Goal: Task Accomplishment & Management: Complete application form

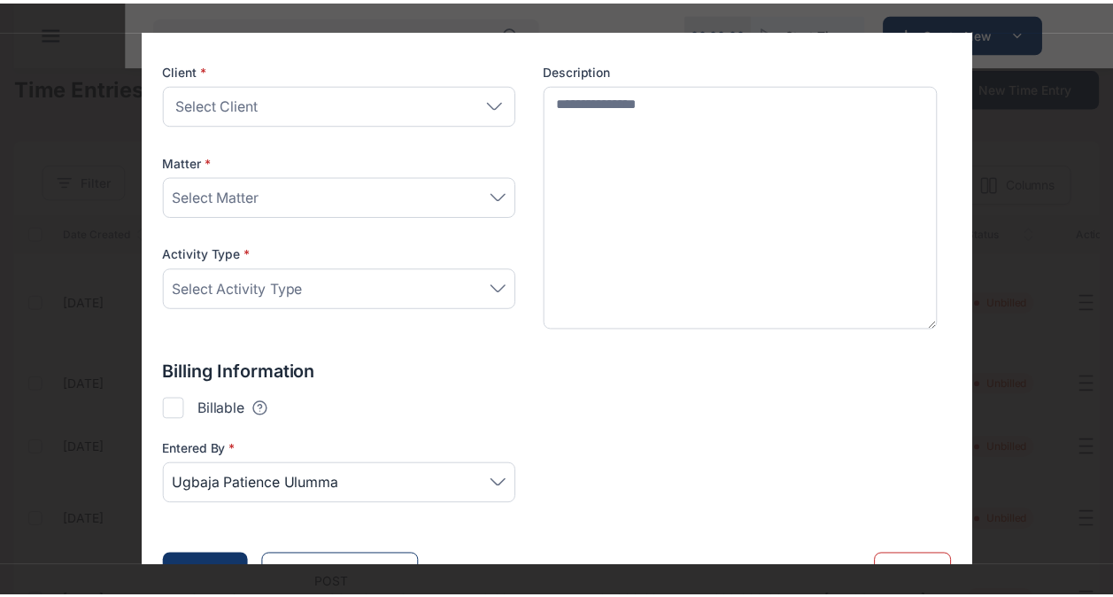
scroll to position [236, 0]
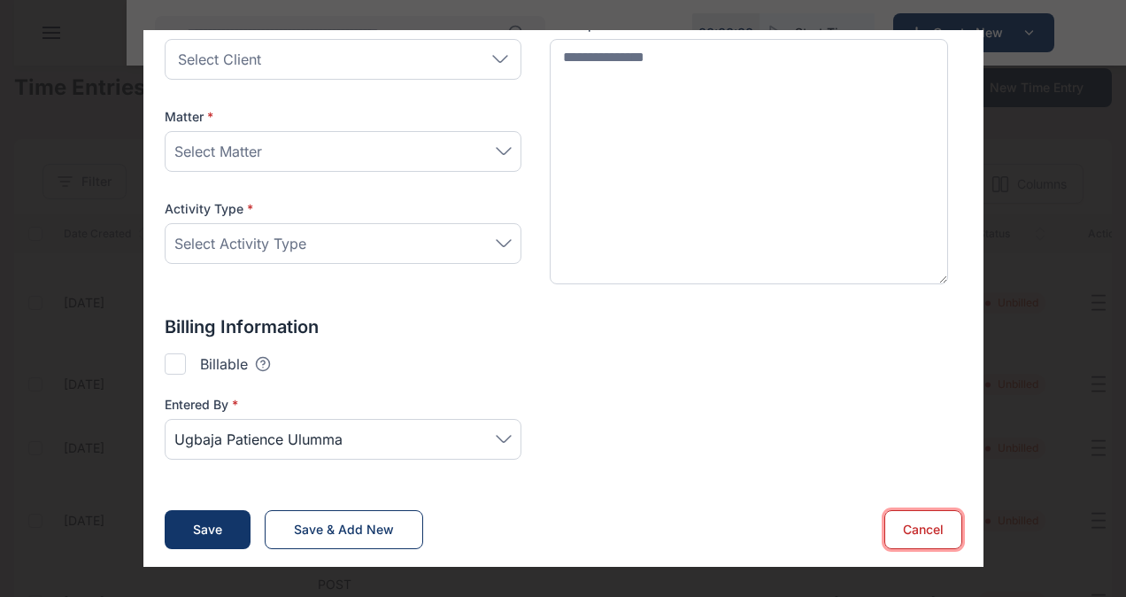
click at [916, 512] on button "Cancel" at bounding box center [924, 529] width 78 height 39
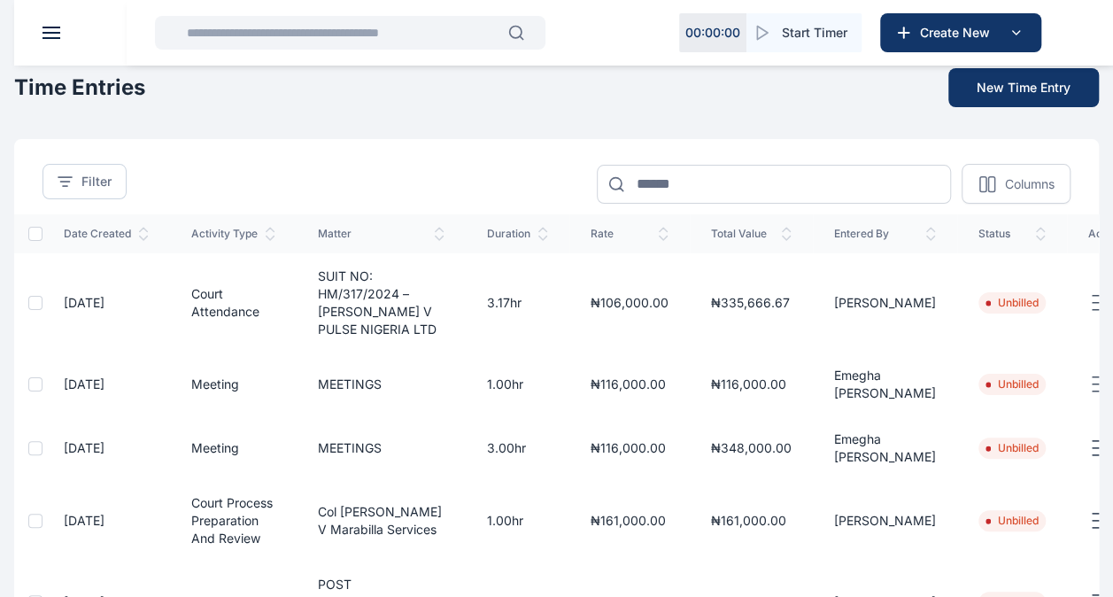
click at [53, 35] on button at bounding box center [52, 33] width 18 height 12
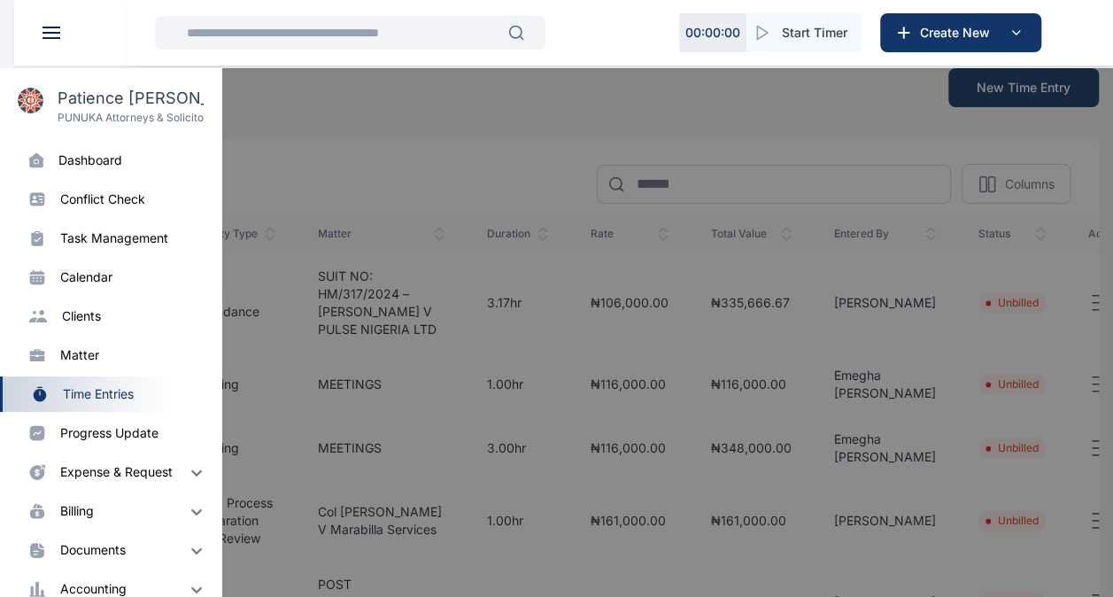
click at [100, 434] on div "progress update" at bounding box center [109, 433] width 98 height 18
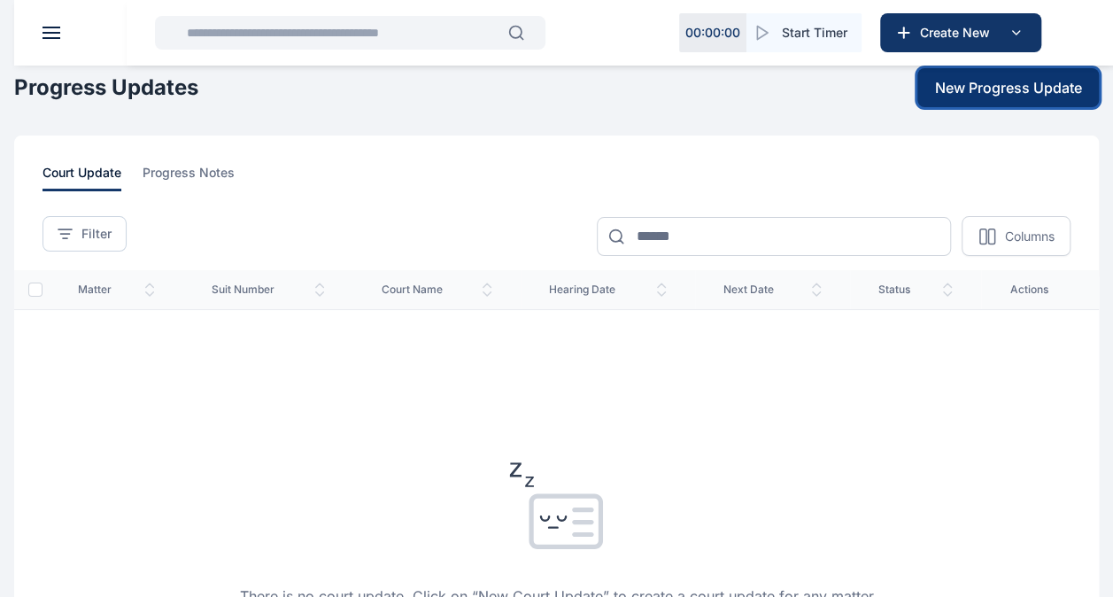
click at [1002, 81] on span "New Progress Update" at bounding box center [1008, 87] width 147 height 21
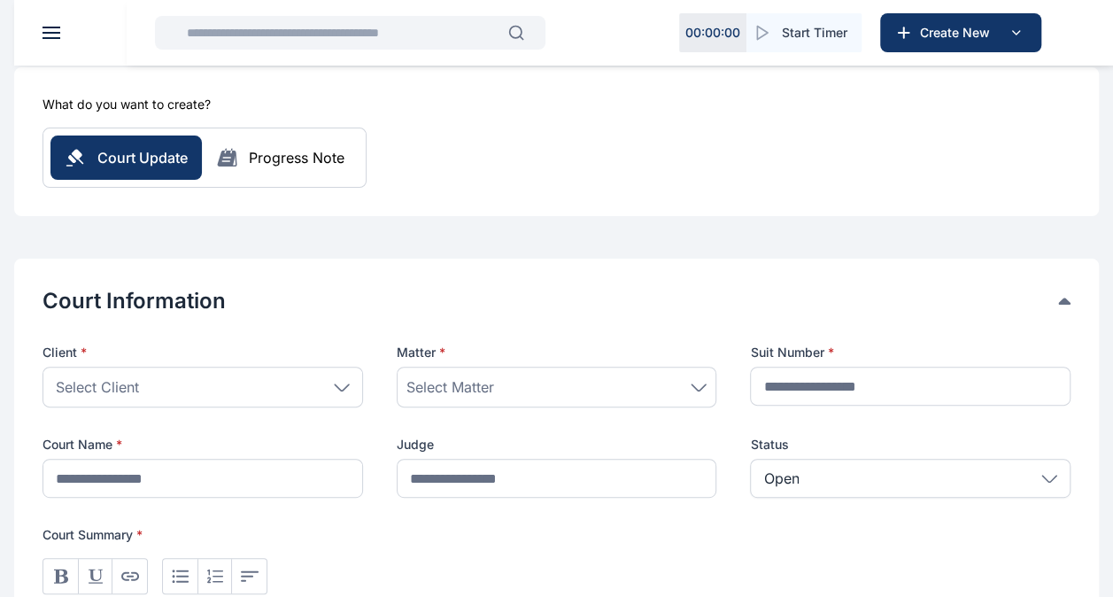
scroll to position [147, 0]
click at [337, 391] on div "Select Client" at bounding box center [203, 386] width 321 height 41
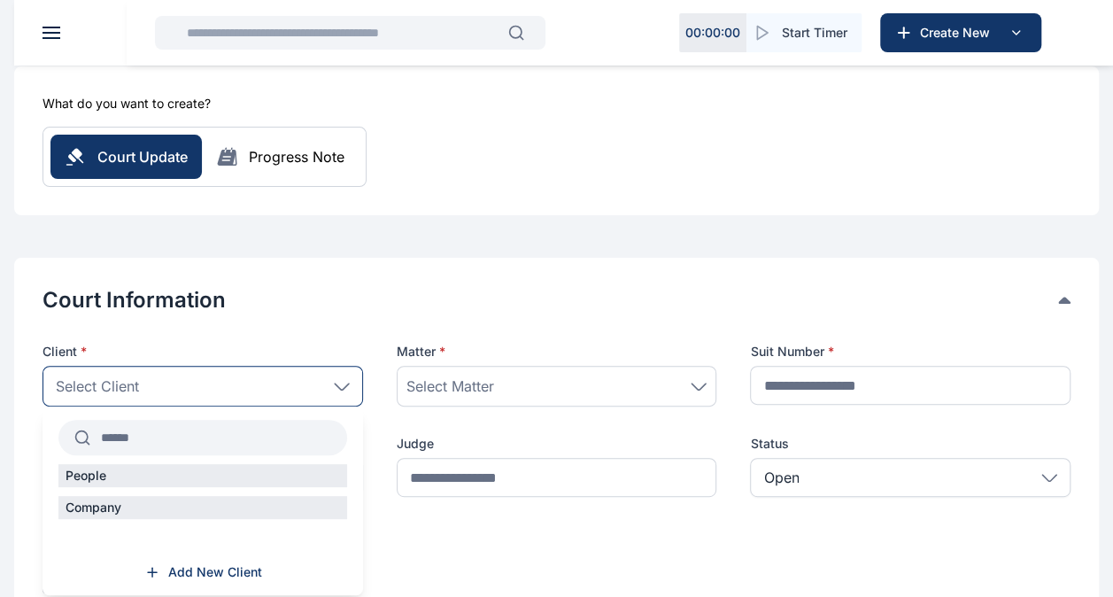
click at [94, 388] on span "Select Client" at bounding box center [97, 385] width 83 height 21
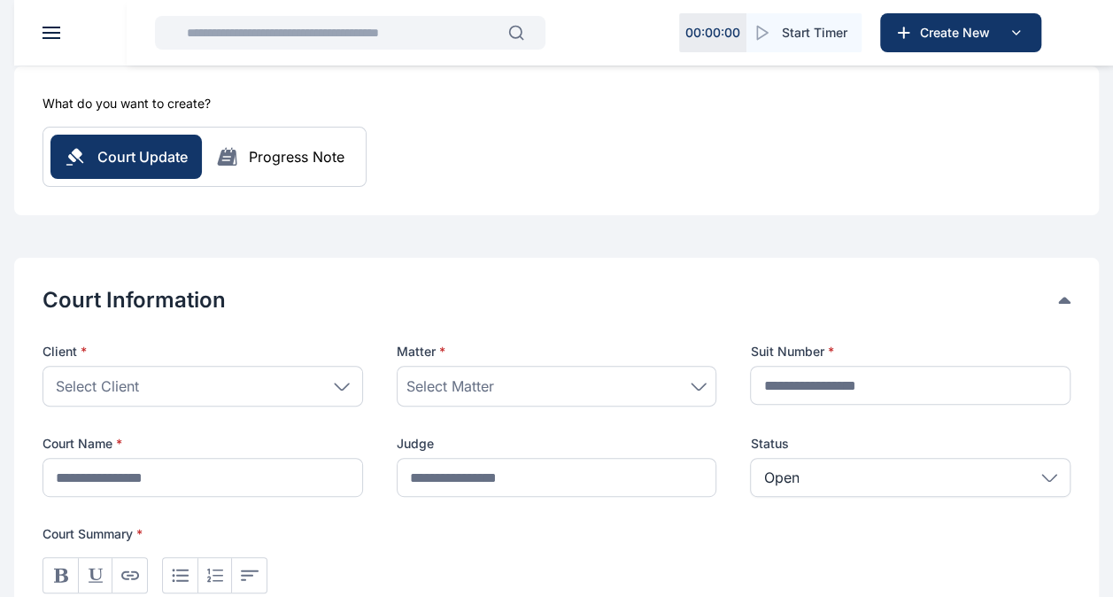
click at [103, 375] on span "Select Client" at bounding box center [97, 385] width 83 height 21
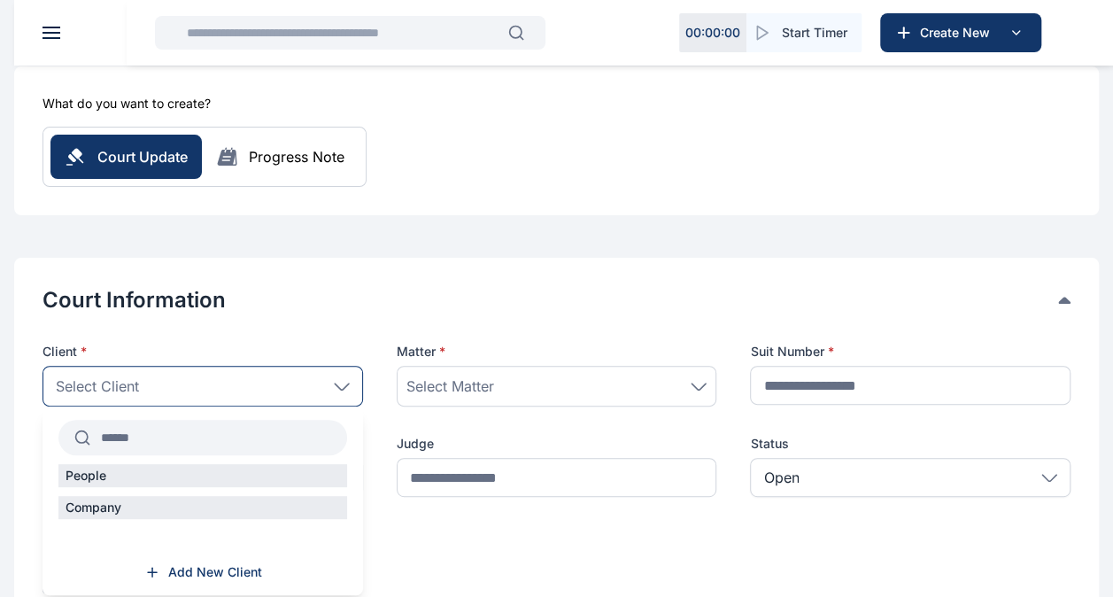
click at [128, 434] on input "text" at bounding box center [218, 438] width 257 height 32
click at [110, 475] on p "People" at bounding box center [85, 476] width 55 height 18
click at [112, 515] on div "Company" at bounding box center [202, 507] width 289 height 23
click at [124, 396] on div "Select Client" at bounding box center [203, 386] width 321 height 41
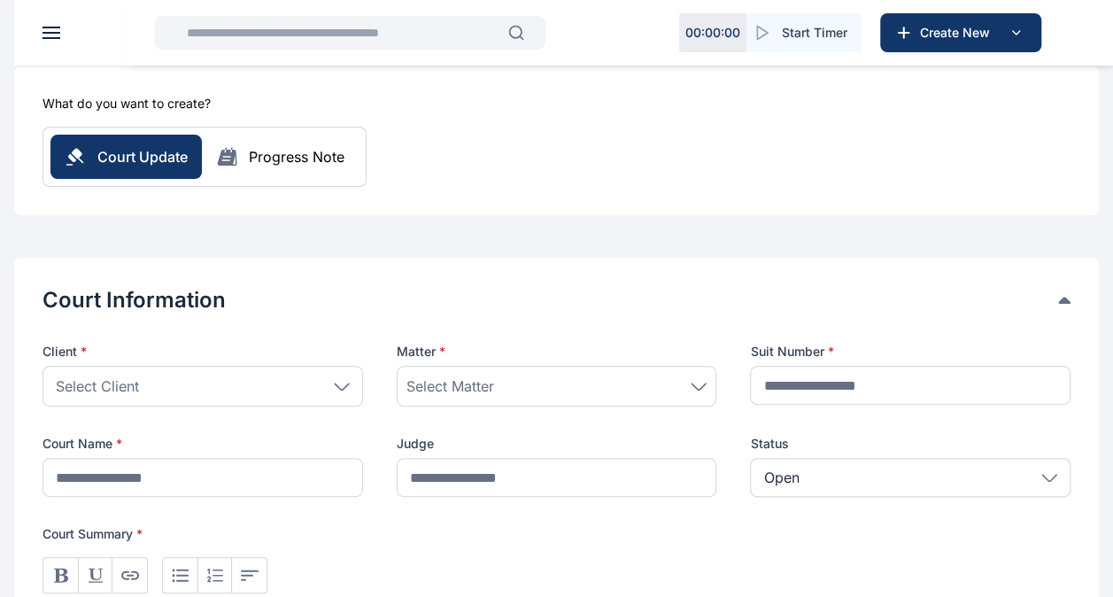
click at [135, 387] on span "Select Client" at bounding box center [97, 385] width 83 height 21
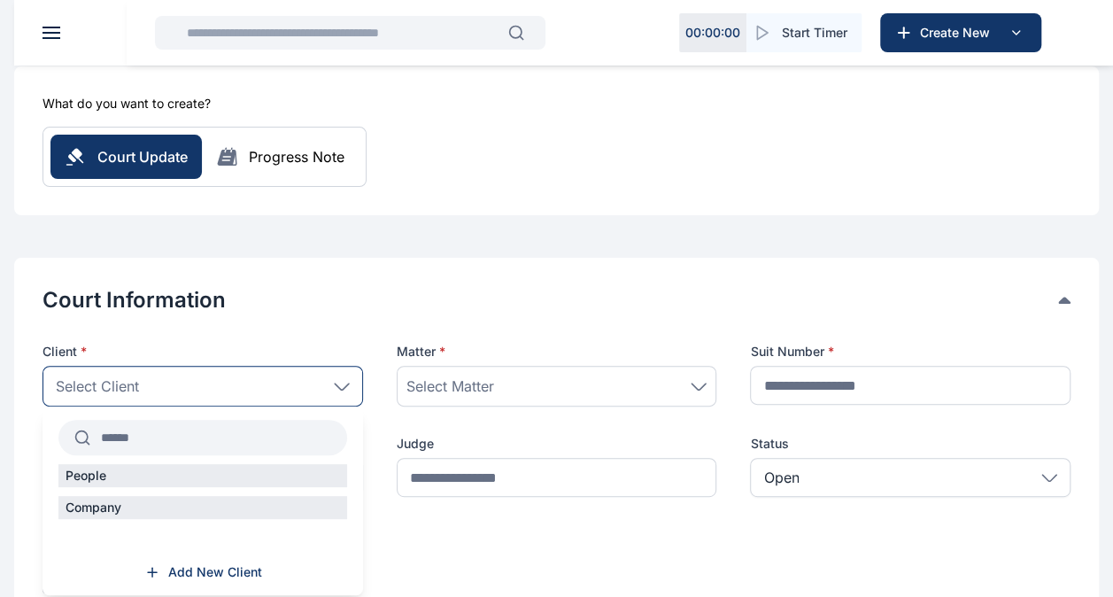
click at [135, 435] on input "text" at bounding box center [218, 438] width 257 height 32
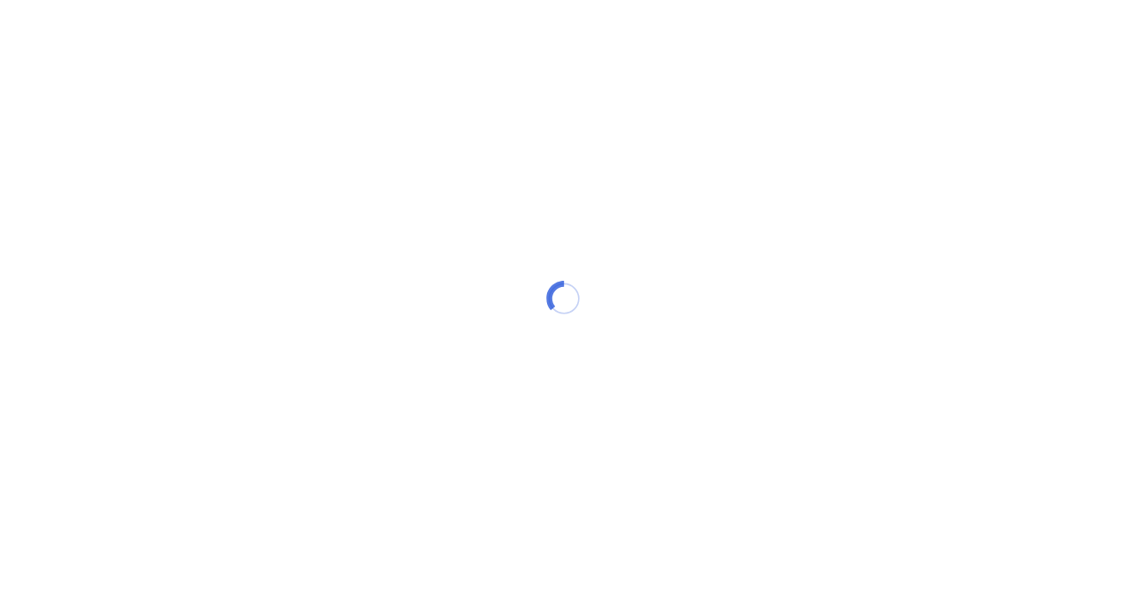
scroll to position [0, 0]
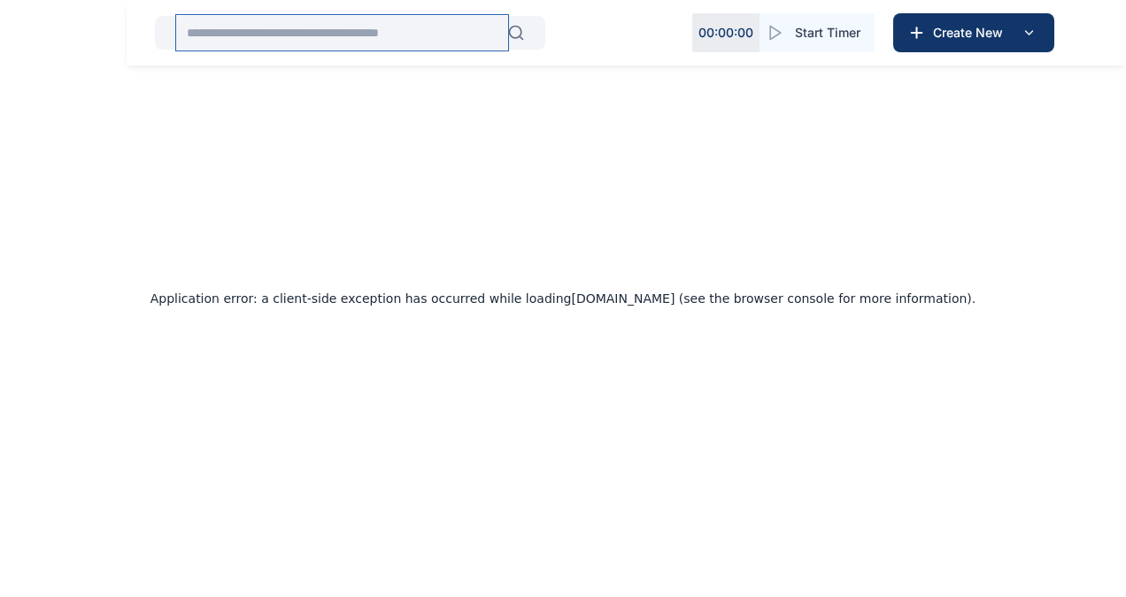
click at [280, 33] on input "text" at bounding box center [342, 32] width 332 height 35
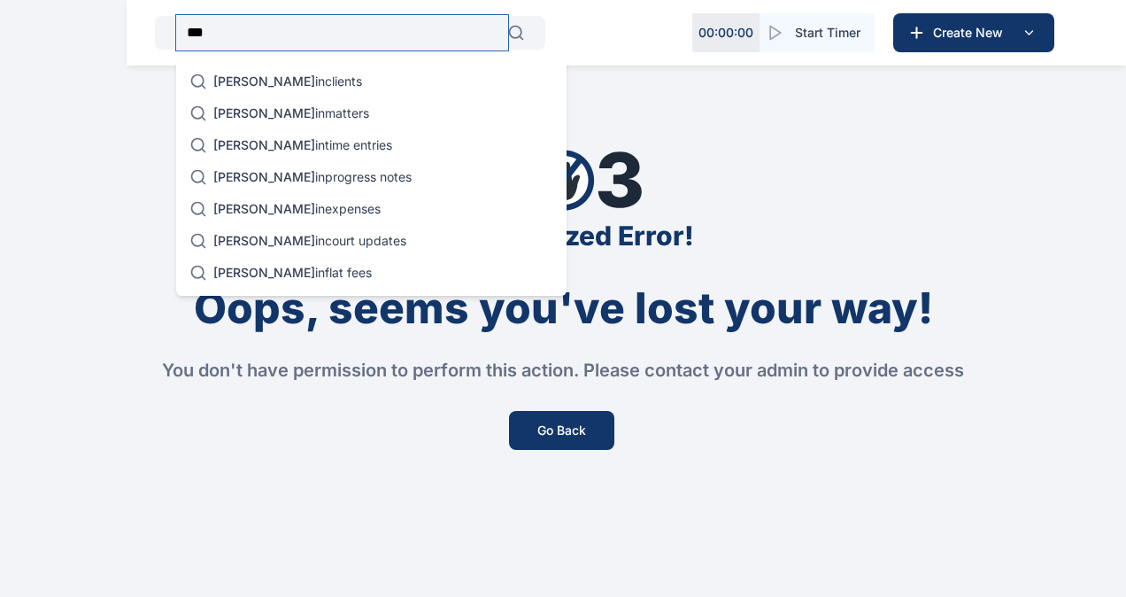
type input "***"
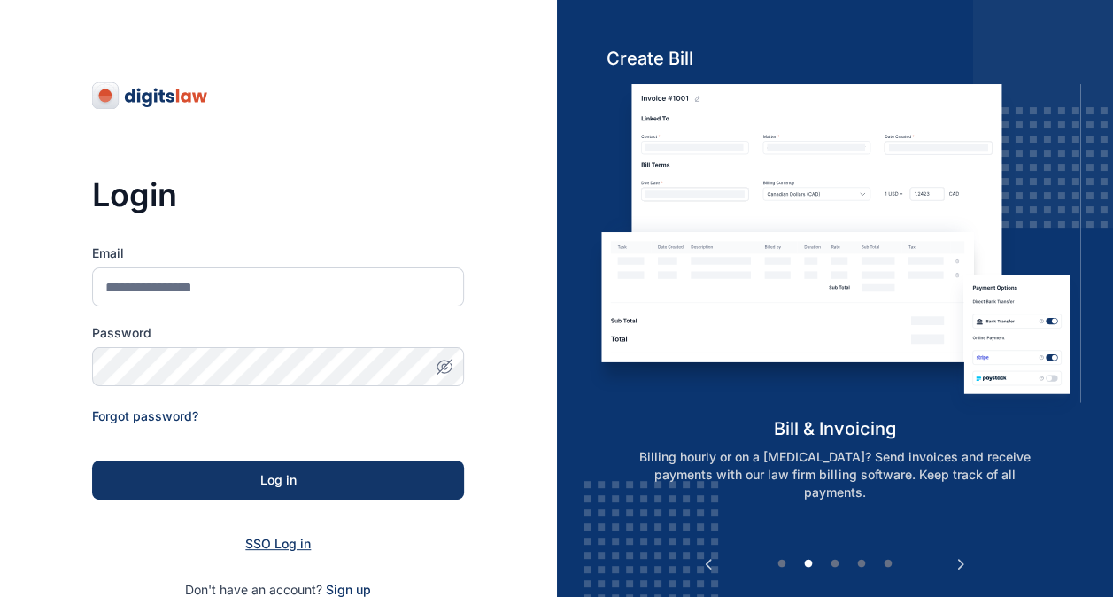
click at [249, 542] on span "SSO Log in" at bounding box center [278, 543] width 66 height 15
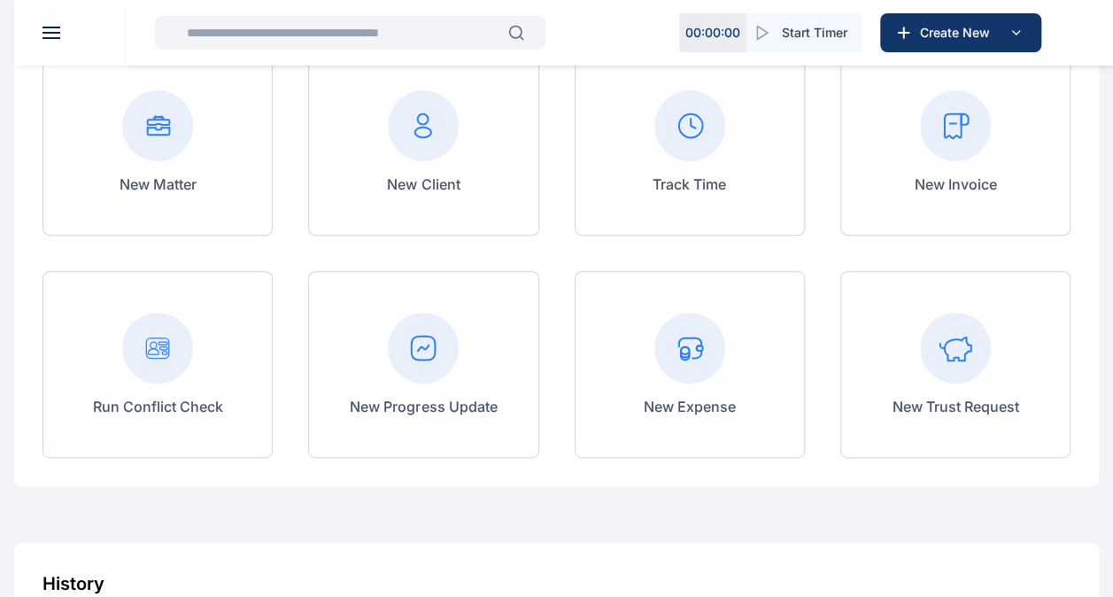
scroll to position [194, 0]
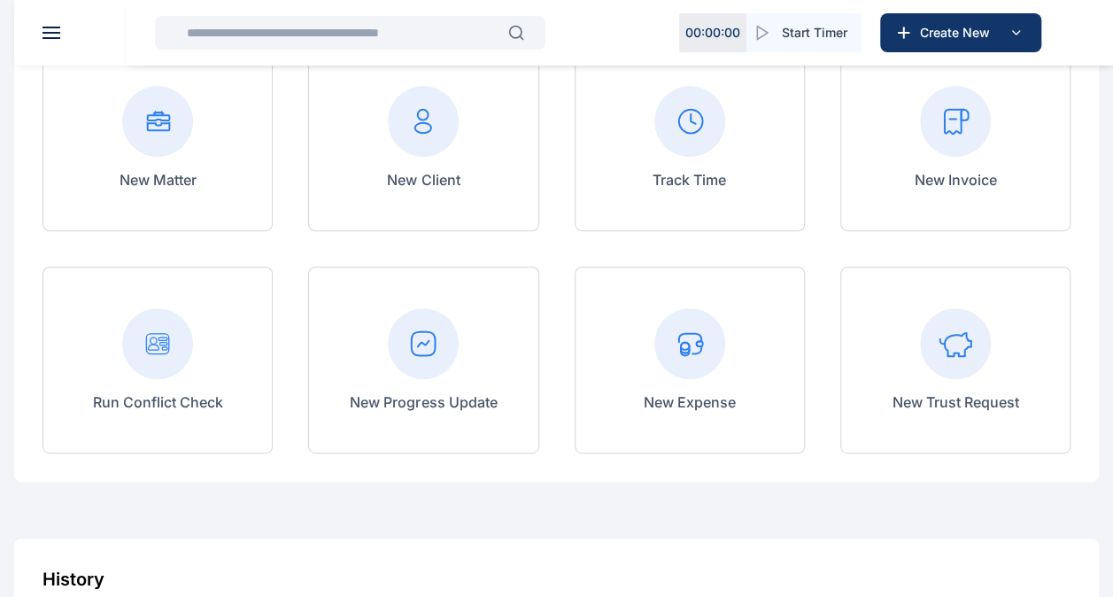
click at [418, 385] on div "New Progress Update" at bounding box center [423, 360] width 147 height 104
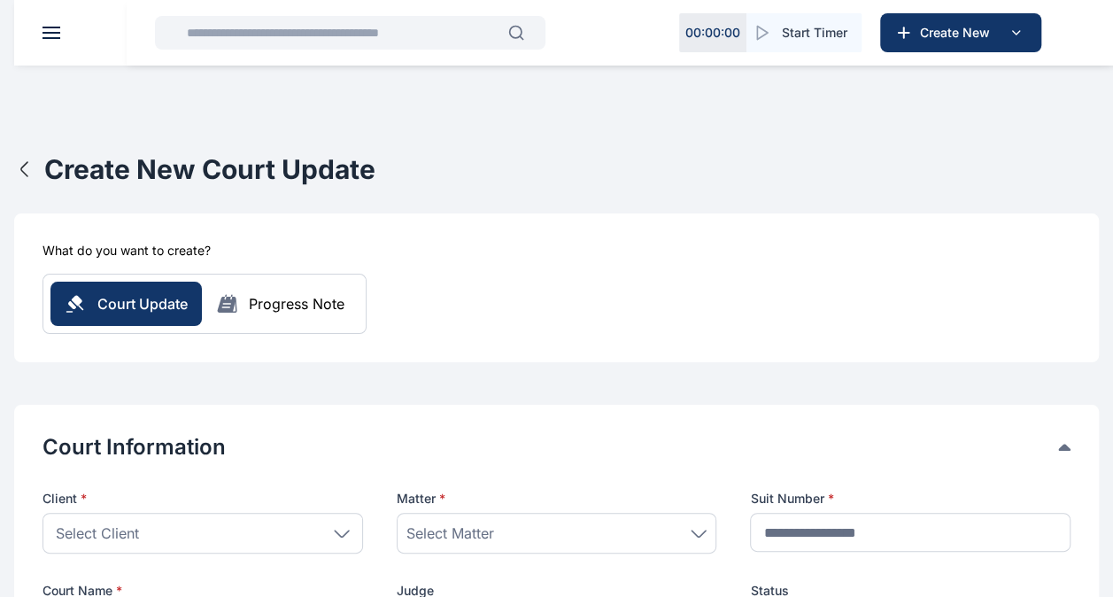
click at [231, 531] on div "Select Client" at bounding box center [203, 533] width 321 height 41
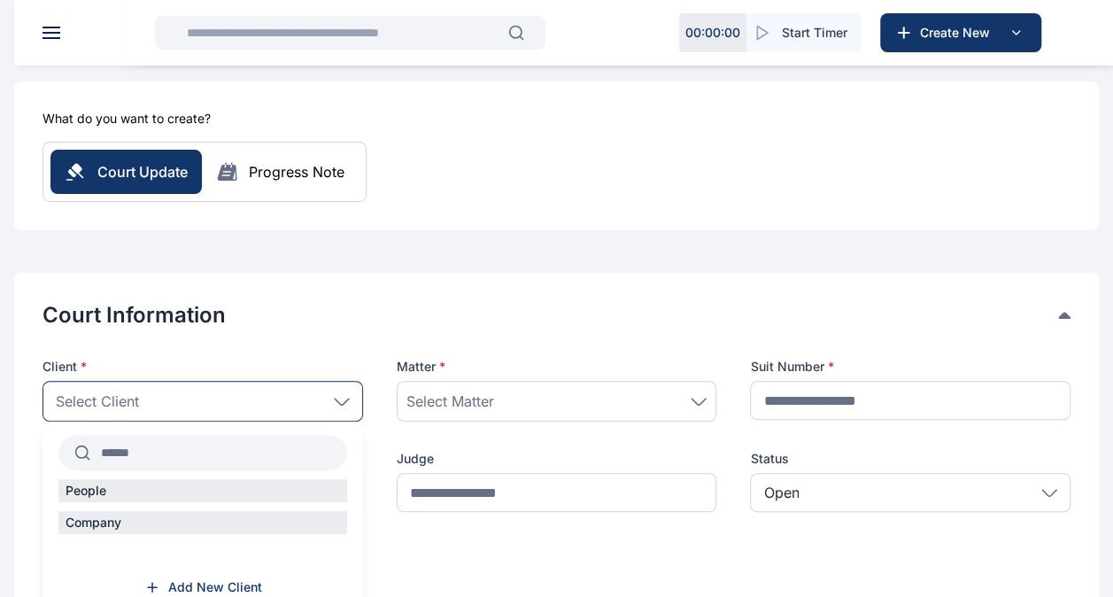
scroll to position [133, 0]
click at [196, 446] on input "text" at bounding box center [218, 452] width 257 height 32
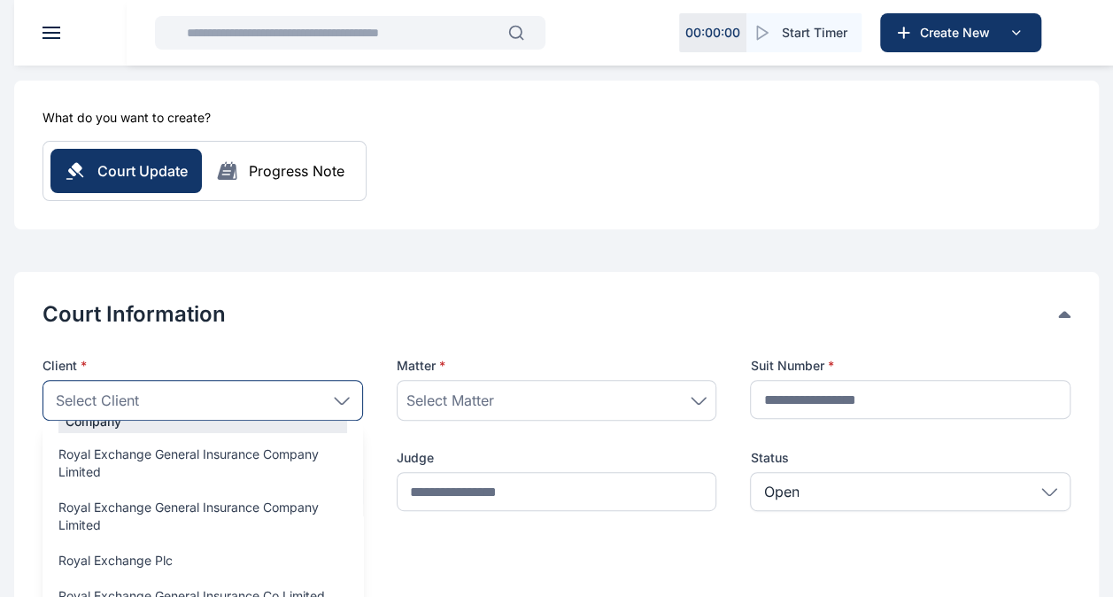
scroll to position [131, 0]
type input "********"
click at [218, 565] on label "Royal Exchange Plc" at bounding box center [203, 560] width 321 height 18
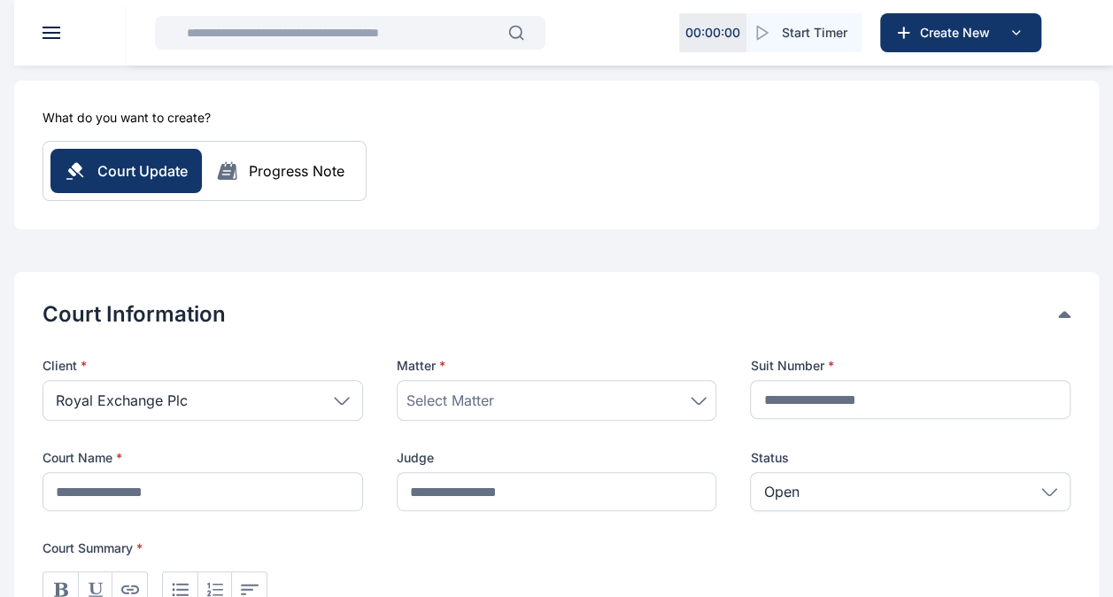
click at [425, 412] on div "Select Matter" at bounding box center [557, 400] width 321 height 41
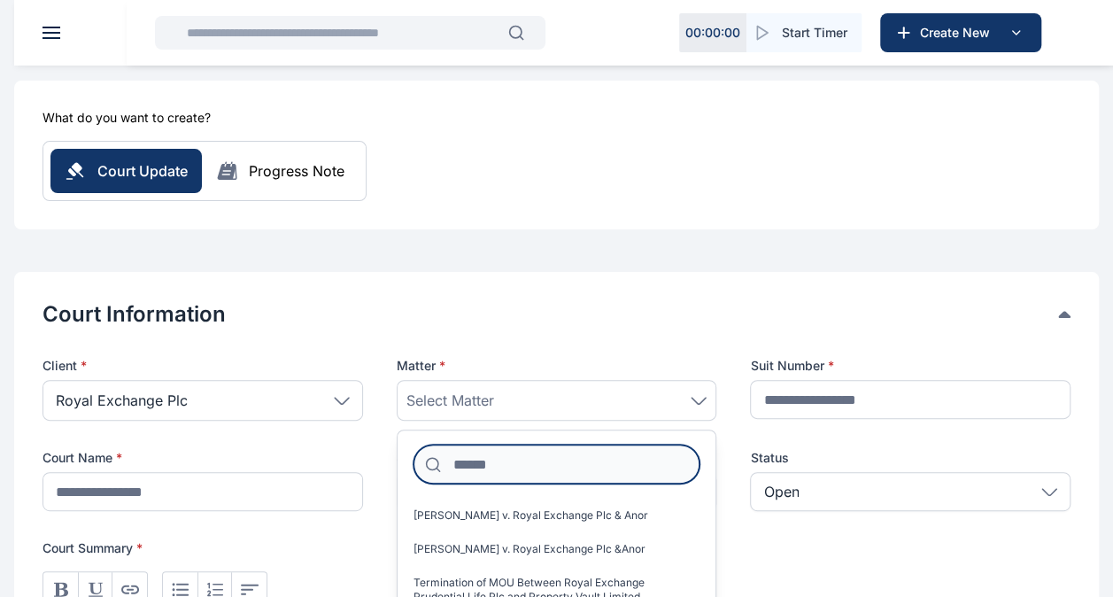
click at [480, 476] on input at bounding box center [557, 464] width 287 height 39
type input "*"
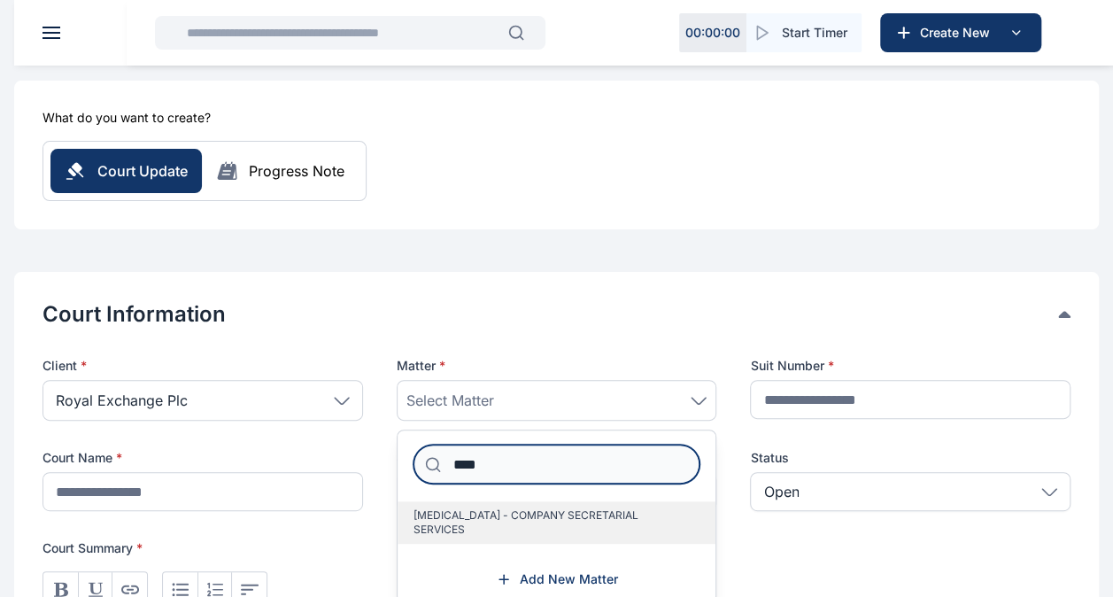
type input "****"
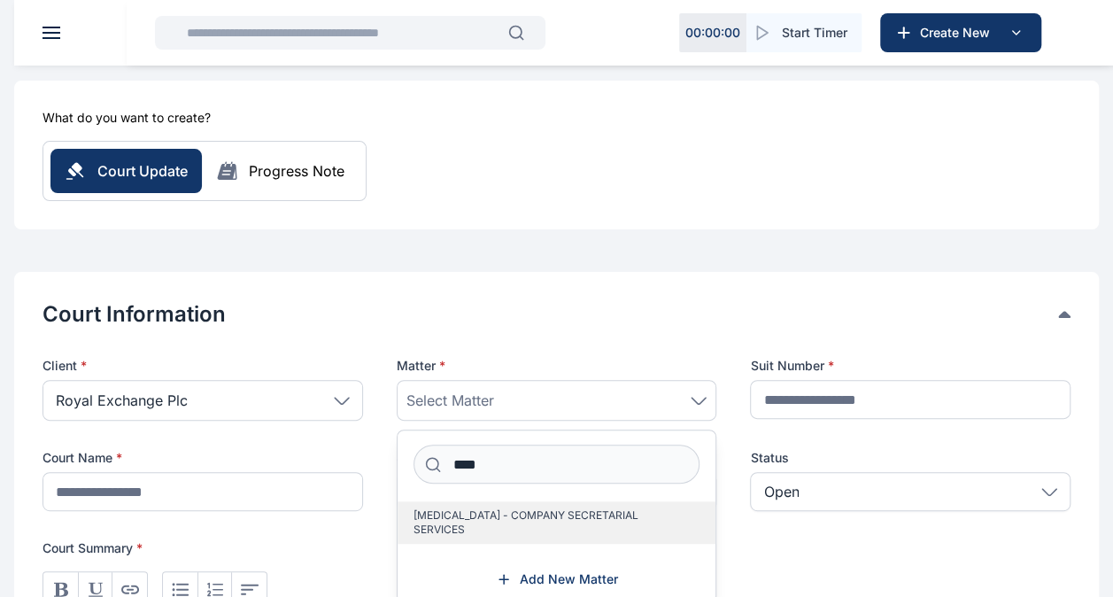
click at [535, 515] on span "[MEDICAL_DATA] - COMPANY SECRETARIAL SERVICES" at bounding box center [550, 522] width 273 height 28
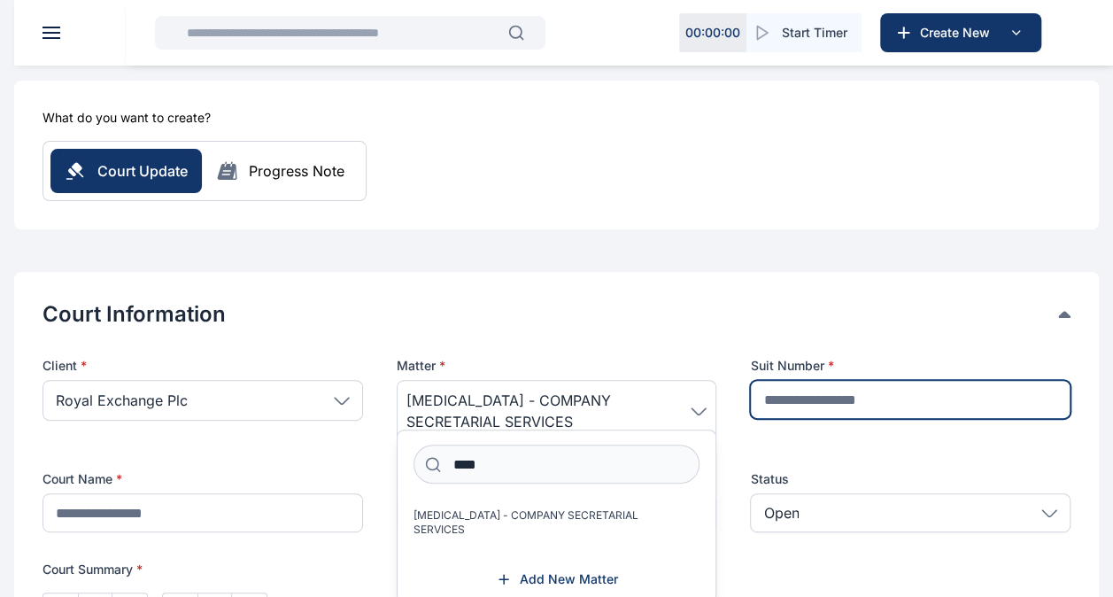
click at [784, 405] on input "text" at bounding box center [910, 399] width 321 height 39
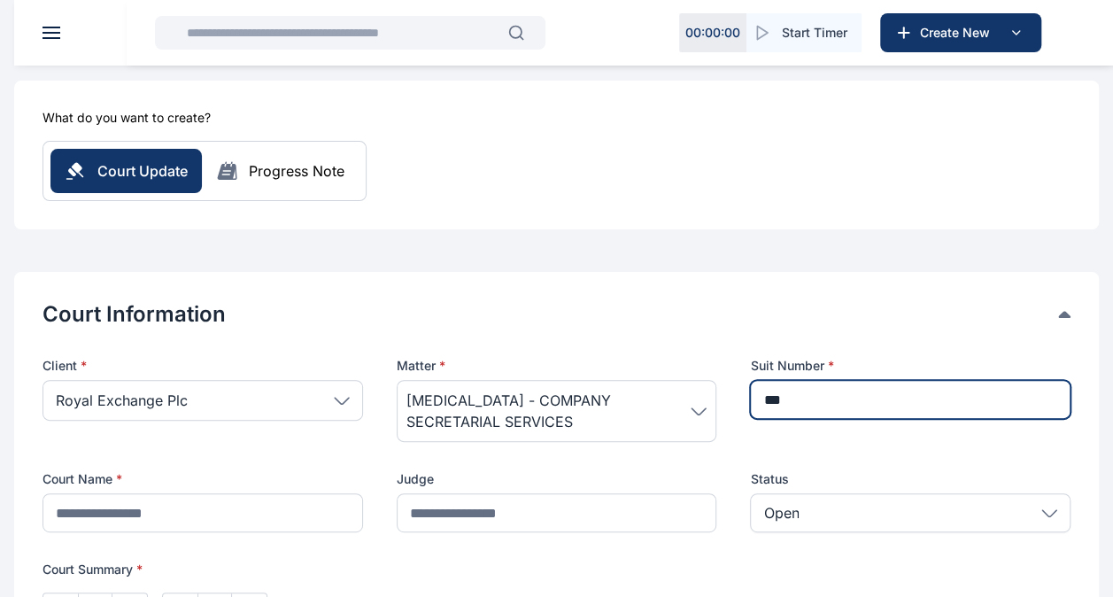
type input "***"
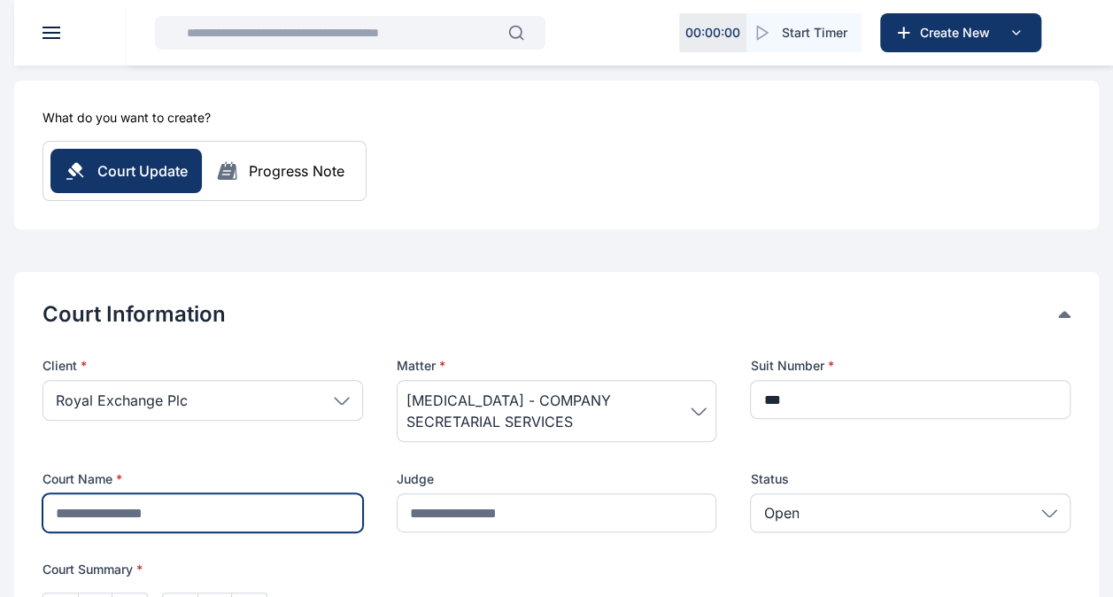
click at [327, 522] on input "text" at bounding box center [203, 512] width 321 height 39
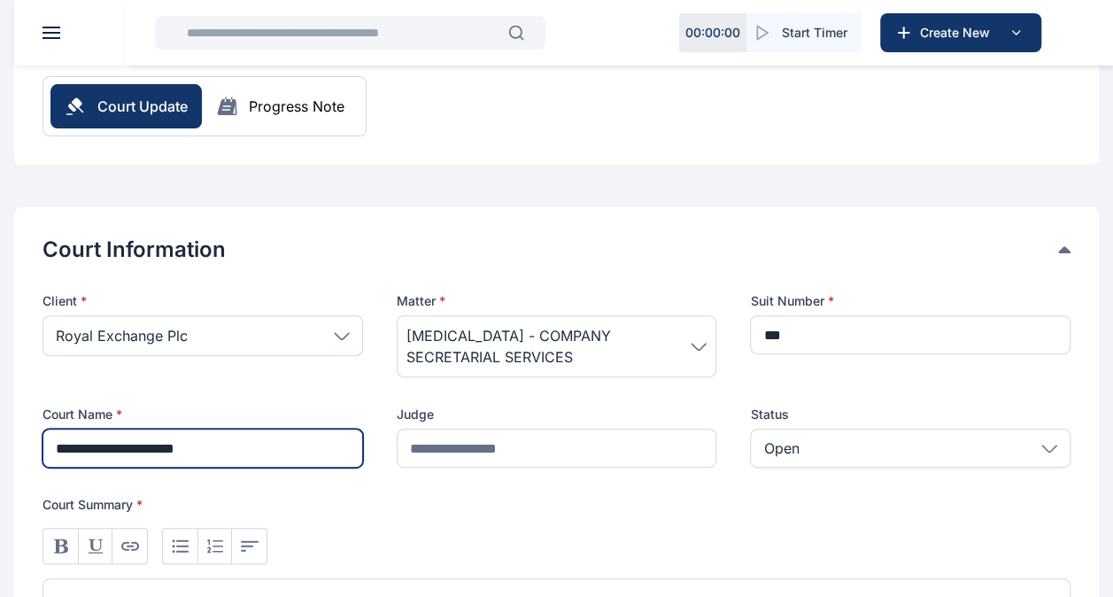
scroll to position [216, 0]
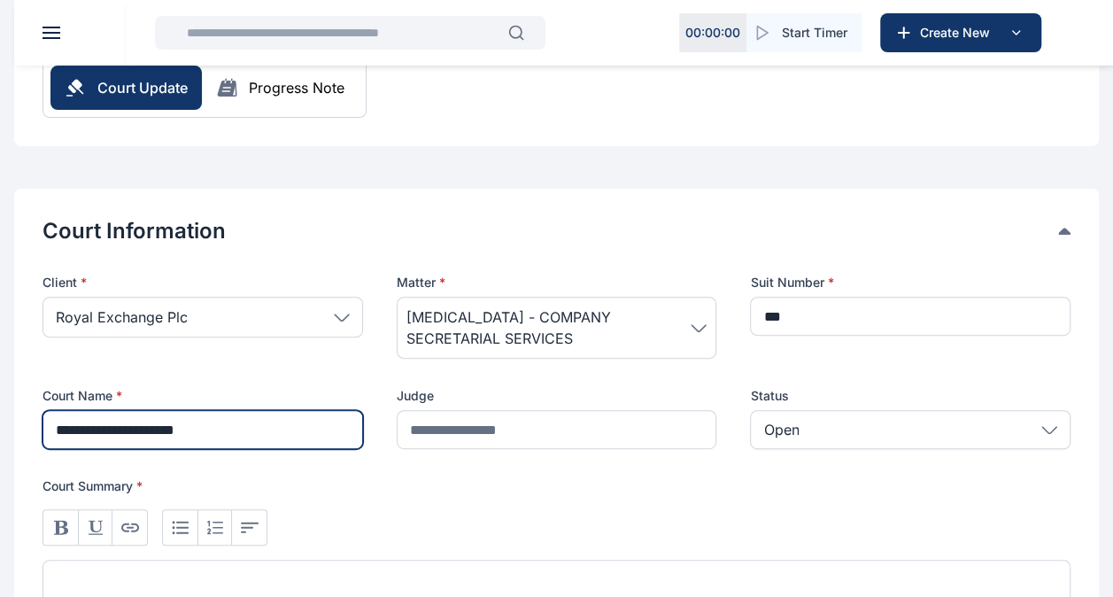
type input "**********"
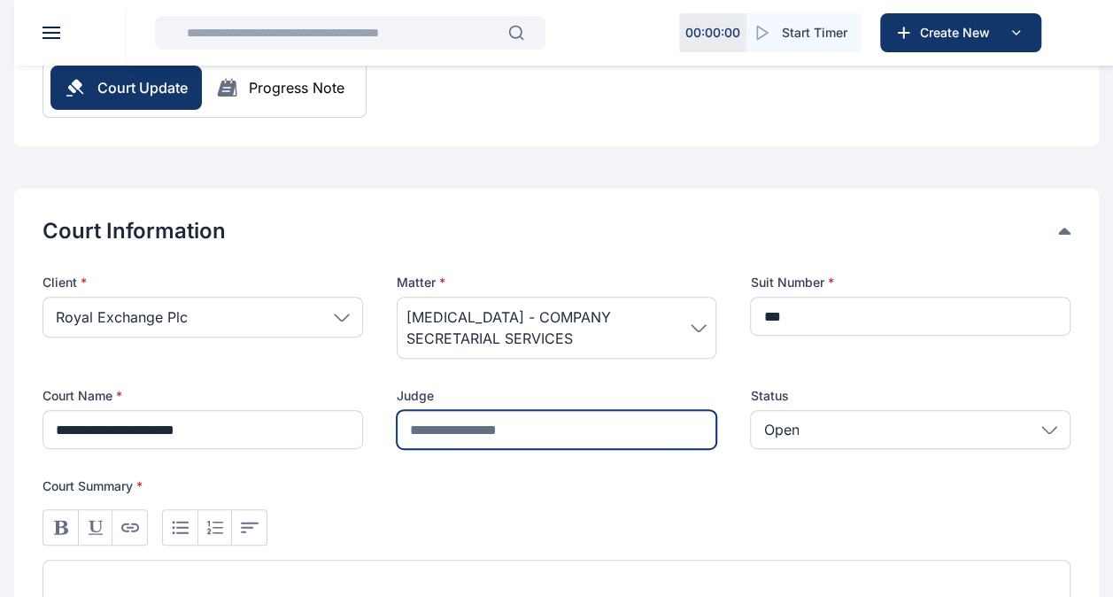
click at [509, 431] on input "text" at bounding box center [557, 429] width 321 height 39
type input "***"
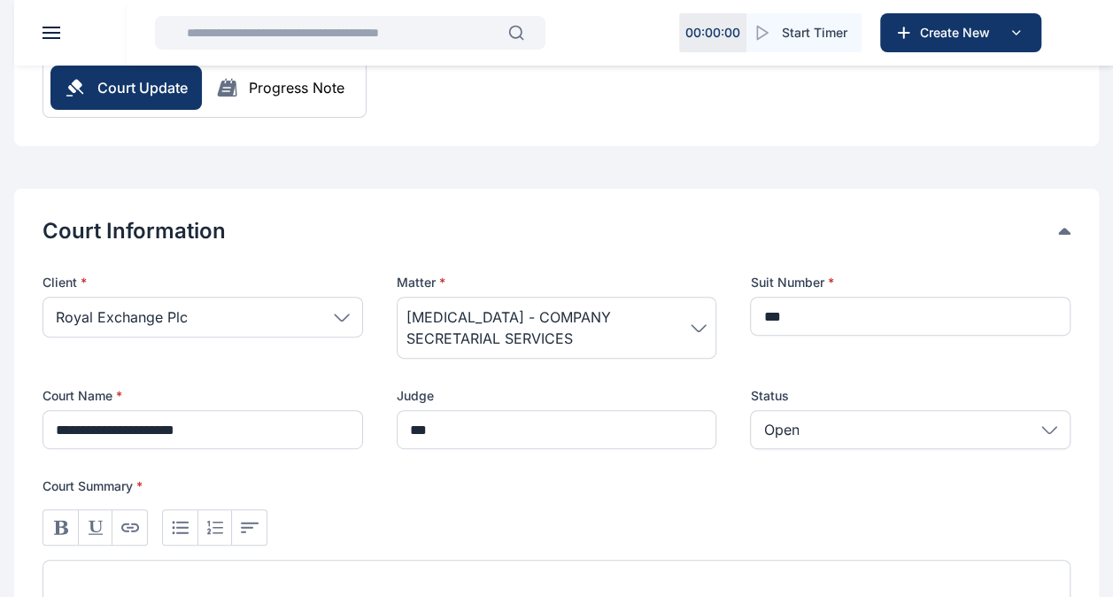
click at [815, 420] on div "Open" at bounding box center [910, 429] width 321 height 39
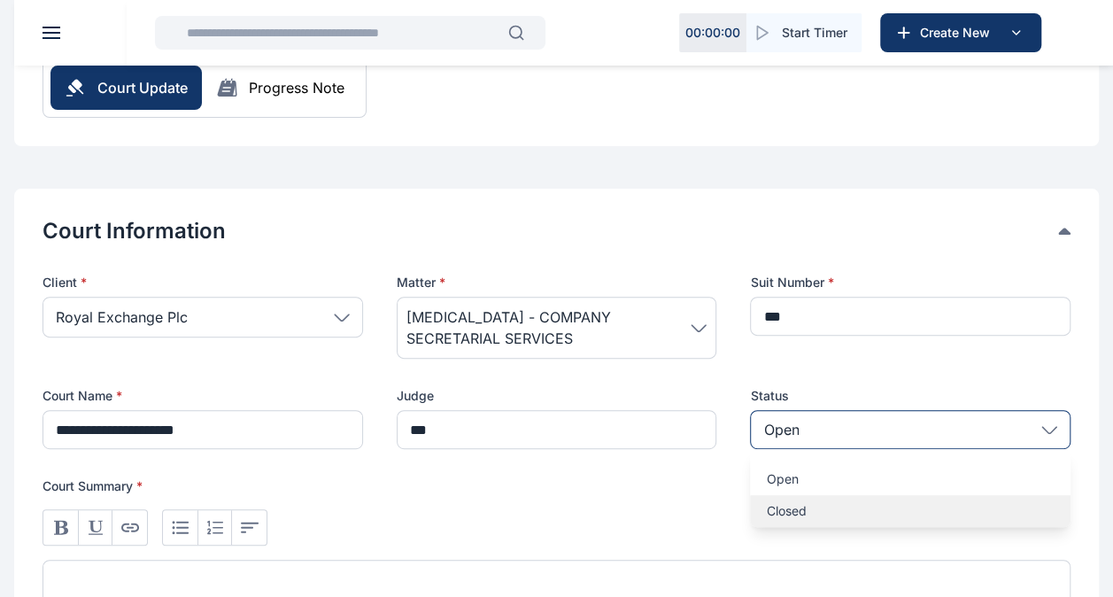
click at [805, 511] on p "Closed" at bounding box center [910, 511] width 289 height 18
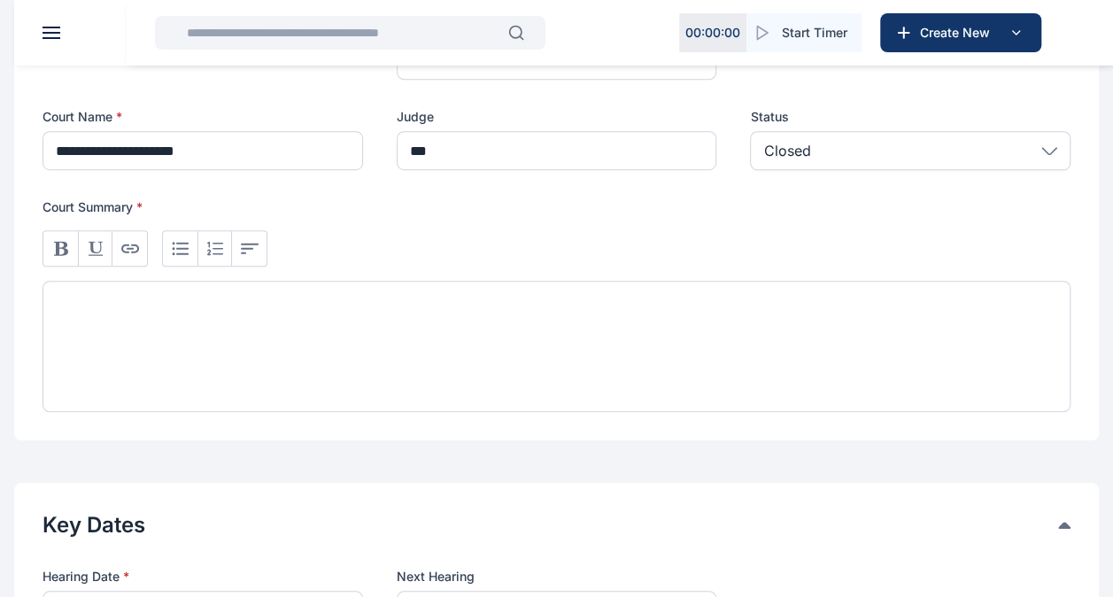
scroll to position [490, 0]
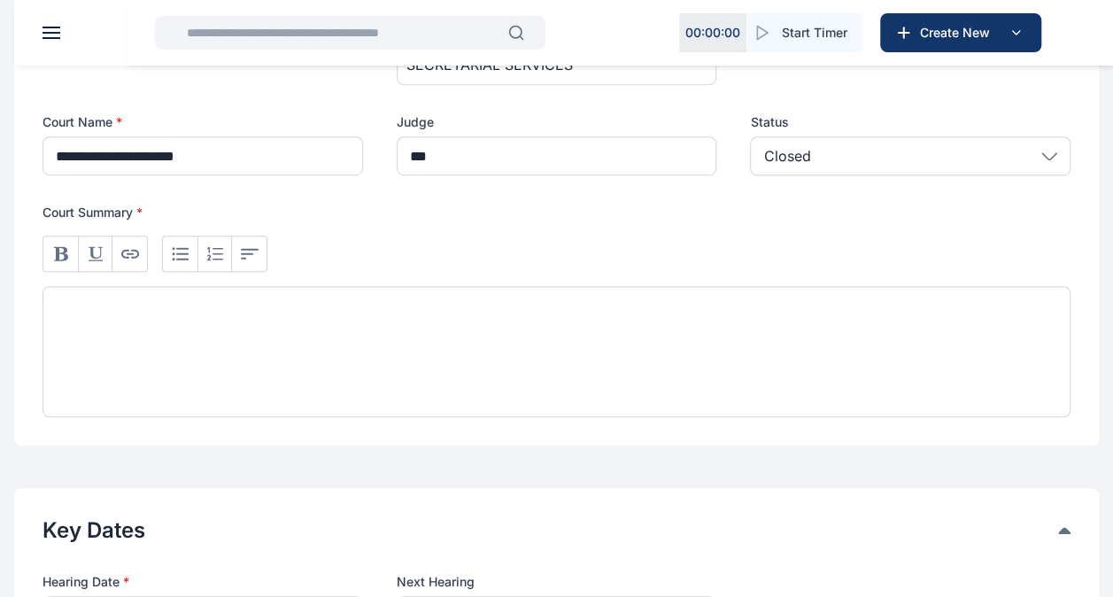
click at [91, 289] on div at bounding box center [557, 351] width 1028 height 131
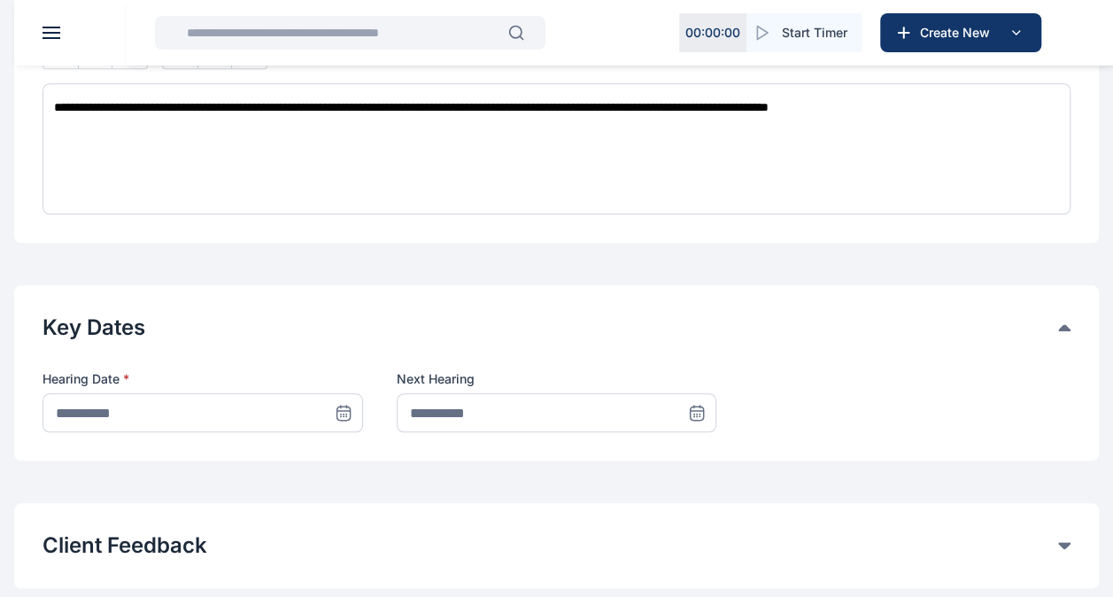
scroll to position [719, 0]
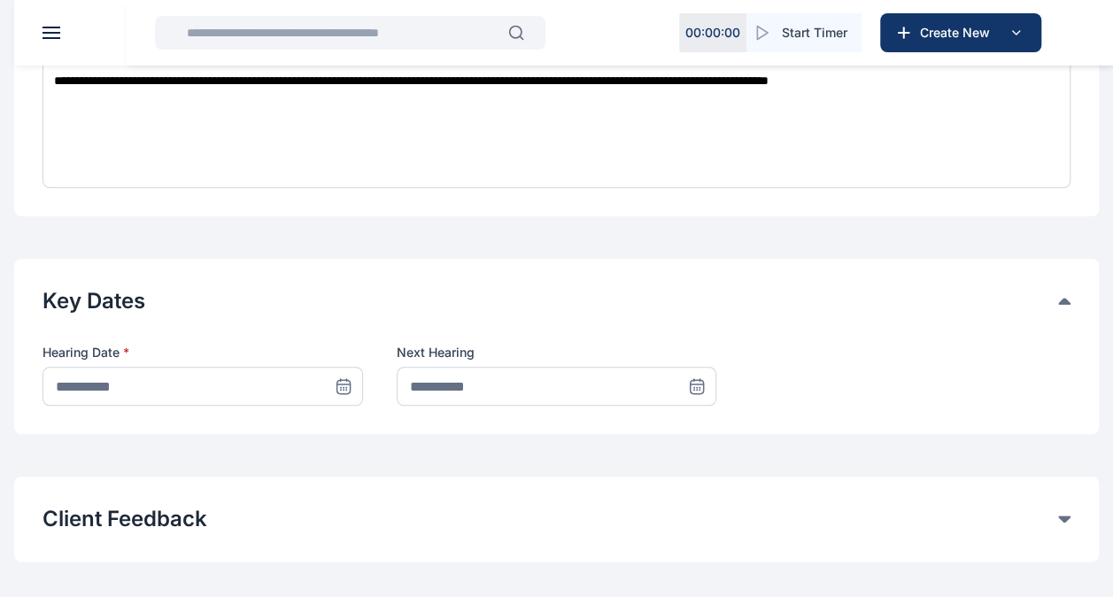
click at [349, 387] on icon at bounding box center [344, 386] width 18 height 18
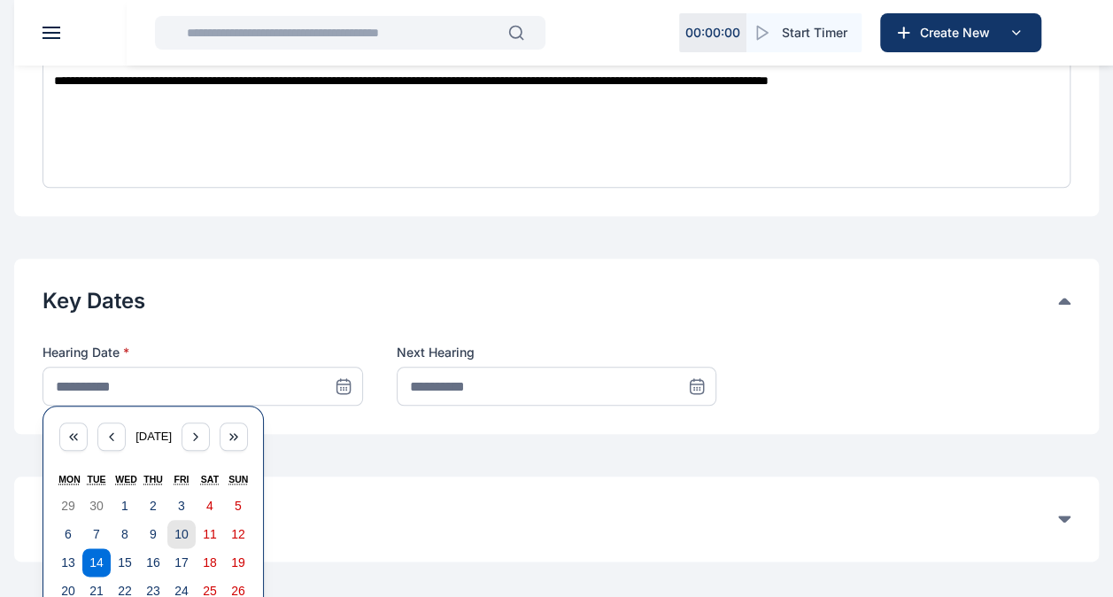
click at [186, 523] on button "10" at bounding box center [181, 534] width 28 height 28
type input "**********"
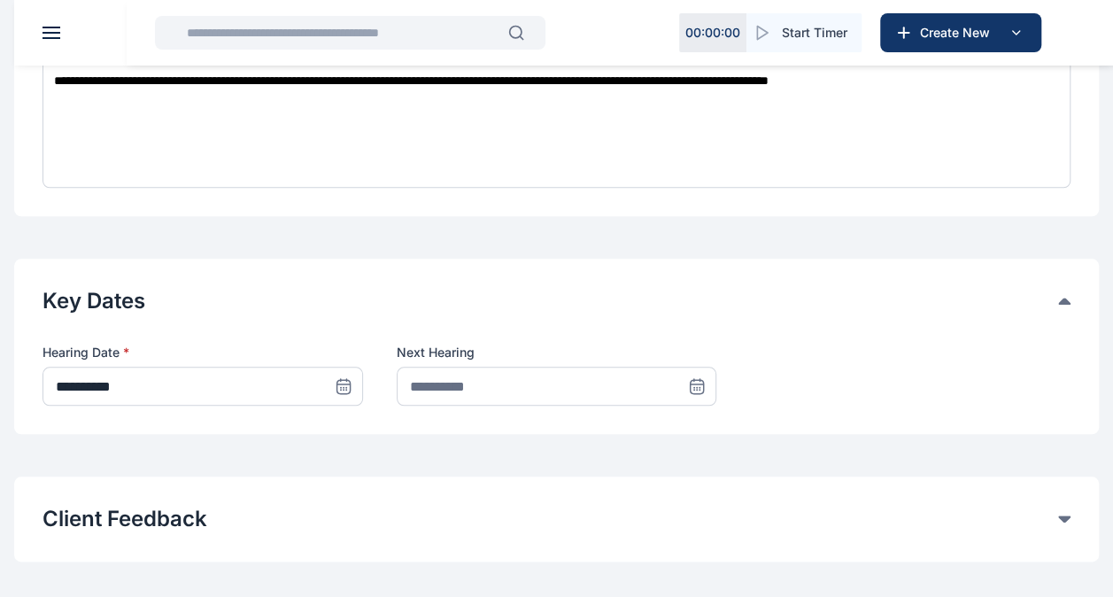
click at [700, 384] on icon at bounding box center [697, 384] width 12 height 0
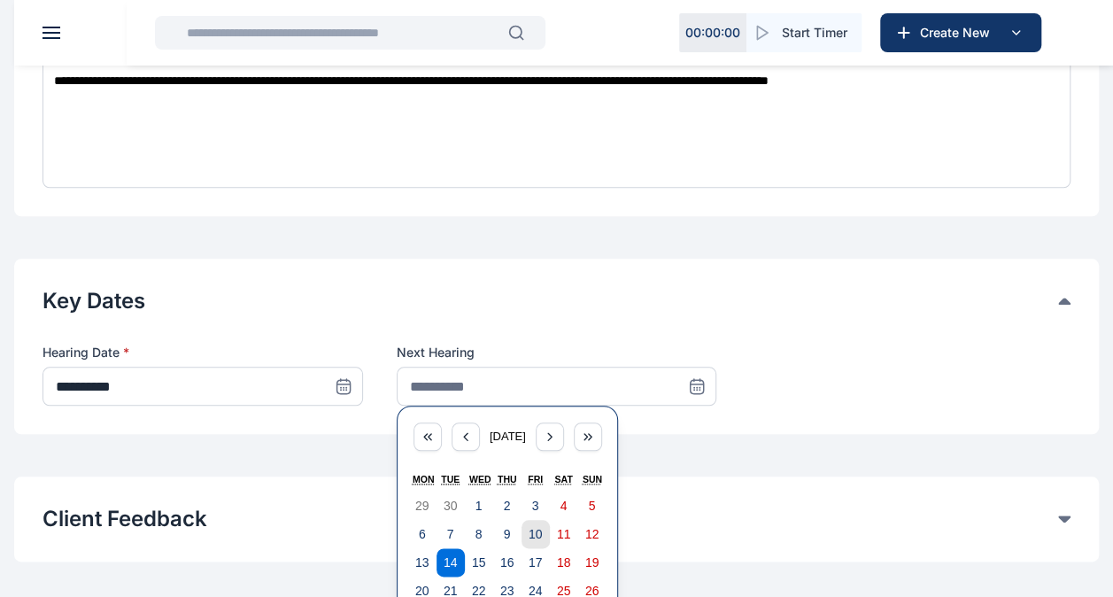
click at [532, 530] on abbr "10" at bounding box center [536, 534] width 14 height 14
type input "**********"
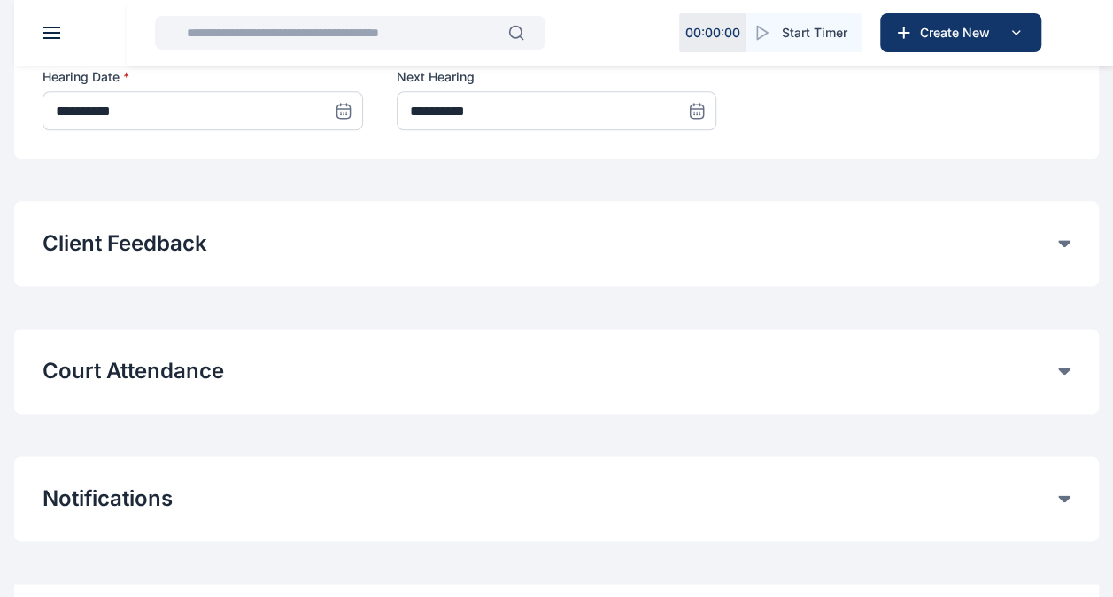
scroll to position [990, 0]
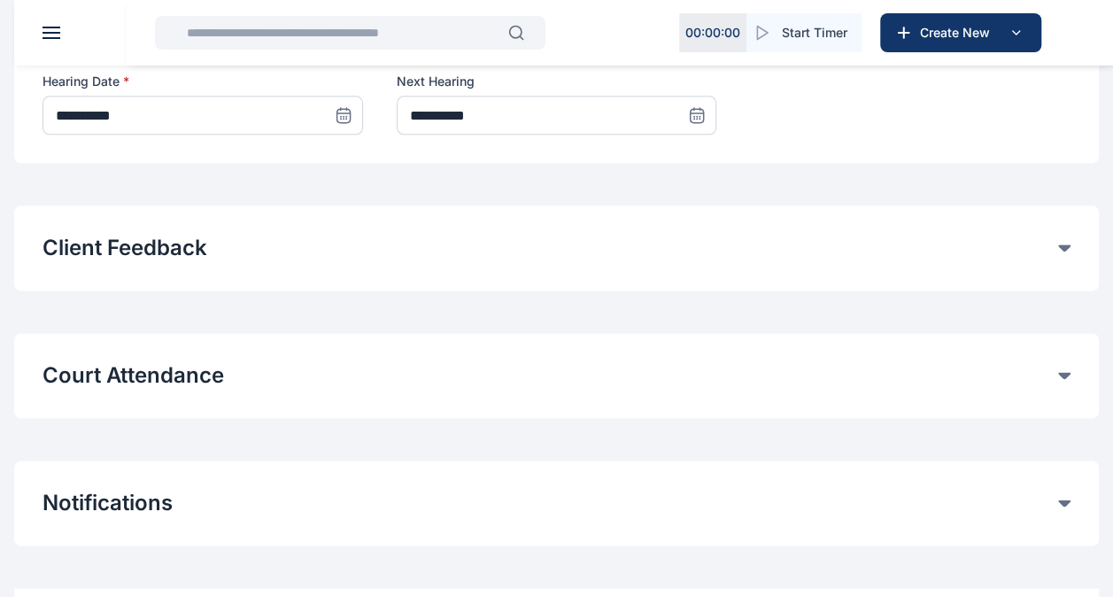
click at [461, 383] on button "Court Attendance" at bounding box center [551, 375] width 1016 height 28
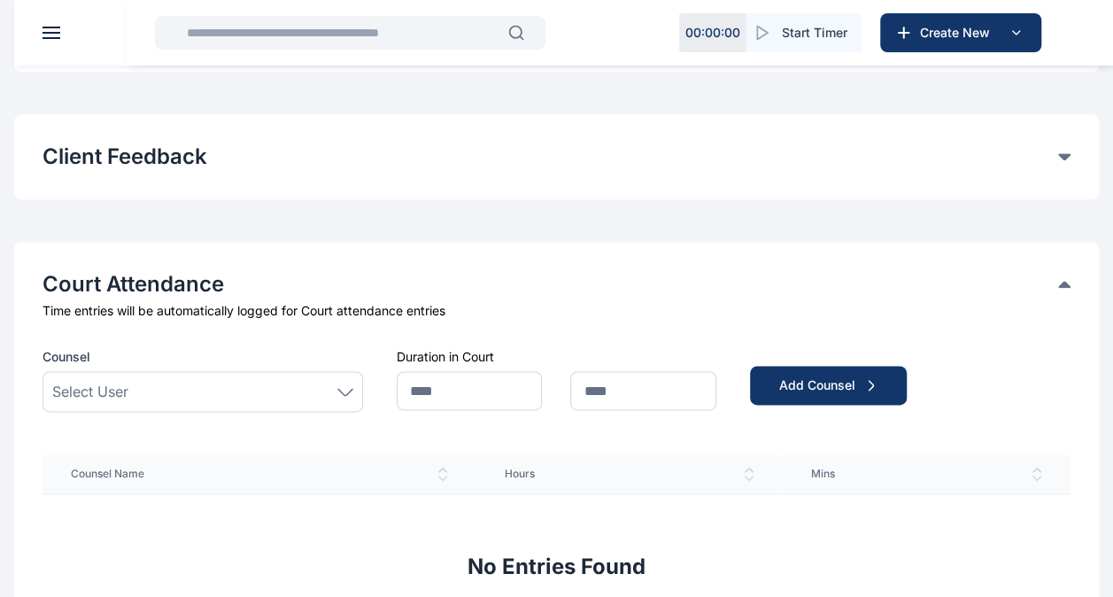
scroll to position [1102, 0]
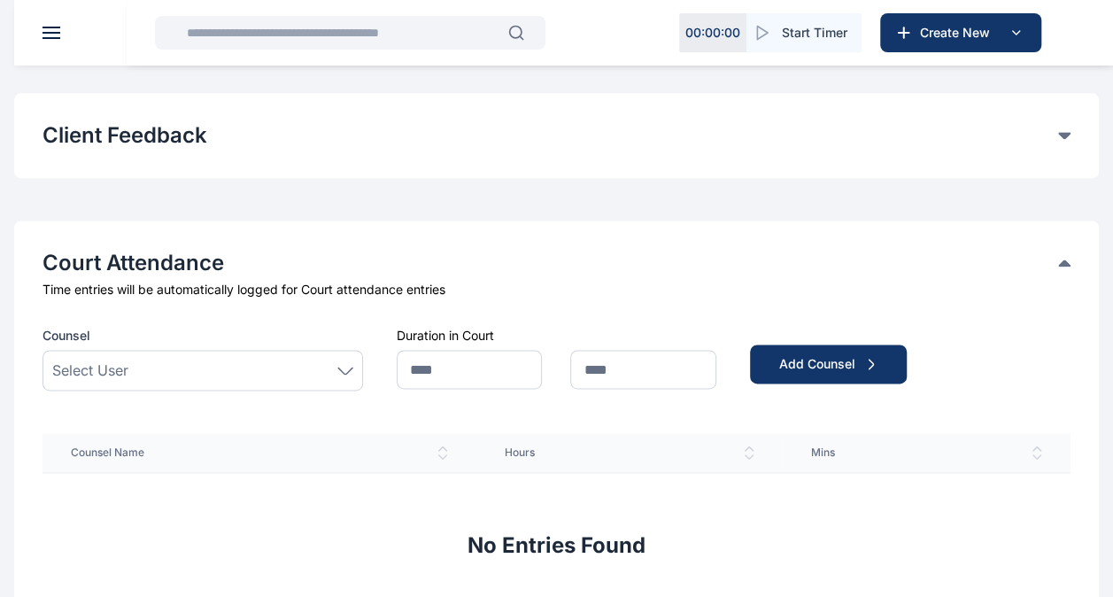
click at [250, 373] on div "Select User" at bounding box center [202, 370] width 301 height 21
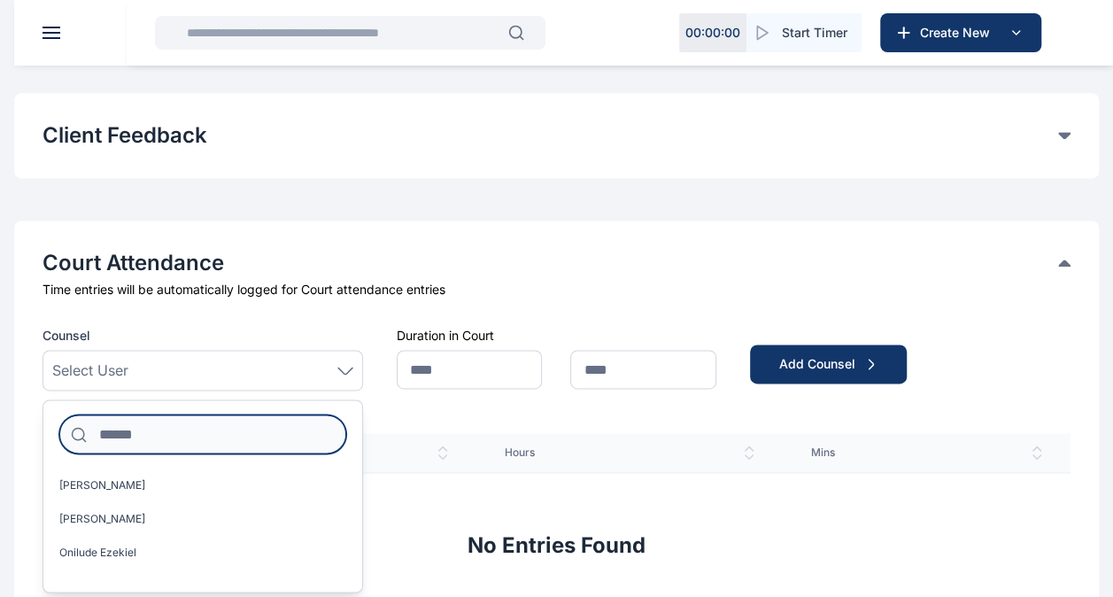
click at [210, 425] on input at bounding box center [202, 433] width 287 height 39
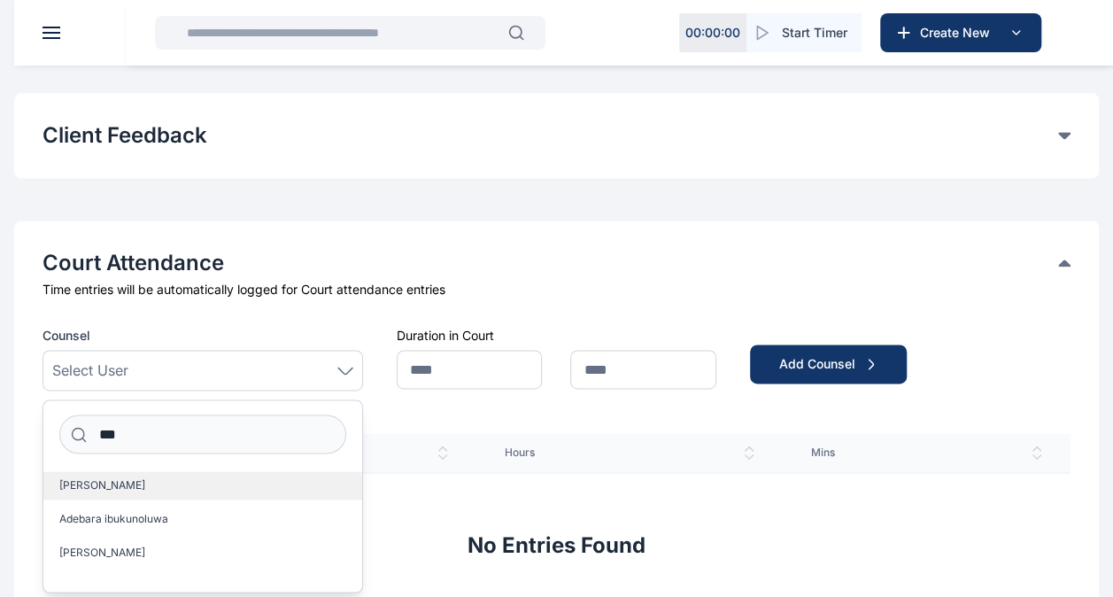
click at [129, 482] on span "[PERSON_NAME]" at bounding box center [102, 485] width 86 height 14
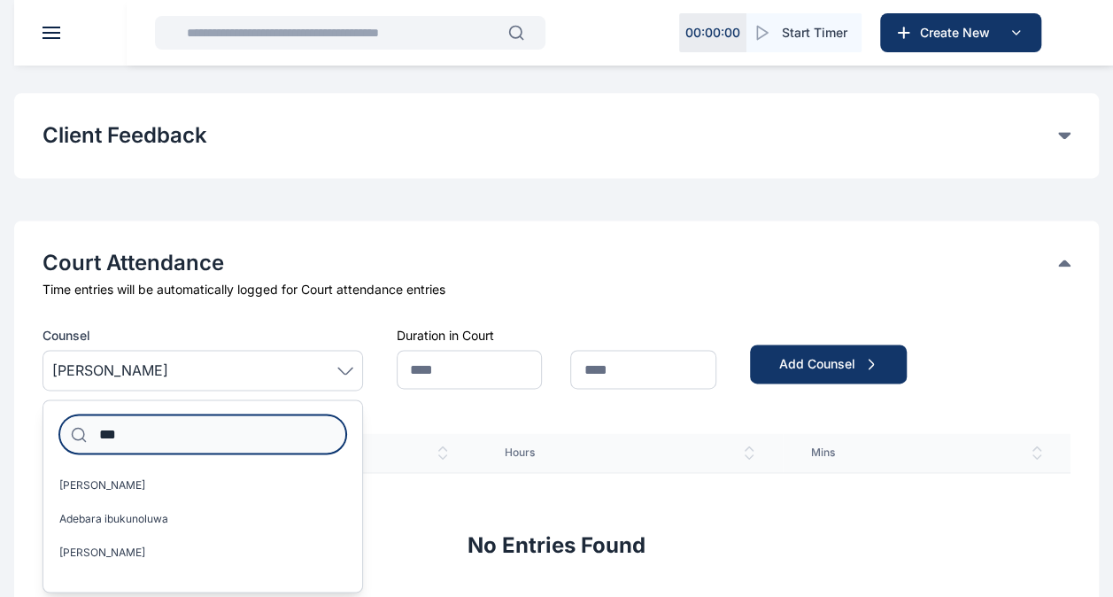
click at [135, 433] on input "***" at bounding box center [202, 433] width 287 height 39
type input "*"
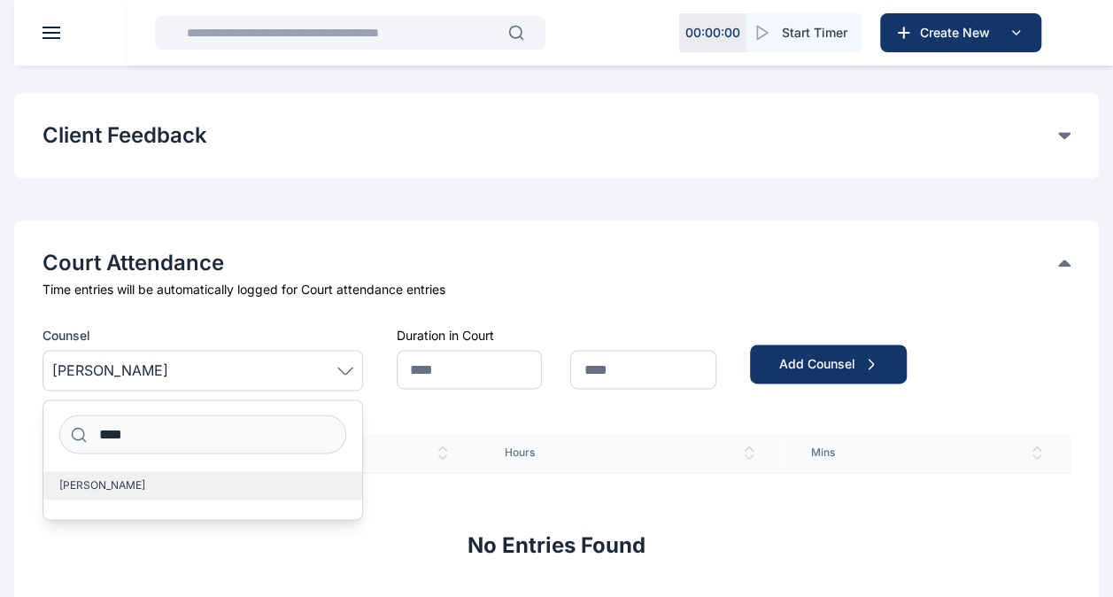
click at [150, 491] on label "[PERSON_NAME]" at bounding box center [202, 485] width 319 height 28
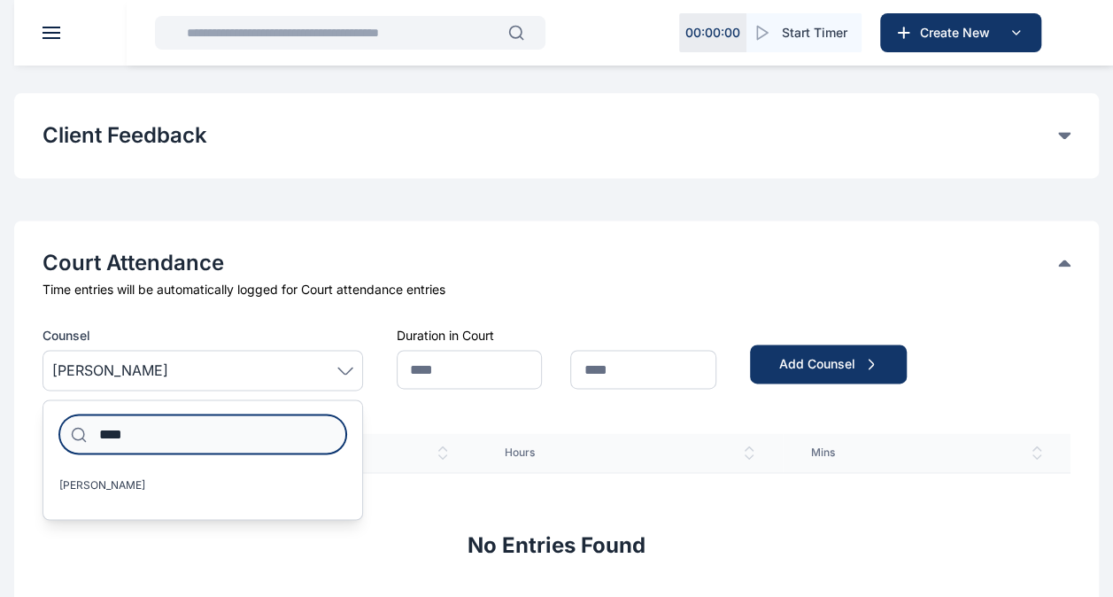
click at [157, 434] on input "****" at bounding box center [202, 433] width 287 height 39
type input "*"
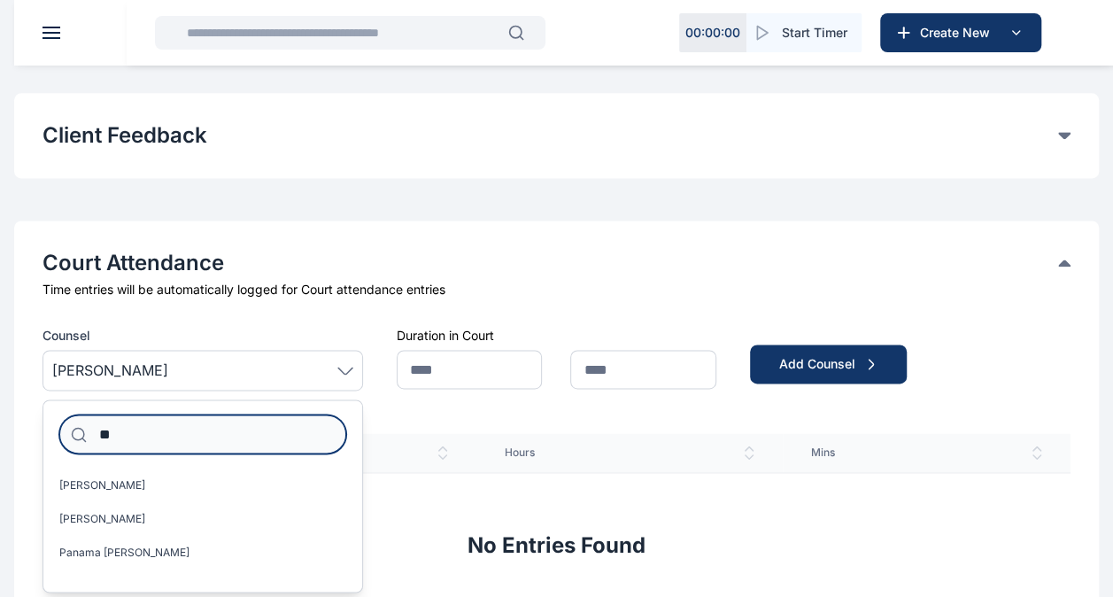
type input "*"
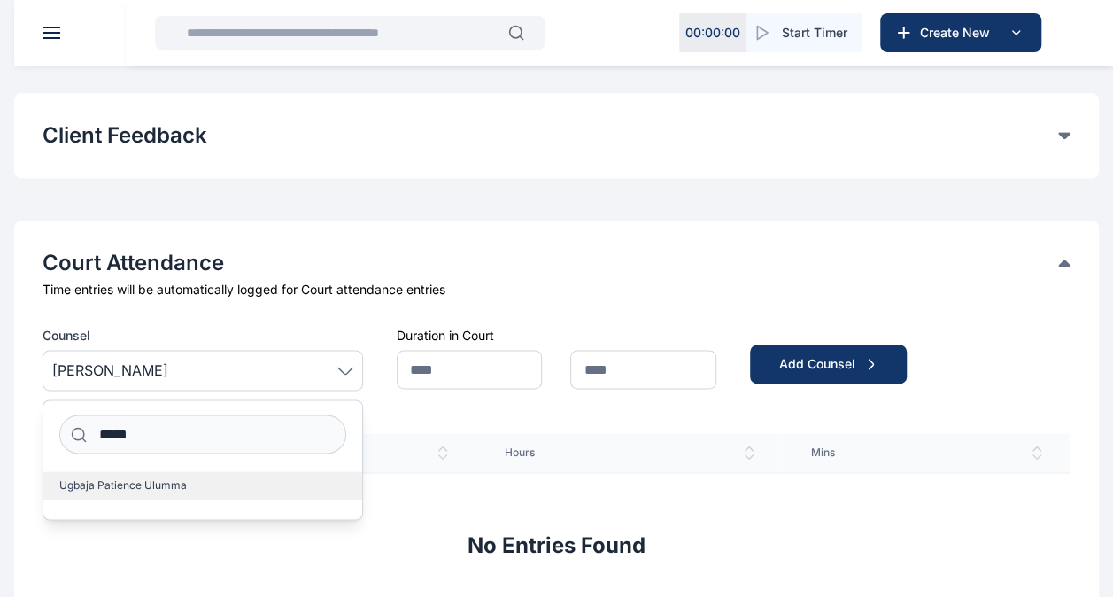
click at [158, 478] on span "Ugbaja Patience Ulumma" at bounding box center [123, 485] width 128 height 14
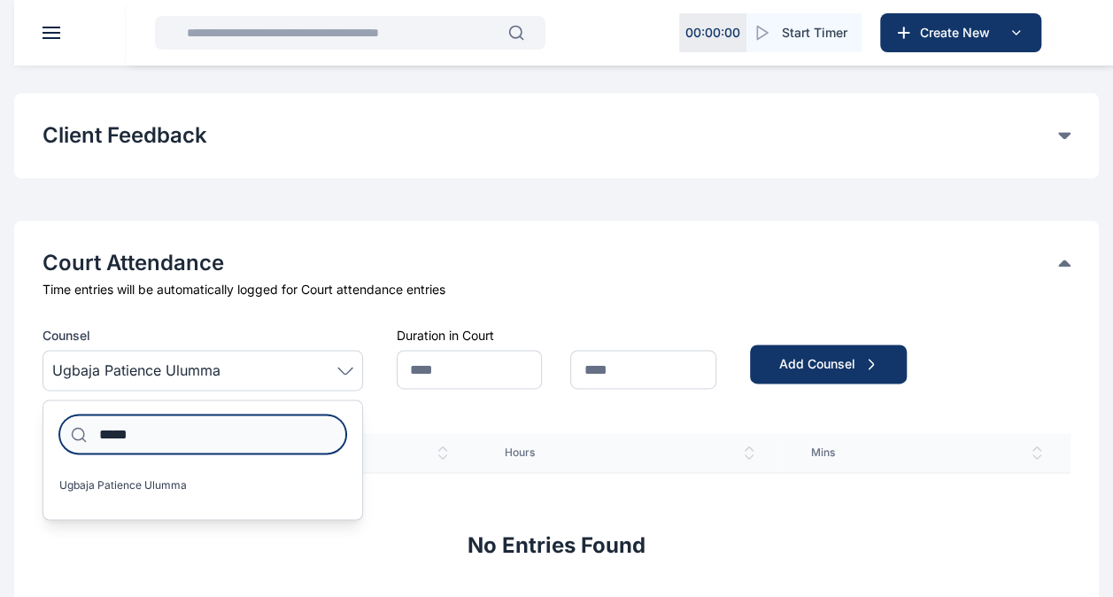
click at [156, 436] on input "*****" at bounding box center [202, 433] width 287 height 39
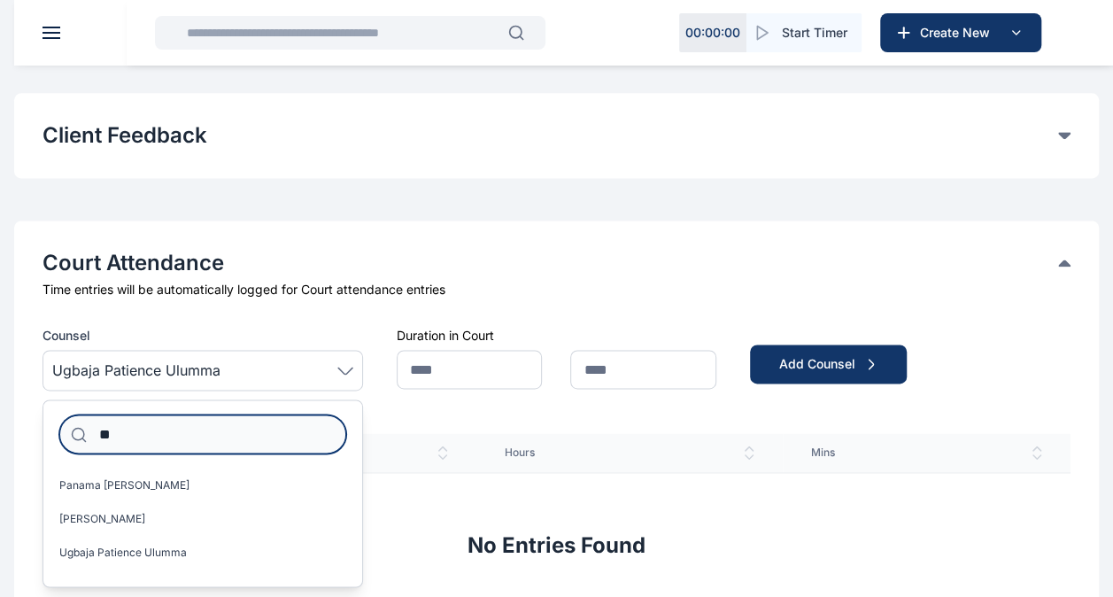
type input "*"
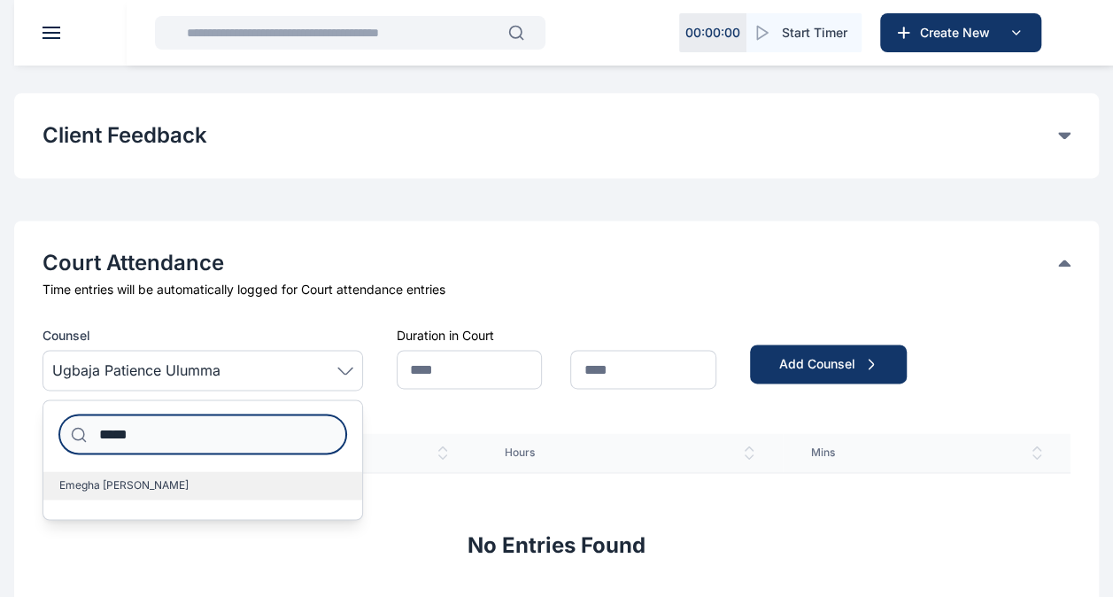
type input "*****"
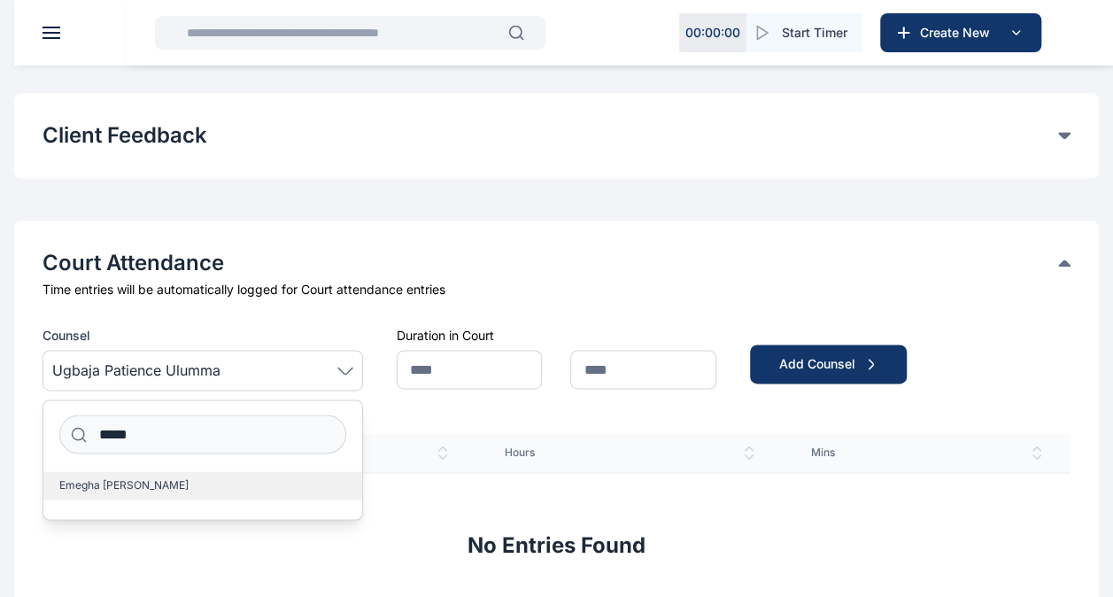
click at [143, 475] on label "Emegha [PERSON_NAME]" at bounding box center [202, 485] width 319 height 28
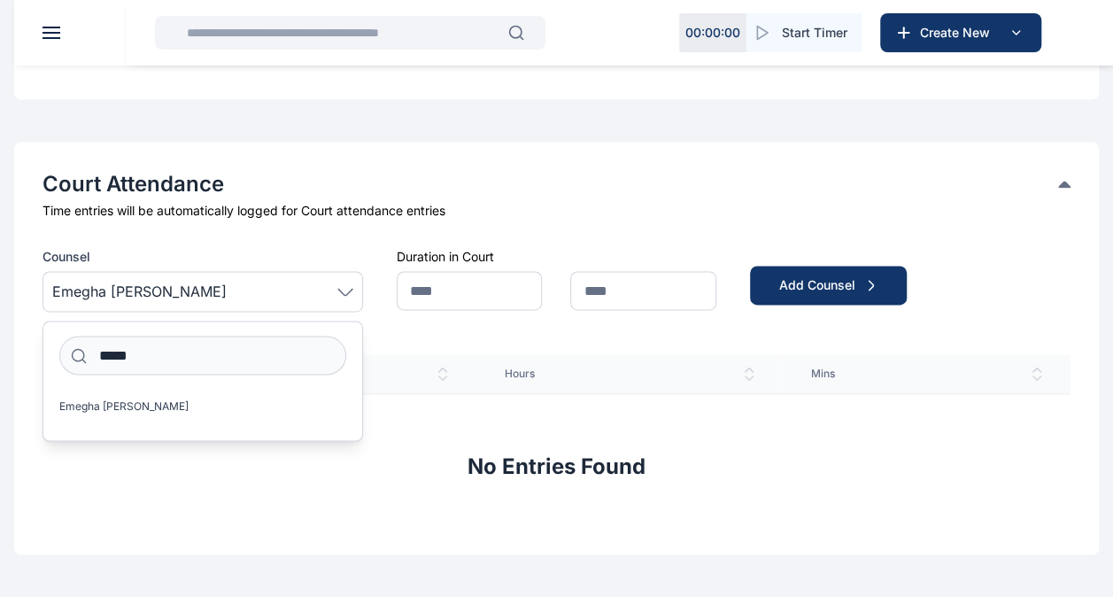
scroll to position [1182, 0]
click at [429, 418] on div "No Entries Found" at bounding box center [557, 458] width 1028 height 133
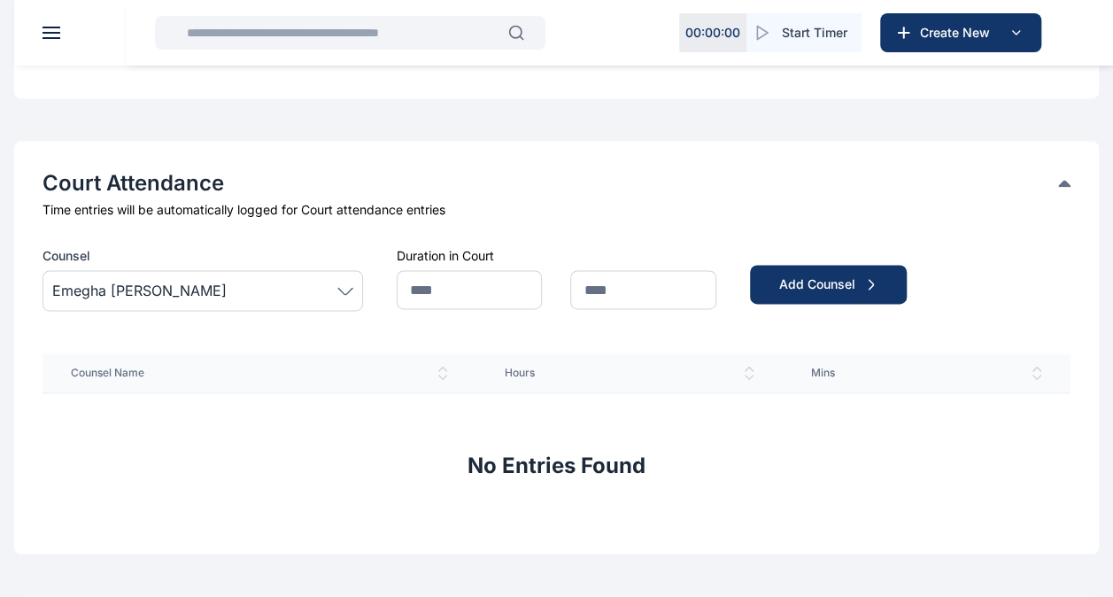
click at [355, 289] on div "Emegha [PERSON_NAME]" at bounding box center [203, 290] width 321 height 41
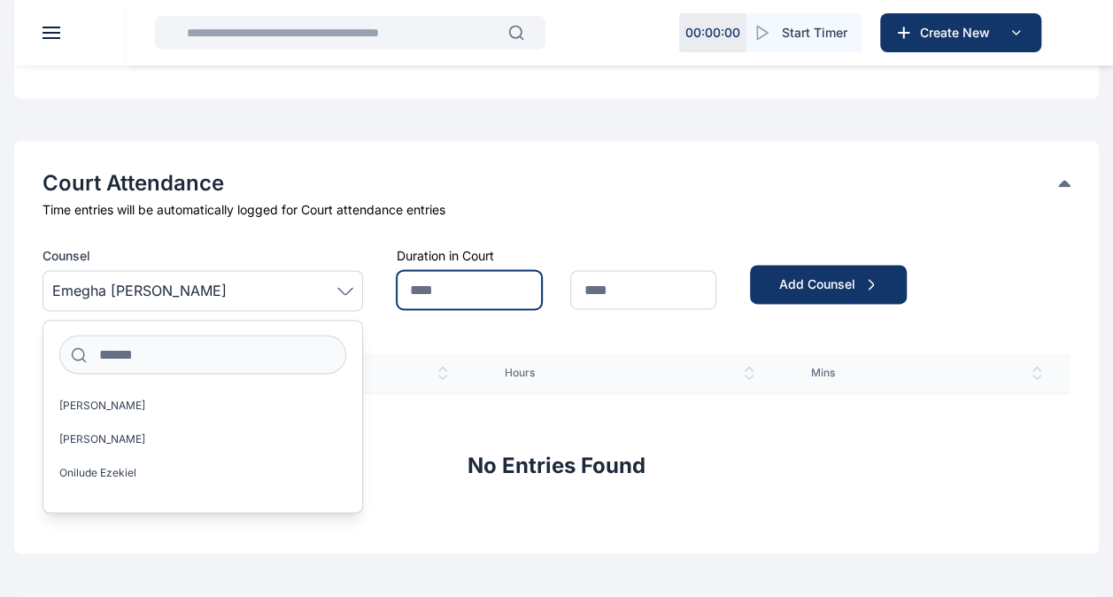
click at [449, 297] on input "text" at bounding box center [470, 289] width 146 height 39
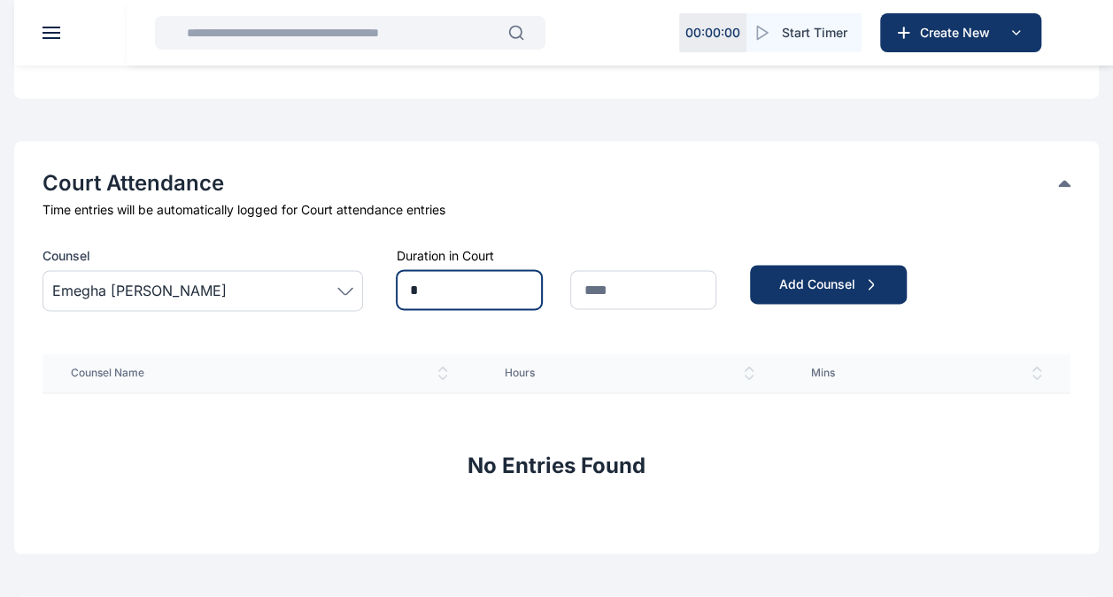
type input "*"
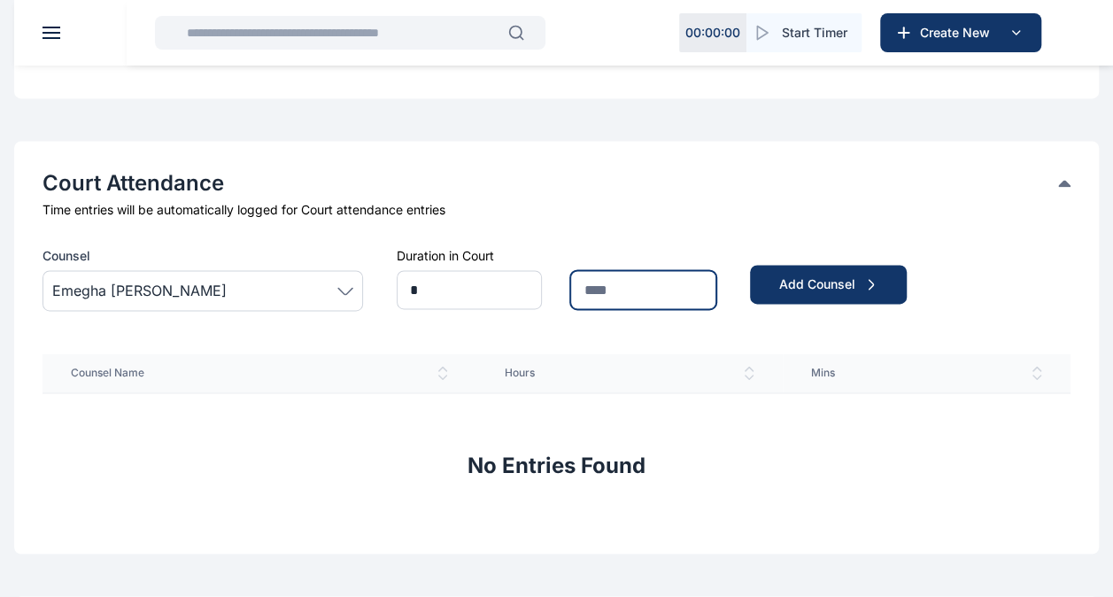
click at [607, 293] on input "text" at bounding box center [643, 289] width 146 height 39
type input "**"
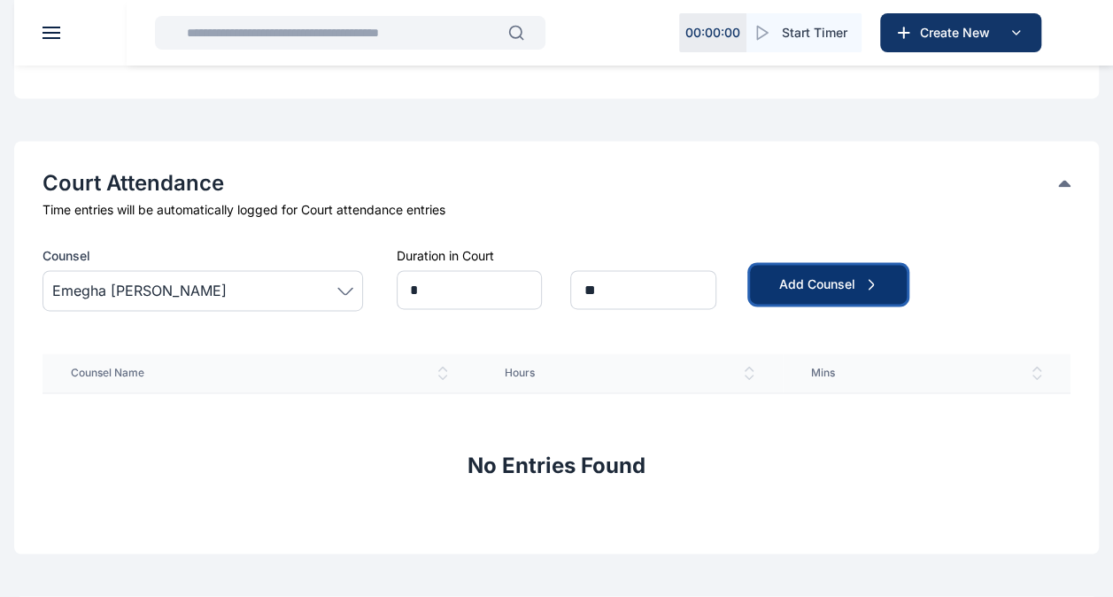
click at [825, 288] on div "Add Counsel" at bounding box center [828, 284] width 100 height 18
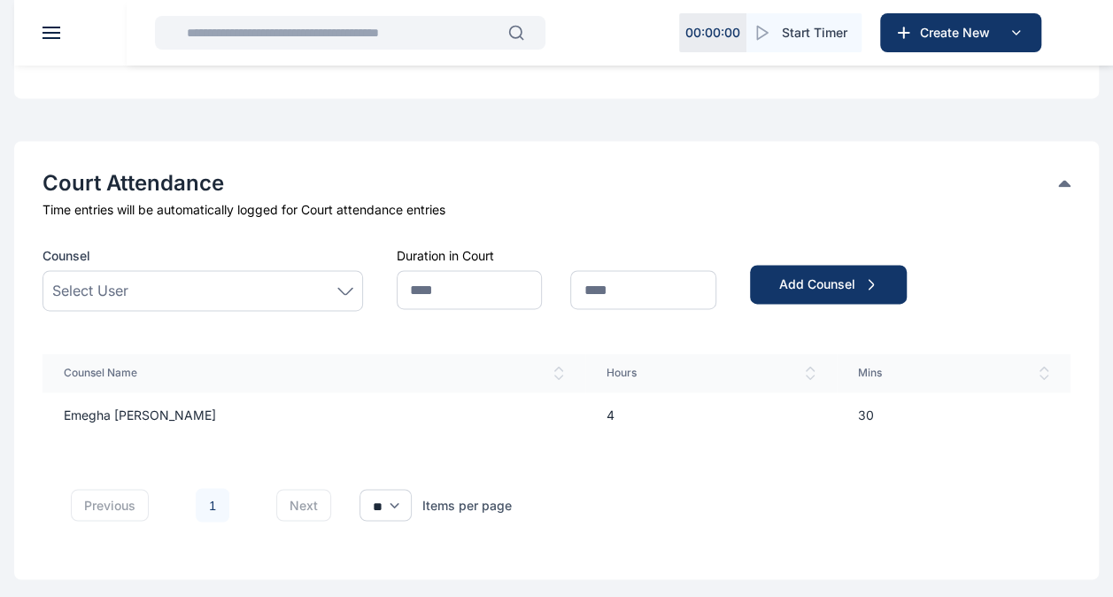
click at [246, 284] on div "Select User" at bounding box center [202, 290] width 301 height 21
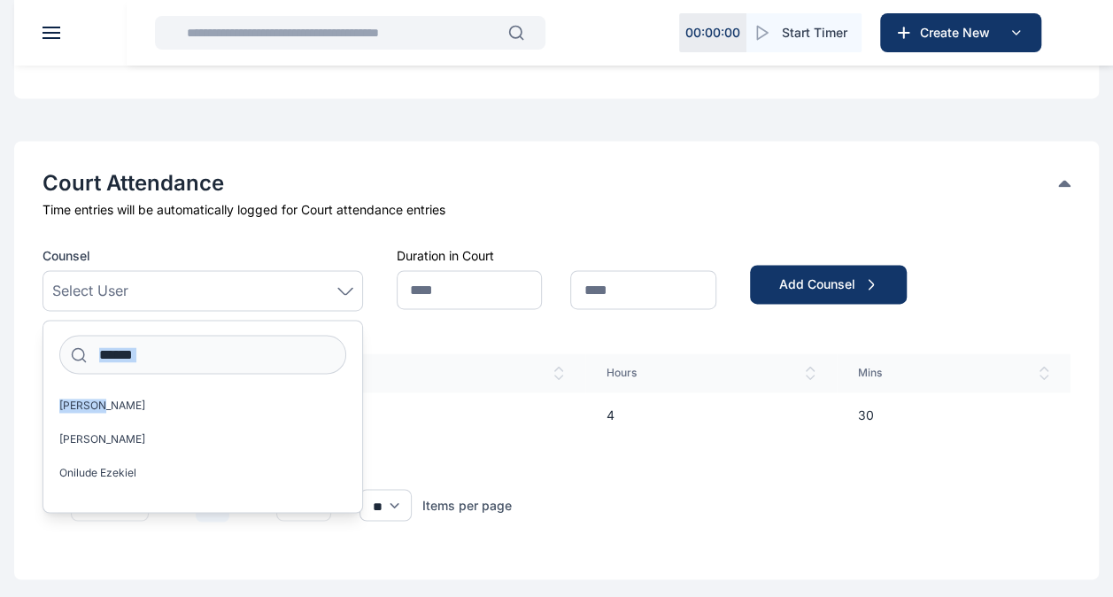
click at [246, 284] on div "Select User" at bounding box center [202, 290] width 301 height 21
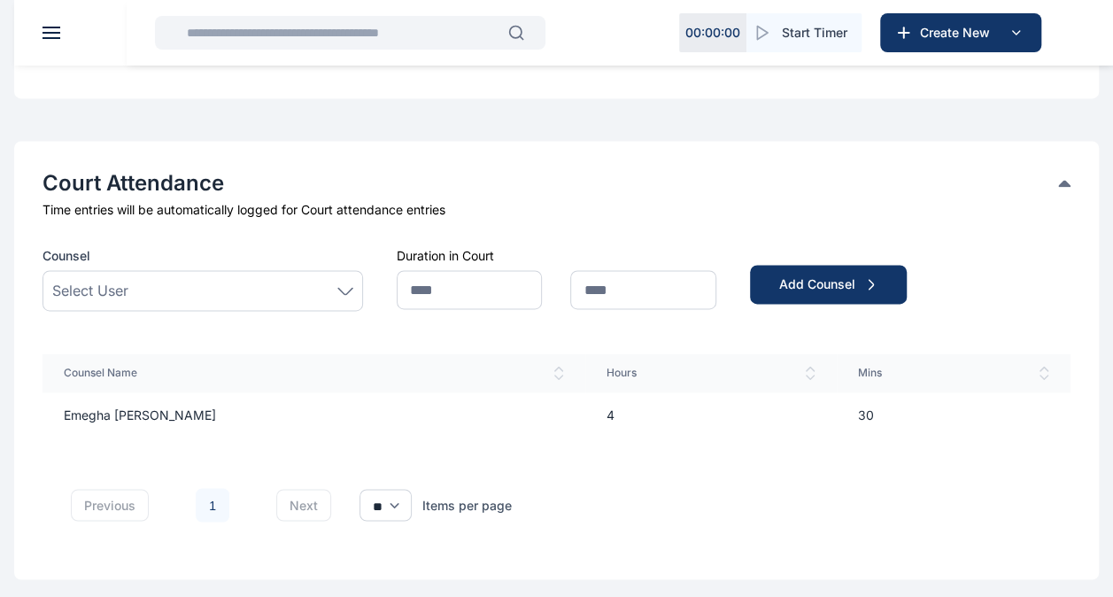
click at [246, 290] on div "Select User" at bounding box center [202, 290] width 301 height 21
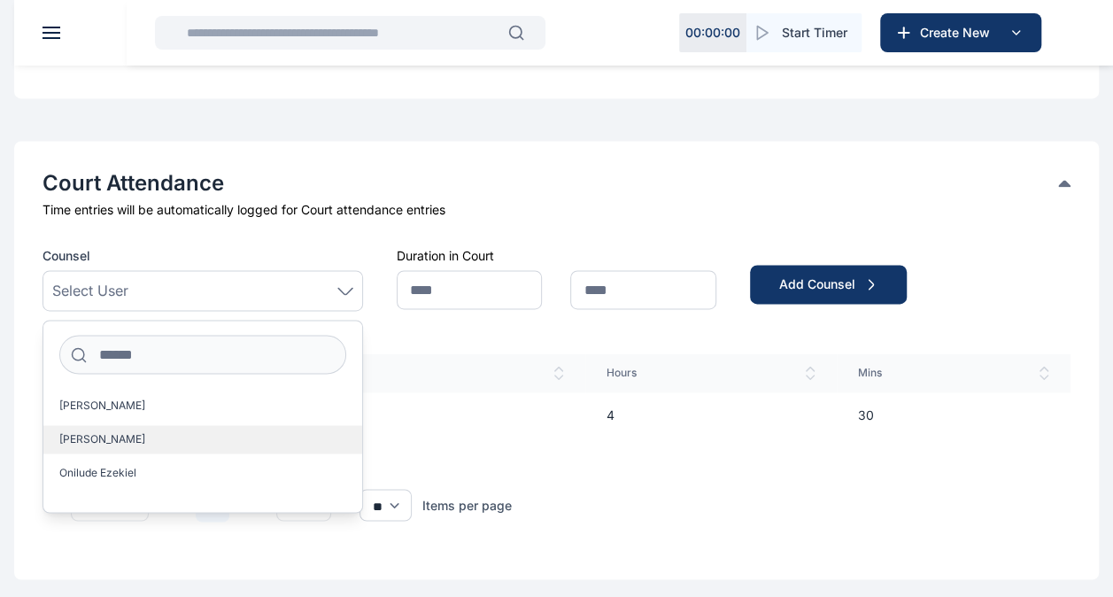
click at [133, 432] on span "[PERSON_NAME]" at bounding box center [102, 439] width 86 height 14
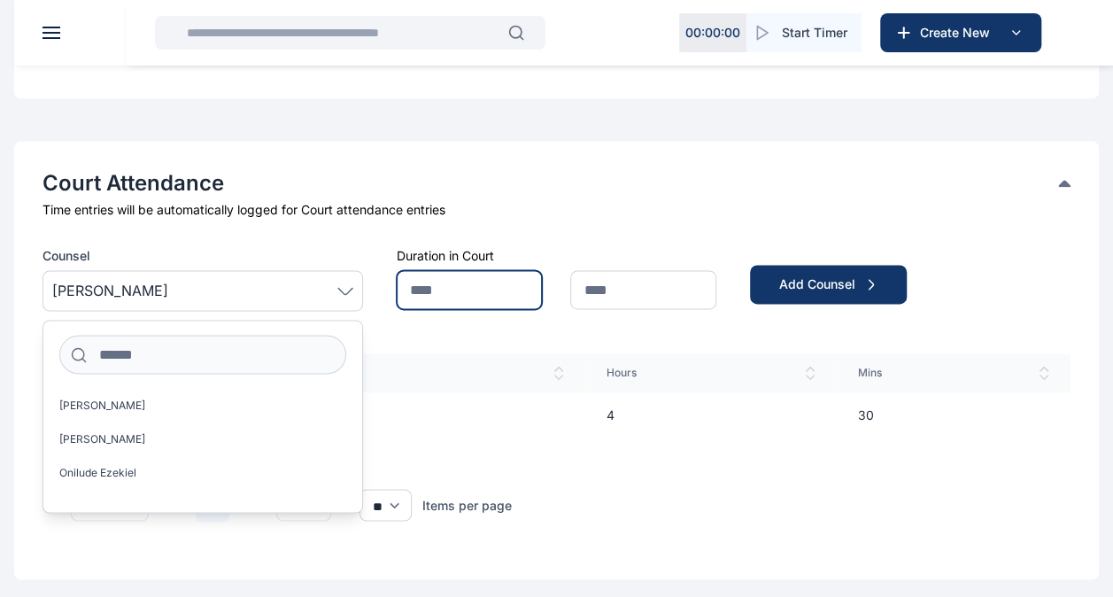
click at [522, 285] on input "text" at bounding box center [470, 289] width 146 height 39
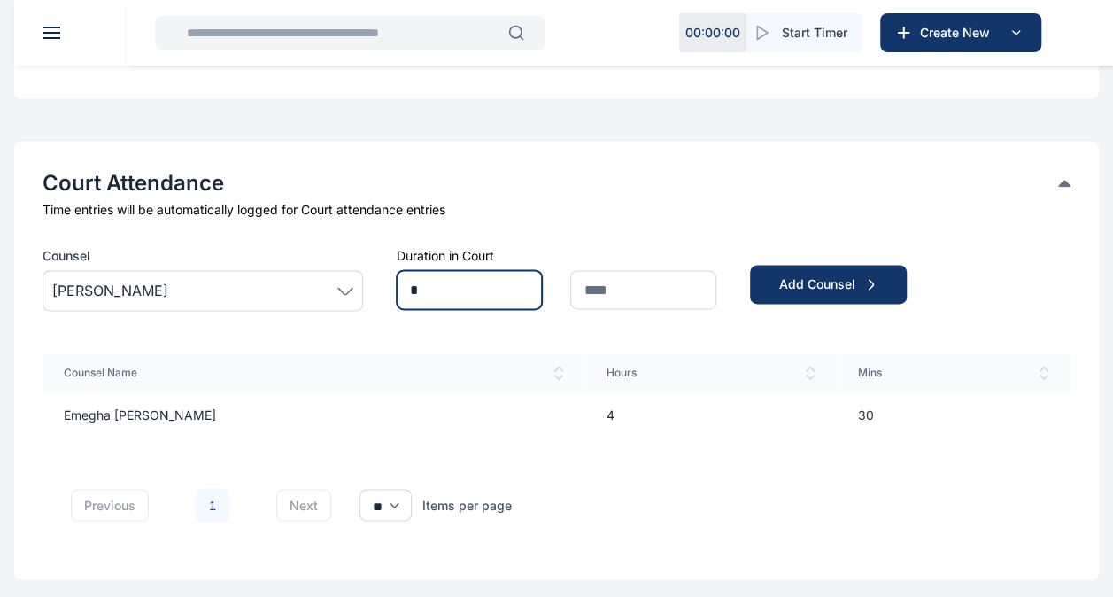
type input "*"
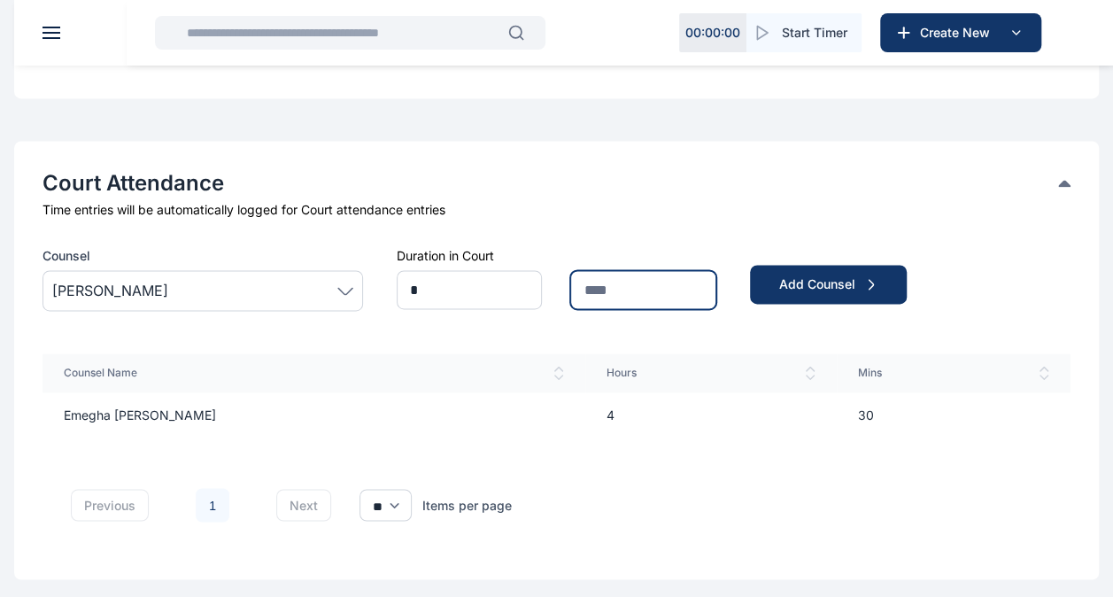
click at [648, 281] on input "text" at bounding box center [643, 289] width 146 height 39
type input "**"
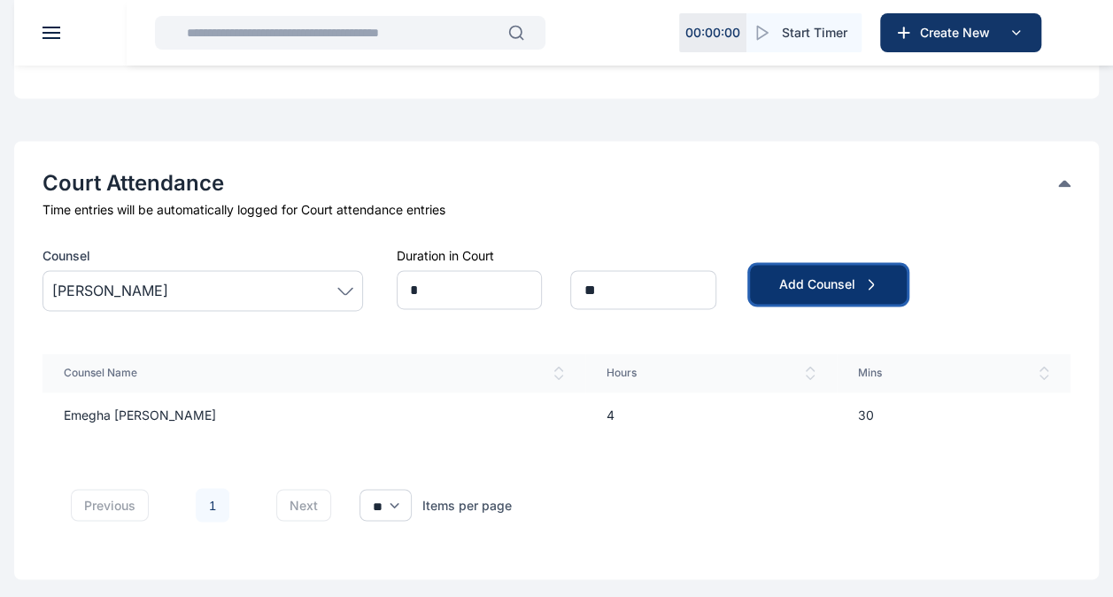
click at [793, 282] on div "Add Counsel" at bounding box center [828, 284] width 100 height 18
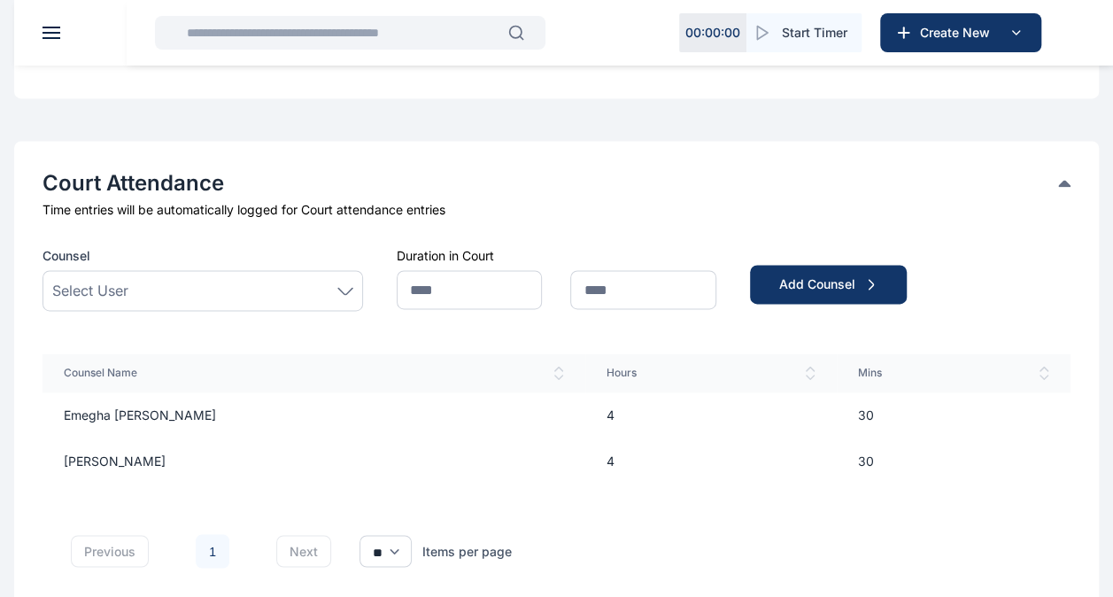
click at [259, 280] on div "Select User" at bounding box center [202, 290] width 301 height 21
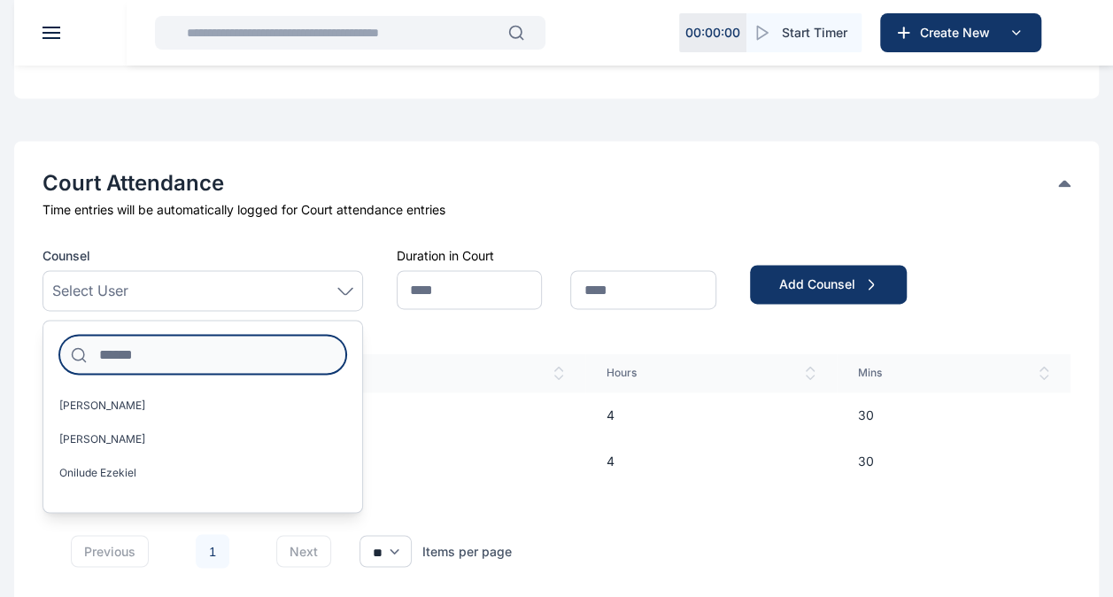
click at [198, 349] on input at bounding box center [202, 354] width 287 height 39
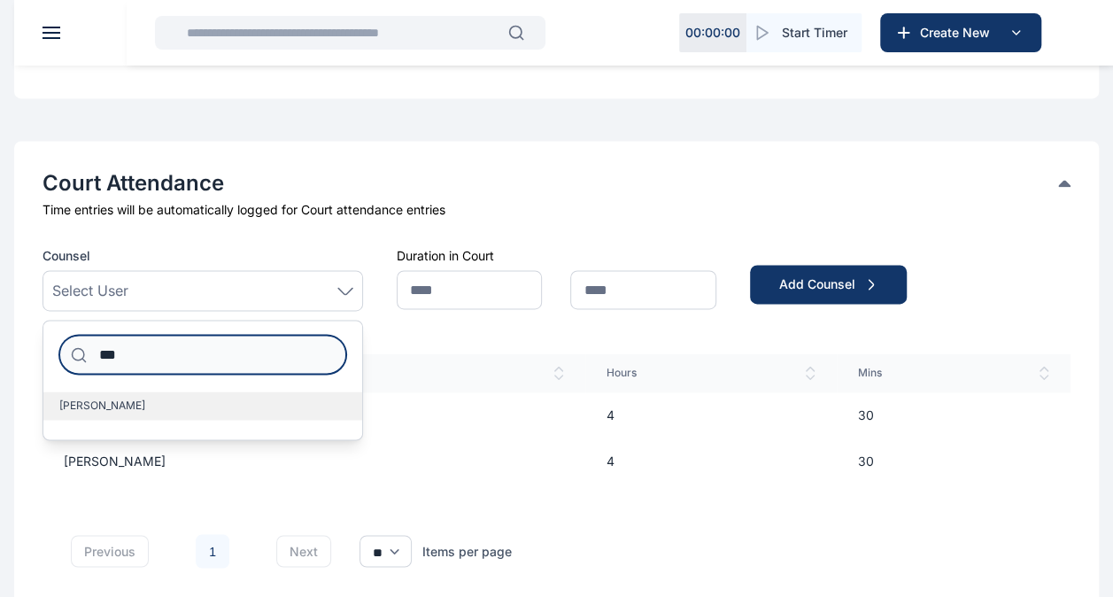
type input "***"
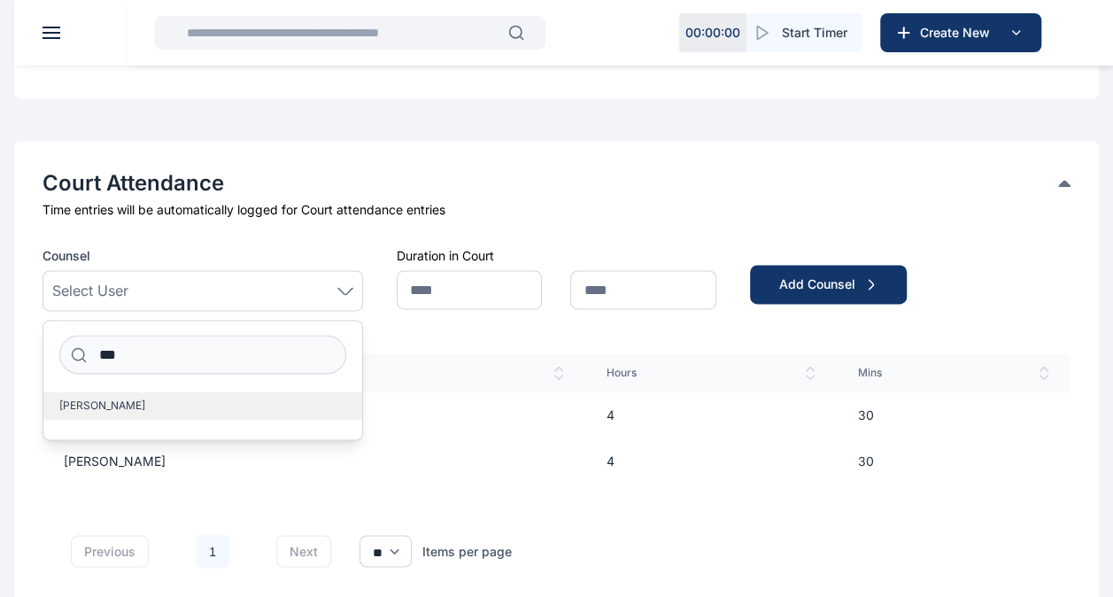
click at [171, 402] on label "[PERSON_NAME]" at bounding box center [202, 405] width 319 height 28
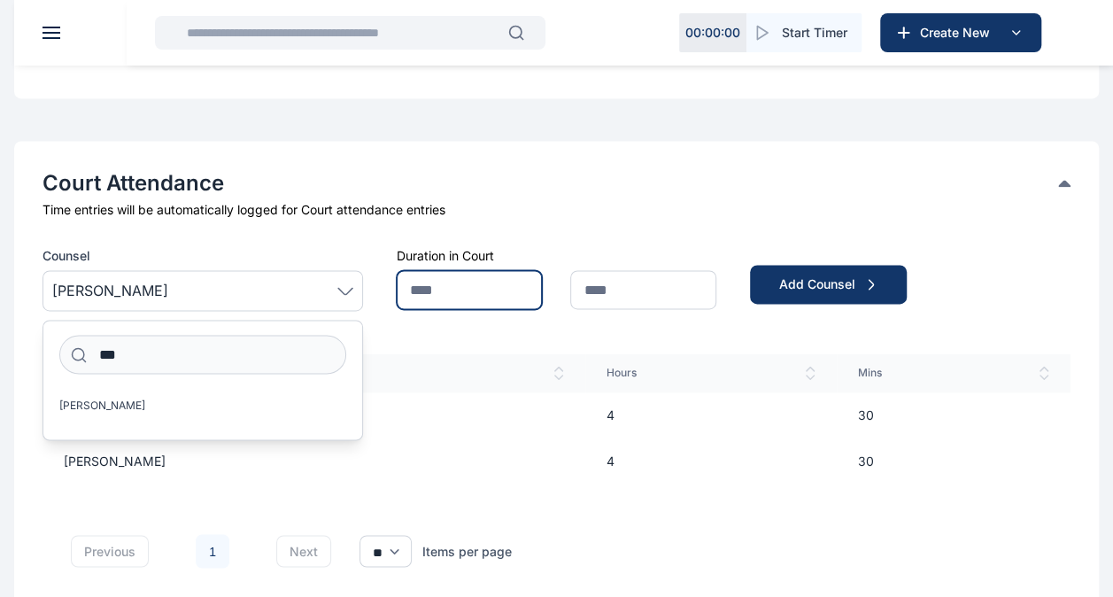
click at [487, 287] on input "text" at bounding box center [470, 289] width 146 height 39
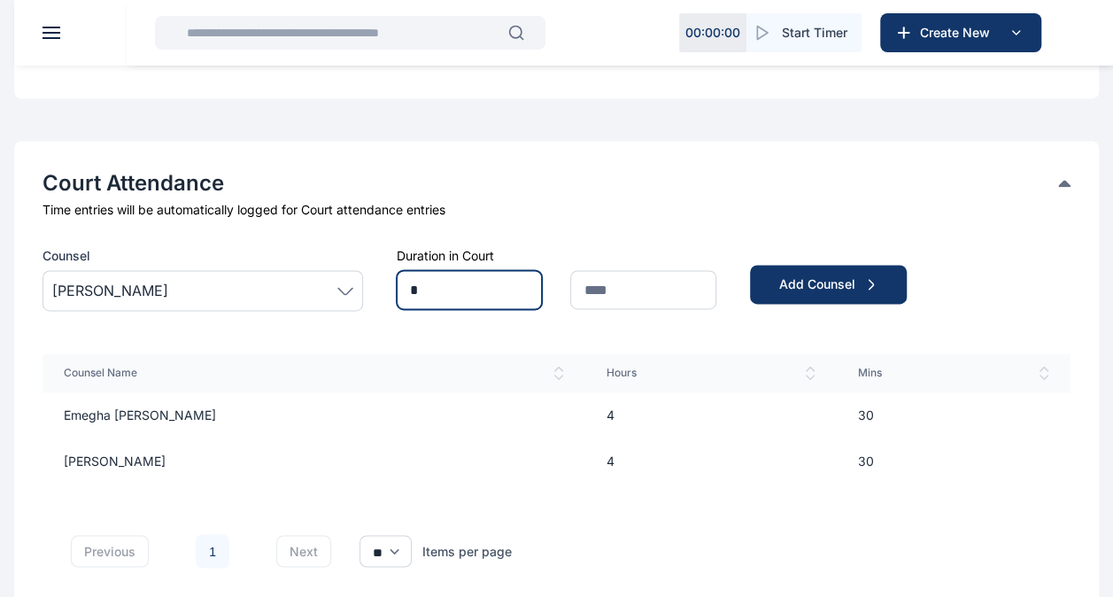
type input "*"
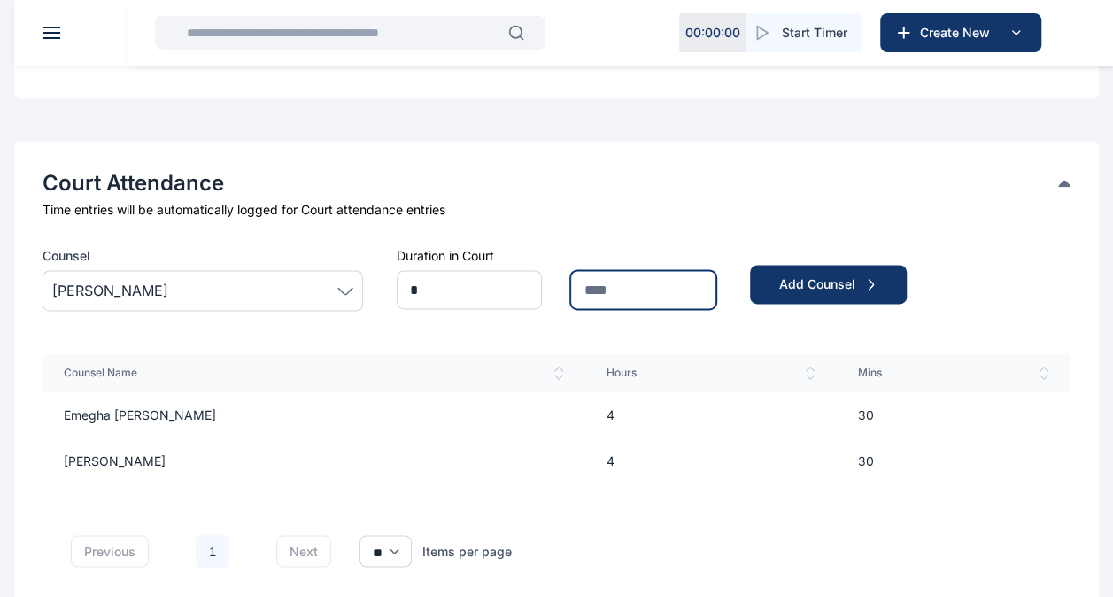
click at [613, 278] on input "text" at bounding box center [643, 289] width 146 height 39
type input "**"
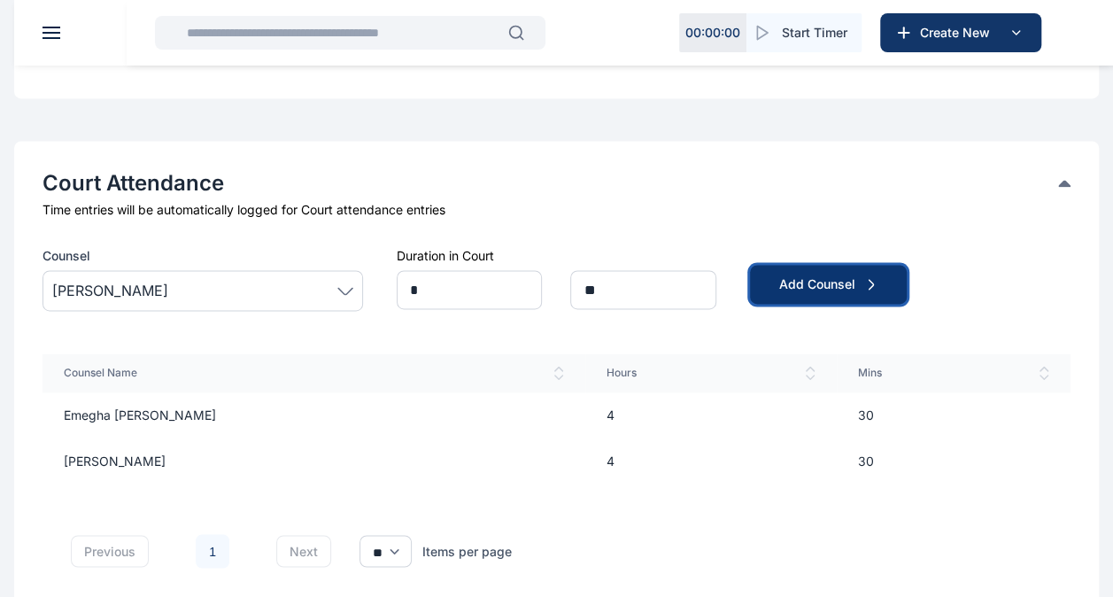
click at [791, 280] on div "Add Counsel" at bounding box center [828, 284] width 100 height 18
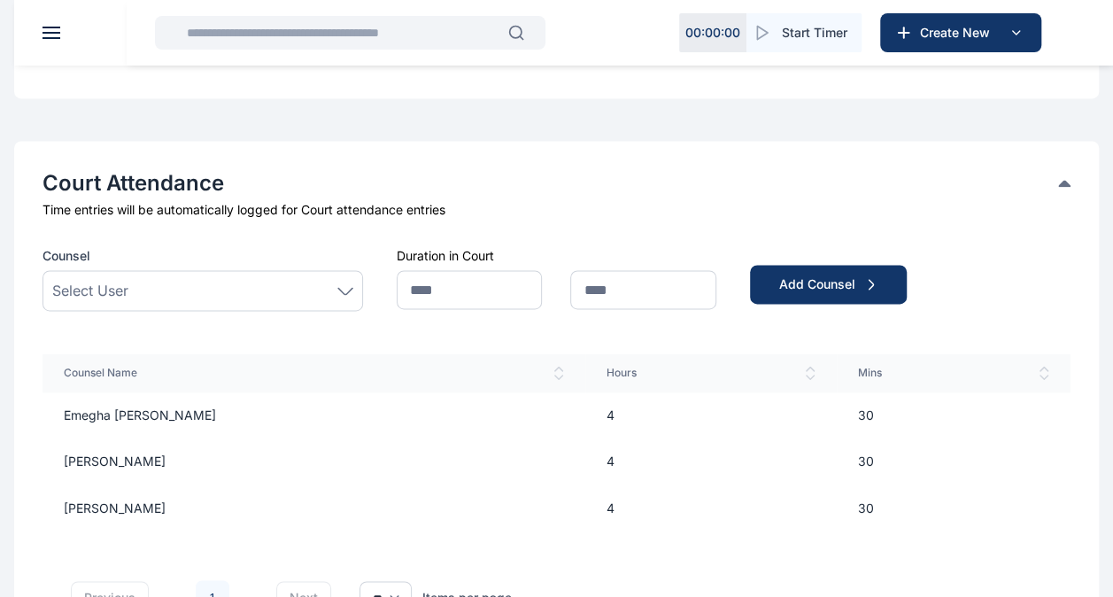
click at [269, 283] on div "Select User" at bounding box center [202, 290] width 301 height 21
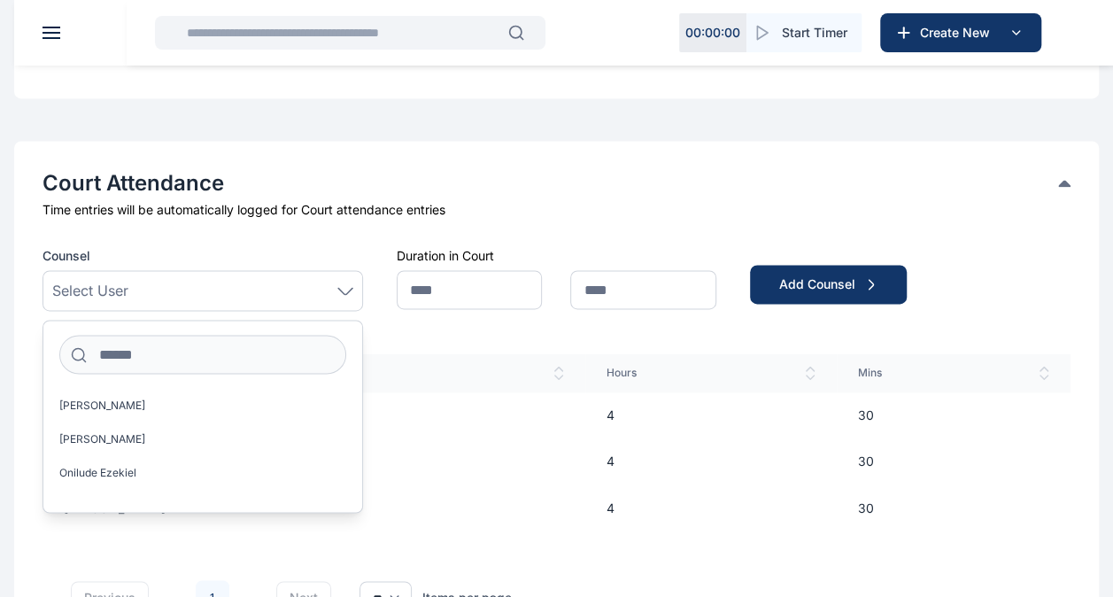
click at [269, 283] on div "Select User" at bounding box center [202, 290] width 301 height 21
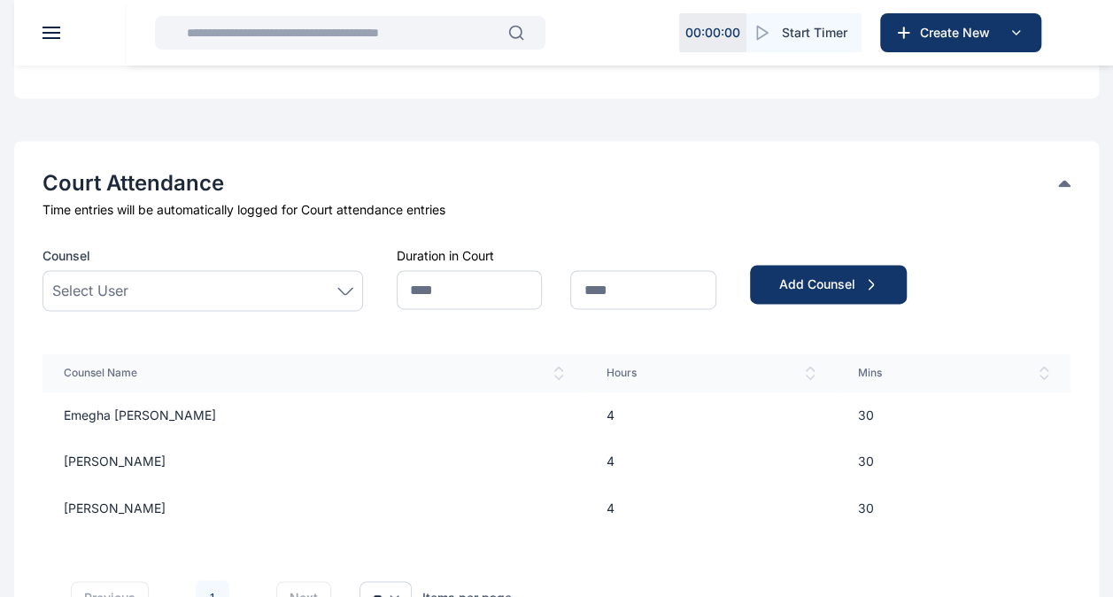
click at [269, 283] on div "Select User" at bounding box center [202, 290] width 301 height 21
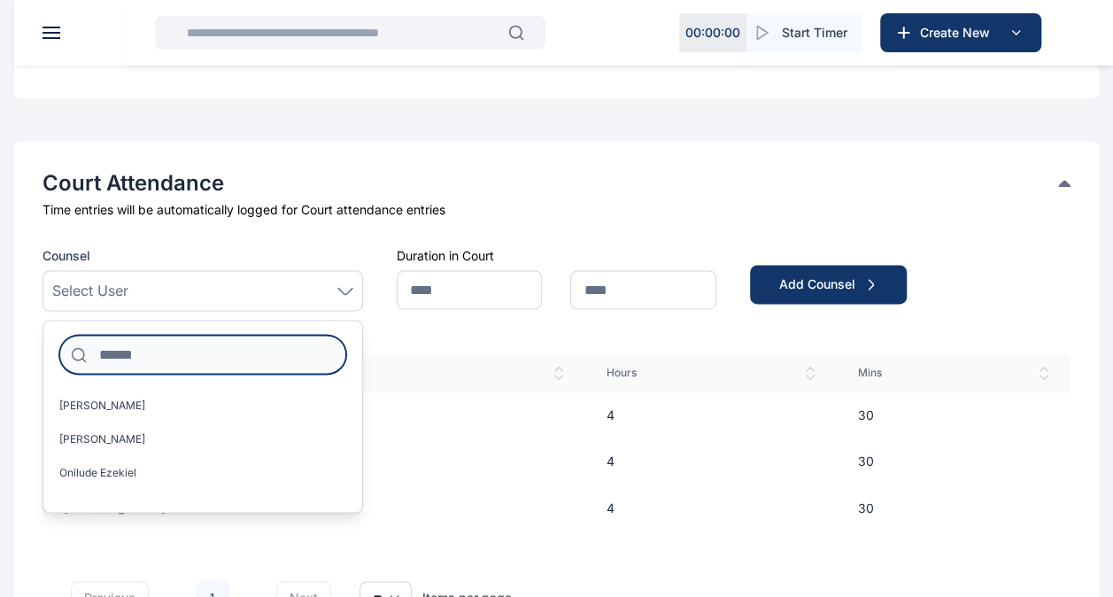
click at [200, 356] on input at bounding box center [202, 354] width 287 height 39
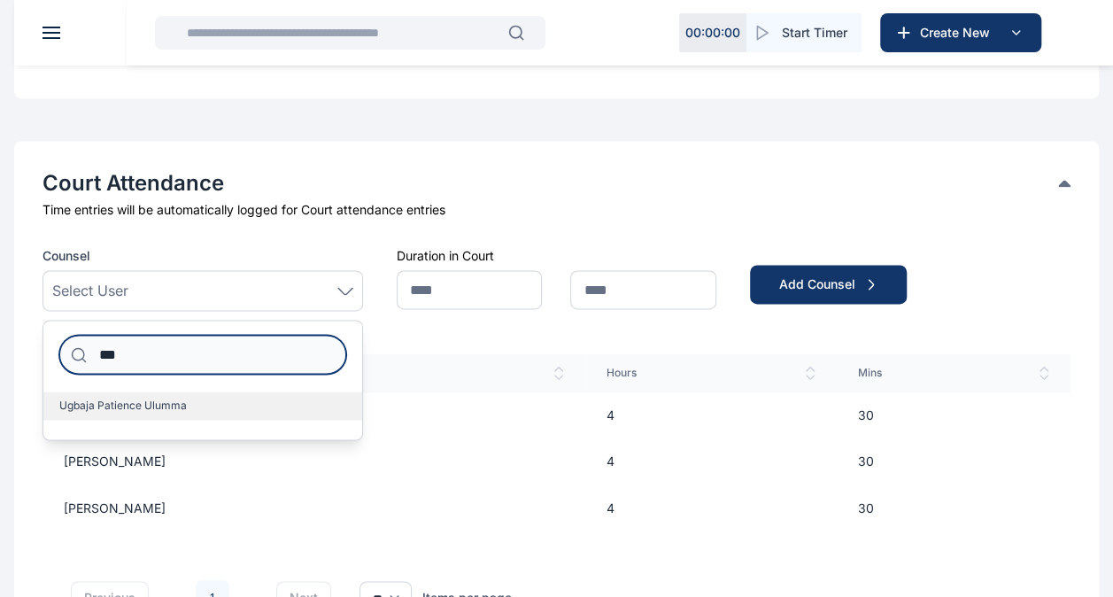
type input "***"
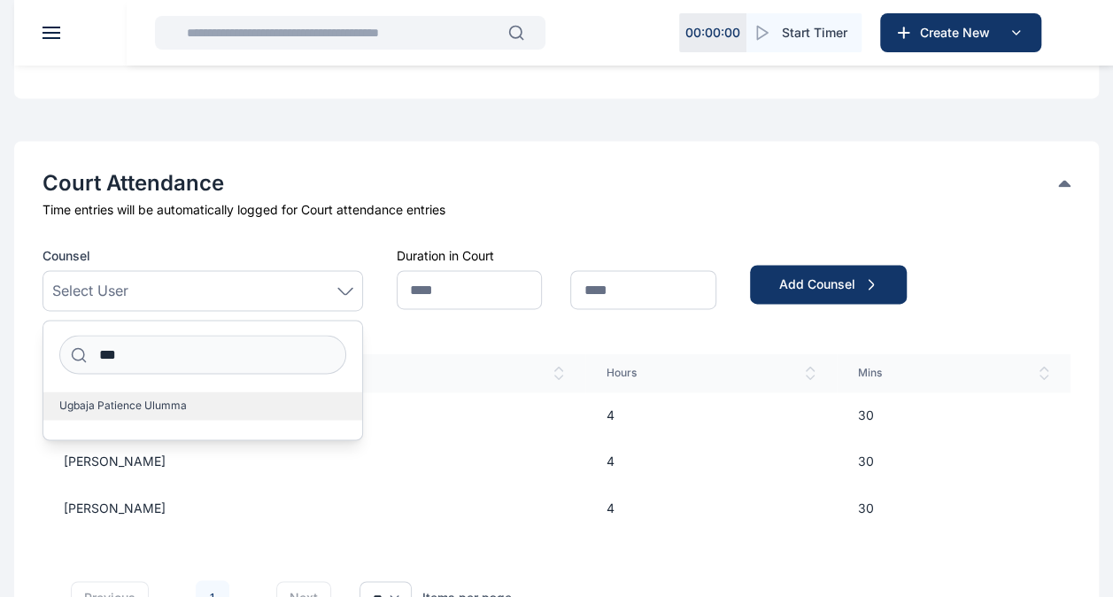
click at [184, 402] on span "Ugbaja Patience Ulumma" at bounding box center [123, 405] width 128 height 14
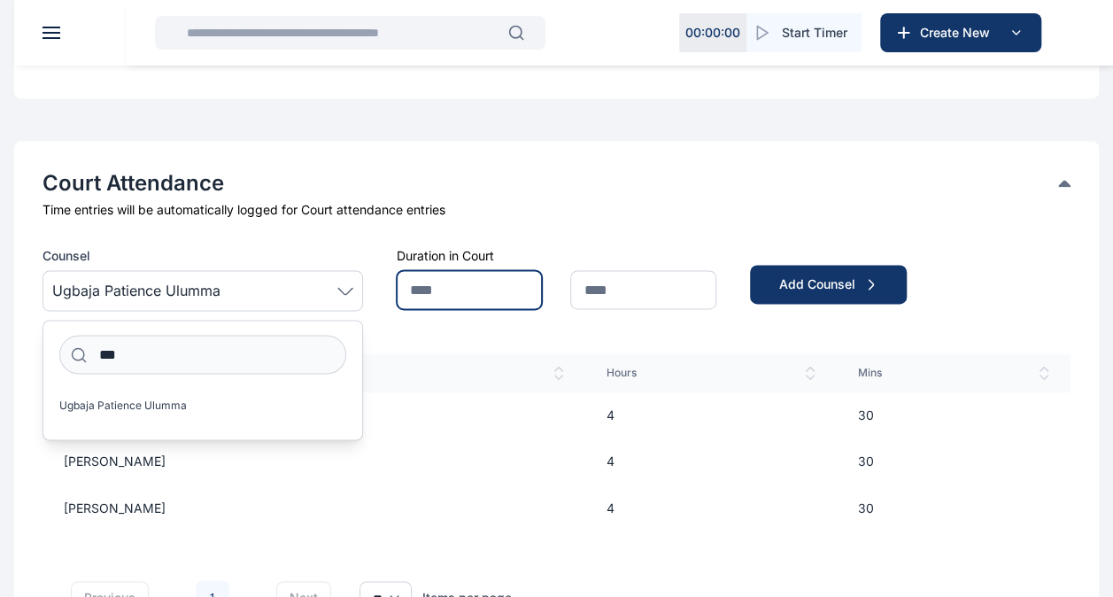
click at [484, 288] on input "text" at bounding box center [470, 289] width 146 height 39
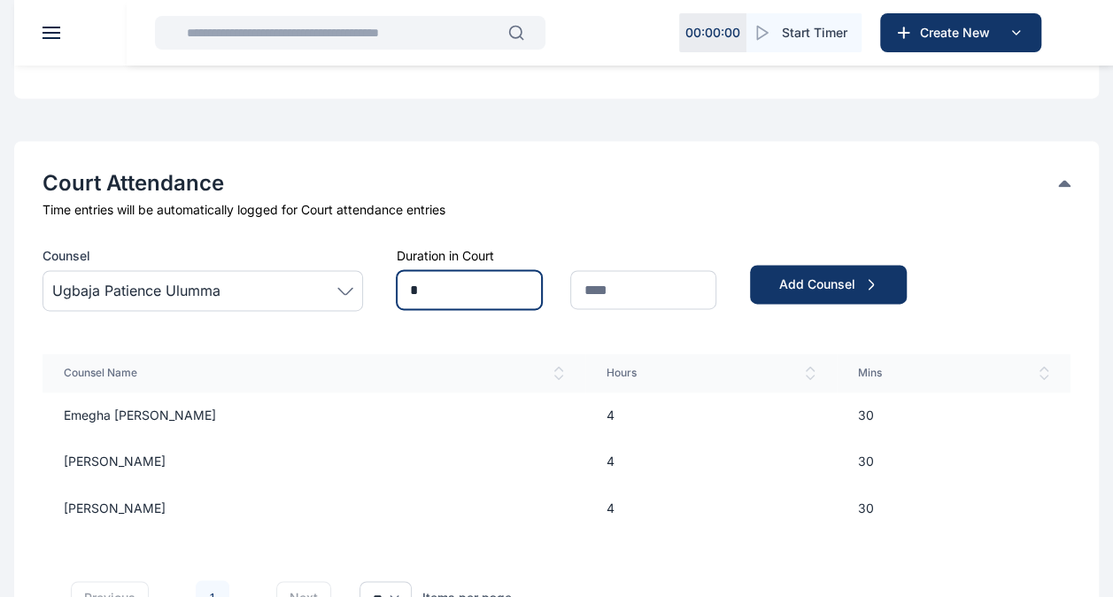
type input "*"
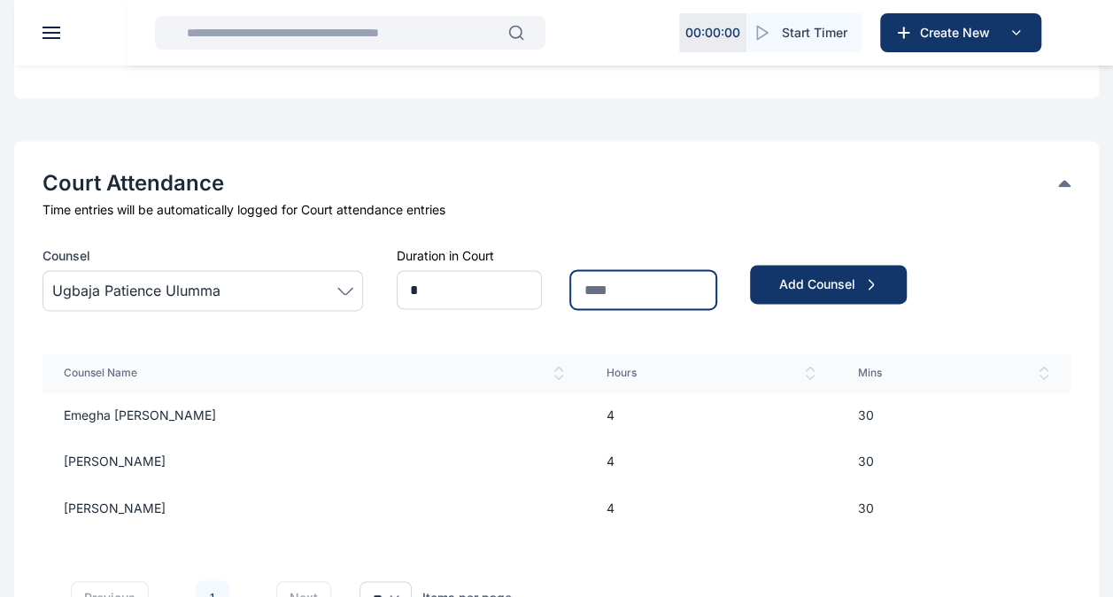
click at [593, 282] on input "text" at bounding box center [643, 289] width 146 height 39
type input "**"
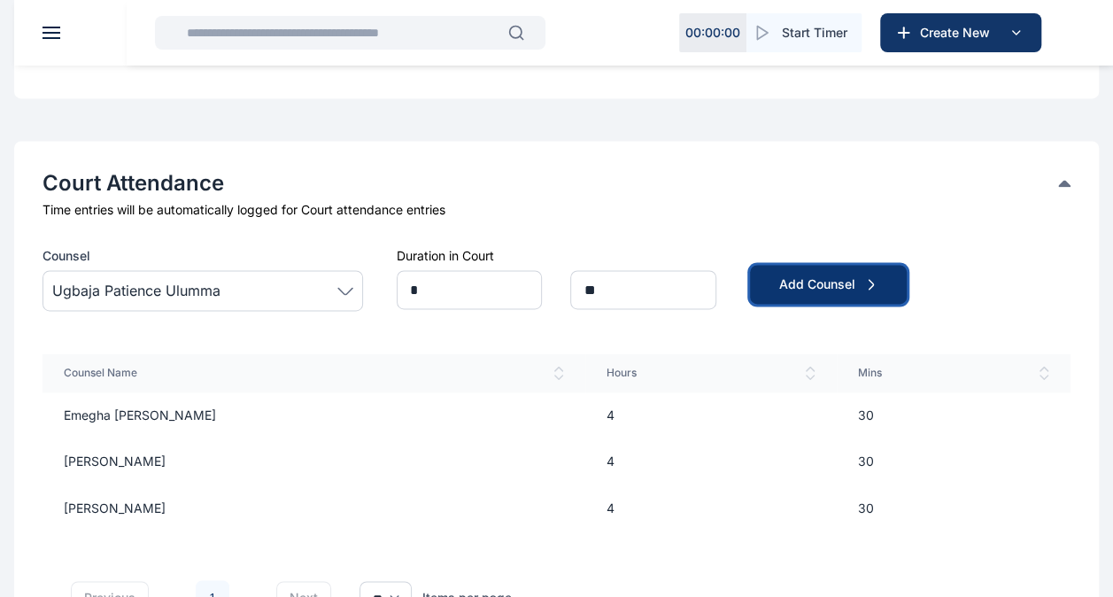
click at [799, 273] on button "Add Counsel" at bounding box center [828, 284] width 157 height 39
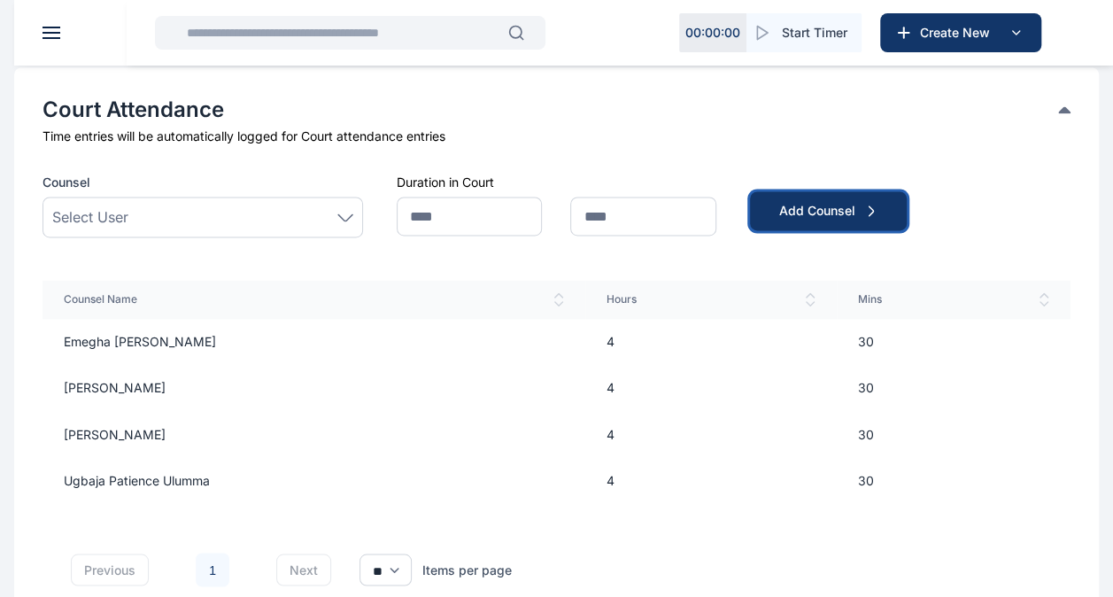
scroll to position [1254, 0]
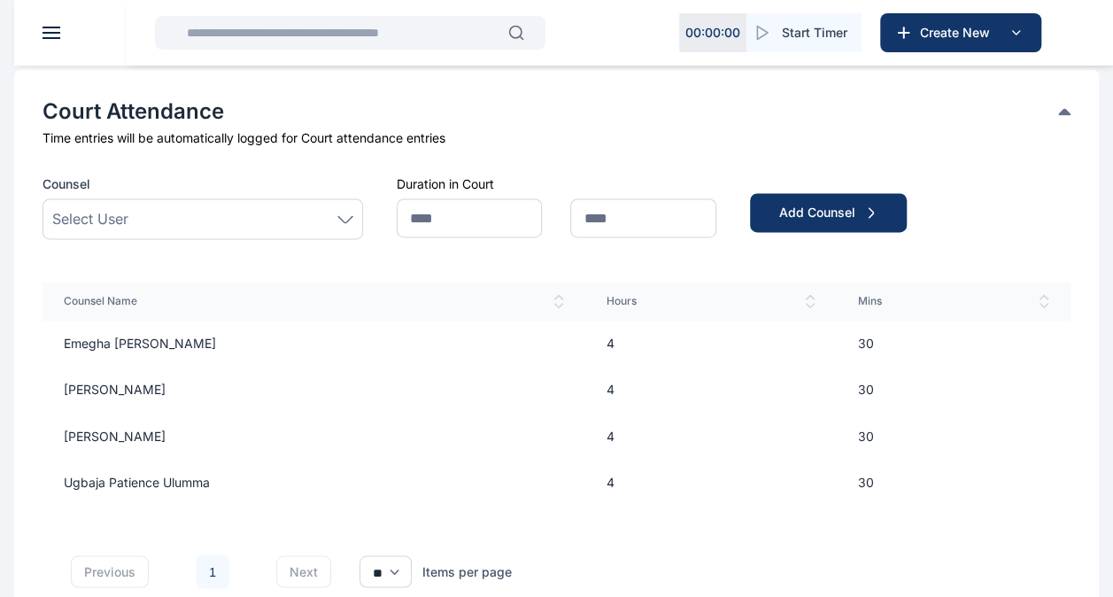
click at [318, 225] on div "Select User" at bounding box center [202, 218] width 301 height 21
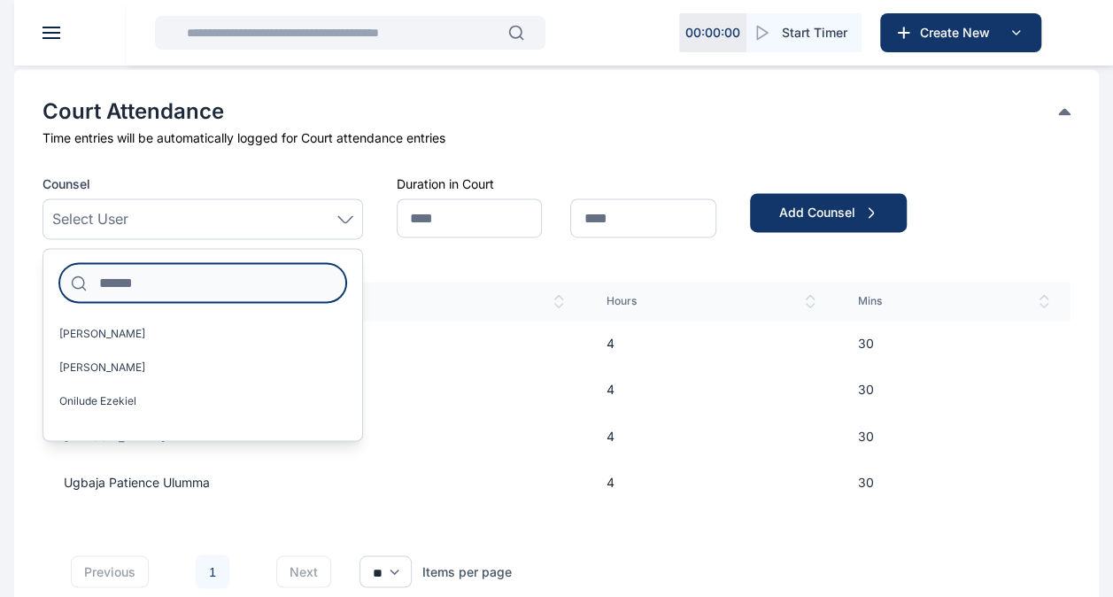
click at [234, 270] on input at bounding box center [202, 282] width 287 height 39
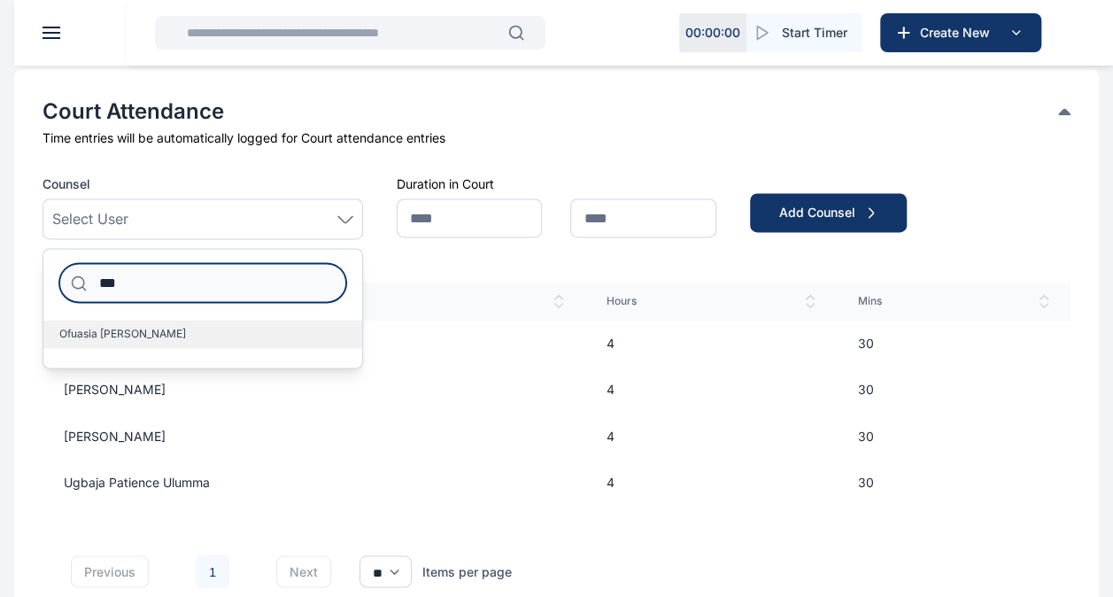
type input "***"
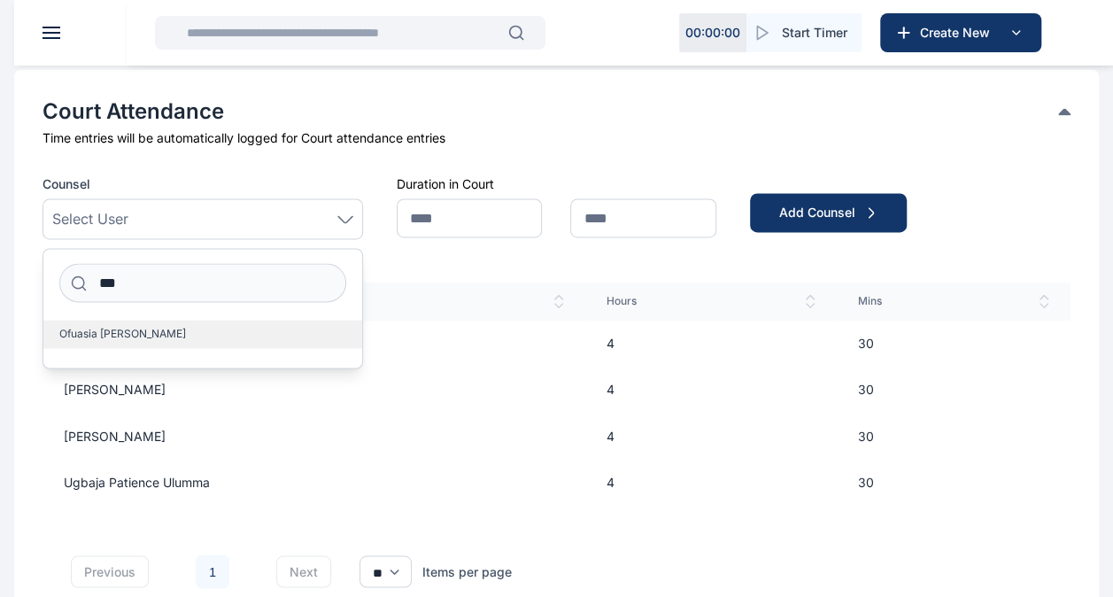
click at [223, 328] on label "Ofuasia [PERSON_NAME]" at bounding box center [202, 334] width 319 height 28
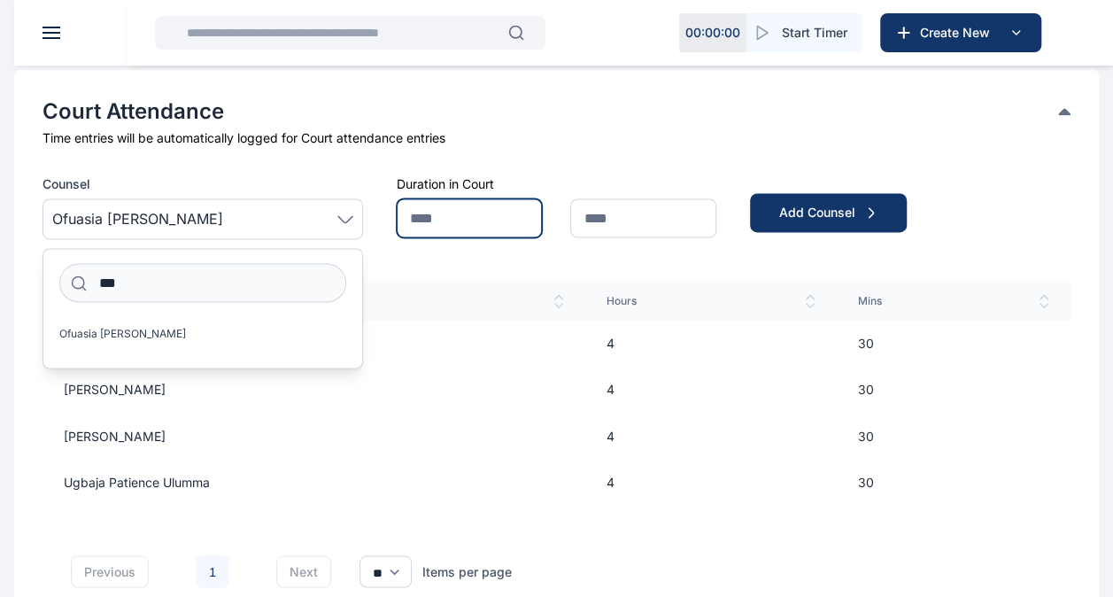
click at [443, 227] on input "text" at bounding box center [470, 217] width 146 height 39
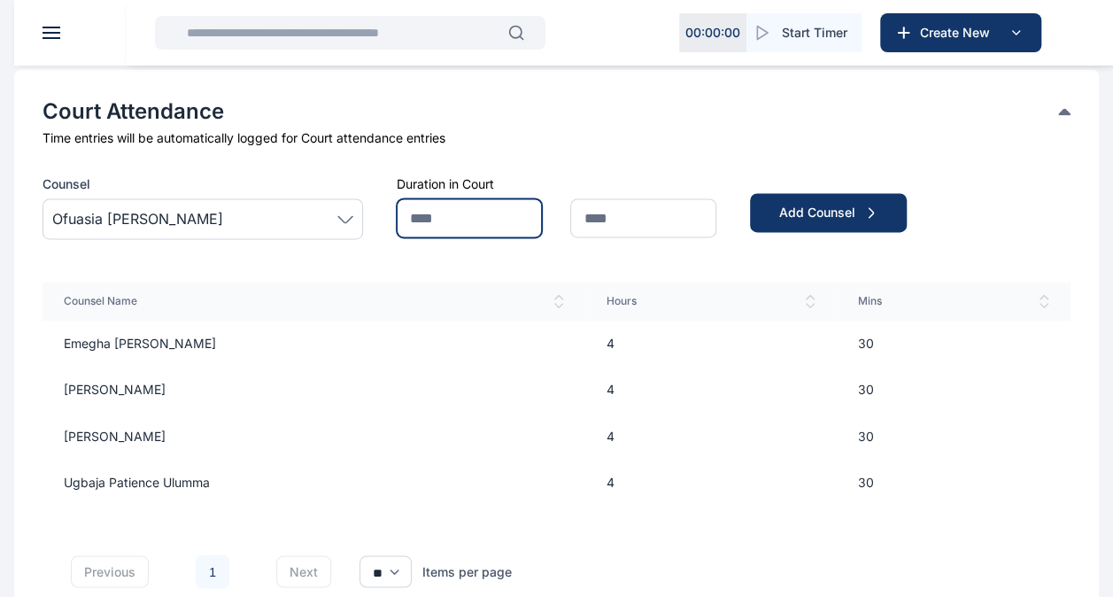
type input "*"
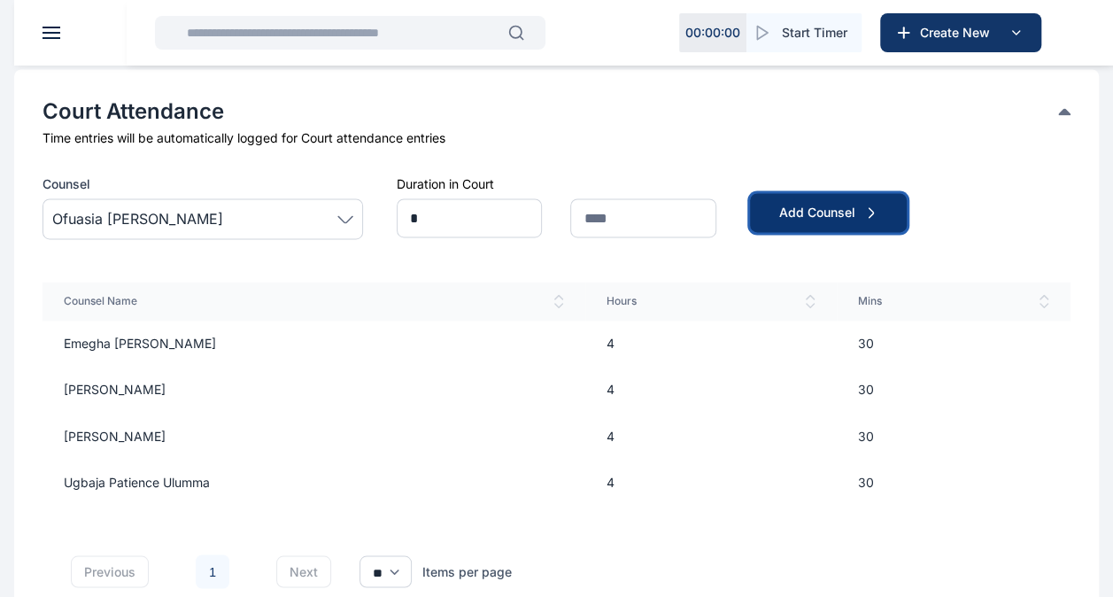
click at [775, 200] on button "Add Counsel" at bounding box center [828, 212] width 157 height 39
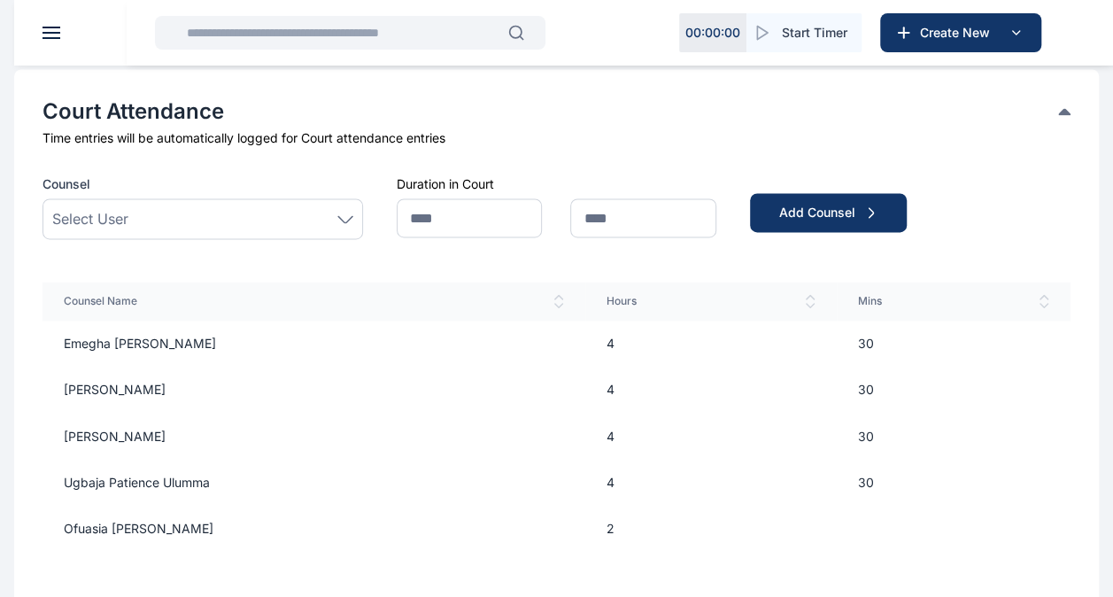
click at [303, 211] on div "Select User" at bounding box center [202, 218] width 301 height 21
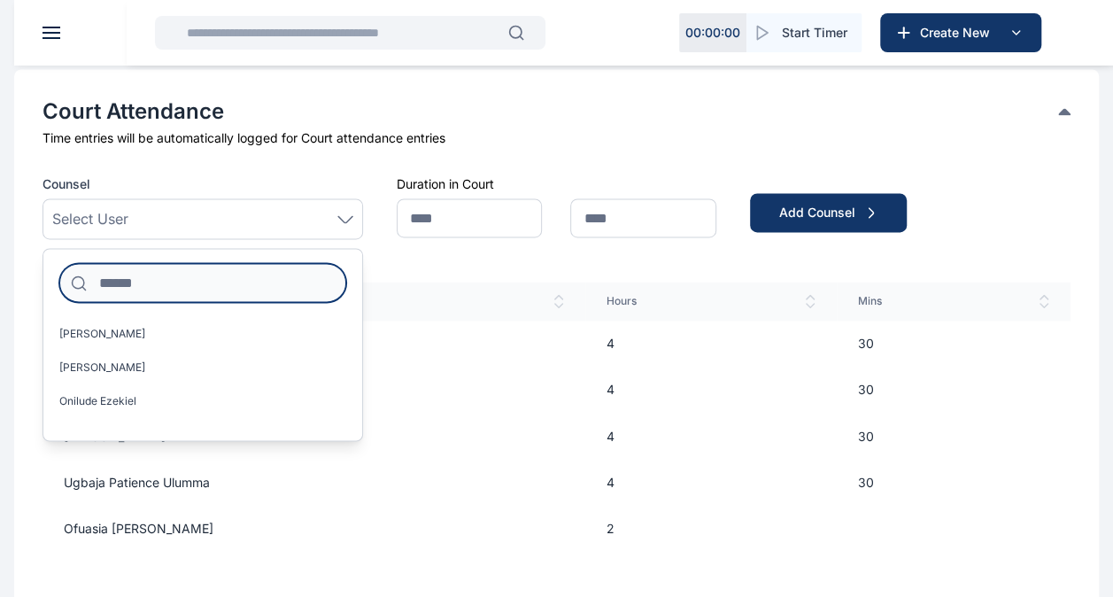
click at [267, 285] on input at bounding box center [202, 282] width 287 height 39
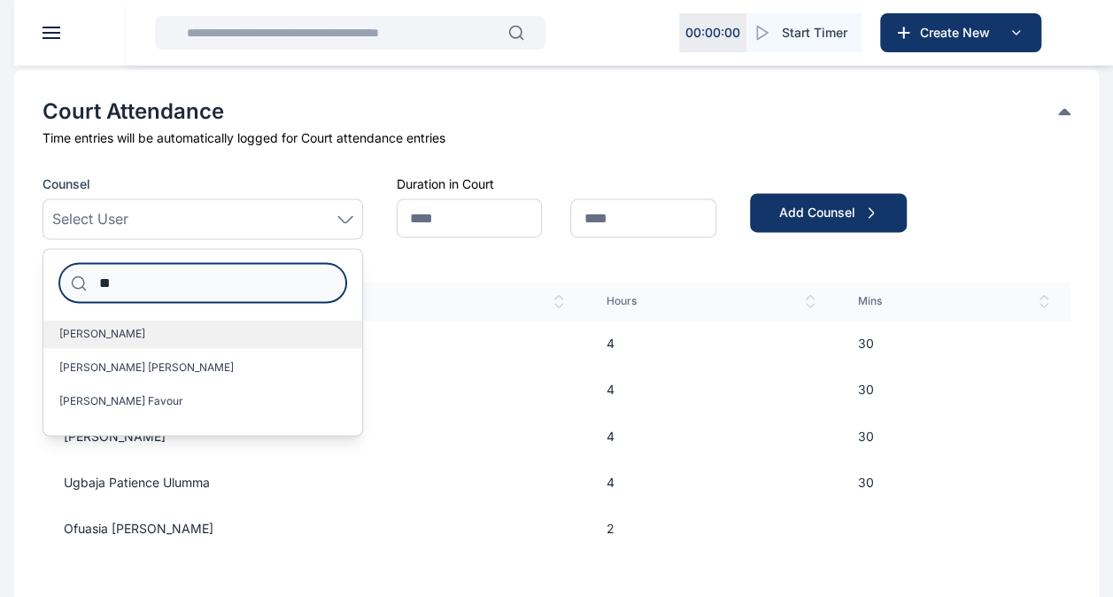
type input "**"
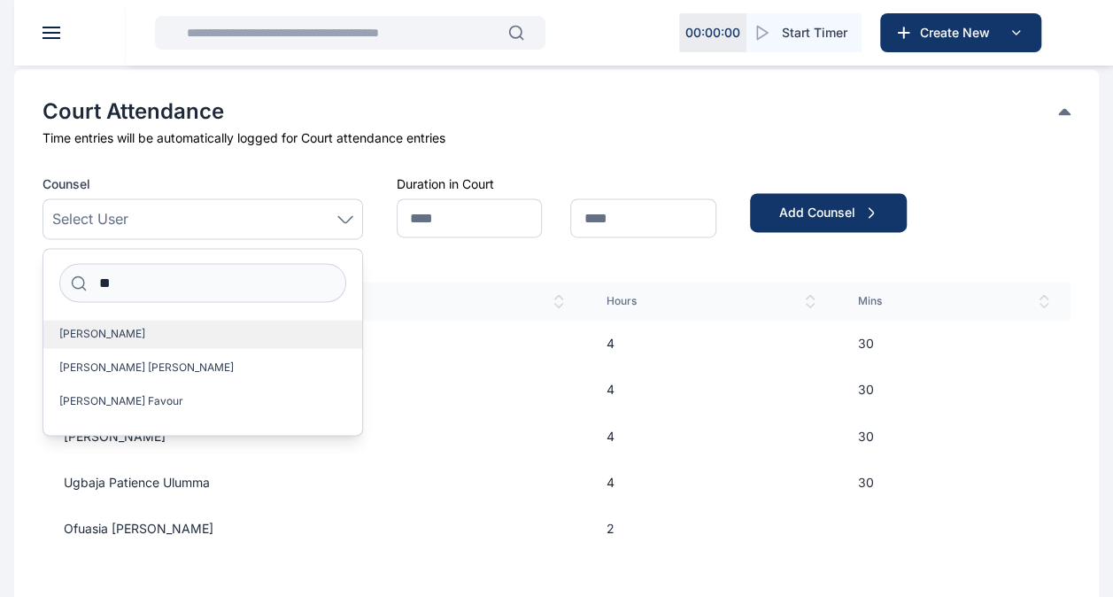
click at [136, 324] on label "[PERSON_NAME]" at bounding box center [202, 334] width 319 height 28
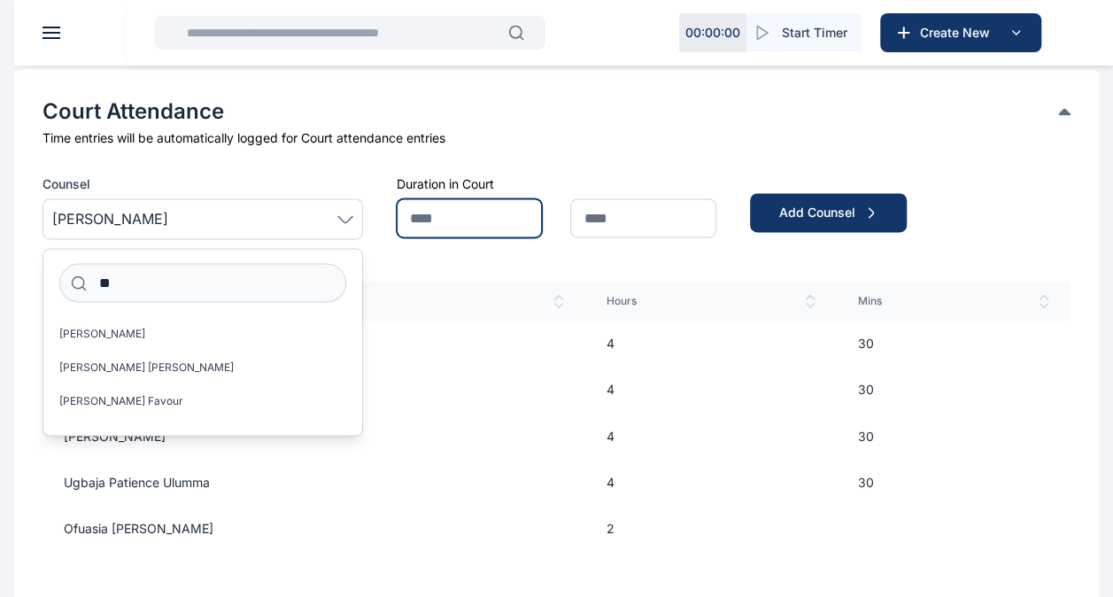
click at [455, 211] on input "text" at bounding box center [470, 217] width 146 height 39
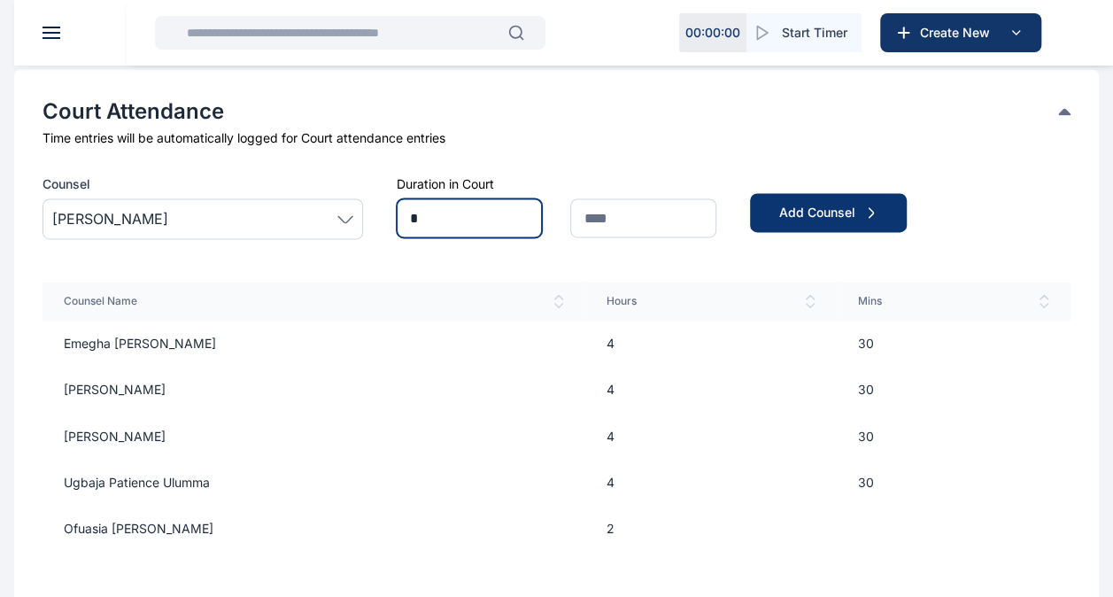
type input "*"
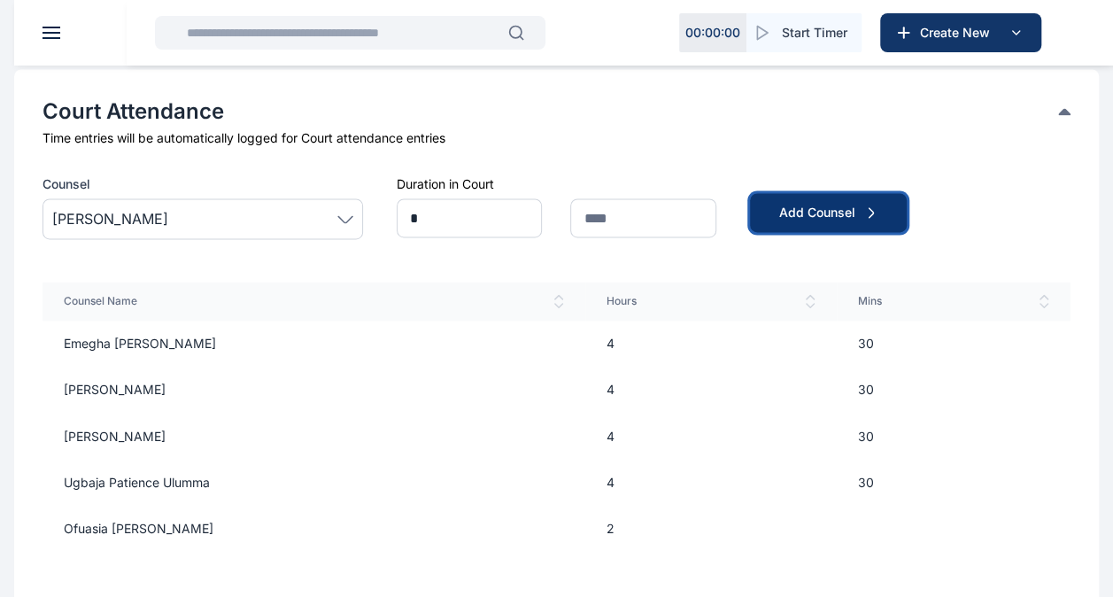
click at [797, 207] on div "Add Counsel" at bounding box center [828, 213] width 100 height 18
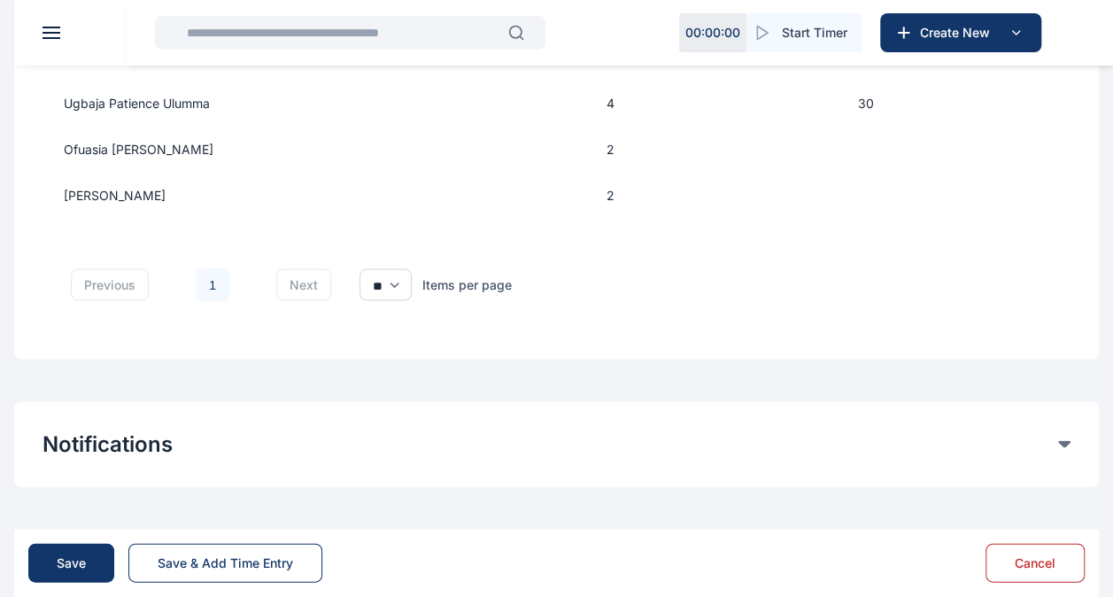
scroll to position [1658, 0]
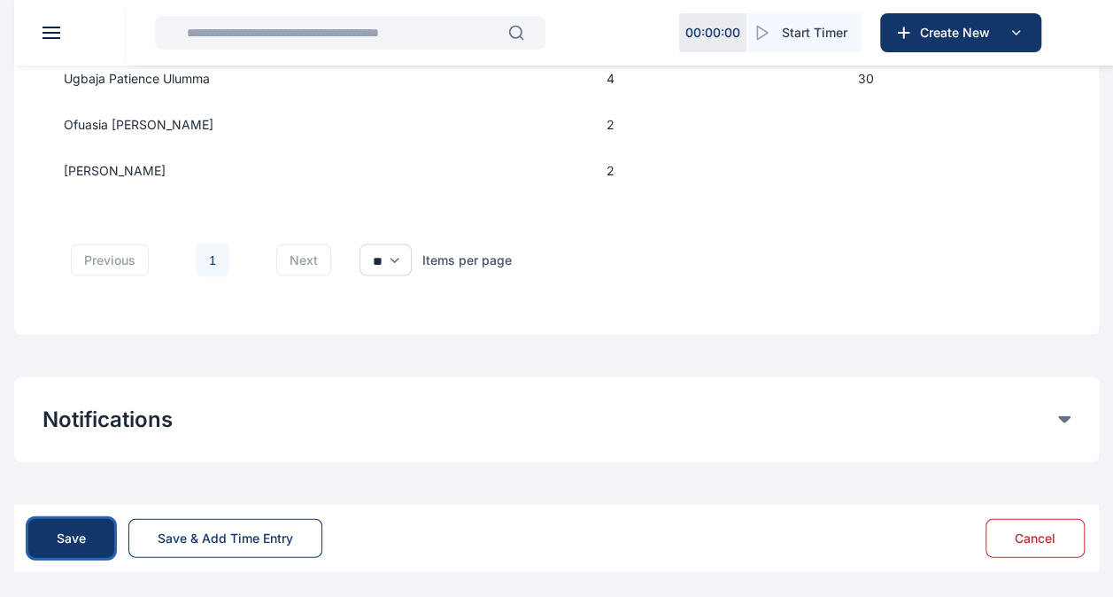
drag, startPoint x: 68, startPoint y: 535, endPoint x: 372, endPoint y: 398, distance: 332.9
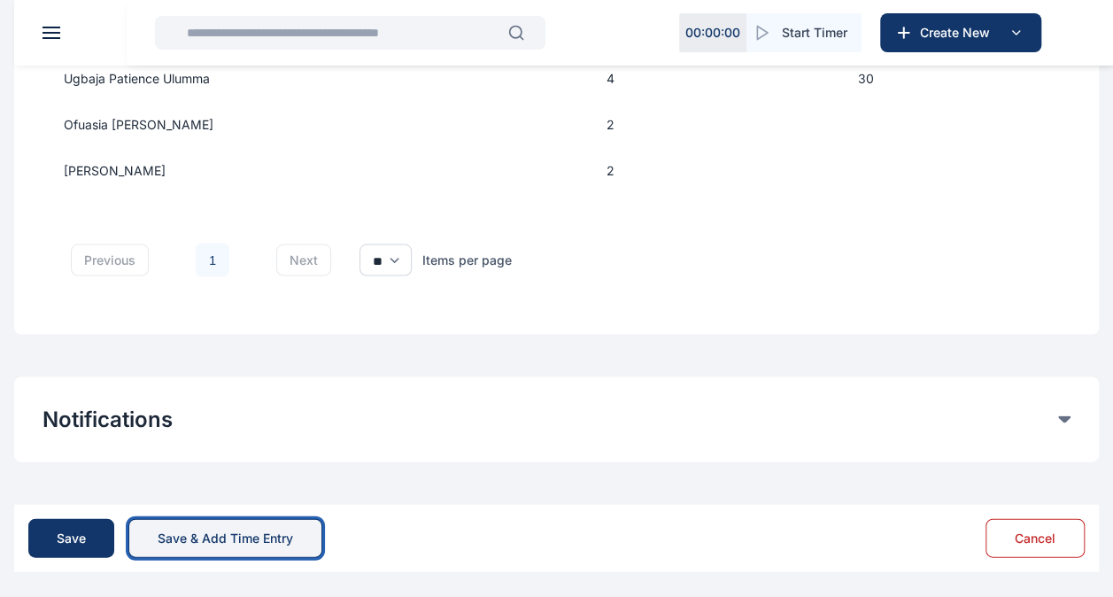
click at [234, 529] on div "Save & Add Time Entry" at bounding box center [225, 538] width 135 height 18
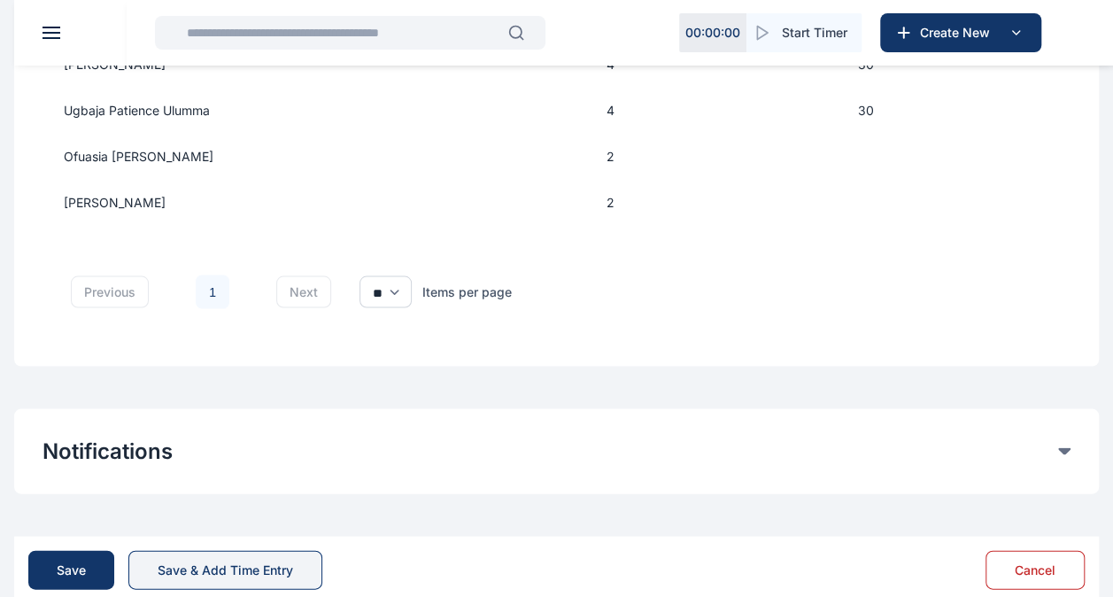
scroll to position [1628, 0]
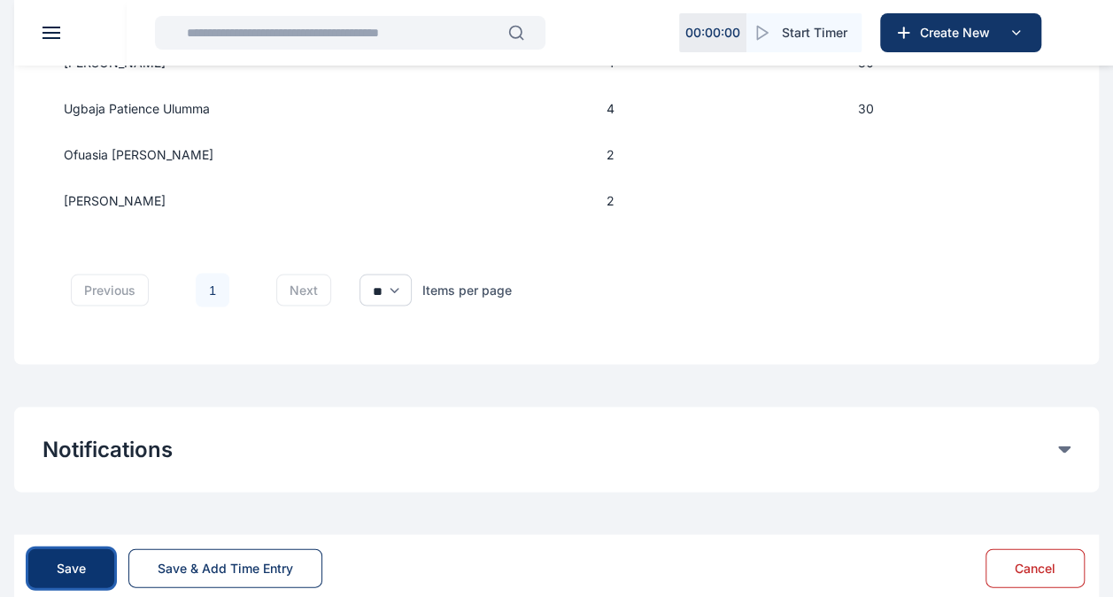
click at [80, 563] on div "Save" at bounding box center [71, 568] width 29 height 18
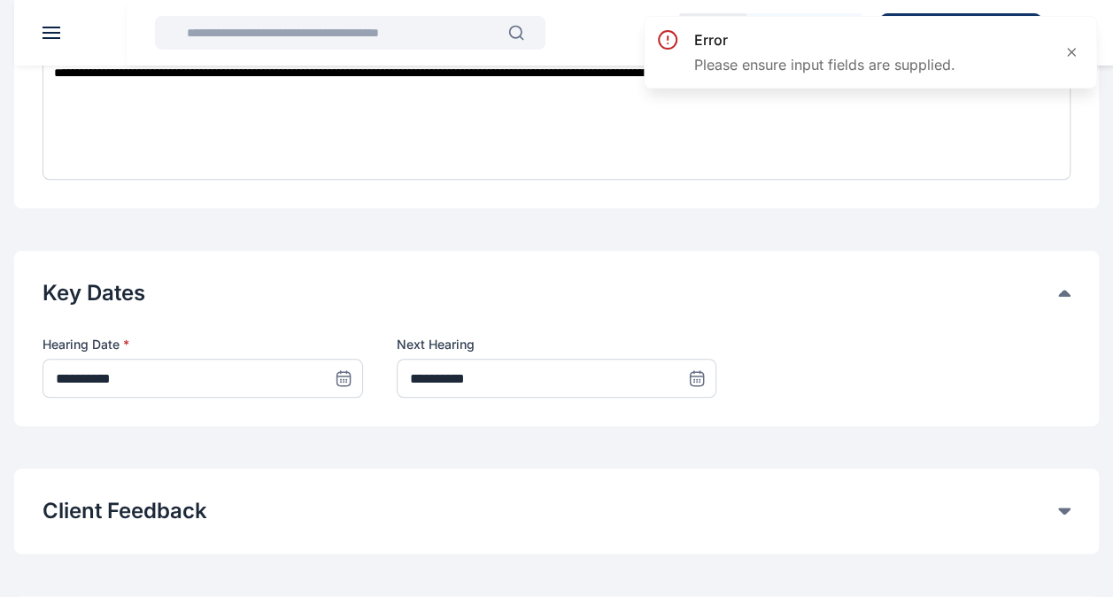
scroll to position [728, 0]
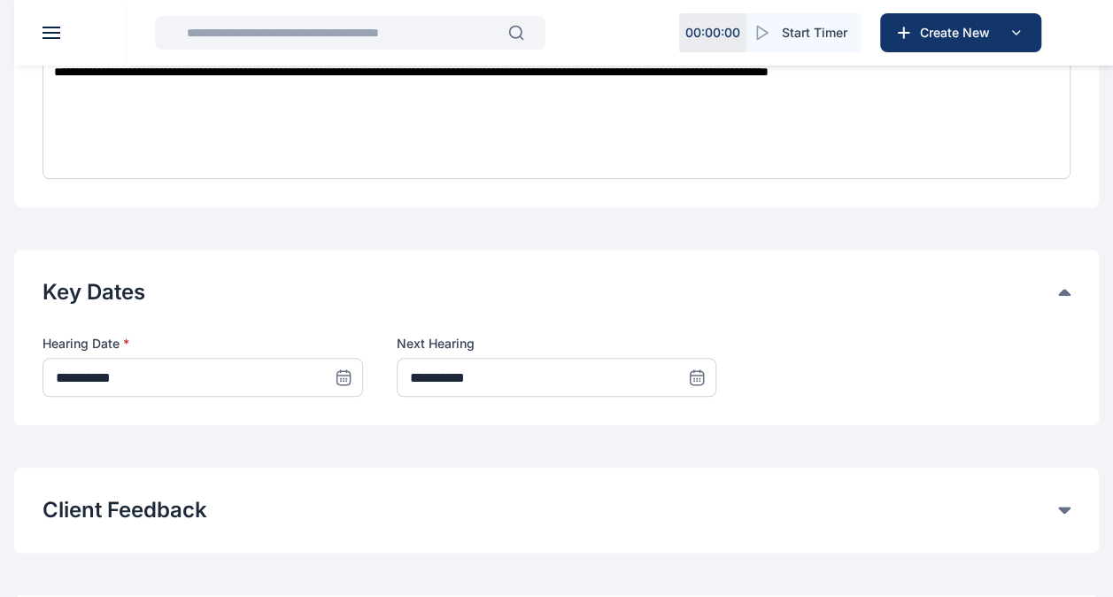
click at [701, 377] on icon at bounding box center [697, 377] width 18 height 18
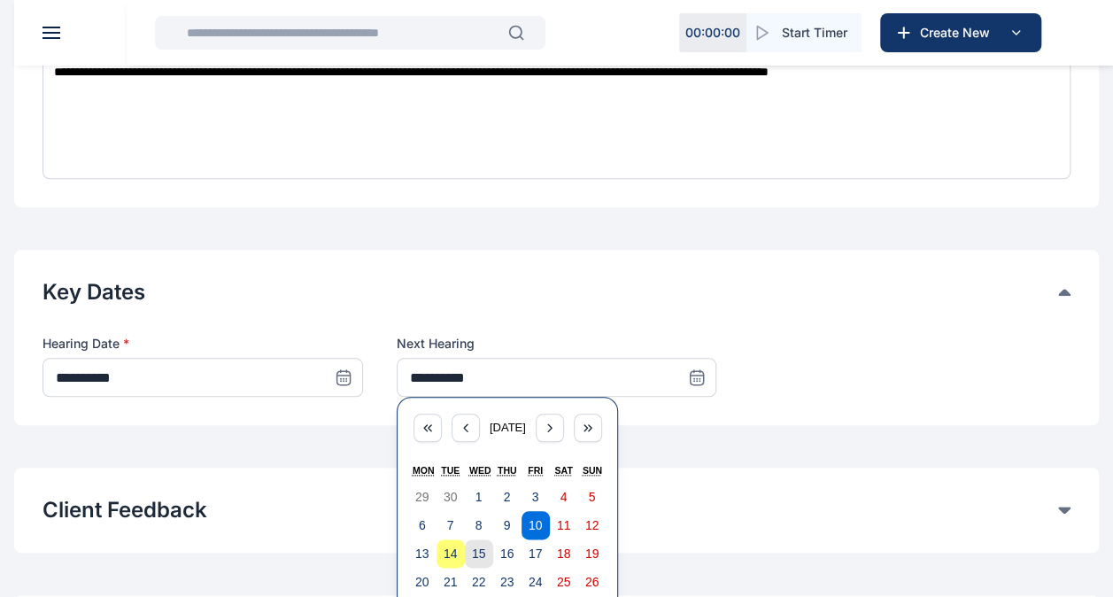
click at [484, 547] on abbr "15" at bounding box center [479, 553] width 14 height 14
type input "**********"
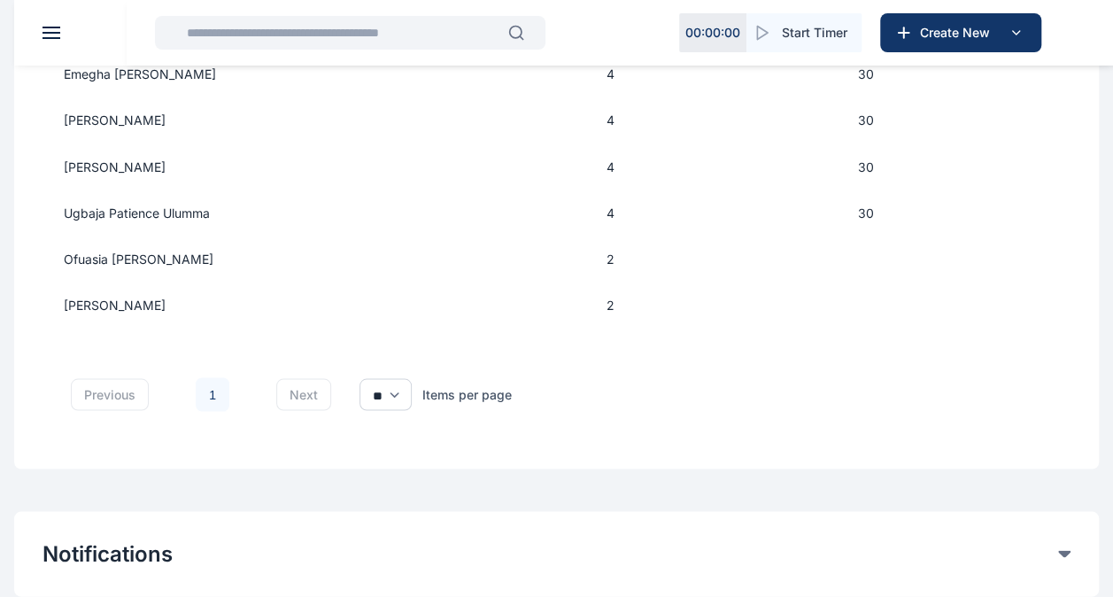
scroll to position [1658, 0]
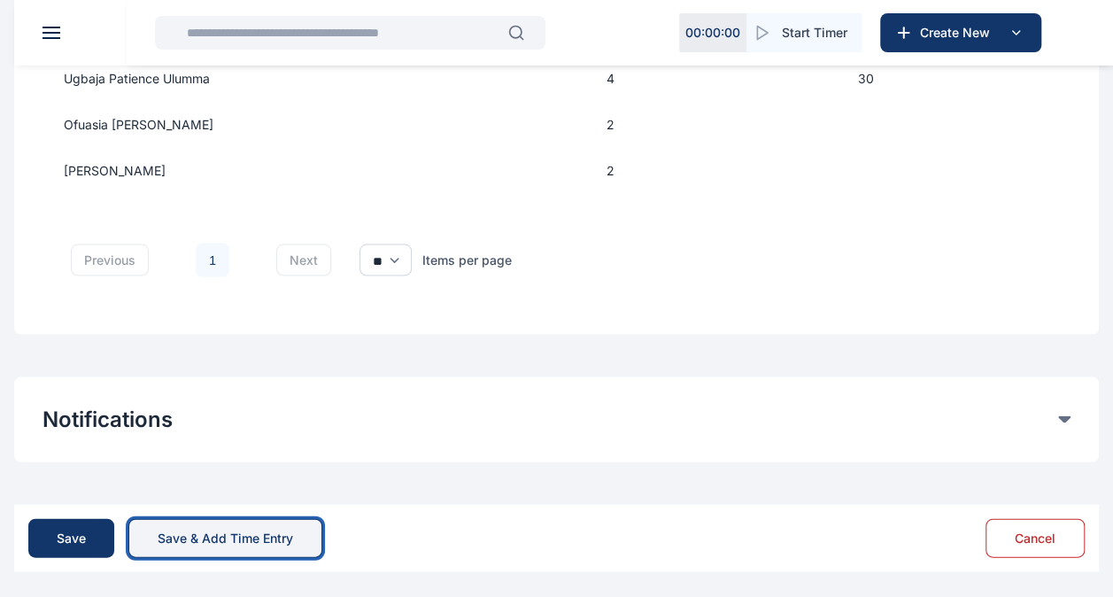
click at [152, 537] on button "Save & Add Time Entry" at bounding box center [225, 537] width 194 height 39
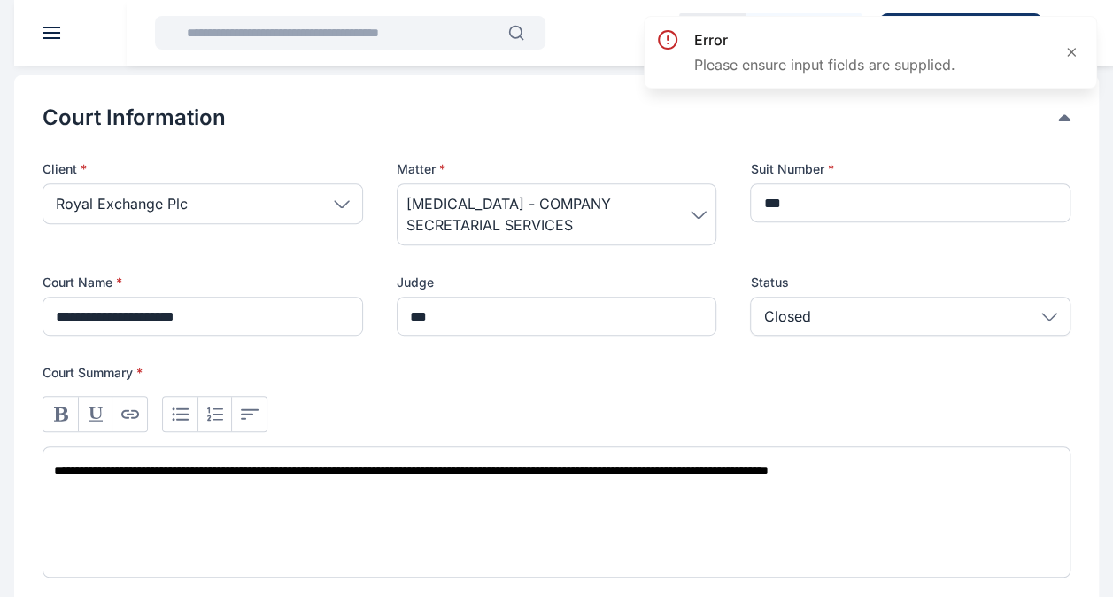
scroll to position [330, 0]
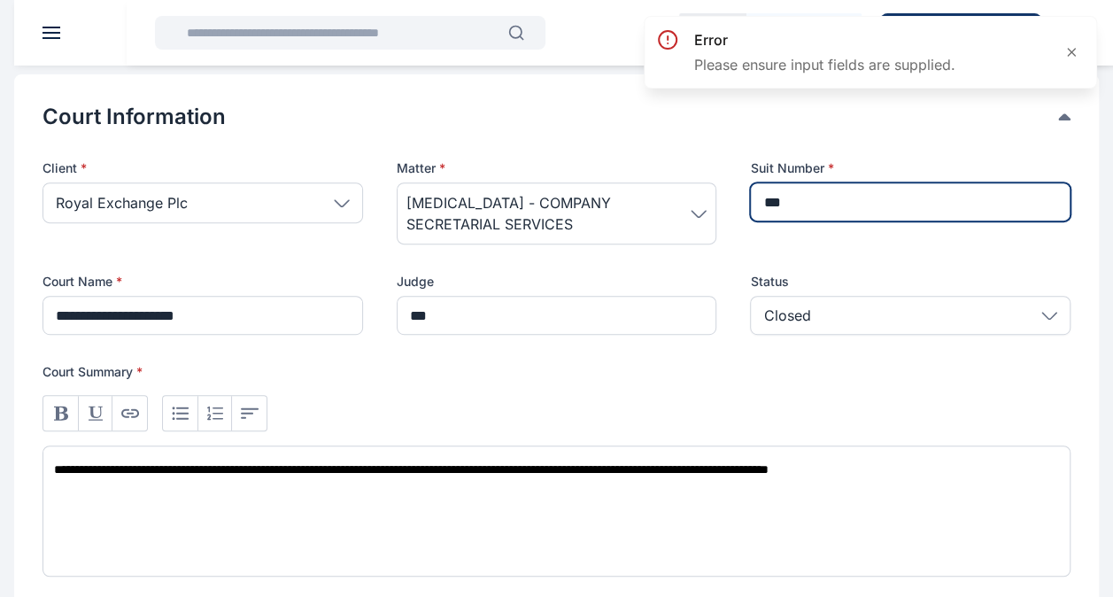
click at [806, 202] on input "***" at bounding box center [910, 201] width 321 height 39
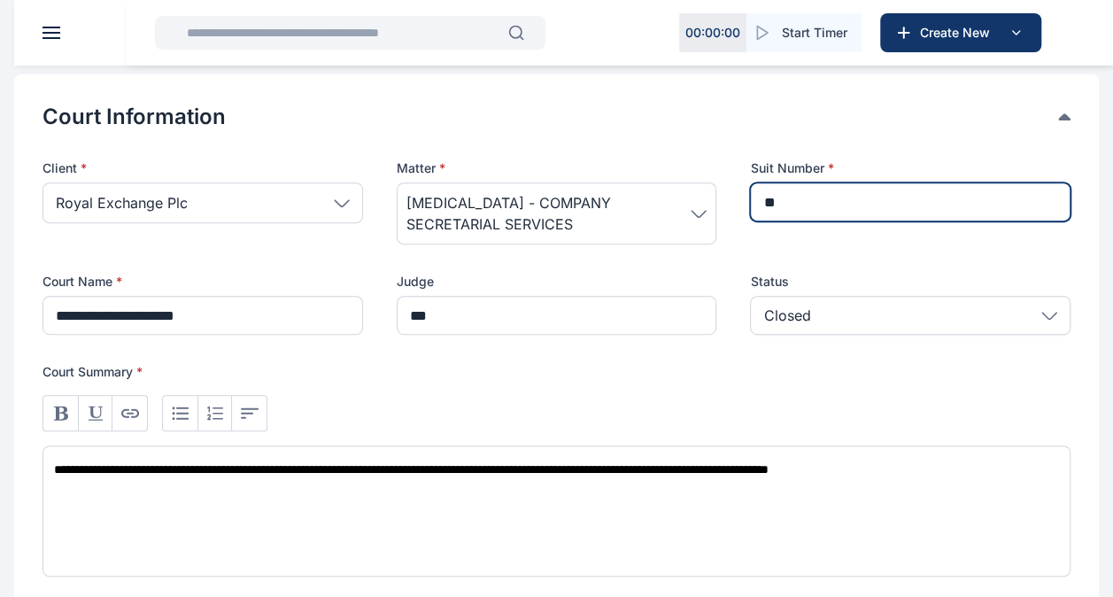
type input "*"
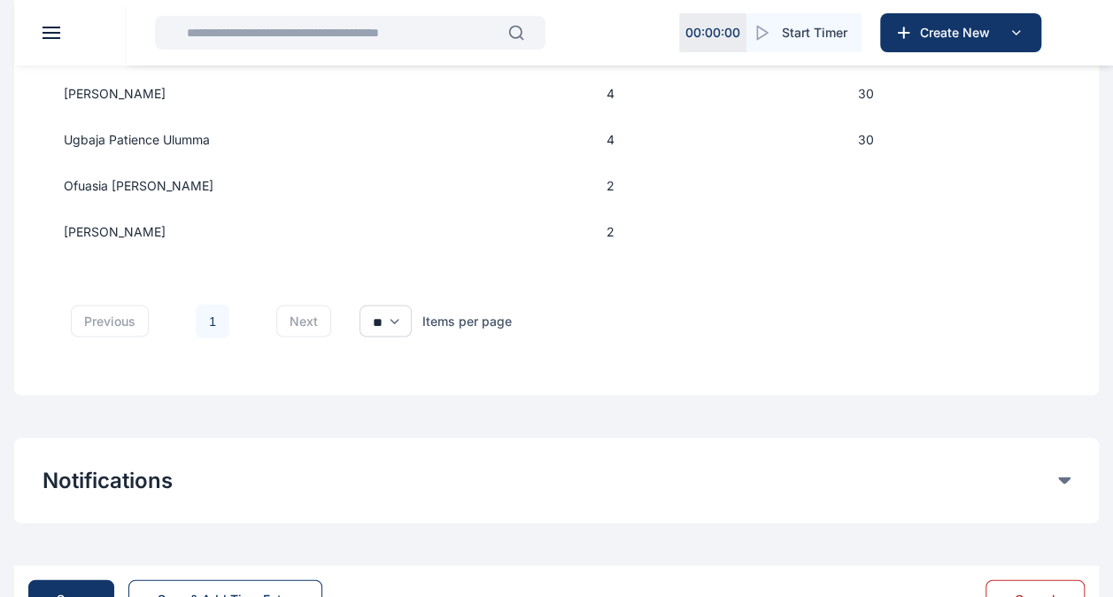
scroll to position [1658, 0]
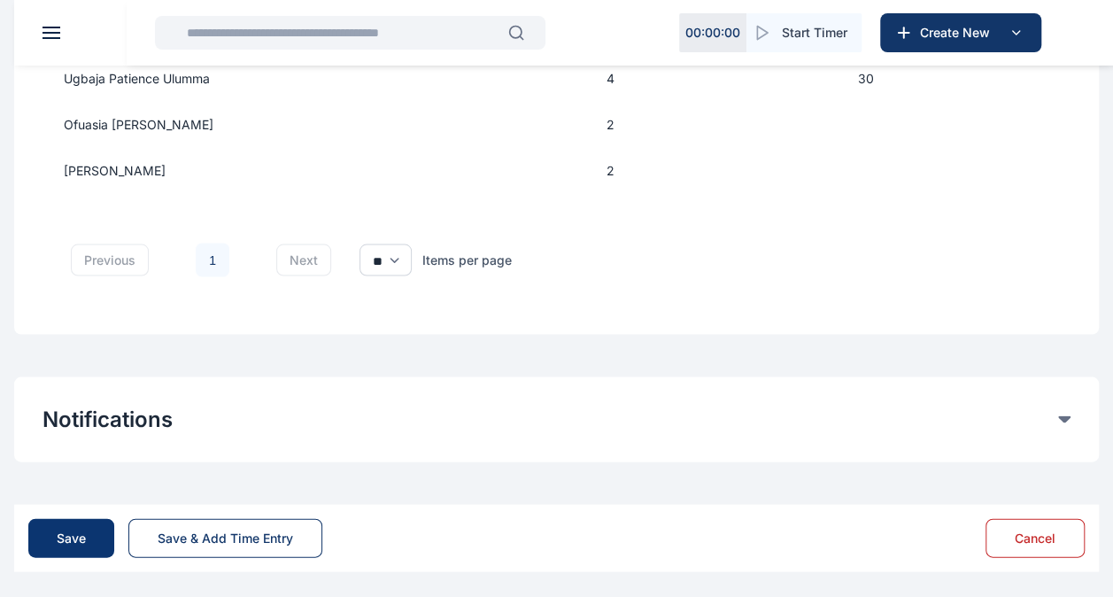
type input "********"
click at [57, 530] on div "Save" at bounding box center [71, 538] width 29 height 18
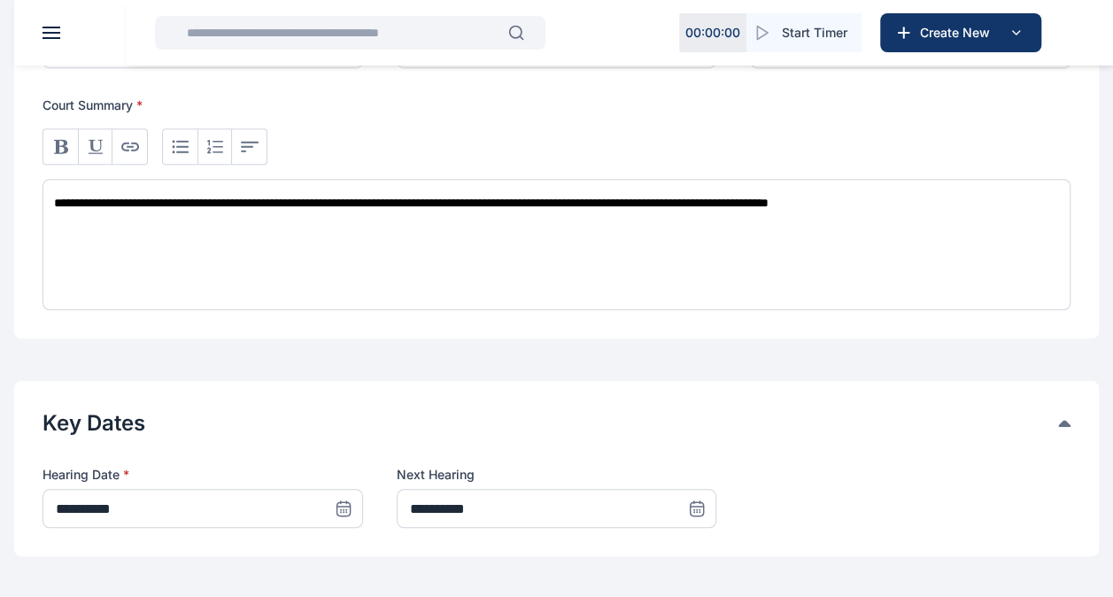
scroll to position [602, 0]
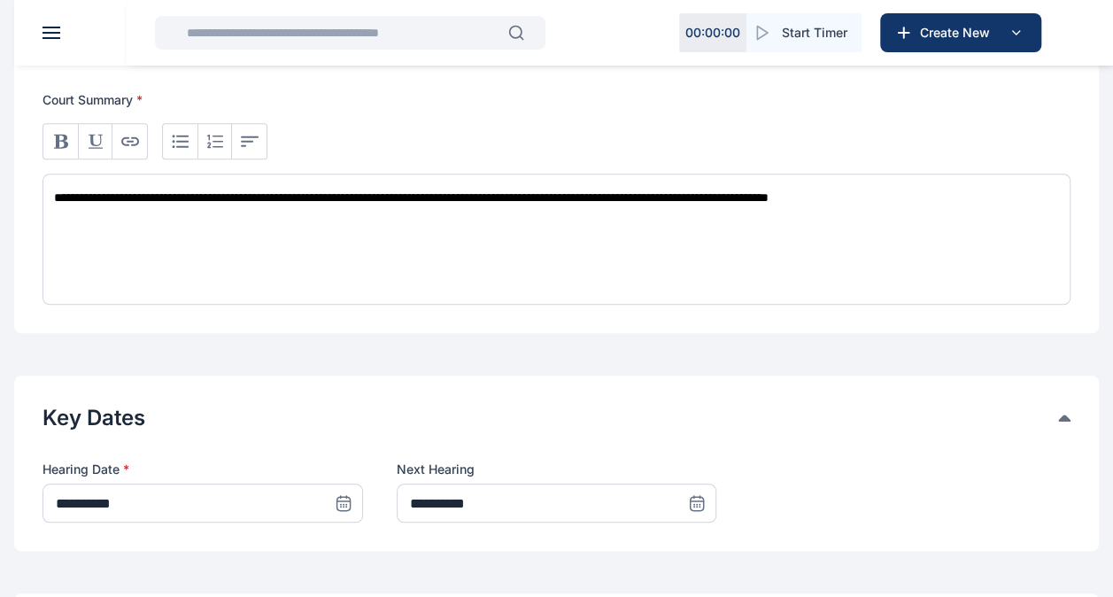
click at [1041, 195] on div "**********" at bounding box center [557, 239] width 1028 height 131
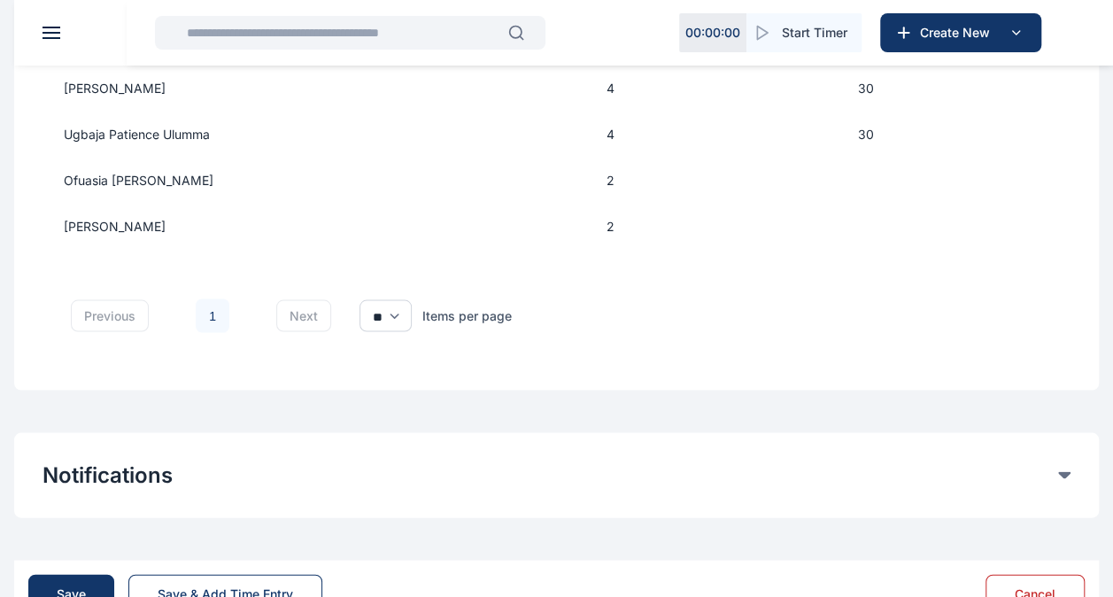
scroll to position [1658, 0]
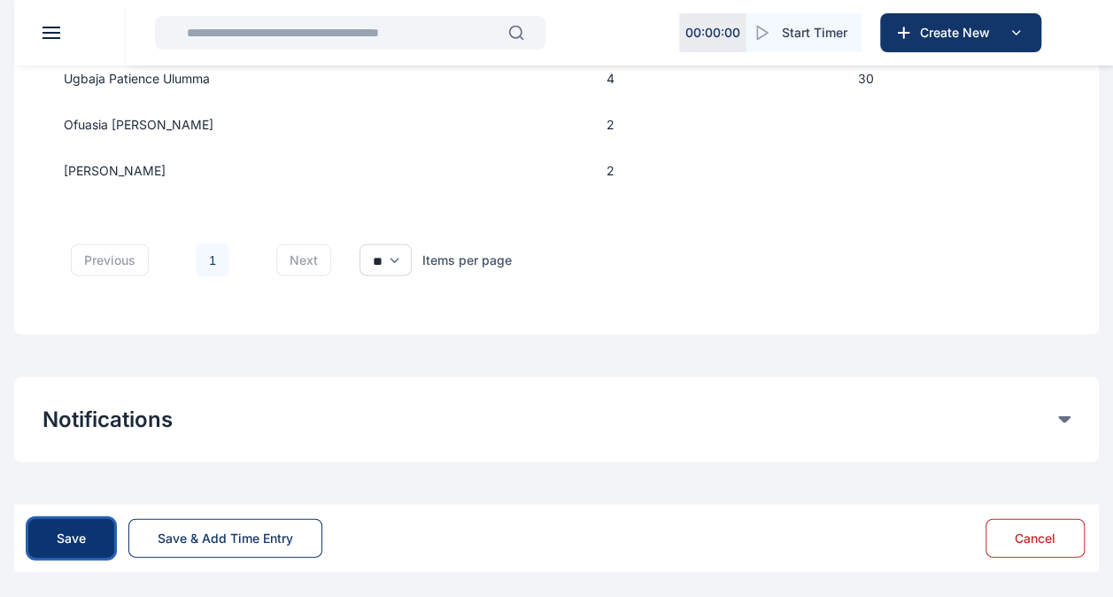
click at [59, 534] on div "Save" at bounding box center [71, 538] width 29 height 18
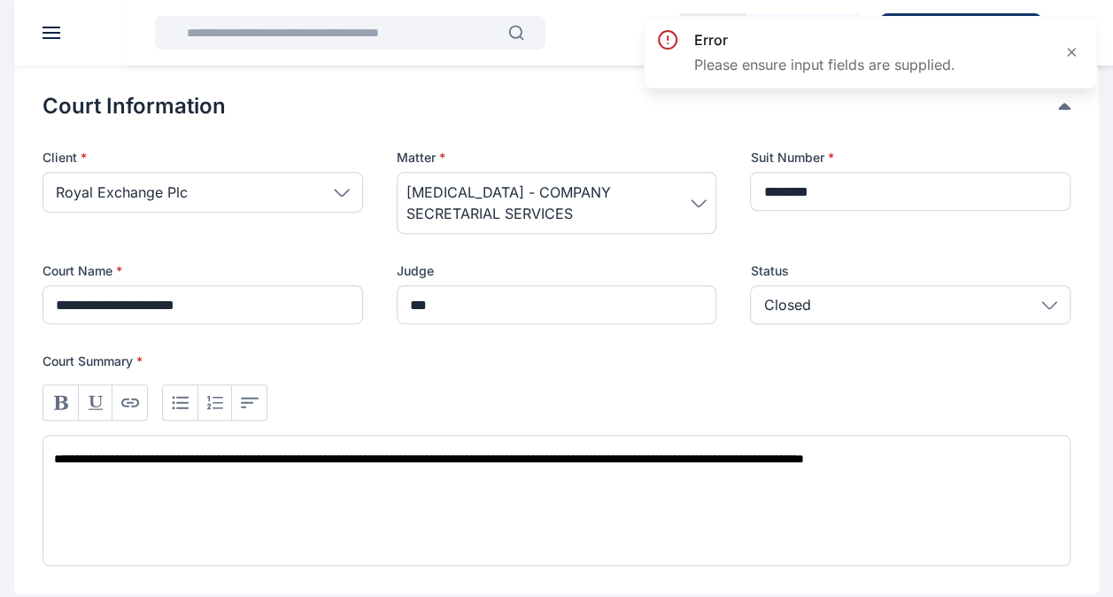
scroll to position [345, 0]
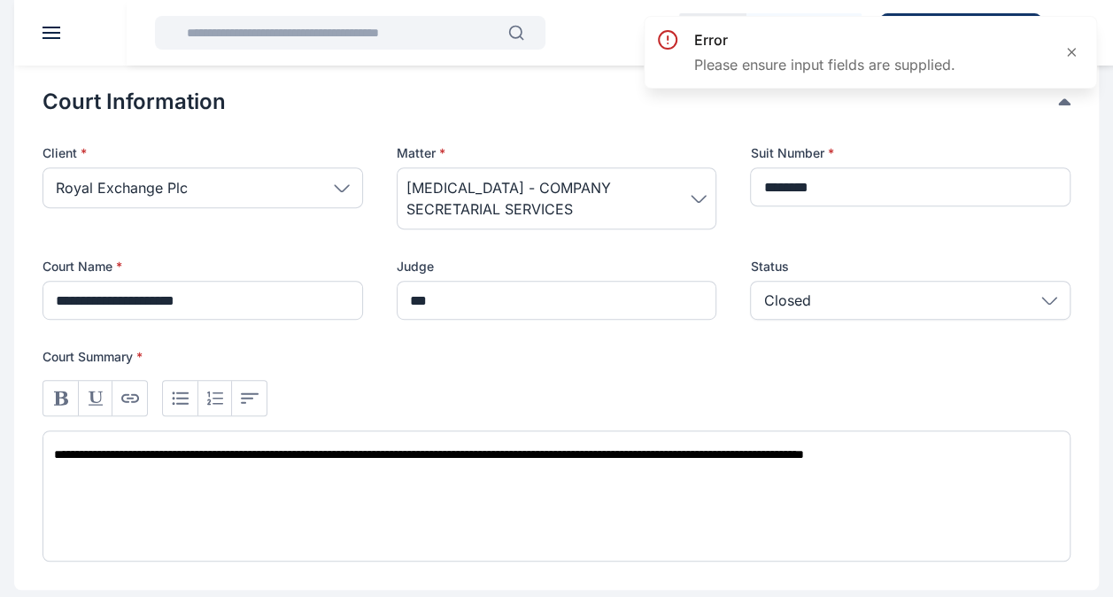
click at [865, 290] on div "Closed" at bounding box center [910, 300] width 321 height 39
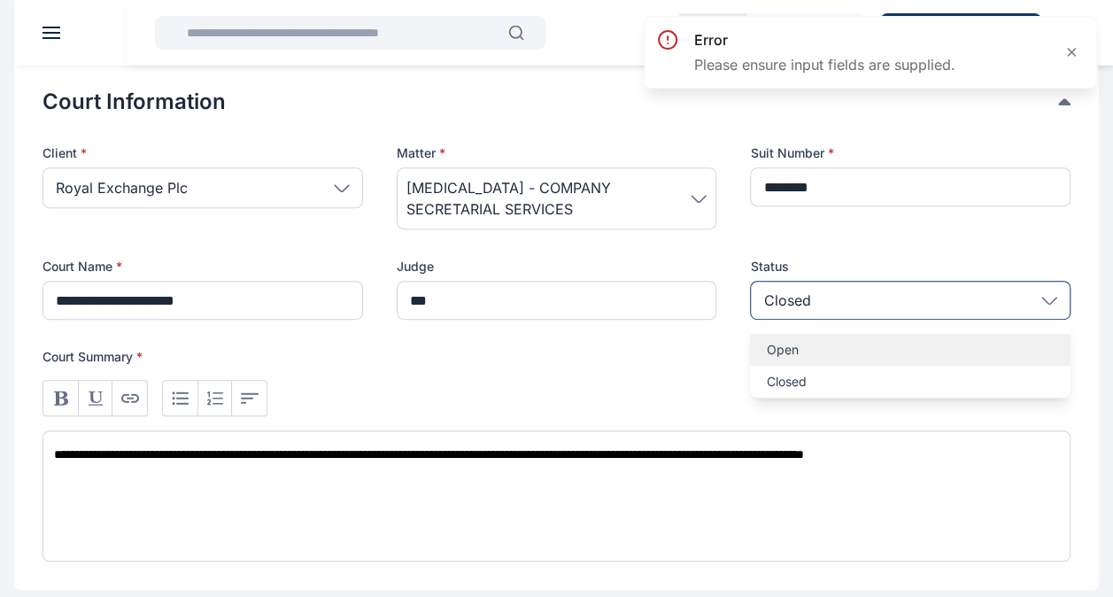
click at [819, 341] on p "Open" at bounding box center [910, 350] width 289 height 18
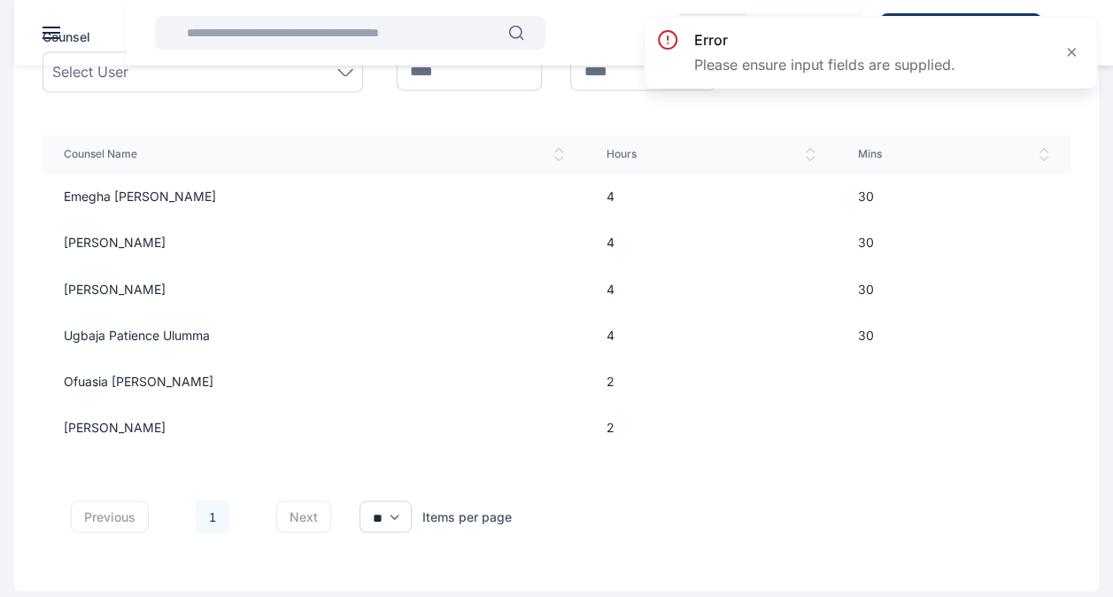
scroll to position [1658, 0]
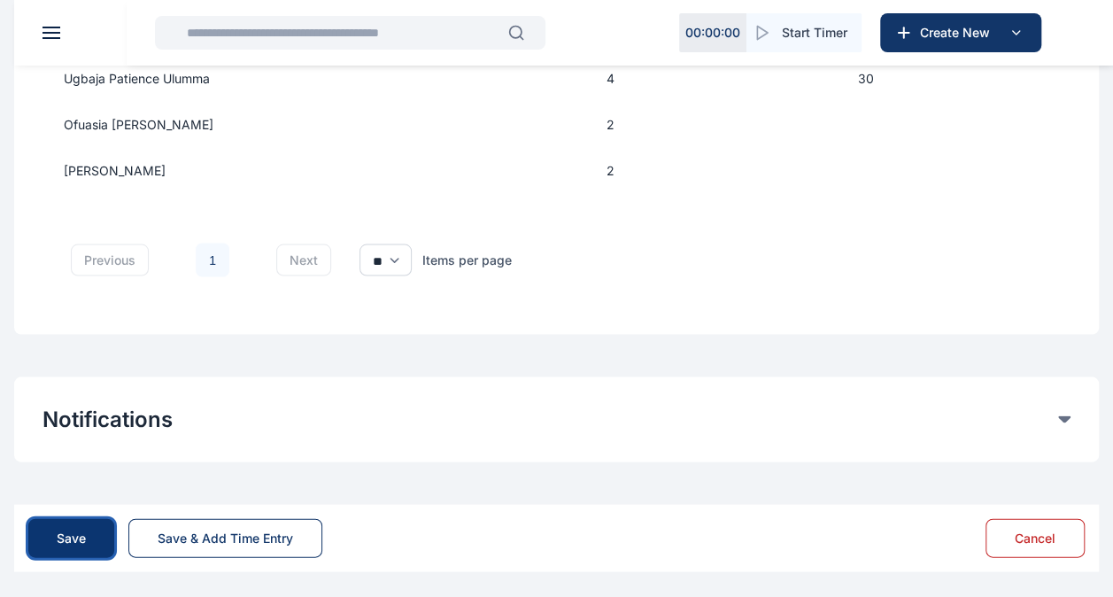
click at [87, 535] on button "Save" at bounding box center [71, 537] width 86 height 39
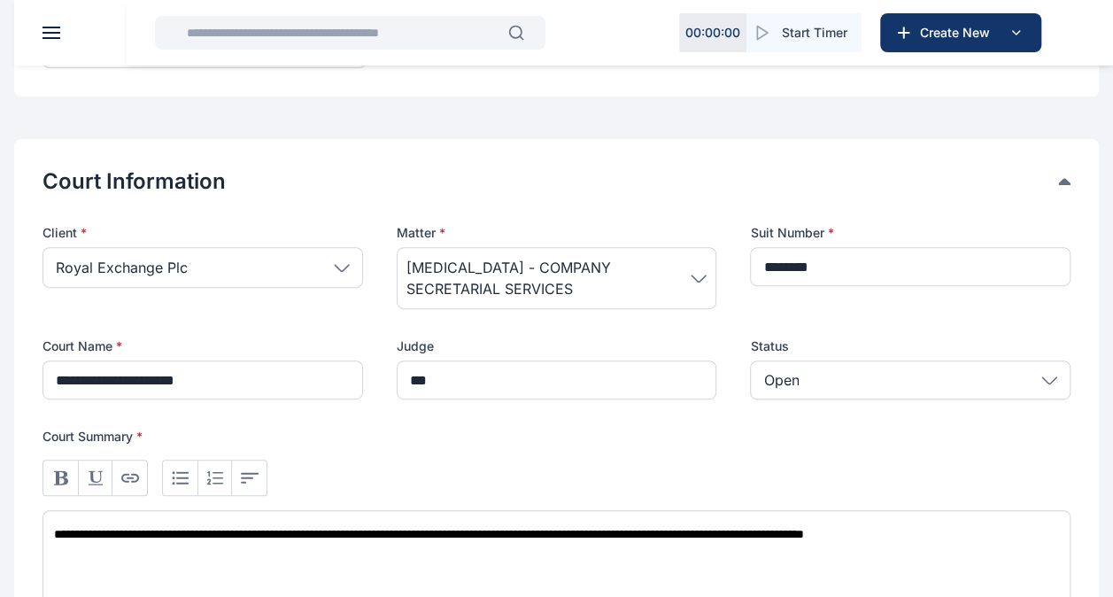
scroll to position [268, 0]
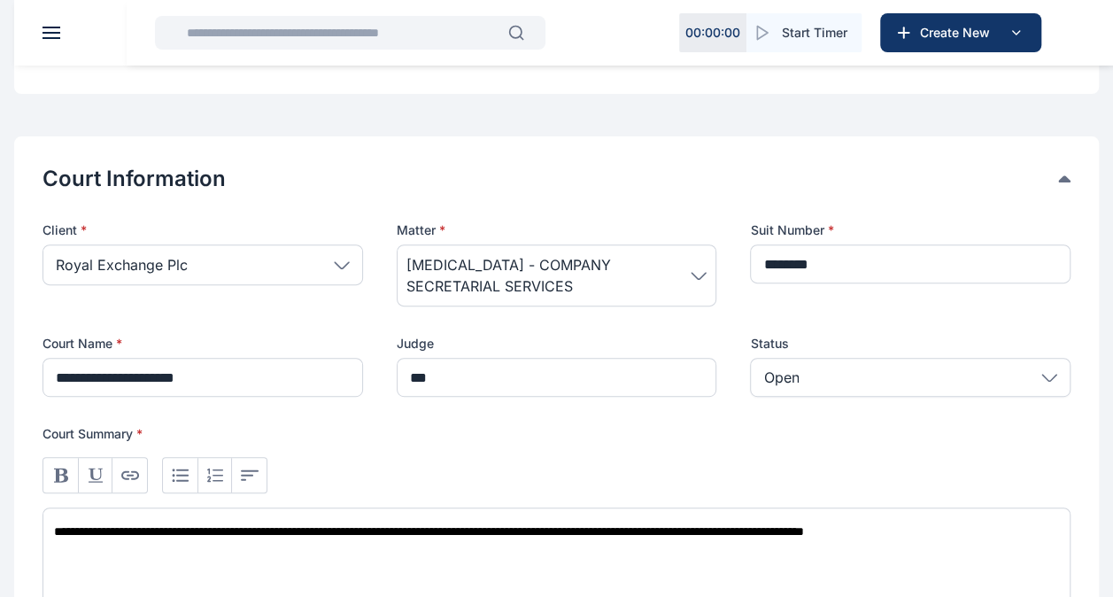
click at [1018, 375] on div "Open" at bounding box center [910, 377] width 321 height 39
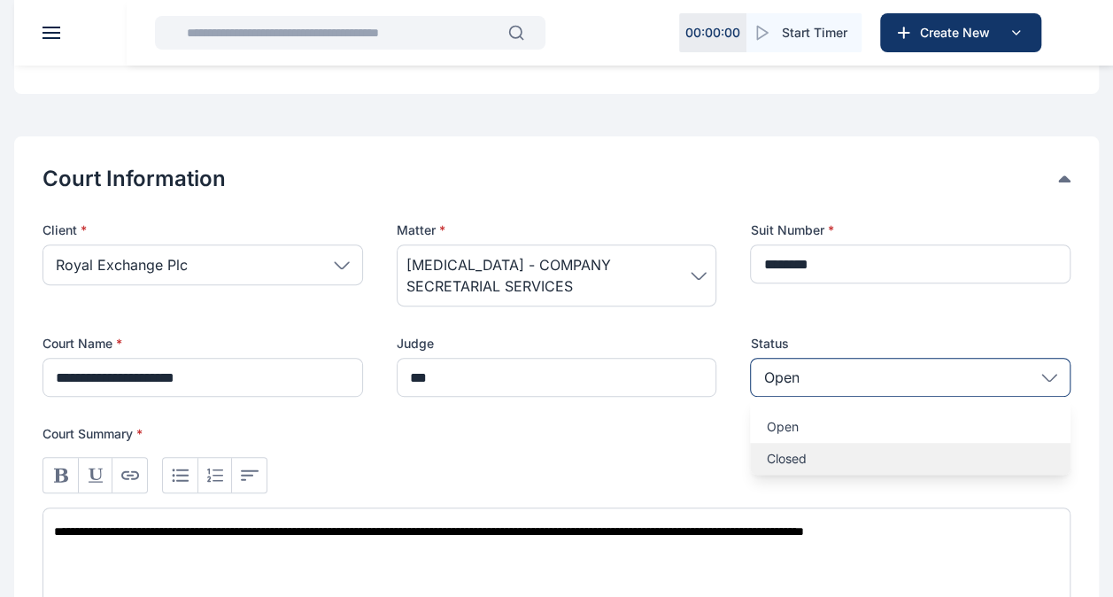
click at [886, 452] on p "Closed" at bounding box center [910, 459] width 289 height 18
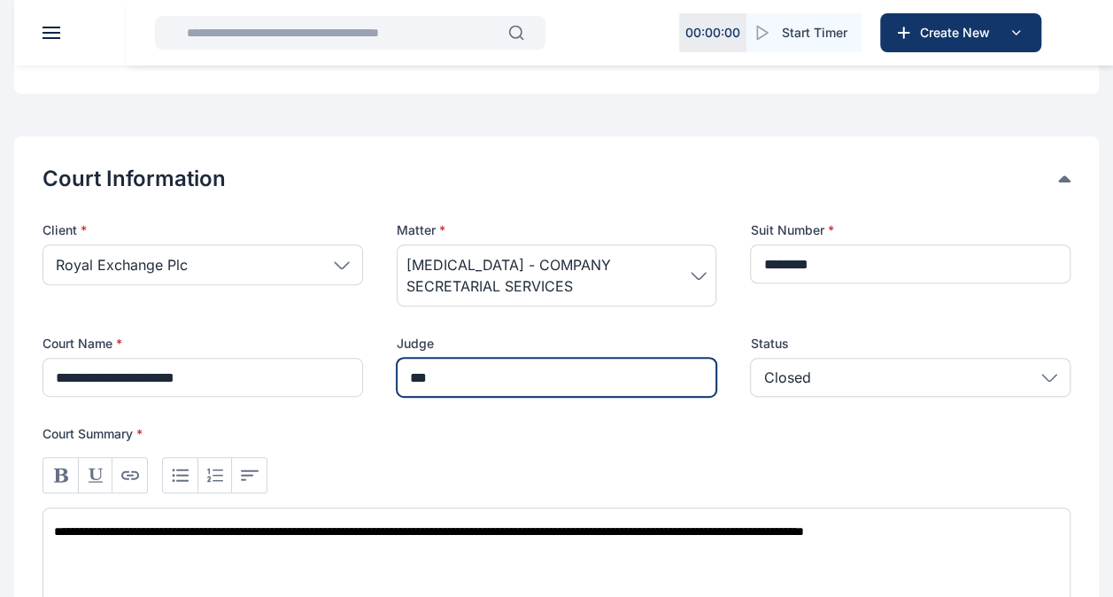
click at [511, 368] on input "***" at bounding box center [557, 377] width 321 height 39
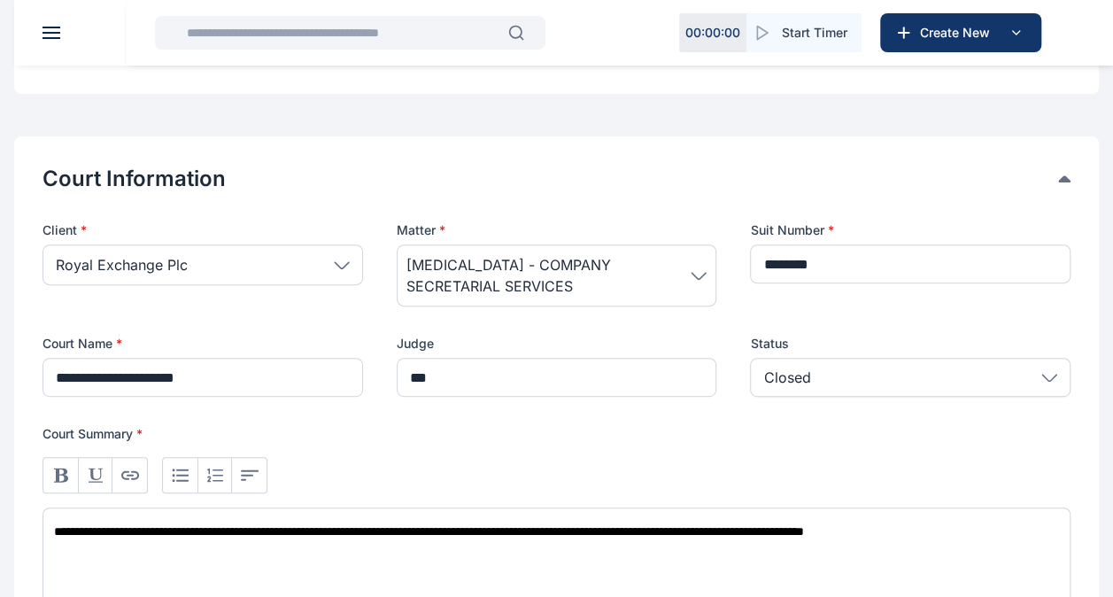
click at [526, 450] on div "**********" at bounding box center [557, 541] width 1028 height 196
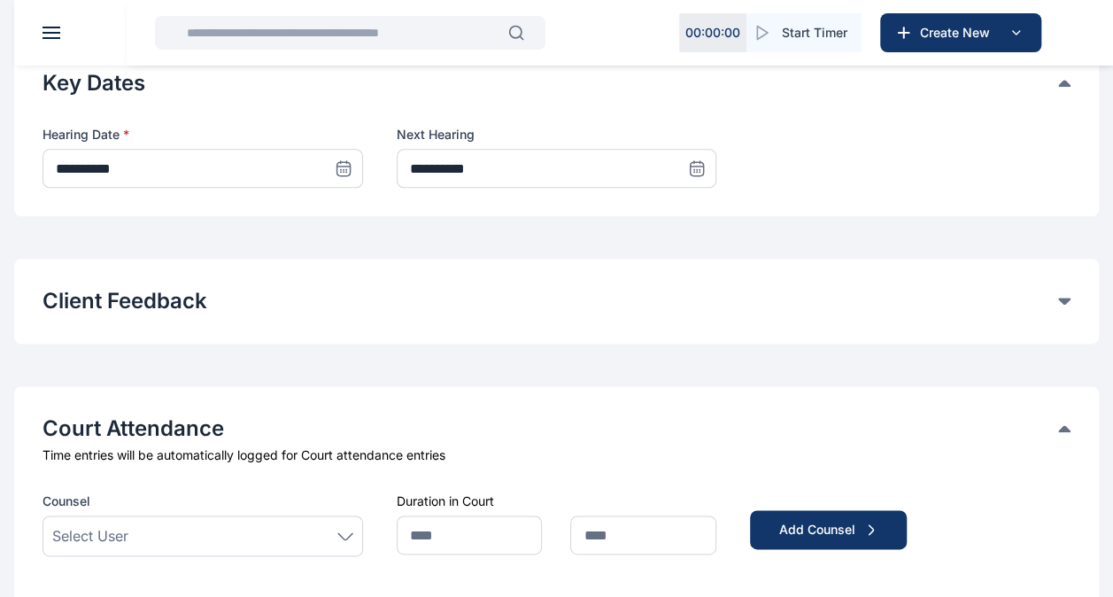
scroll to position [944, 0]
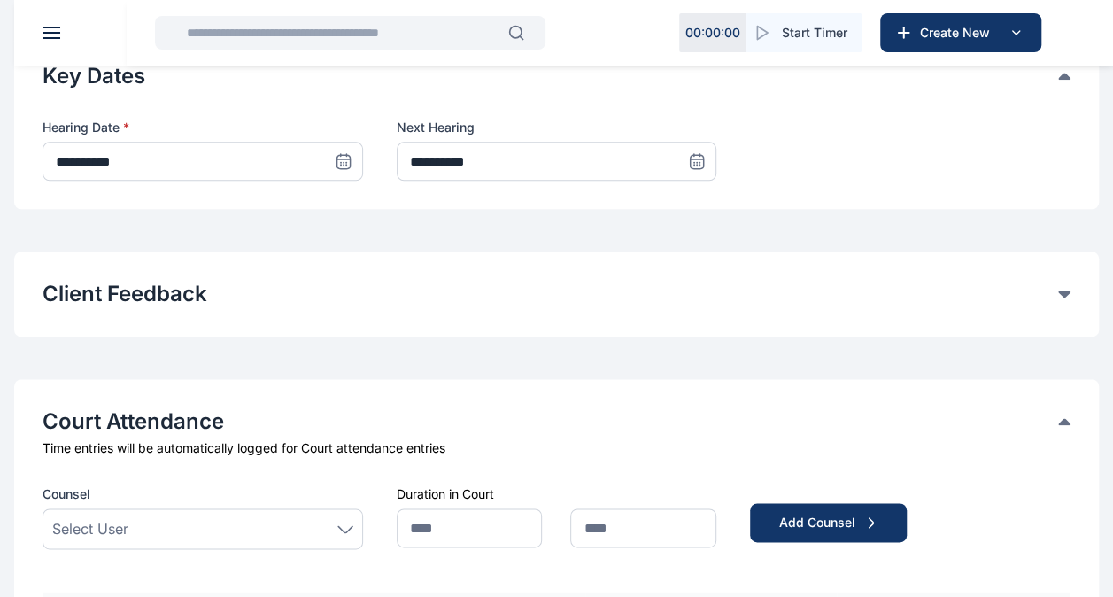
click at [1013, 287] on button "Client Feedback" at bounding box center [551, 294] width 1016 height 28
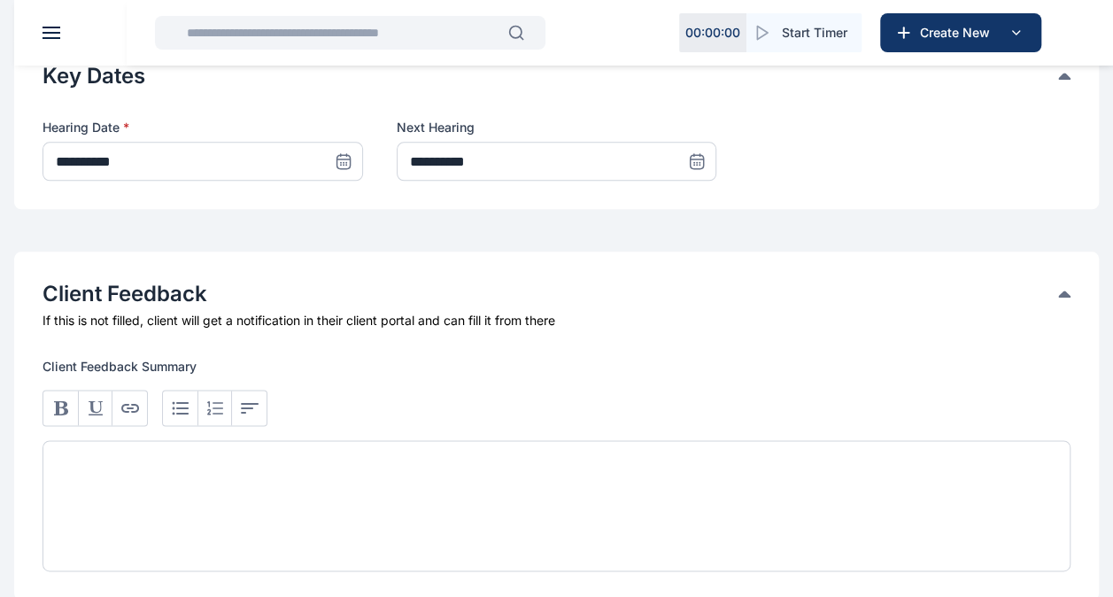
click at [1054, 292] on button "Client Feedback" at bounding box center [551, 294] width 1016 height 28
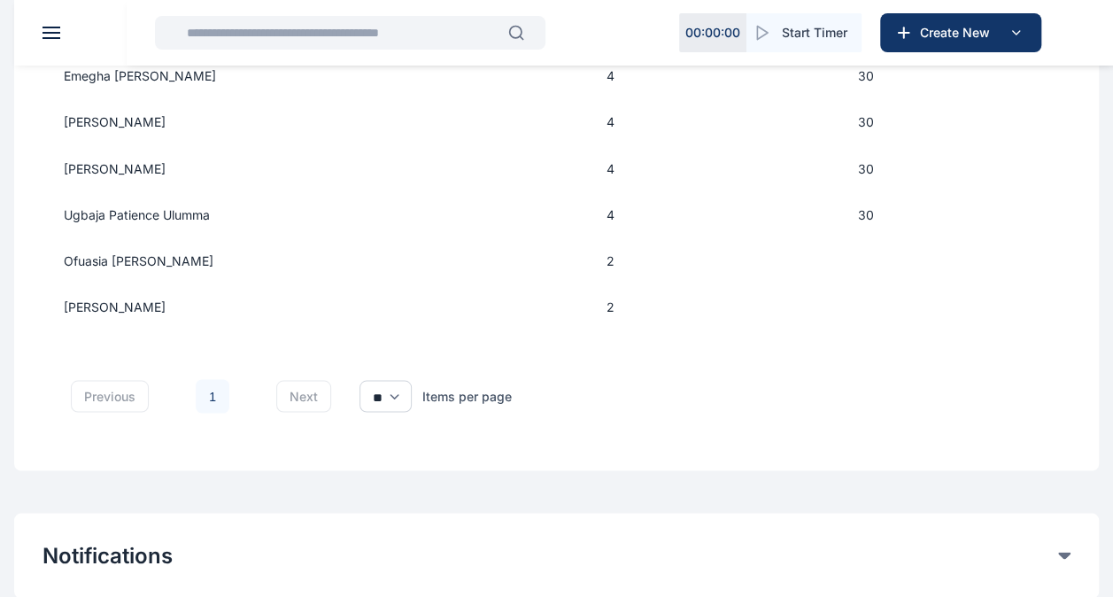
scroll to position [1658, 0]
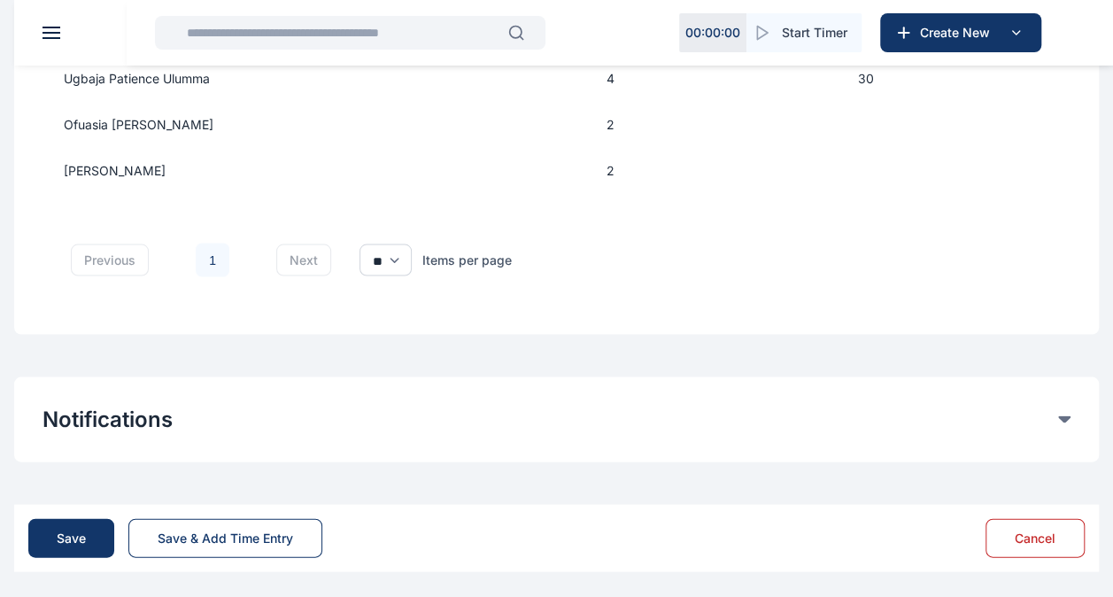
click at [1045, 409] on button "Notifications" at bounding box center [551, 419] width 1016 height 28
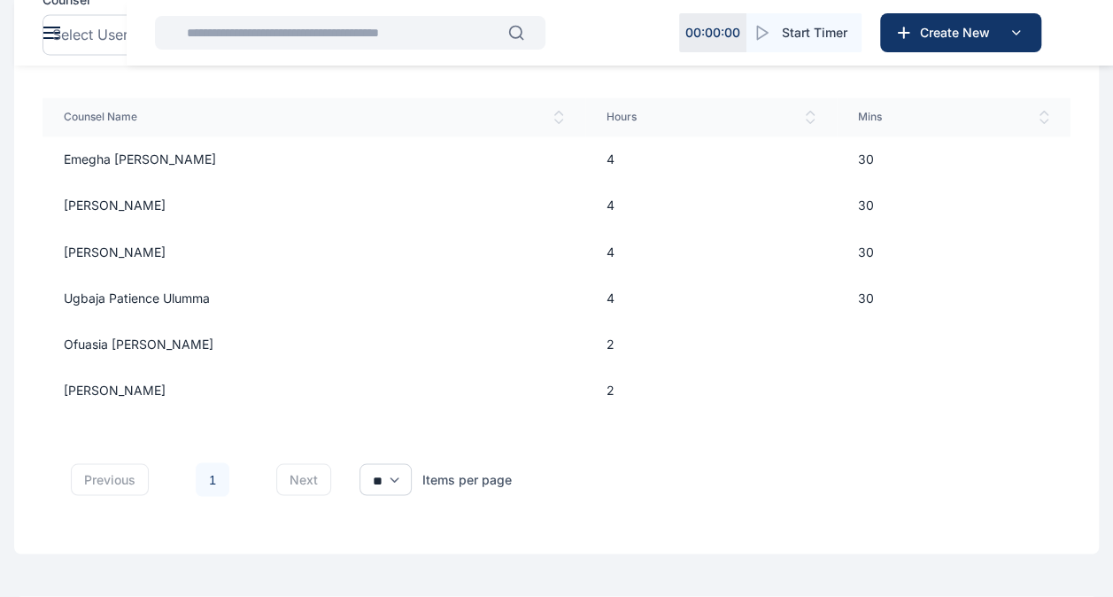
scroll to position [1806, 0]
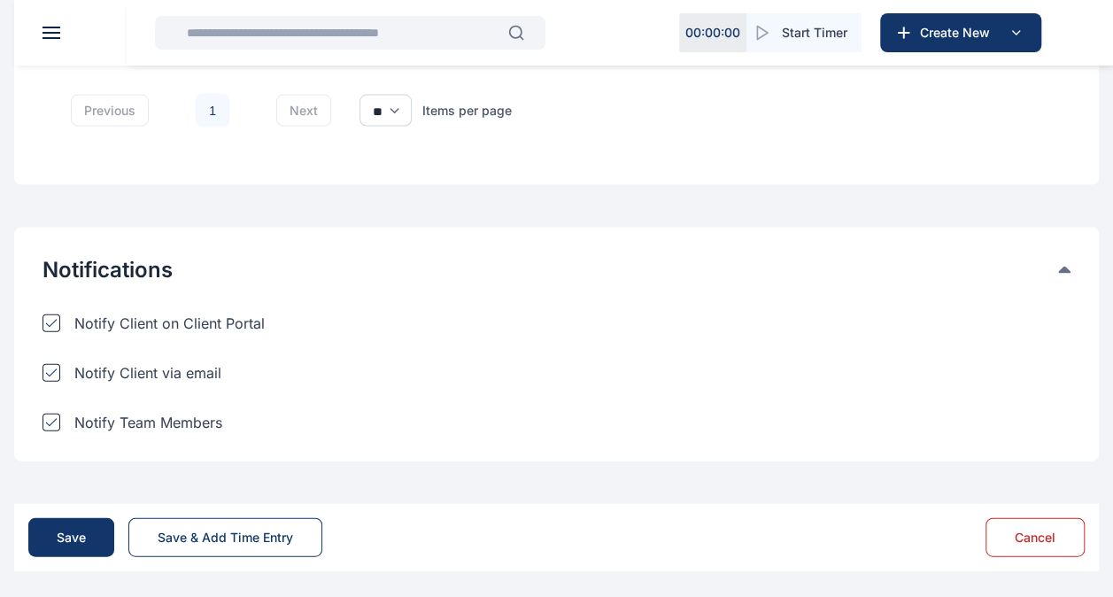
click at [66, 418] on div "Notify Team Members" at bounding box center [203, 422] width 321 height 21
click at [50, 364] on div at bounding box center [52, 373] width 18 height 18
click at [51, 313] on div "Notify Client on Client Portal" at bounding box center [203, 323] width 321 height 21
click at [86, 526] on button "Save" at bounding box center [71, 537] width 86 height 39
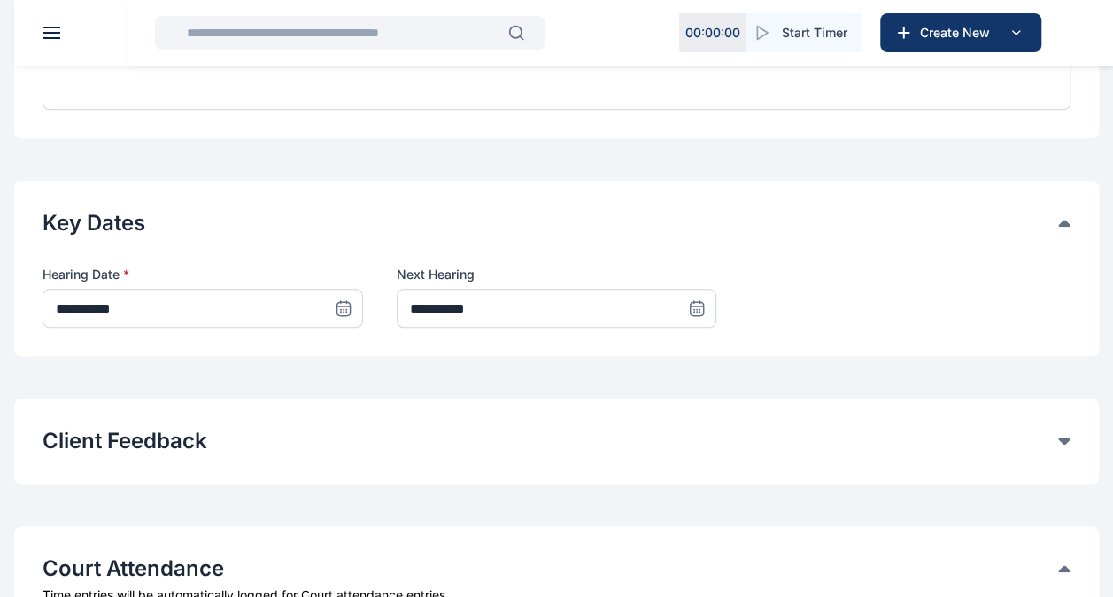
scroll to position [820, 0]
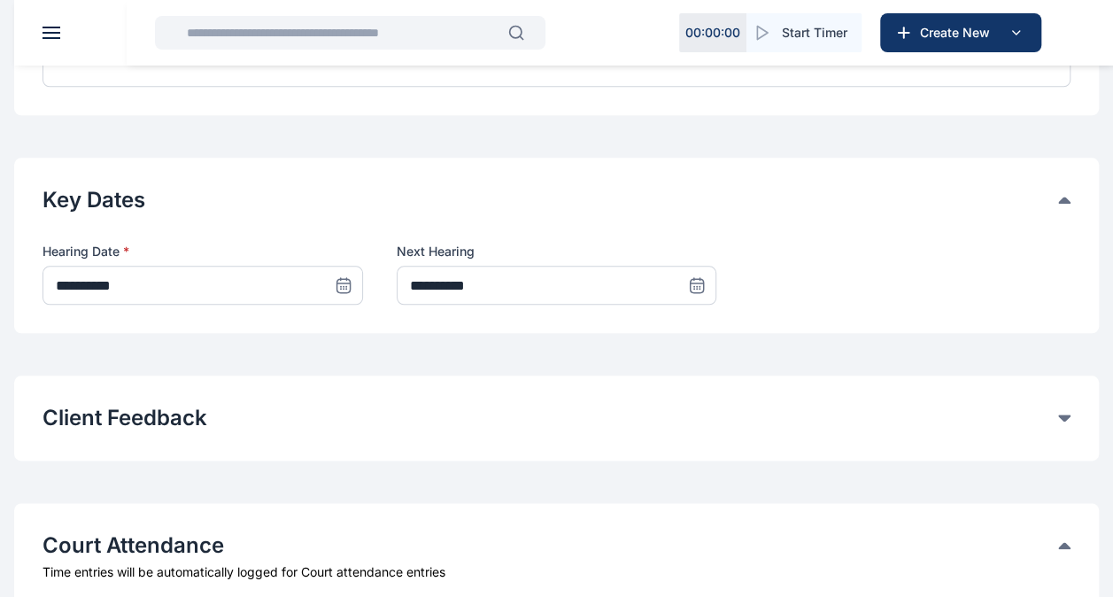
click at [341, 282] on icon at bounding box center [344, 285] width 18 height 18
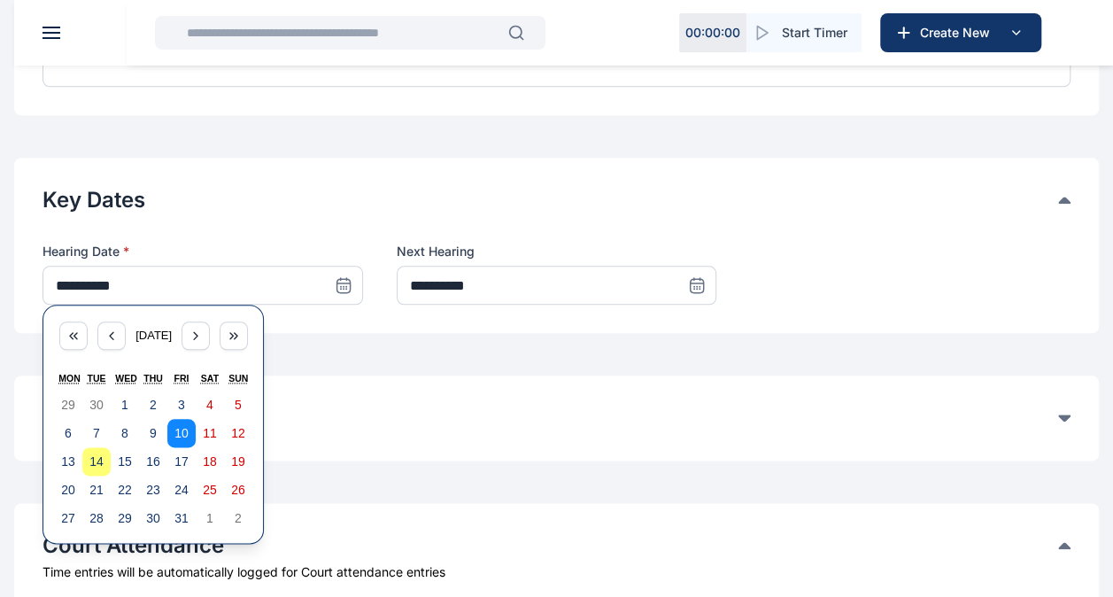
click at [177, 426] on abbr "10" at bounding box center [181, 433] width 14 height 14
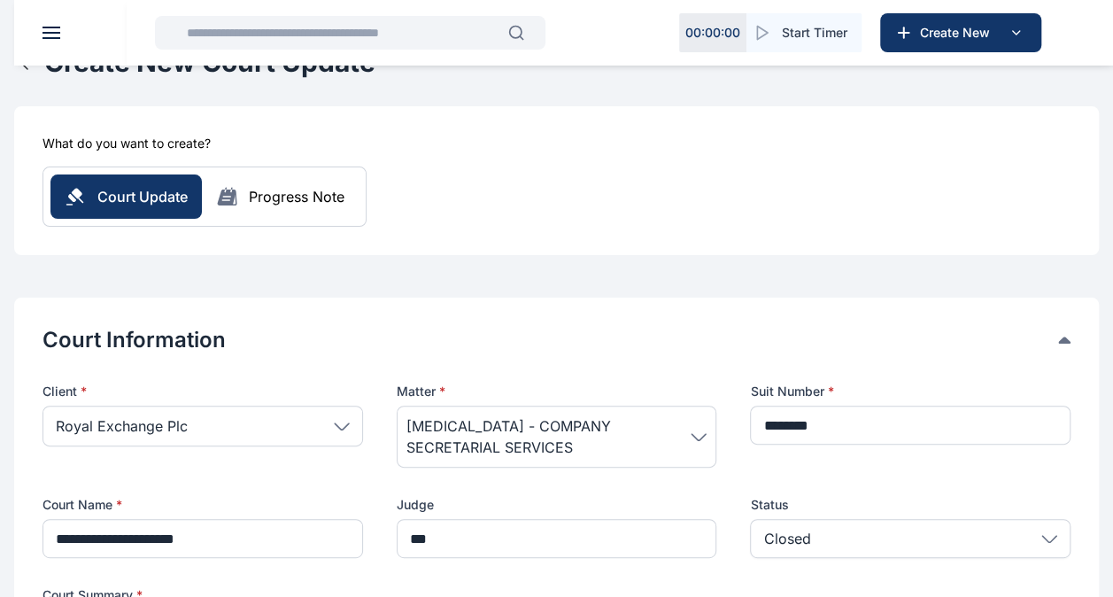
scroll to position [0, 0]
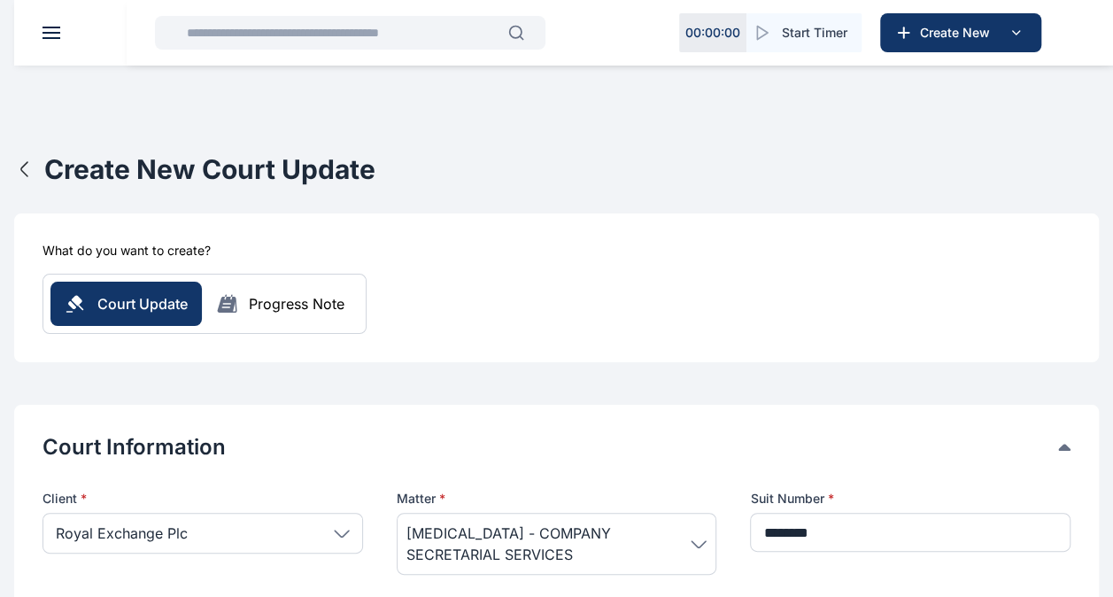
click at [261, 317] on div "Court Update Progress Note" at bounding box center [204, 304] width 308 height 44
click at [259, 315] on div "Court Update Progress Note" at bounding box center [204, 304] width 308 height 44
click at [254, 290] on div "Court Update Progress Note" at bounding box center [204, 304] width 308 height 44
click at [254, 299] on div "Progress Note" at bounding box center [297, 303] width 96 height 21
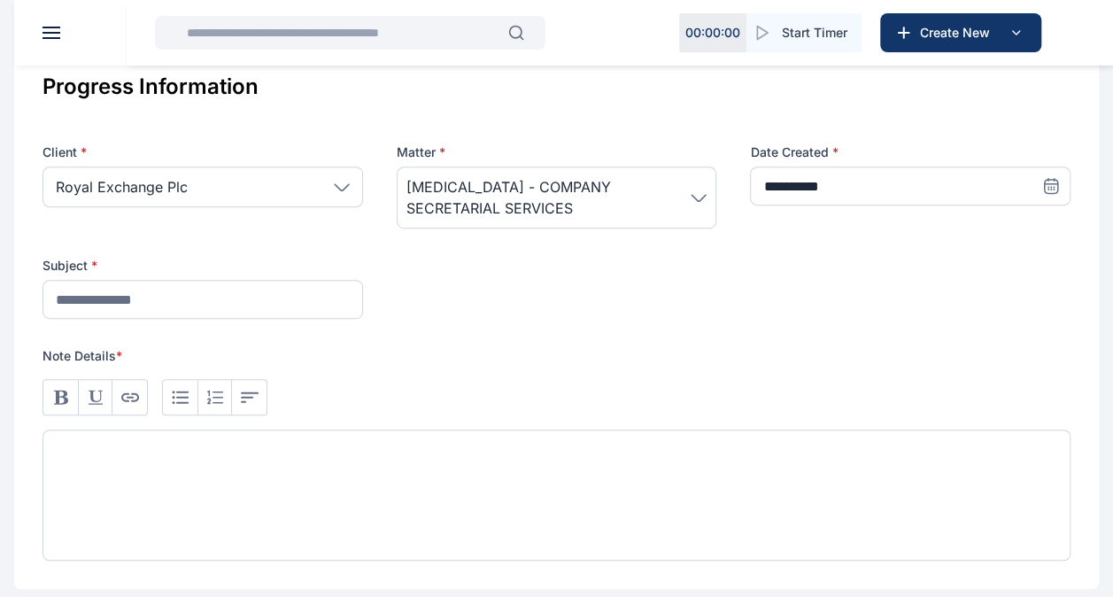
scroll to position [447, 0]
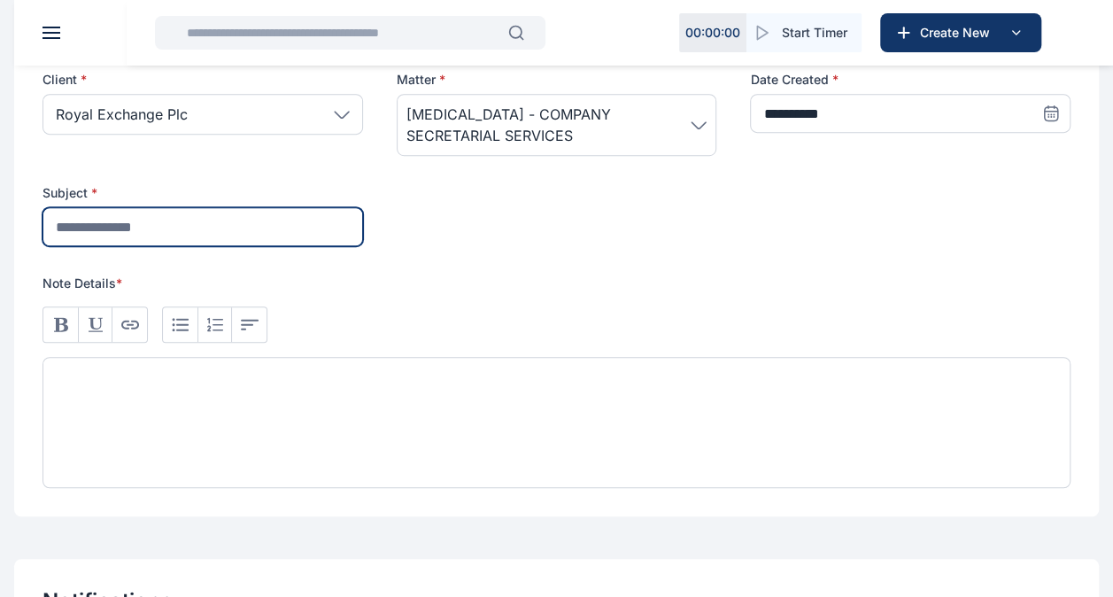
click at [201, 229] on input "text" at bounding box center [203, 226] width 321 height 39
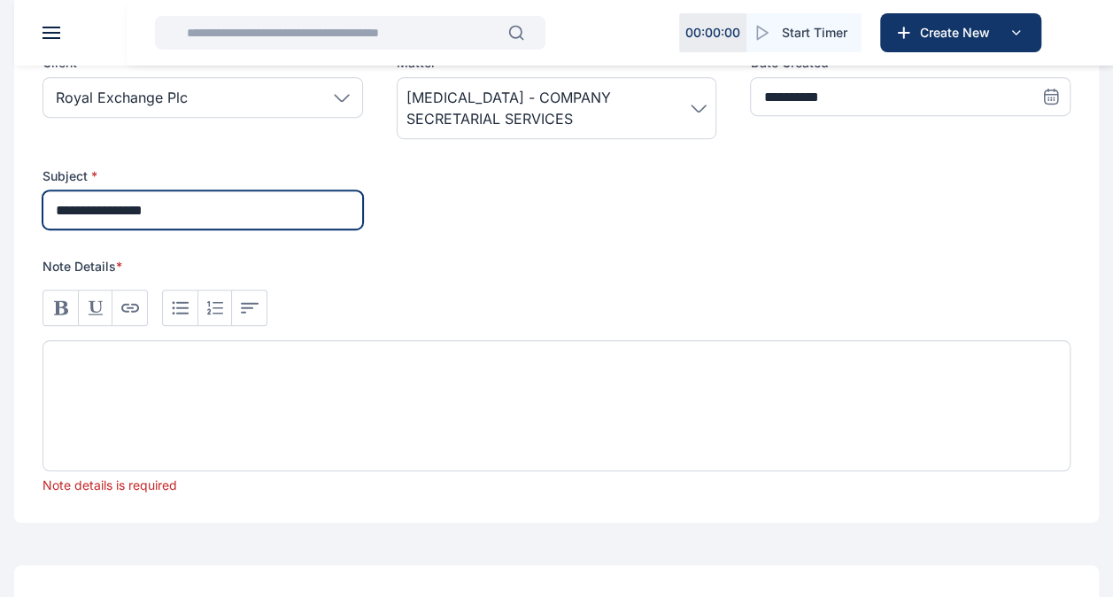
scroll to position [463, 0]
type input "**********"
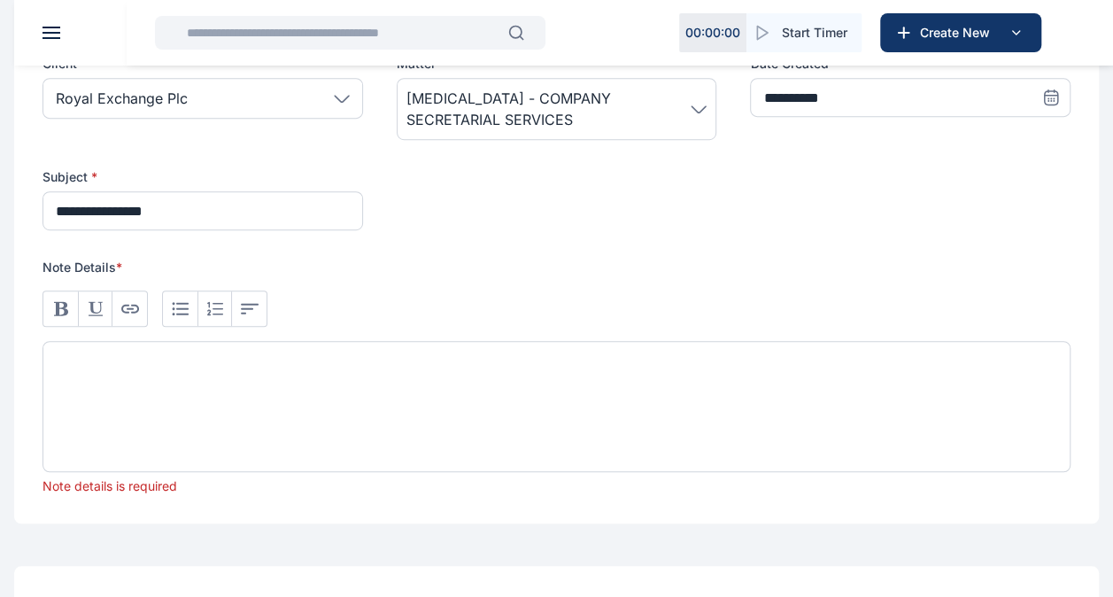
click at [219, 386] on div at bounding box center [557, 406] width 1028 height 131
paste div
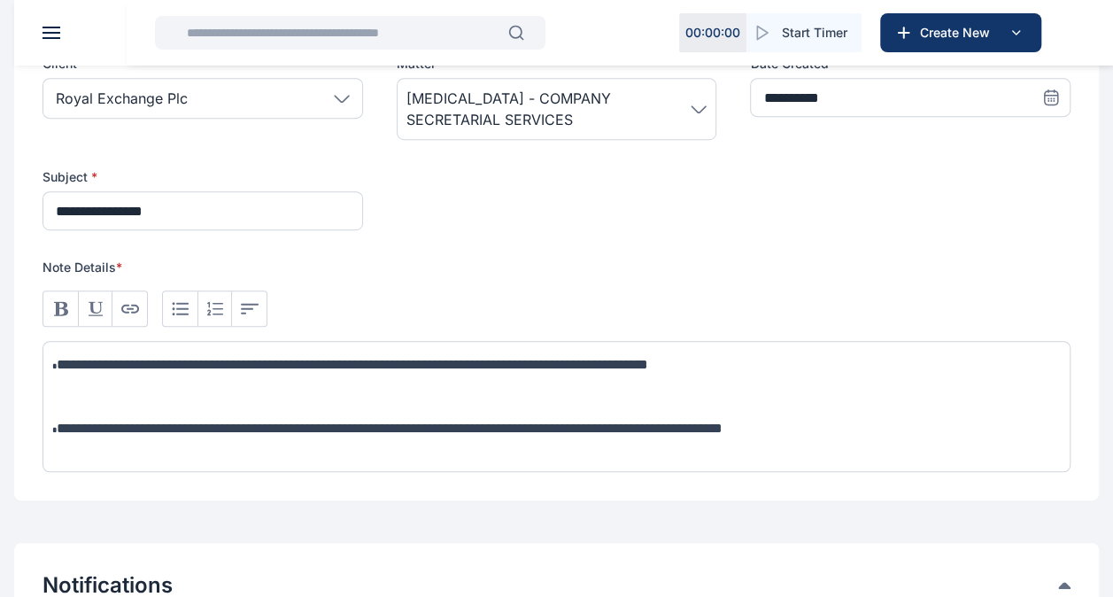
scroll to position [0, 0]
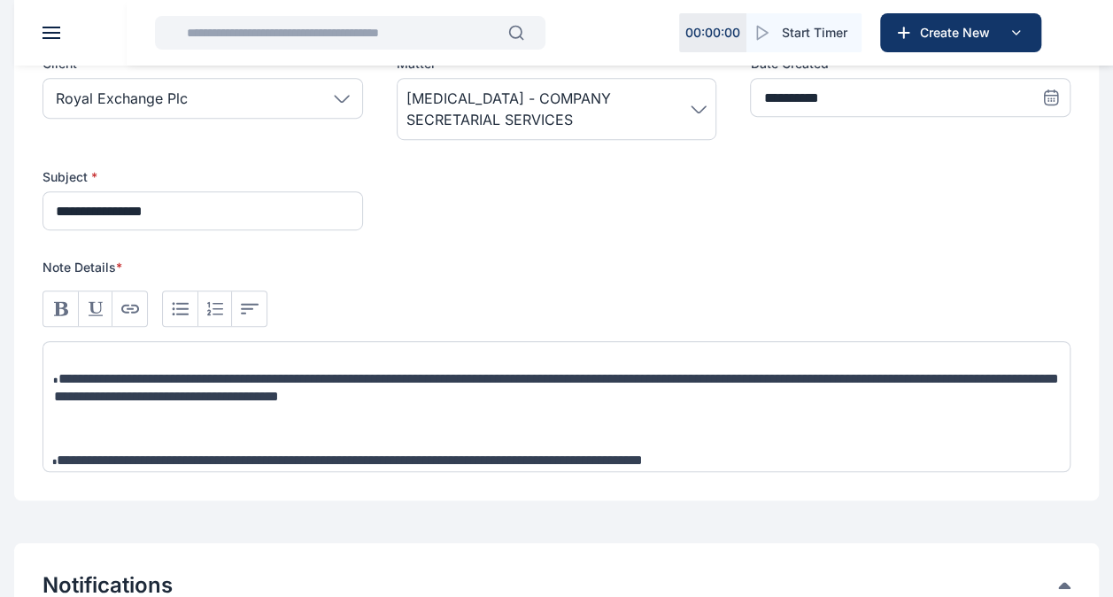
click at [116, 375] on span "**********" at bounding box center [556, 387] width 1005 height 31
click at [61, 372] on span "**********" at bounding box center [556, 387] width 1005 height 31
drag, startPoint x: 615, startPoint y: 390, endPoint x: 161, endPoint y: 390, distance: 454.3
click at [161, 390] on p "**********" at bounding box center [556, 387] width 1005 height 35
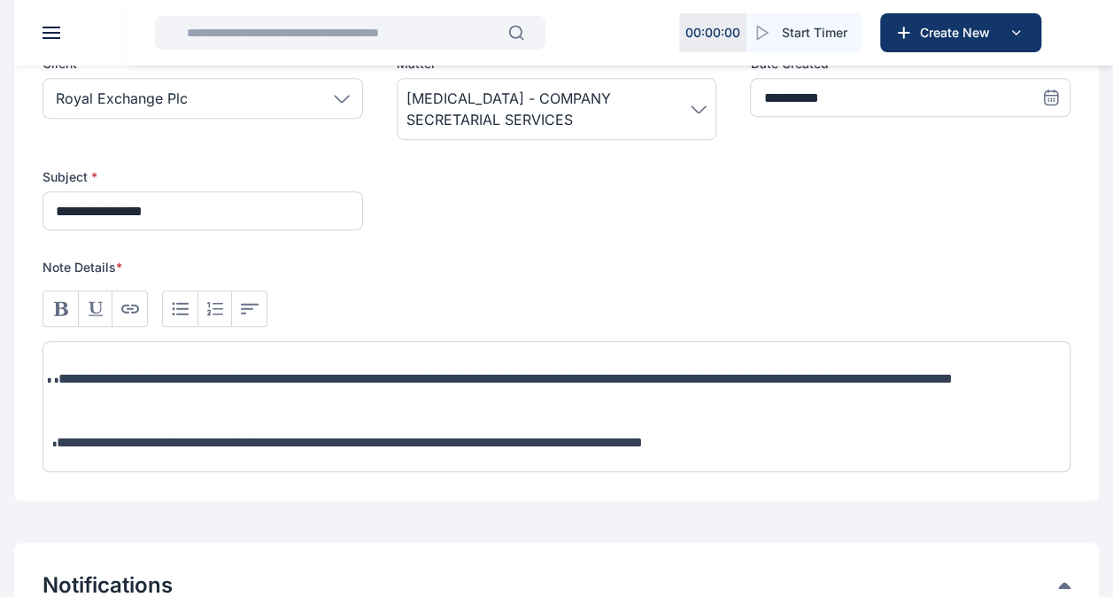
click at [115, 449] on span "**********" at bounding box center [350, 442] width 586 height 13
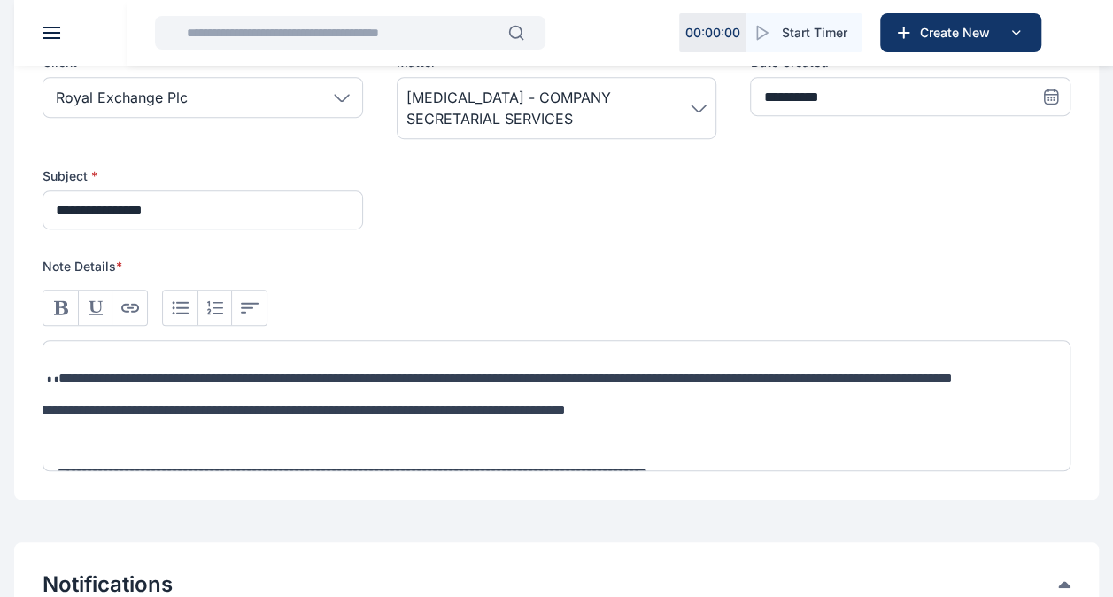
click at [56, 371] on span "**" at bounding box center [46, 377] width 26 height 13
click at [72, 379] on span "**********" at bounding box center [504, 377] width 894 height 13
click at [67, 376] on span "**********" at bounding box center [512, 377] width 910 height 13
click at [168, 387] on p "**********" at bounding box center [556, 378] width 1005 height 18
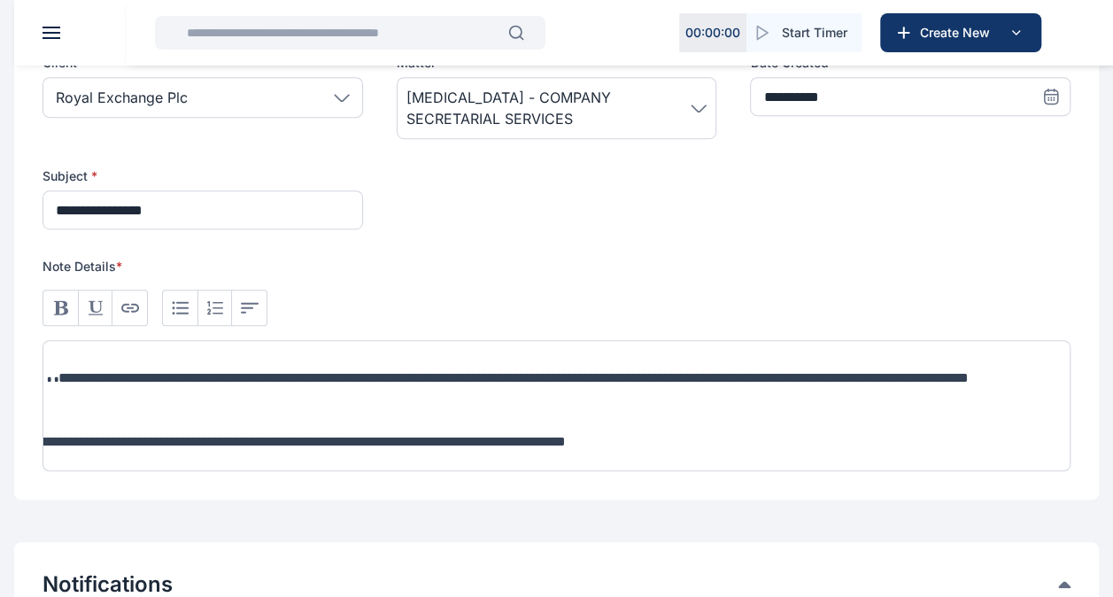
click at [73, 373] on span "**********" at bounding box center [513, 377] width 910 height 13
click at [66, 374] on span "**********" at bounding box center [505, 377] width 894 height 13
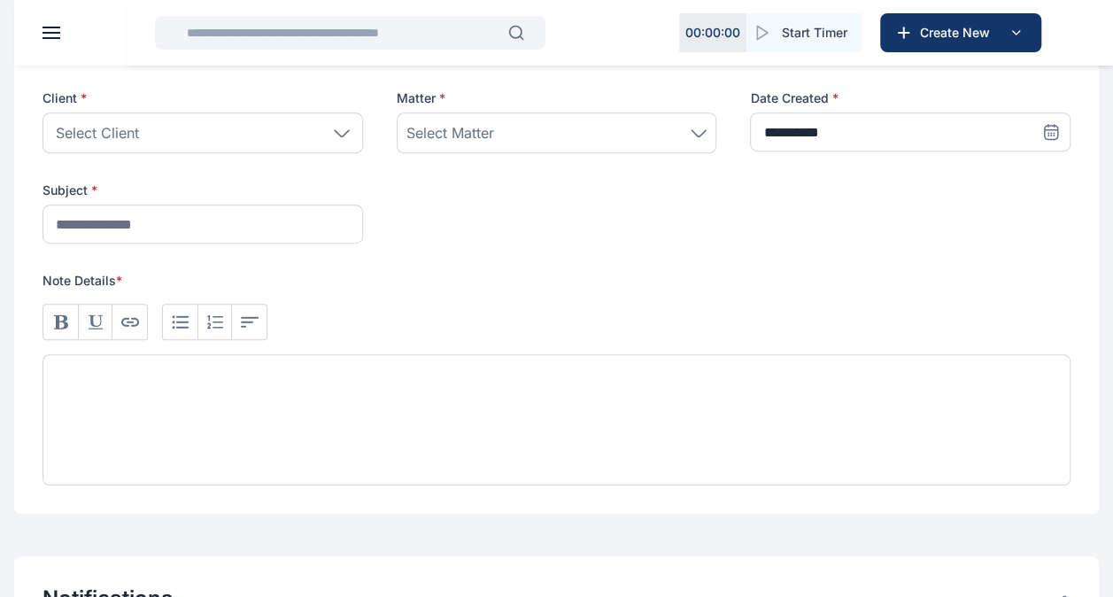
scroll to position [432, 0]
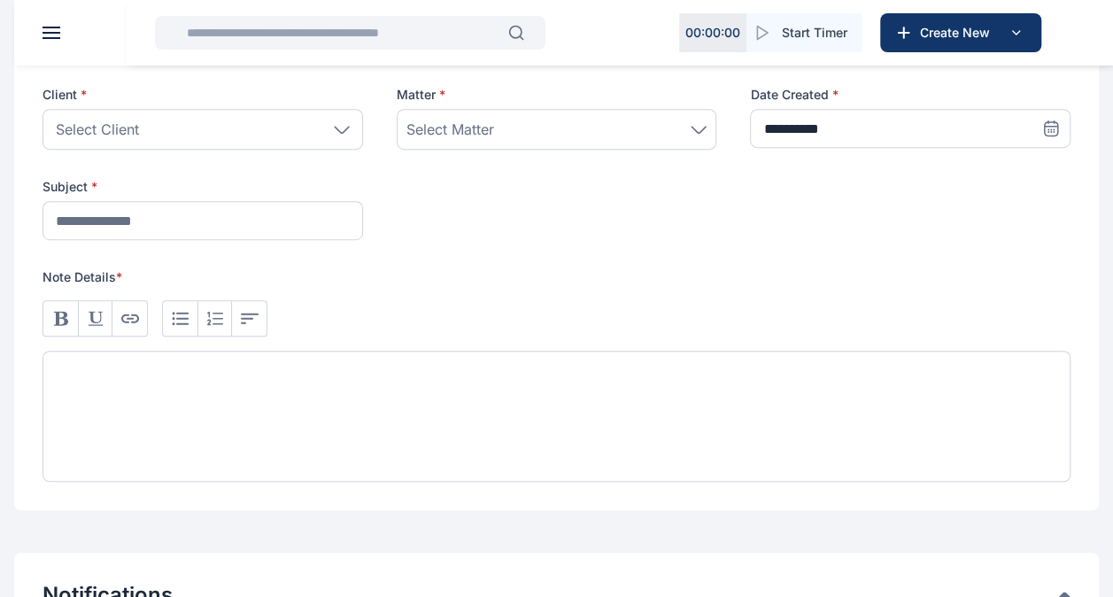
click at [290, 366] on div at bounding box center [557, 416] width 1028 height 131
paste div
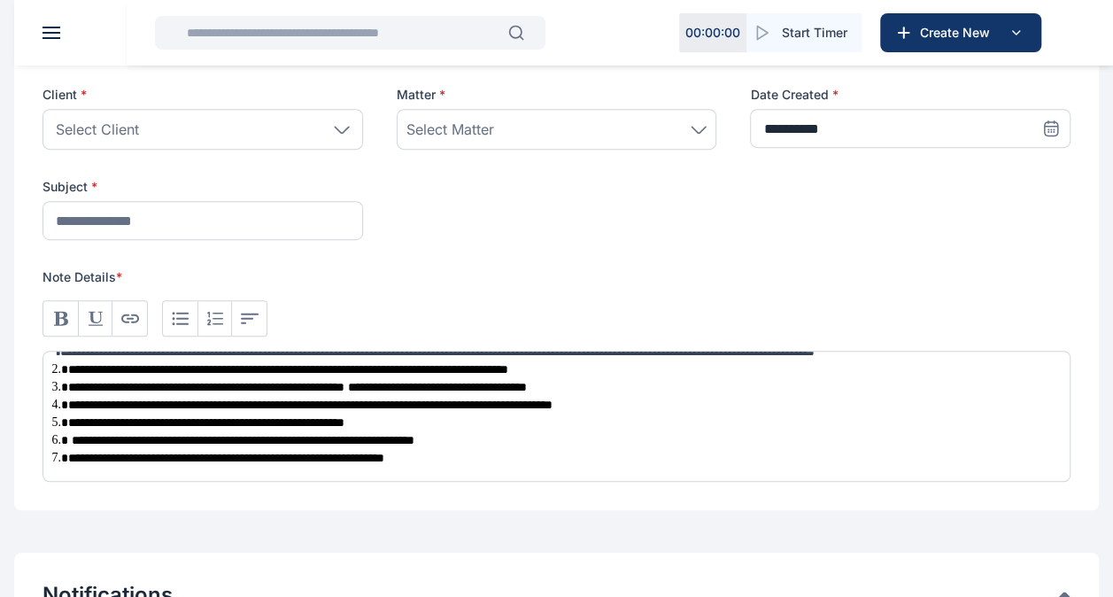
scroll to position [58, 0]
click at [129, 453] on span "**********" at bounding box center [226, 458] width 316 height 12
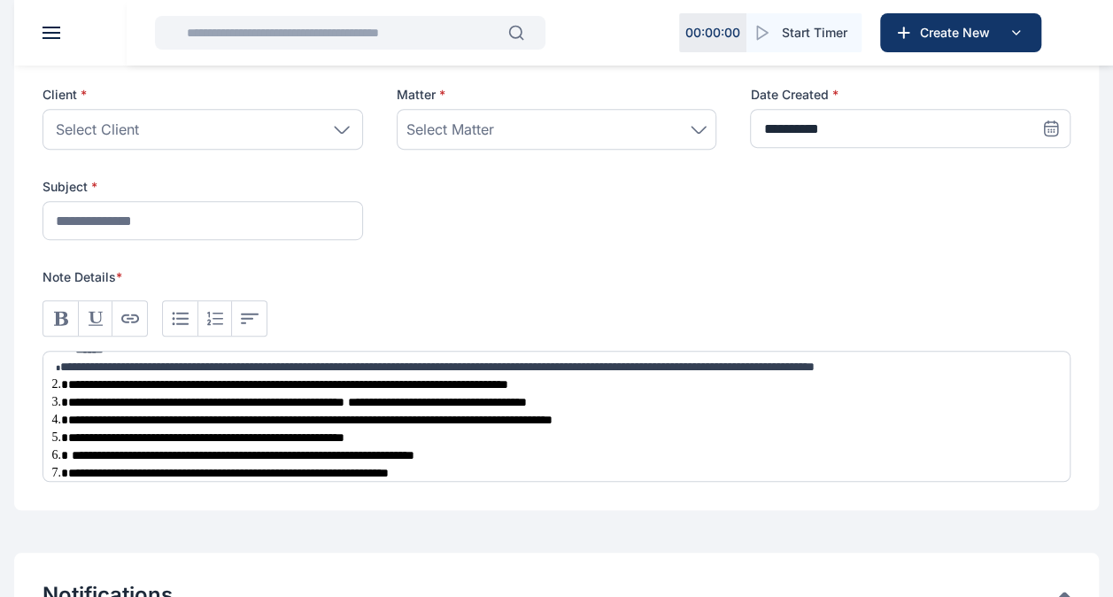
scroll to position [0, 0]
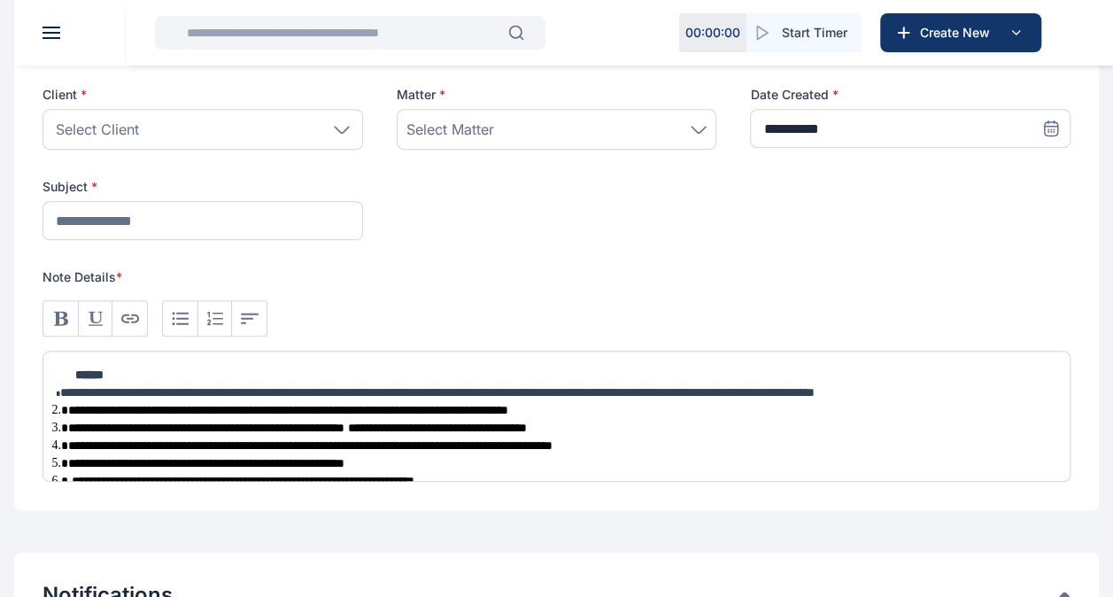
click at [52, 392] on span at bounding box center [52, 394] width 18 height 8
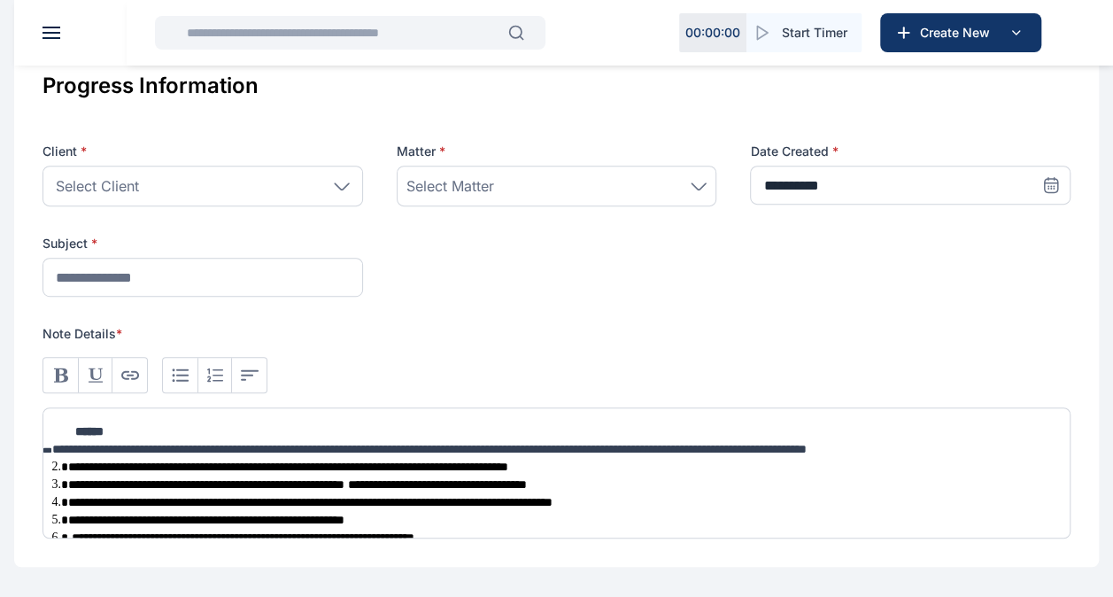
scroll to position [364, 0]
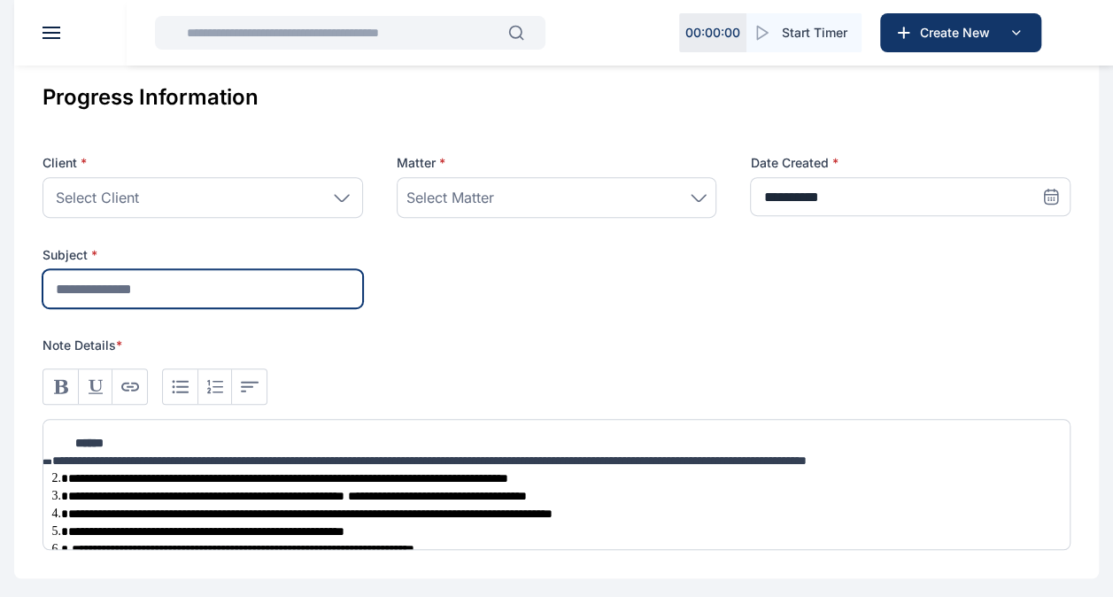
click at [193, 298] on input "text" at bounding box center [203, 288] width 321 height 39
type input "**********"
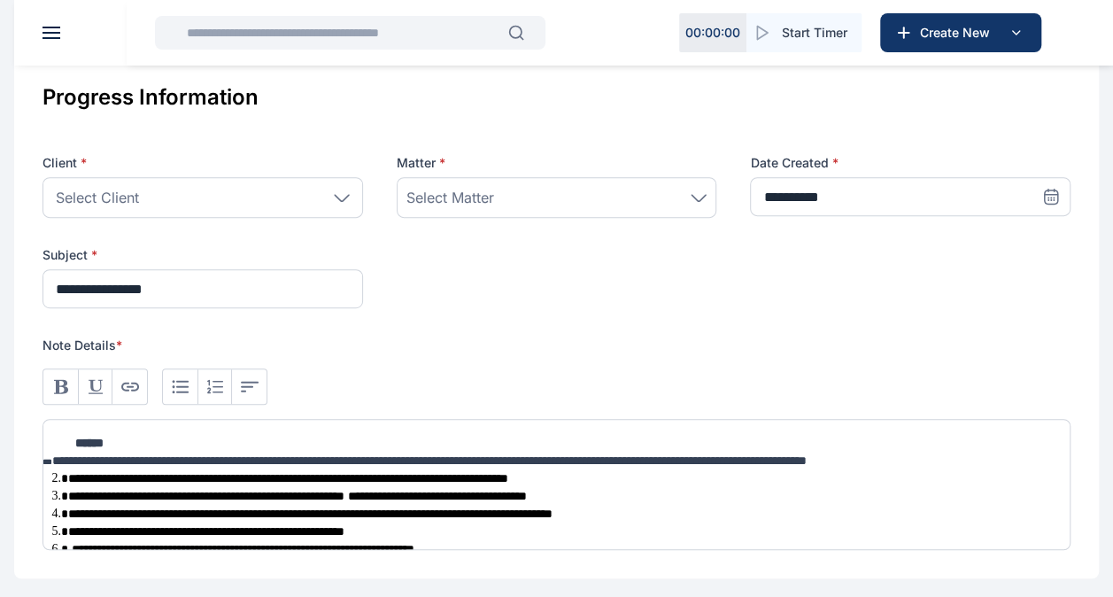
click at [298, 188] on div "Select Client" at bounding box center [203, 197] width 321 height 41
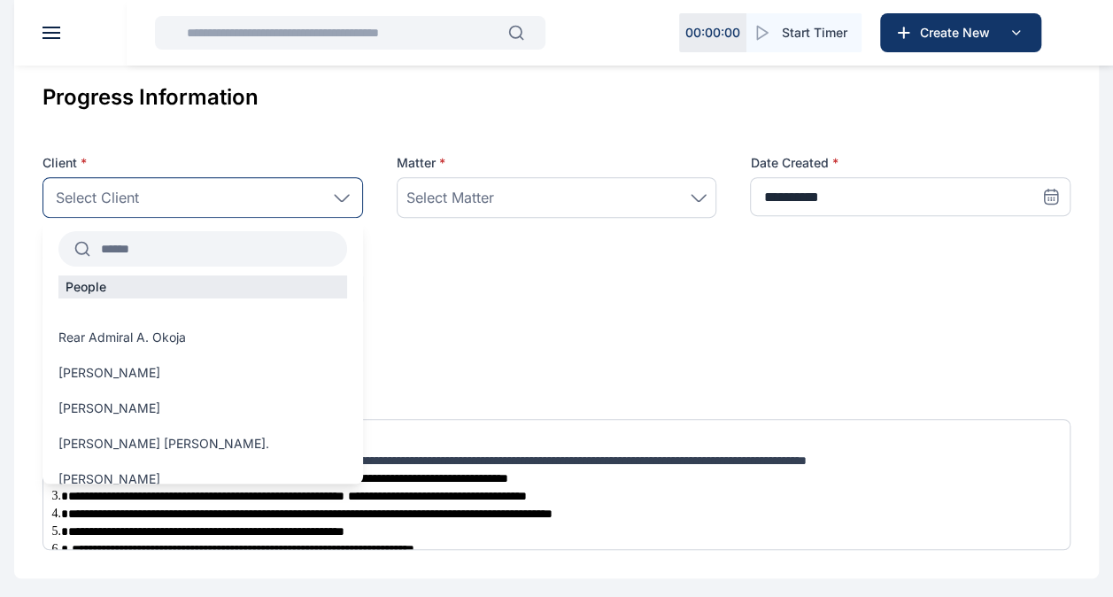
click at [186, 247] on input "text" at bounding box center [218, 249] width 257 height 32
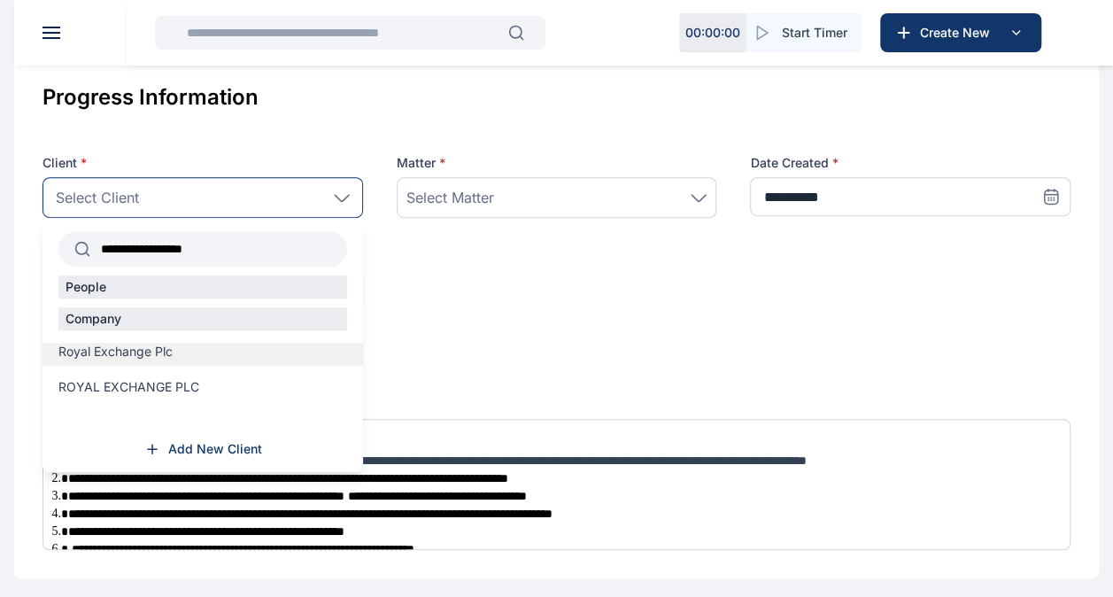
type input "**********"
click at [156, 351] on span "Royal Exchange Plc" at bounding box center [115, 352] width 114 height 18
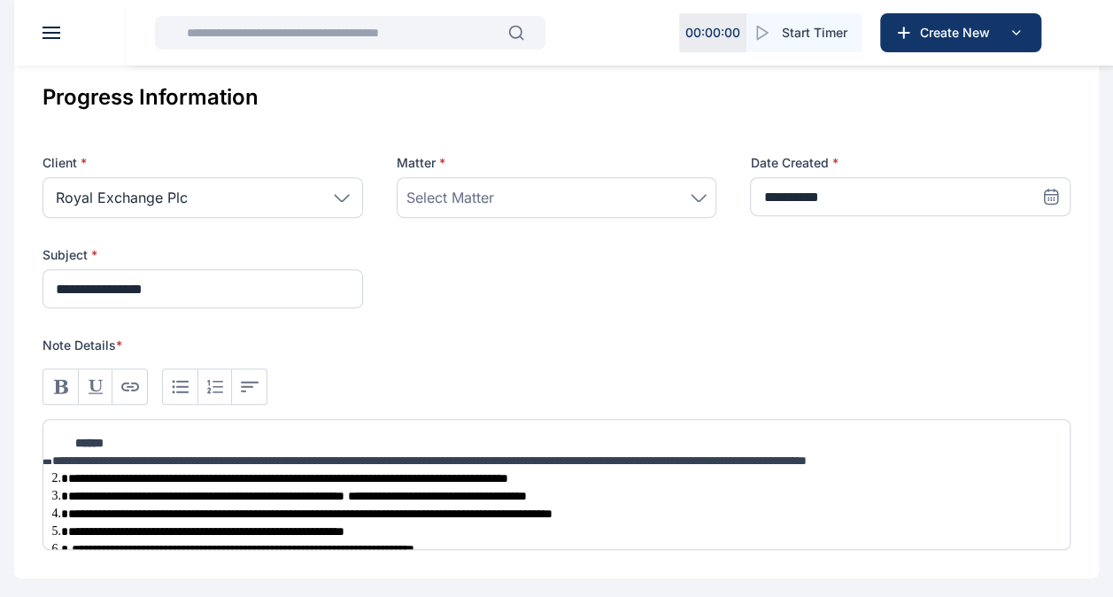
click at [516, 191] on div "Select Matter" at bounding box center [556, 197] width 301 height 21
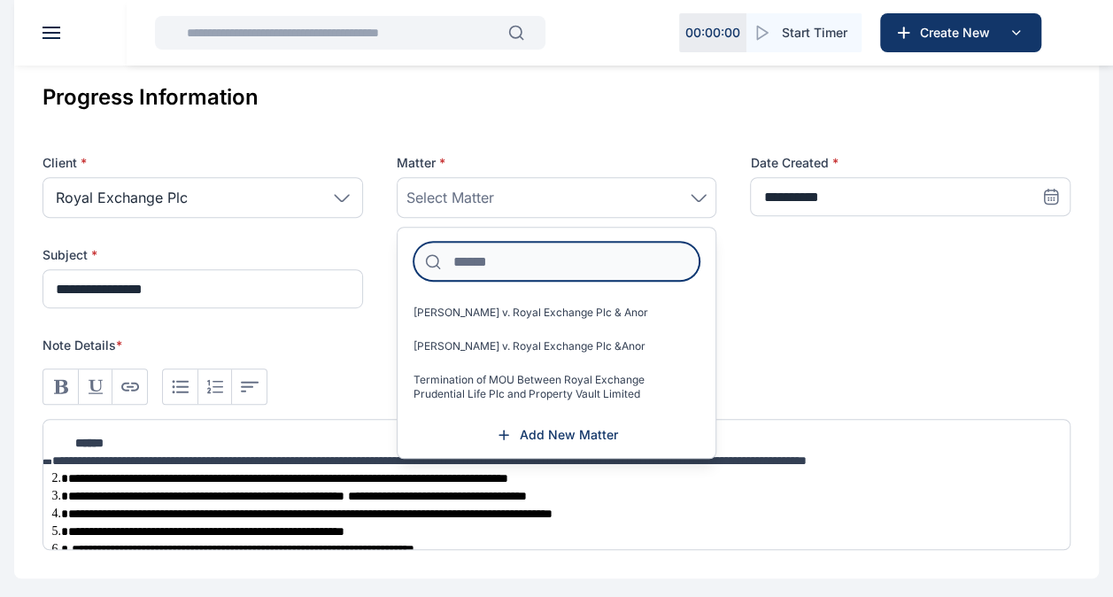
click at [564, 246] on input at bounding box center [557, 261] width 287 height 39
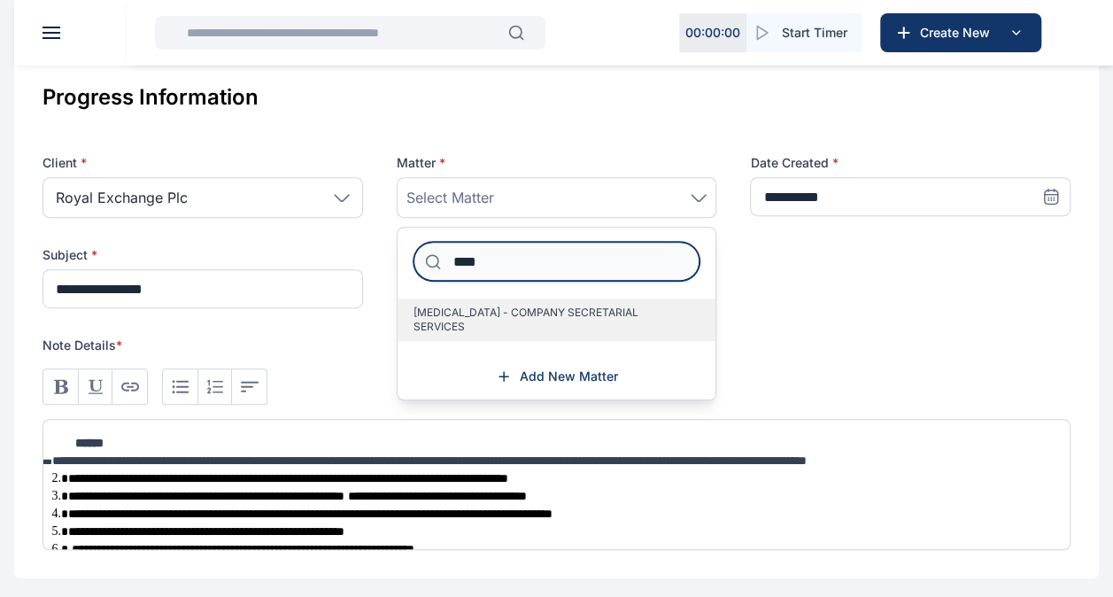
type input "****"
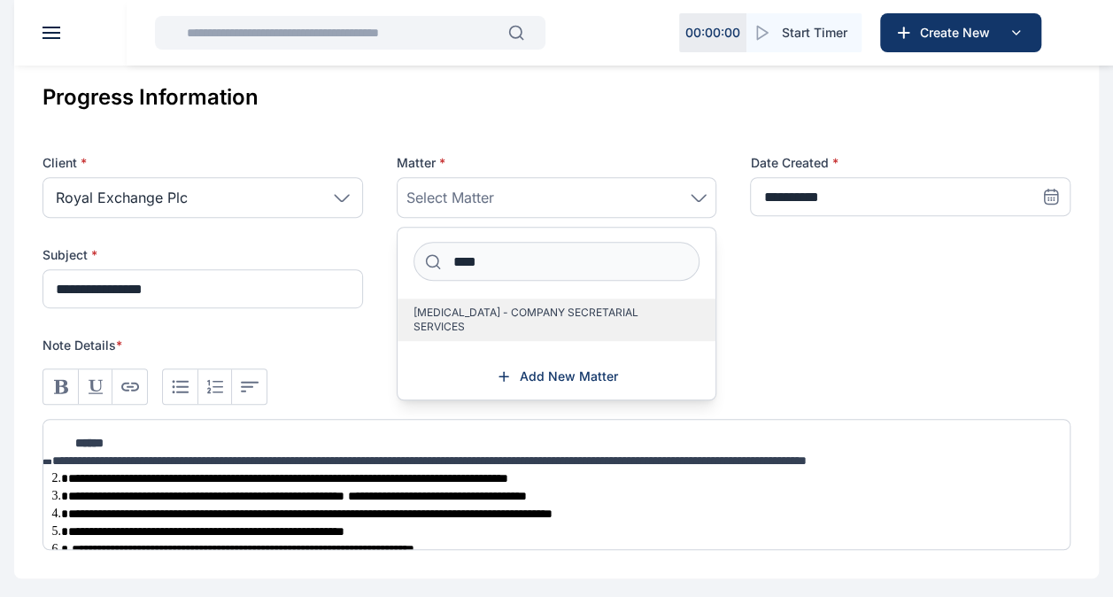
click at [623, 306] on span "[MEDICAL_DATA] - COMPANY SECRETARIAL SERVICES" at bounding box center [550, 320] width 273 height 28
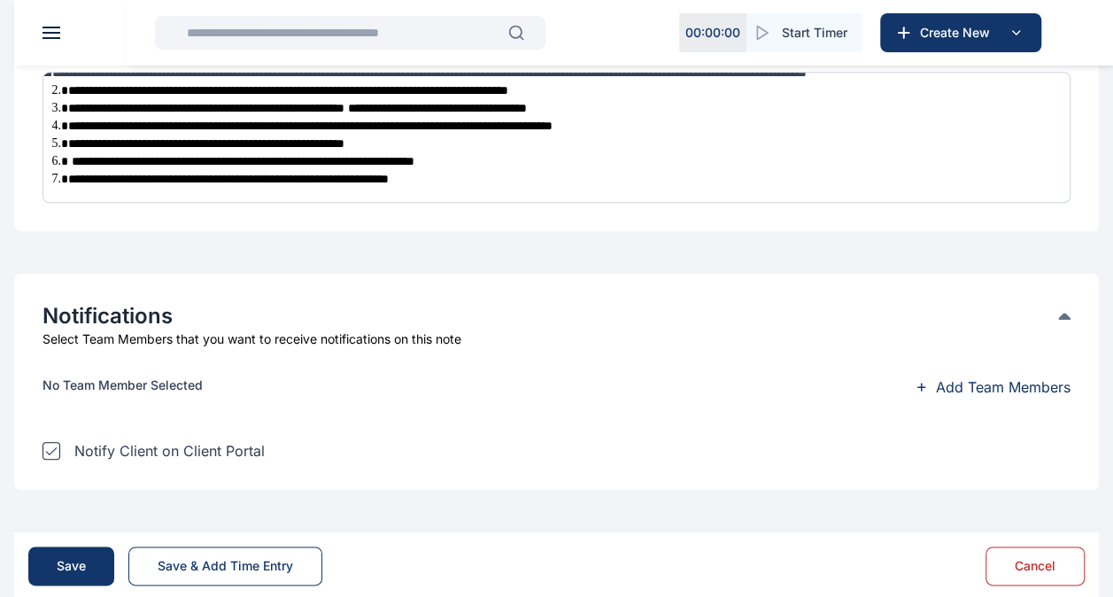
scroll to position [736, 0]
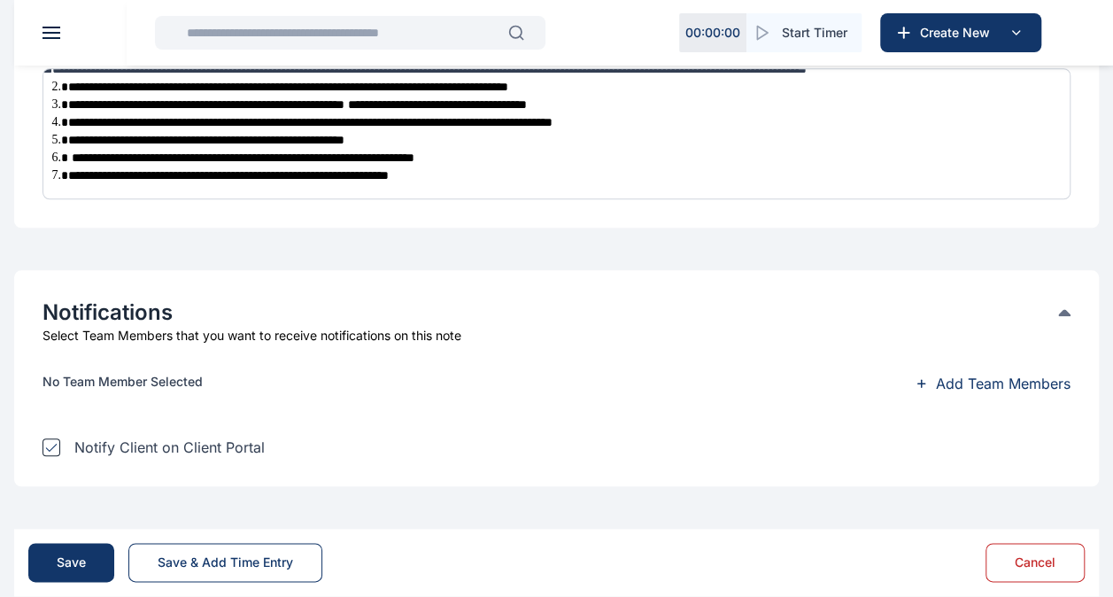
click at [54, 445] on icon at bounding box center [51, 447] width 12 height 9
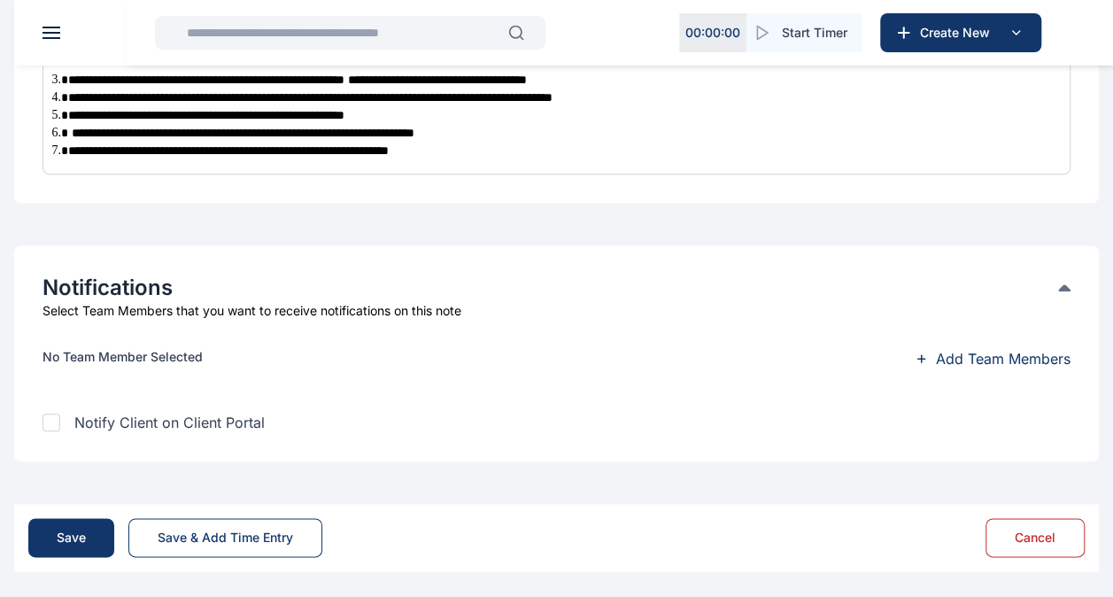
scroll to position [762, 0]
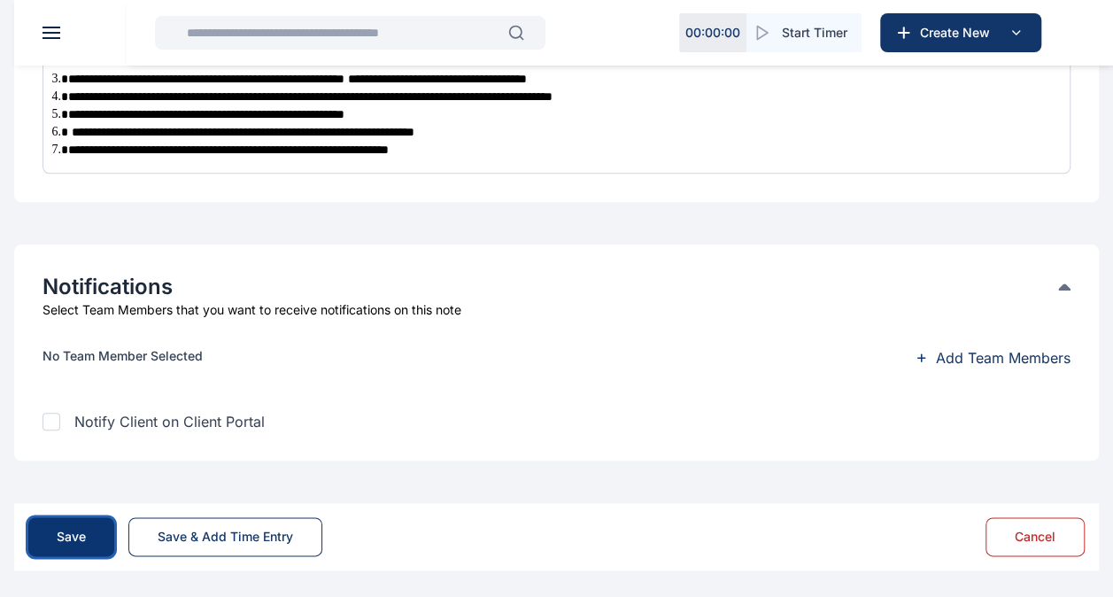
click at [96, 526] on button "Save" at bounding box center [71, 536] width 86 height 39
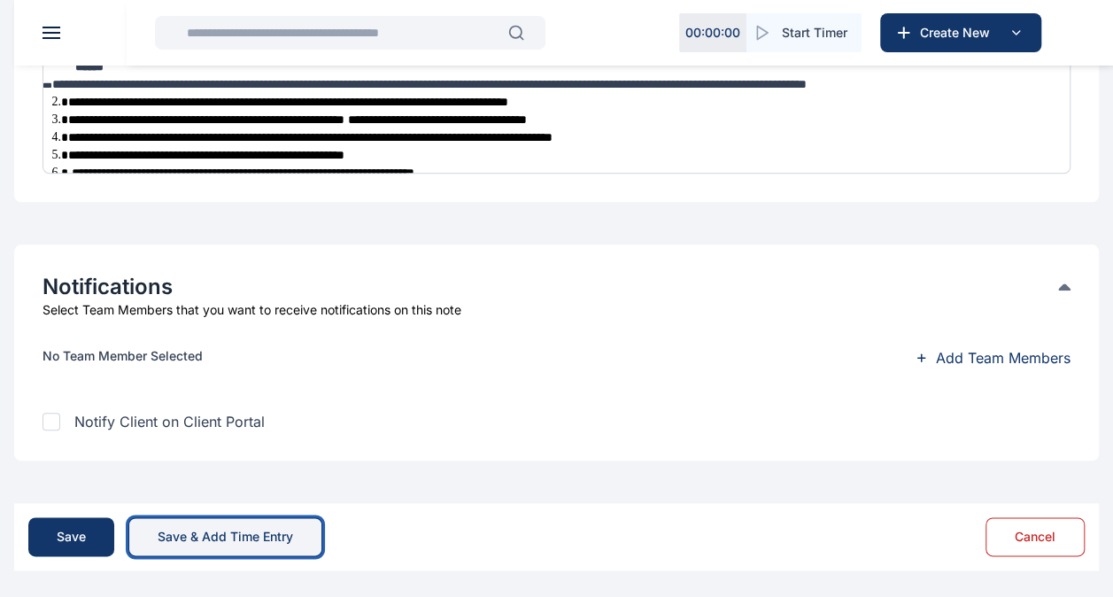
click at [209, 525] on button "Save & Add Time Entry" at bounding box center [225, 536] width 194 height 39
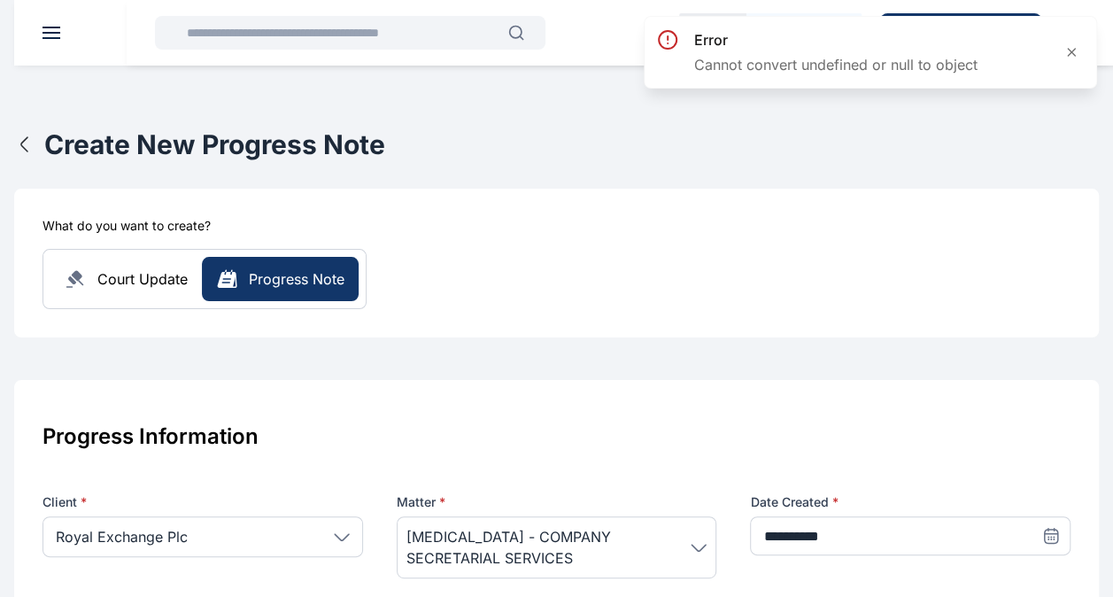
scroll to position [0, 0]
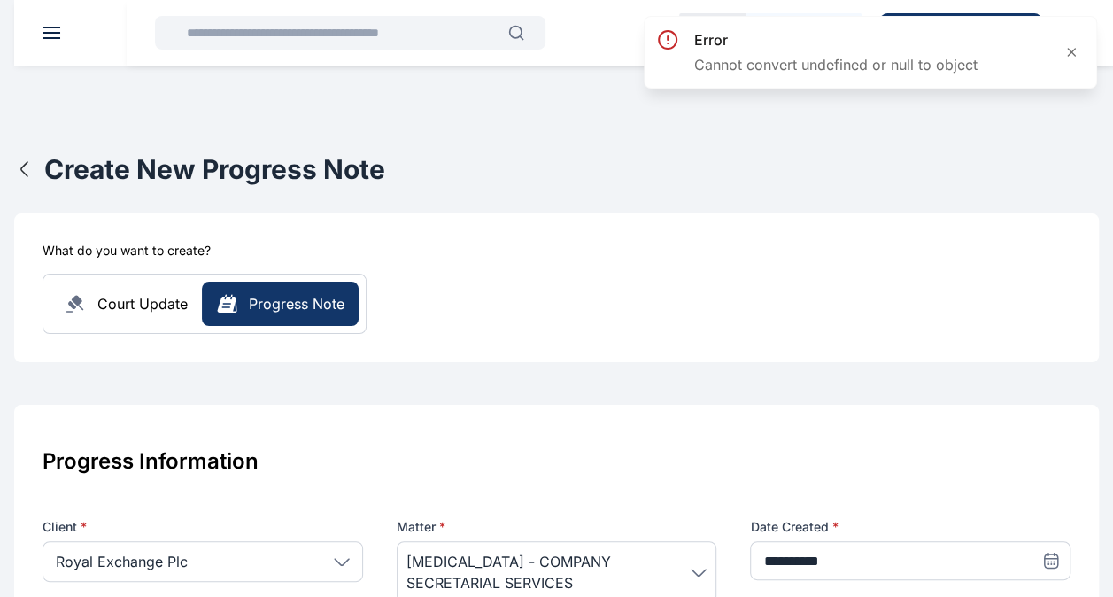
click at [97, 310] on span "Court Update" at bounding box center [142, 303] width 90 height 21
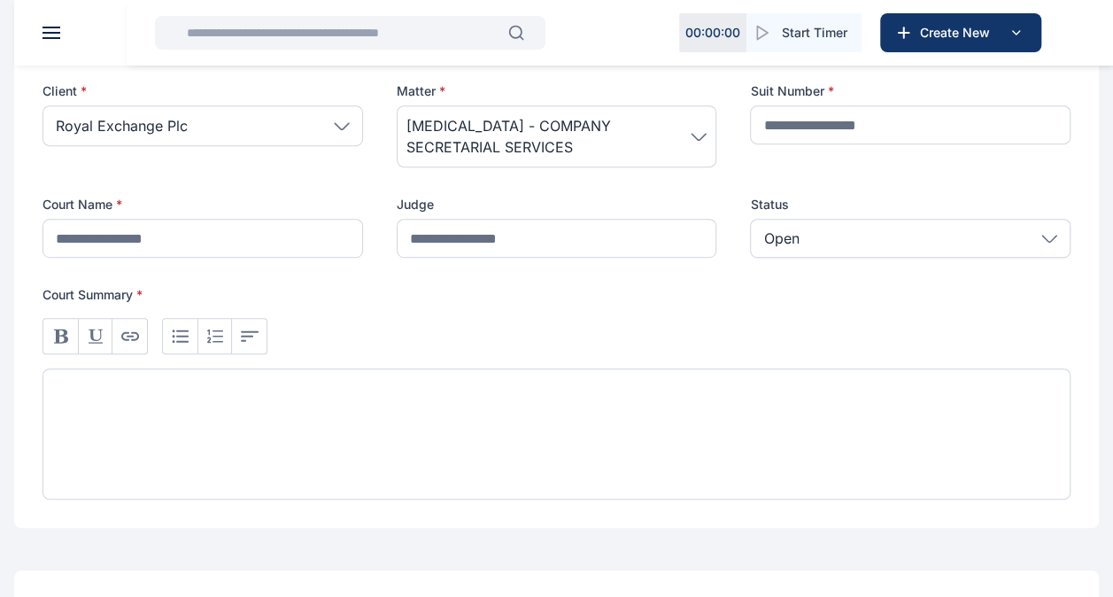
scroll to position [406, 0]
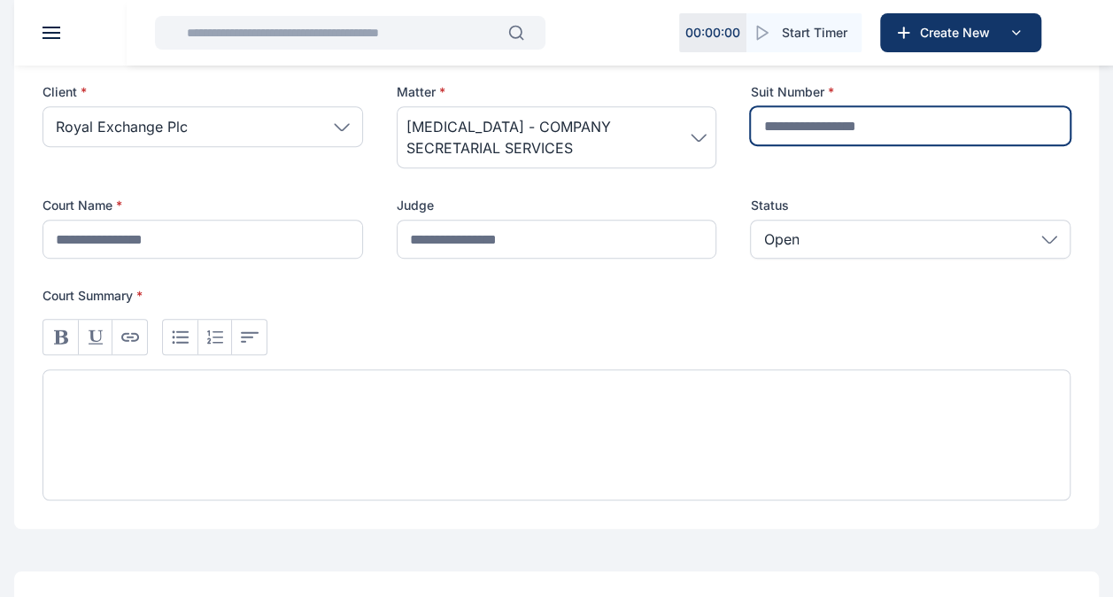
click at [817, 129] on input "text" at bounding box center [910, 125] width 321 height 39
type input "***"
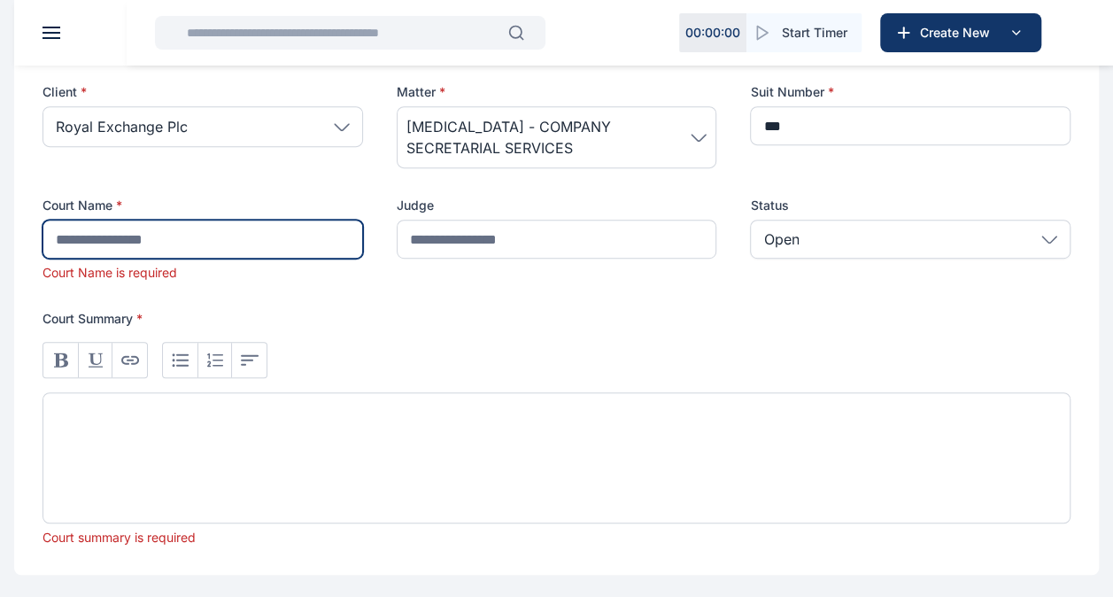
click at [313, 244] on input "text" at bounding box center [203, 239] width 321 height 39
type input "**********"
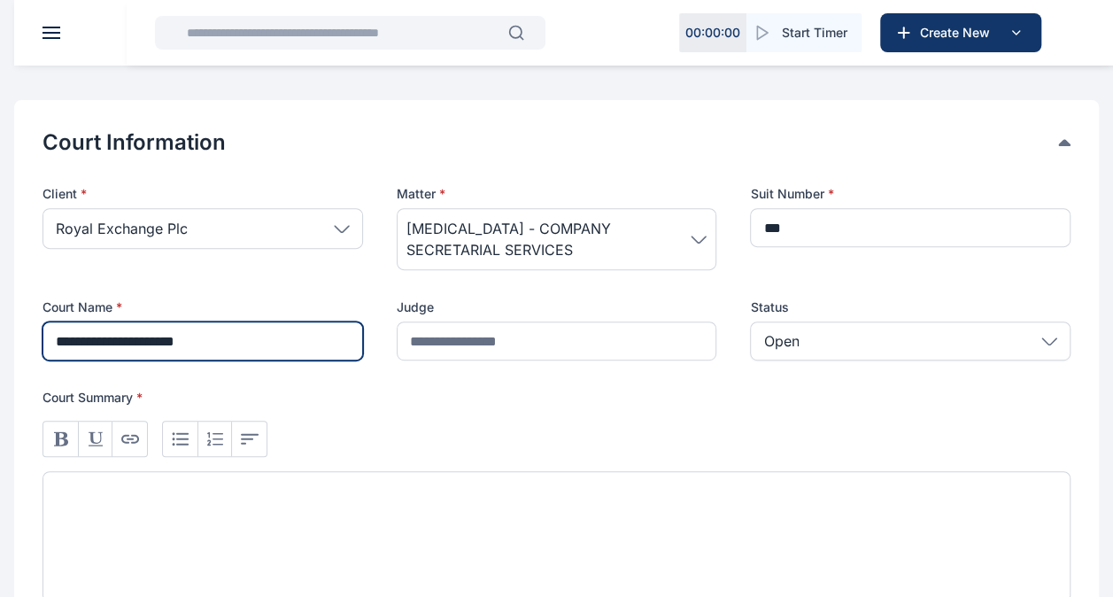
scroll to position [289, 0]
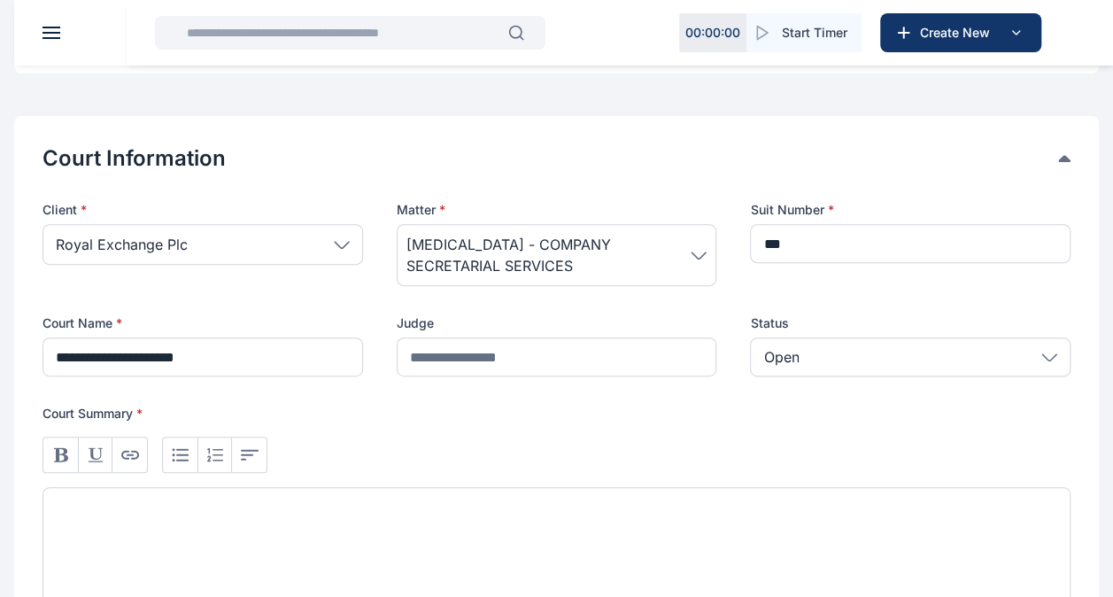
click at [855, 350] on div "Open" at bounding box center [910, 356] width 321 height 39
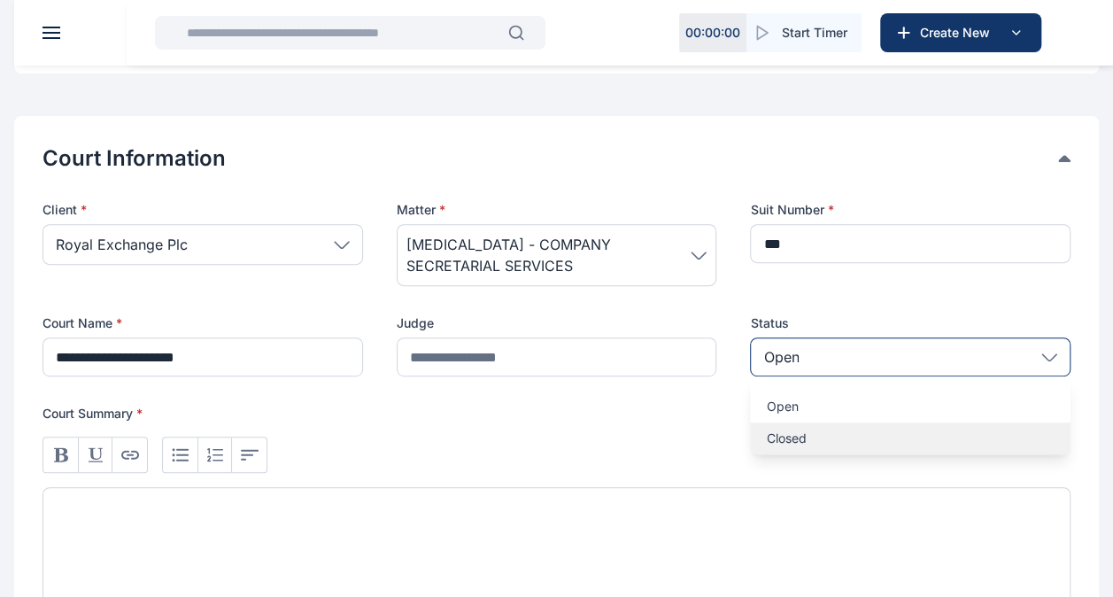
click at [806, 445] on p "Closed" at bounding box center [910, 438] width 289 height 18
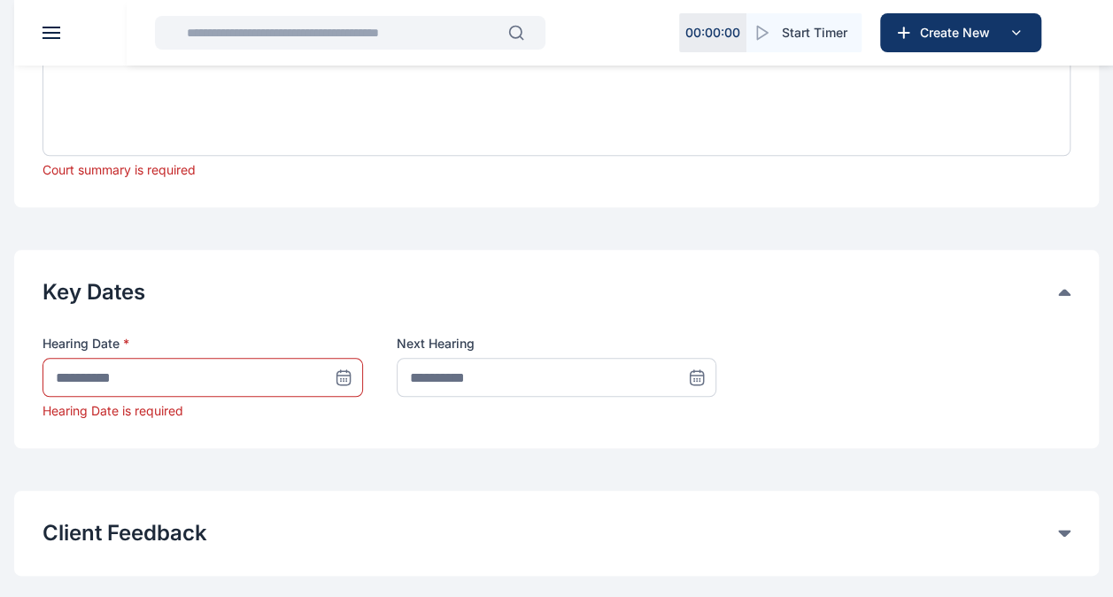
scroll to position [753, 0]
click at [339, 369] on icon at bounding box center [344, 376] width 18 height 18
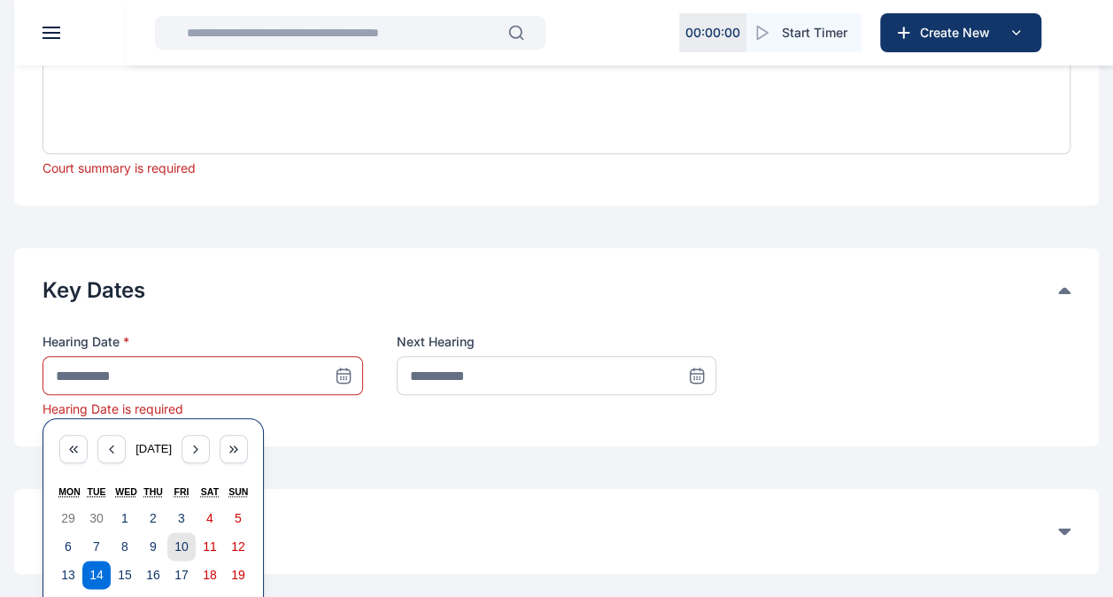
click at [175, 542] on abbr "10" at bounding box center [181, 546] width 14 height 14
type input "**********"
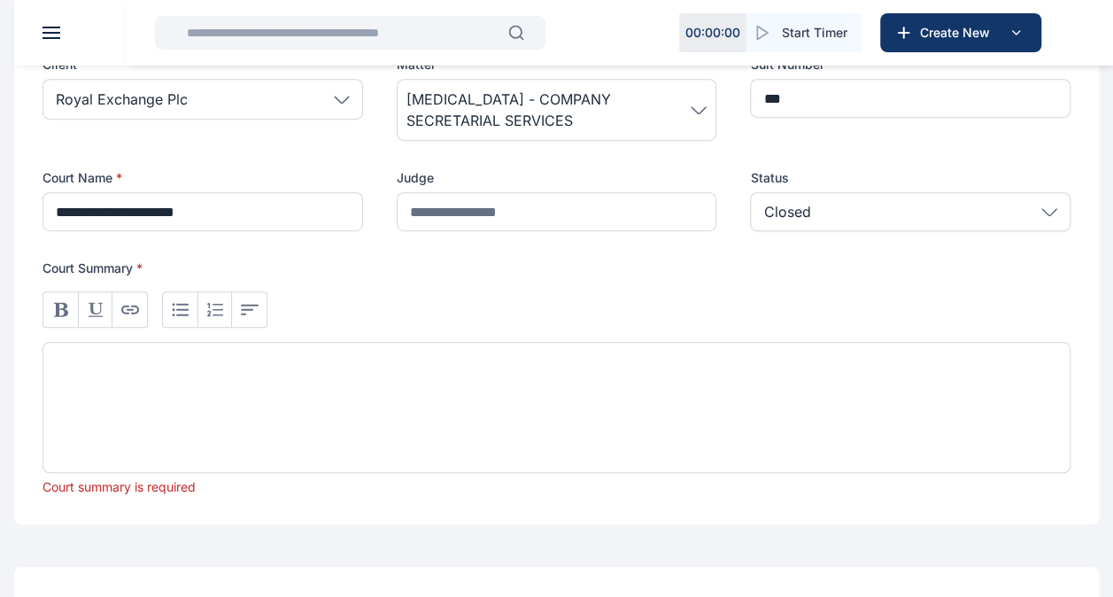
scroll to position [432, 0]
click at [218, 389] on div at bounding box center [557, 409] width 1028 height 131
paste div
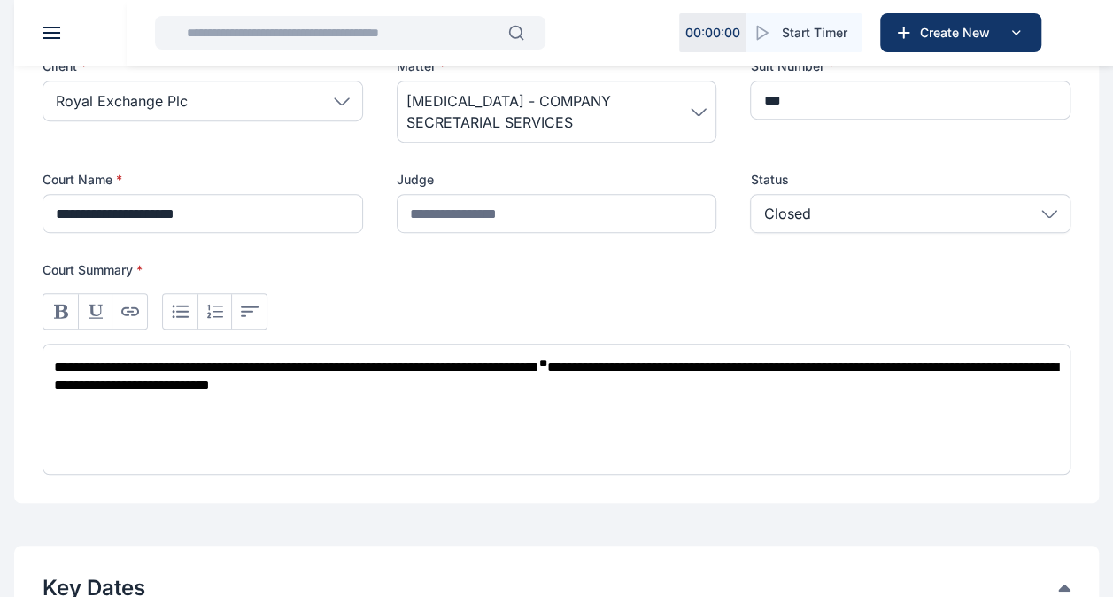
click at [442, 365] on span "**********" at bounding box center [556, 375] width 1004 height 31
click at [568, 360] on span "**********" at bounding box center [556, 375] width 1004 height 31
click at [293, 379] on div "**********" at bounding box center [557, 409] width 1028 height 131
click at [55, 360] on span "**********" at bounding box center [554, 366] width 1000 height 13
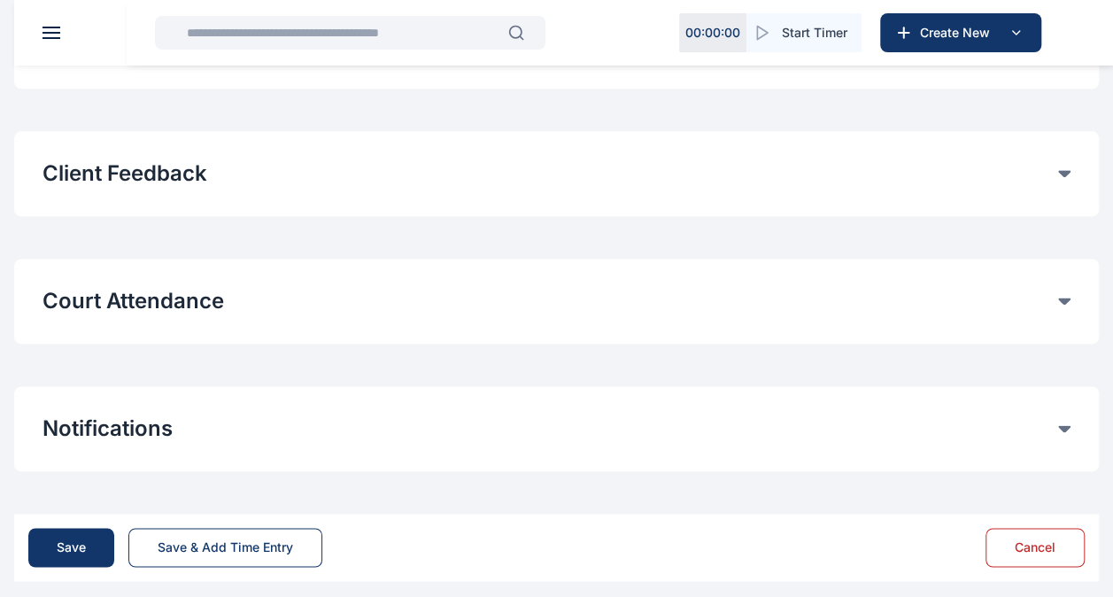
scroll to position [1075, 0]
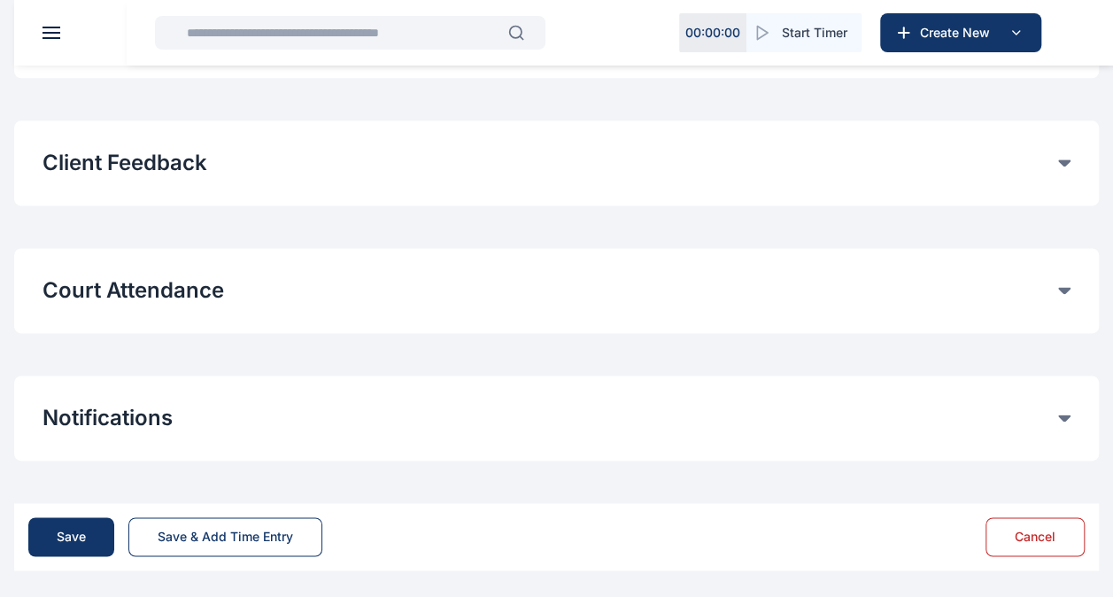
click at [271, 434] on div "Notifications Notify Client on Client Portal Notify Client via email Notify Tea…" at bounding box center [556, 417] width 1085 height 85
click at [384, 391] on div "Notifications Notify Client on Client Portal Notify Client via email Notify Tea…" at bounding box center [556, 417] width 1085 height 85
click at [360, 294] on button "Court Attendance" at bounding box center [551, 290] width 1016 height 28
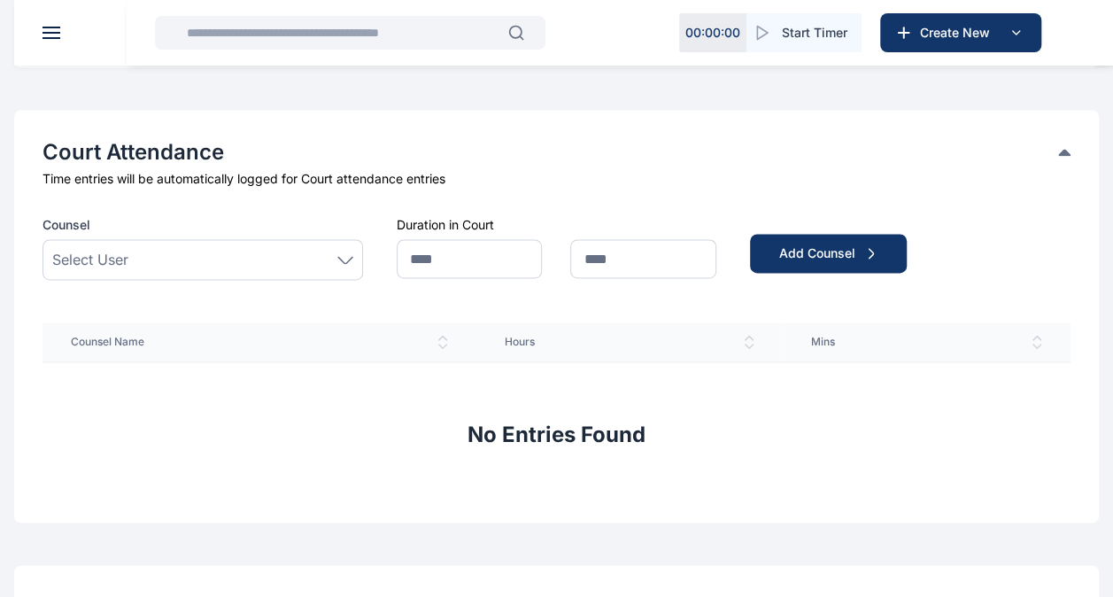
scroll to position [1234, 0]
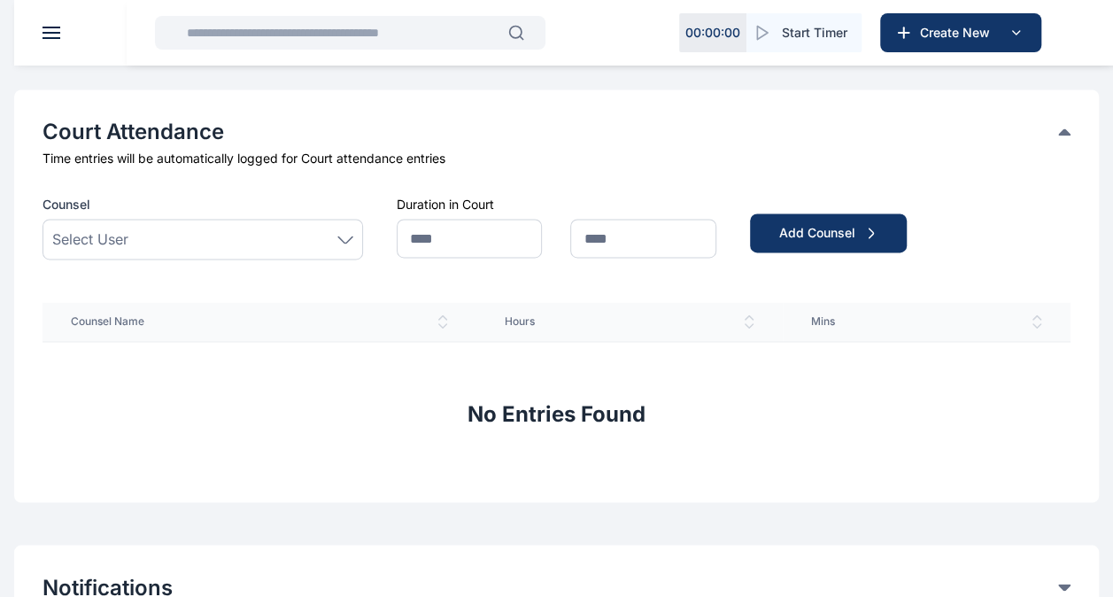
click at [344, 237] on icon at bounding box center [345, 240] width 16 height 8
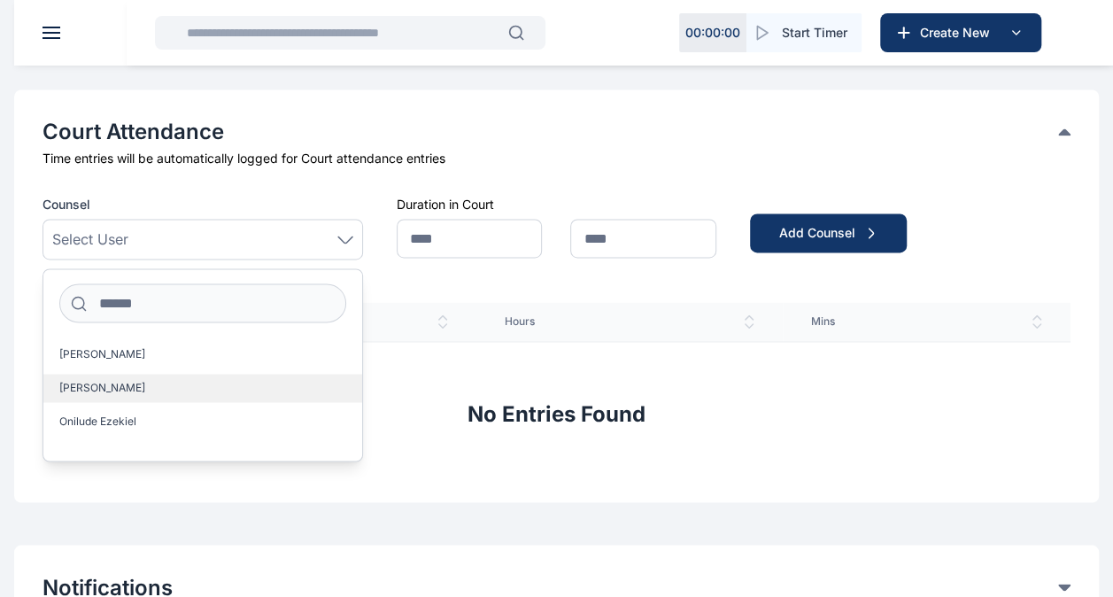
click at [151, 386] on label "[PERSON_NAME]" at bounding box center [202, 388] width 319 height 28
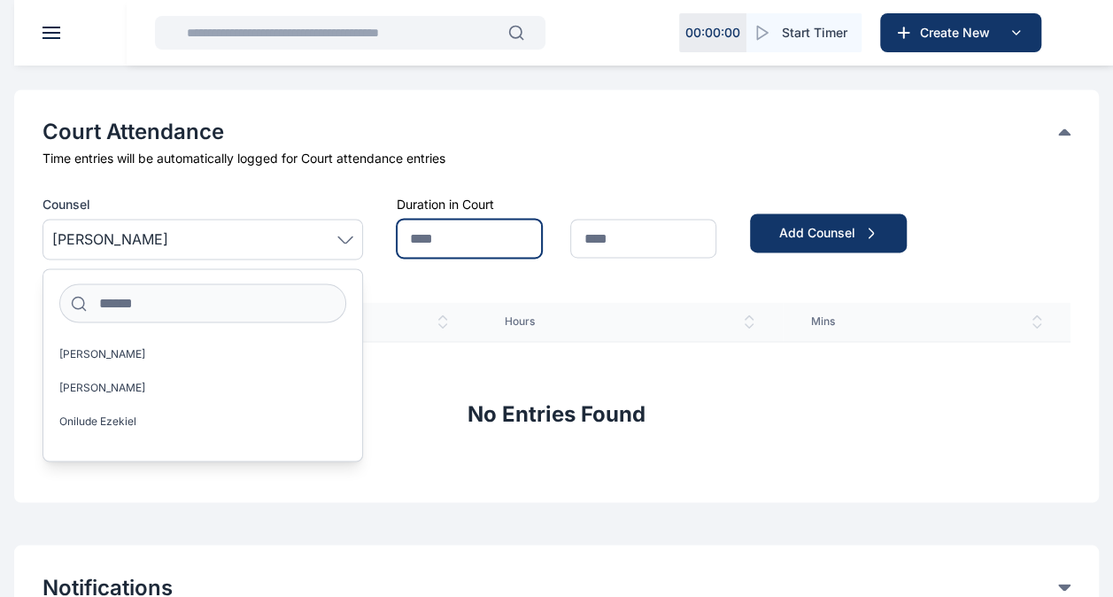
click at [453, 234] on input "text" at bounding box center [470, 238] width 146 height 39
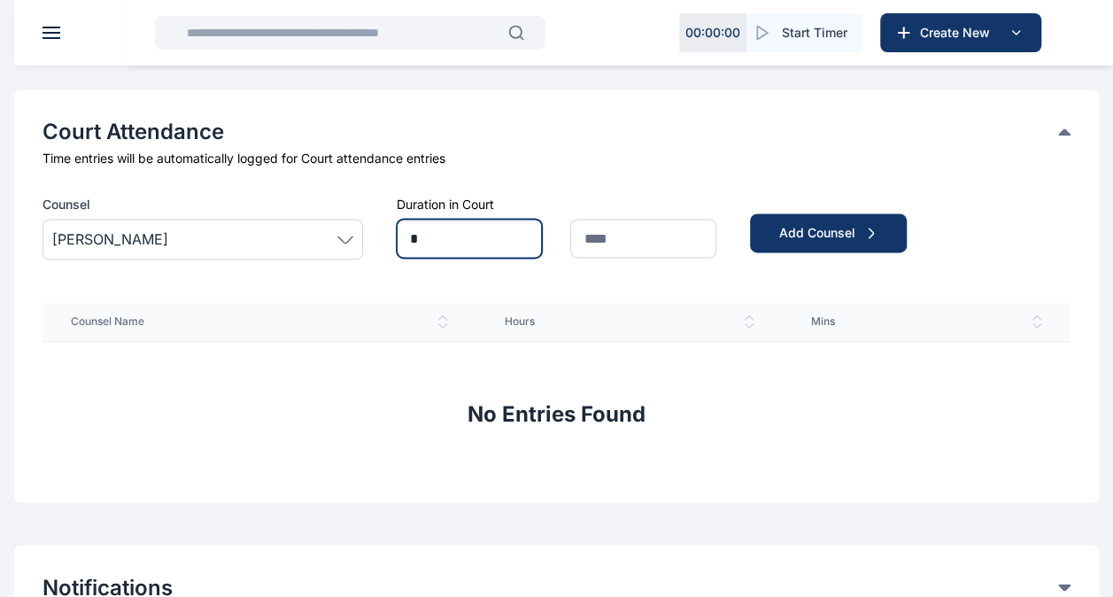
type input "*"
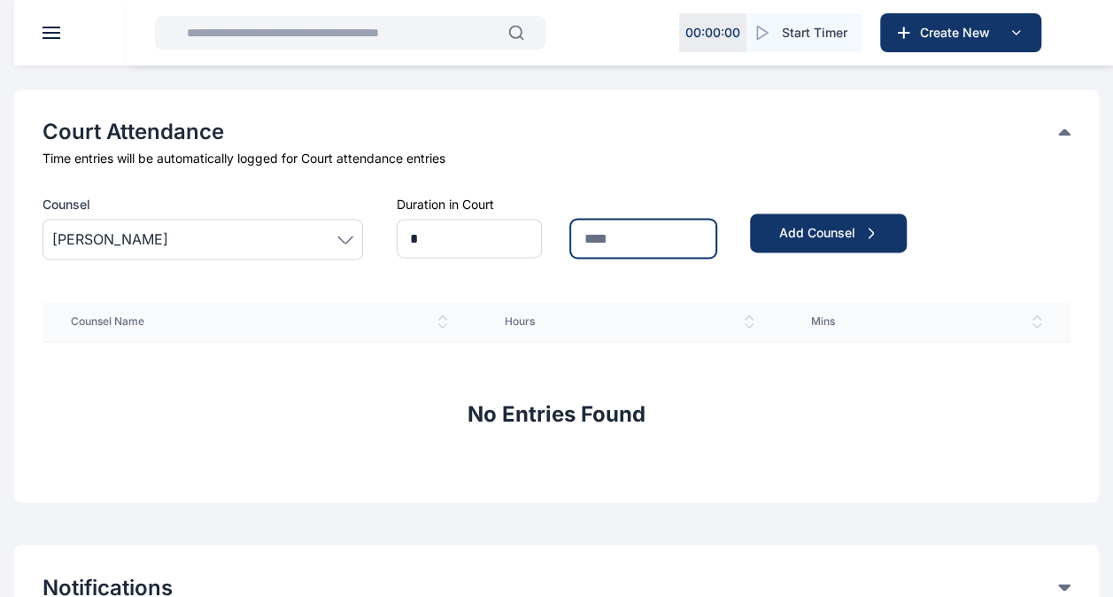
click at [675, 231] on input "text" at bounding box center [643, 238] width 146 height 39
type input "**"
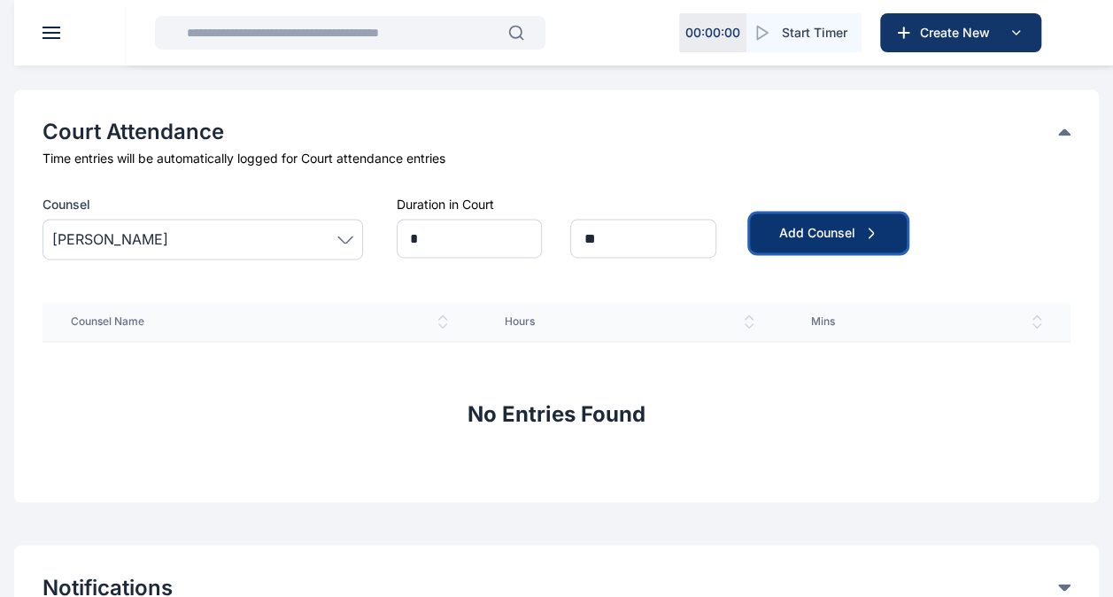
click at [867, 227] on icon "submit" at bounding box center [870, 233] width 15 height 14
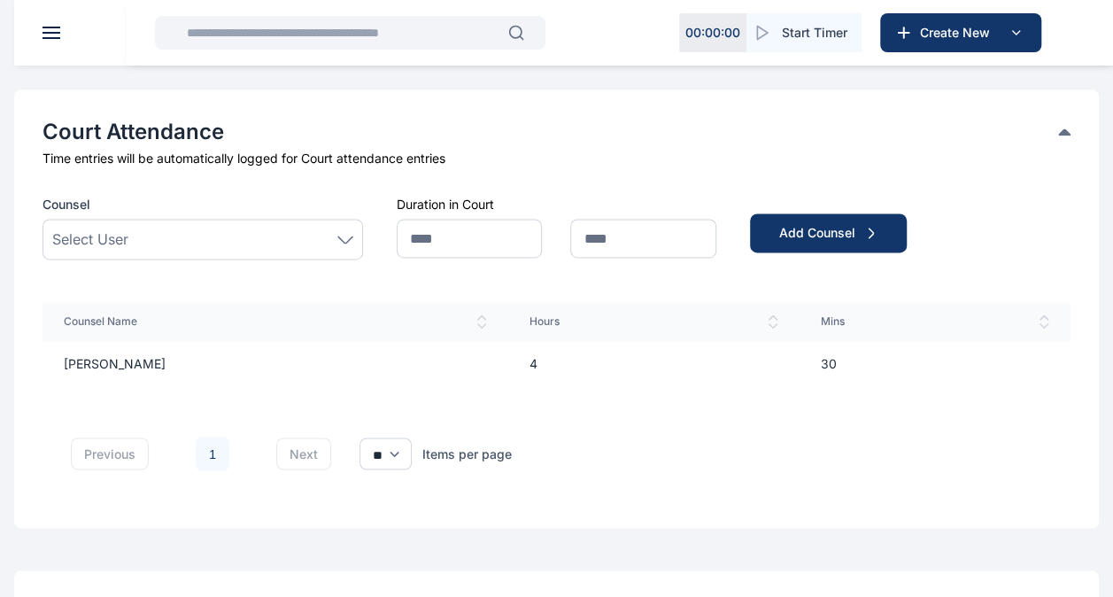
click at [145, 238] on div "Select User" at bounding box center [202, 238] width 301 height 21
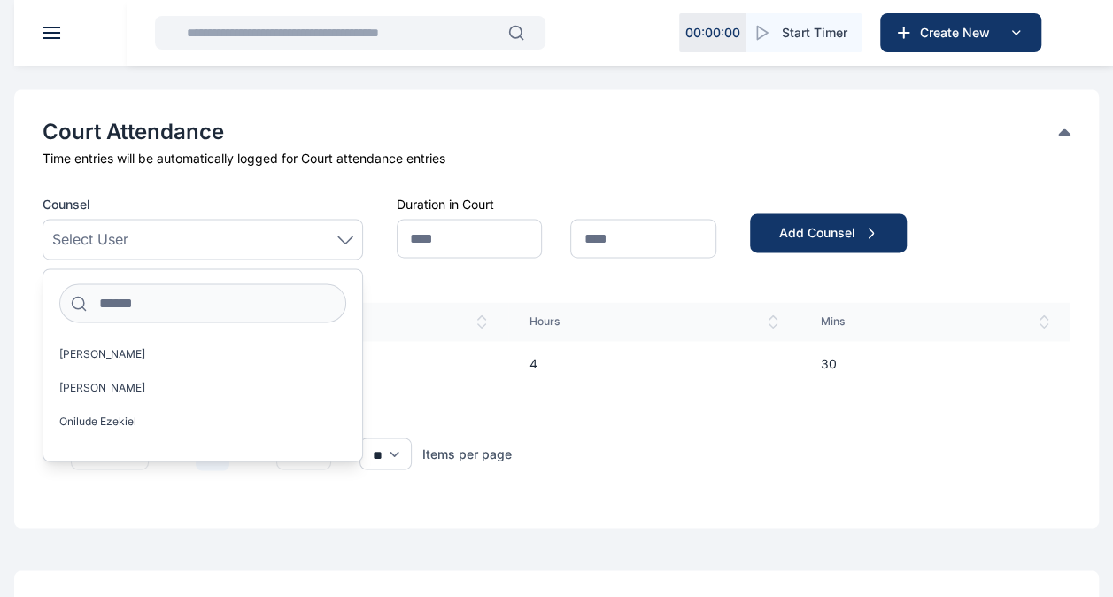
click at [145, 238] on div "Select User" at bounding box center [202, 238] width 301 height 21
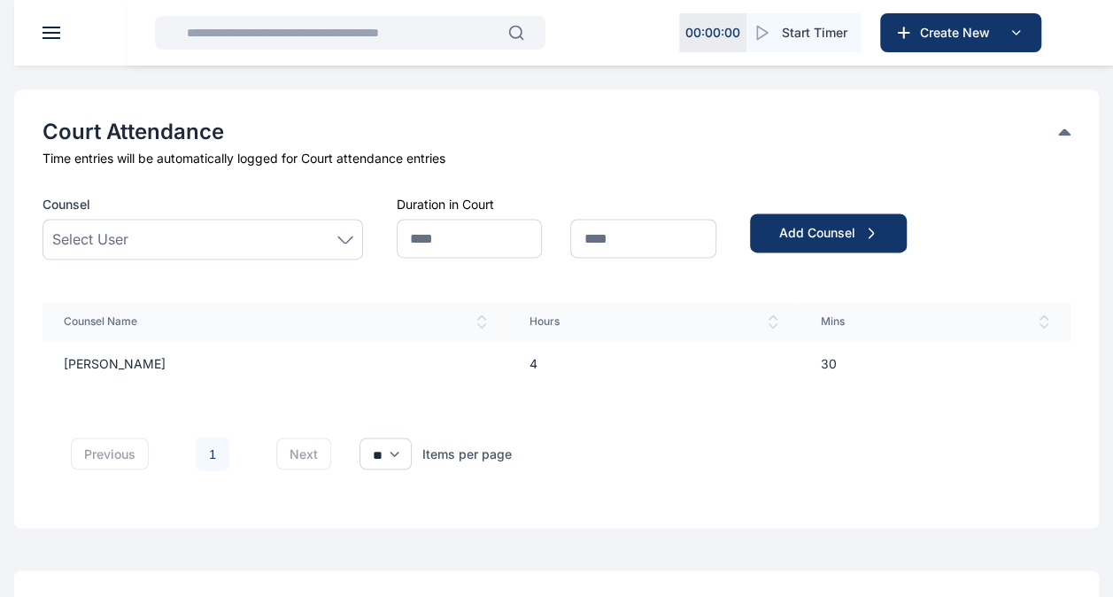
click at [151, 236] on div "Select User" at bounding box center [202, 238] width 301 height 21
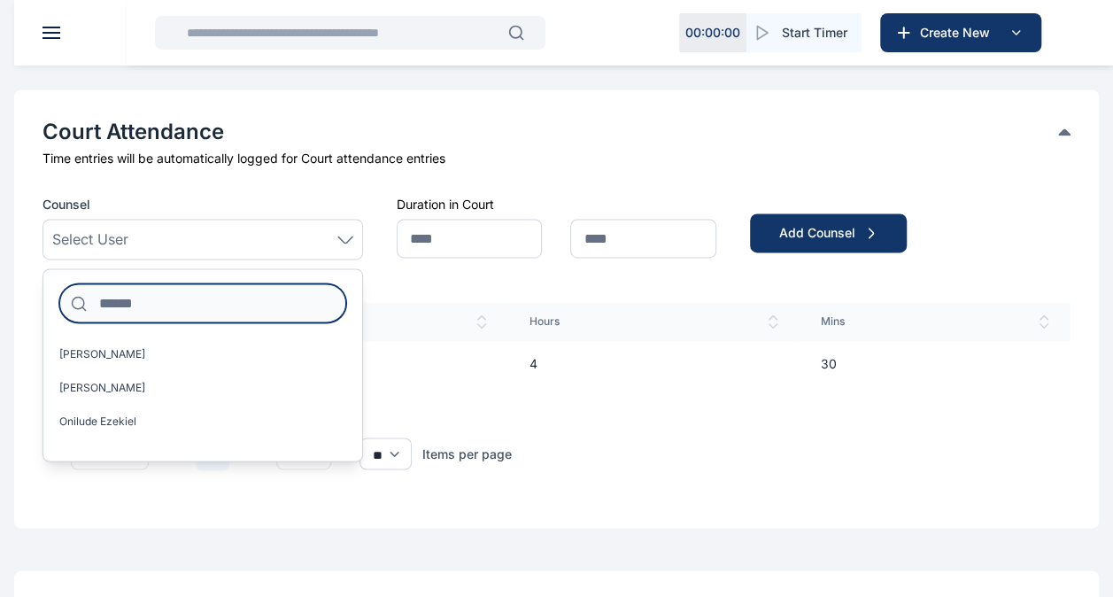
click at [140, 311] on input at bounding box center [202, 302] width 287 height 39
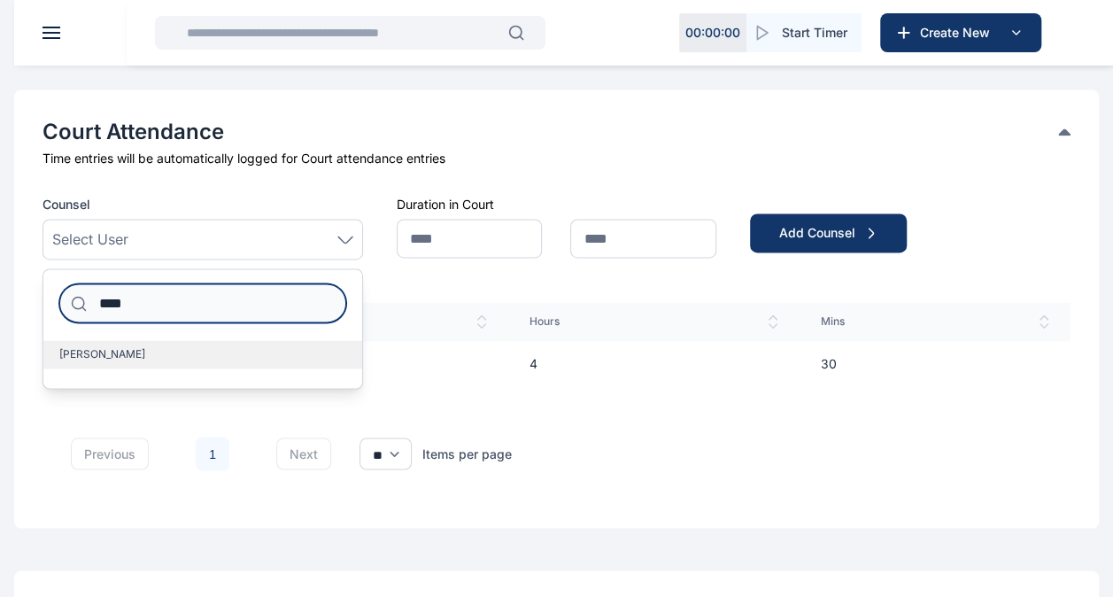
type input "****"
click at [135, 342] on label "[PERSON_NAME]" at bounding box center [202, 354] width 319 height 28
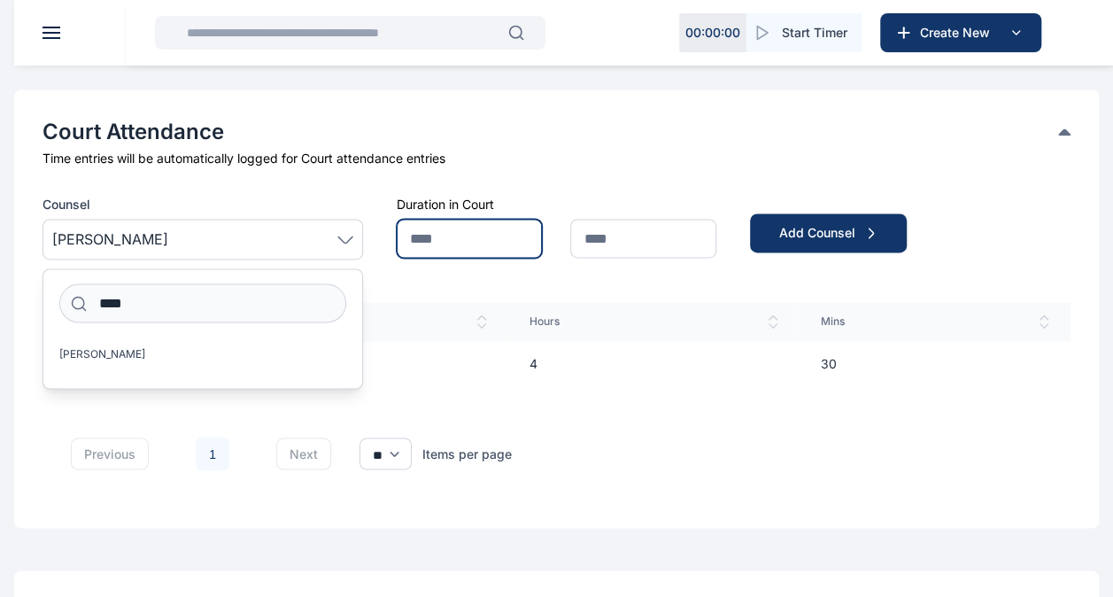
click at [473, 230] on input "text" at bounding box center [470, 238] width 146 height 39
type input "*"
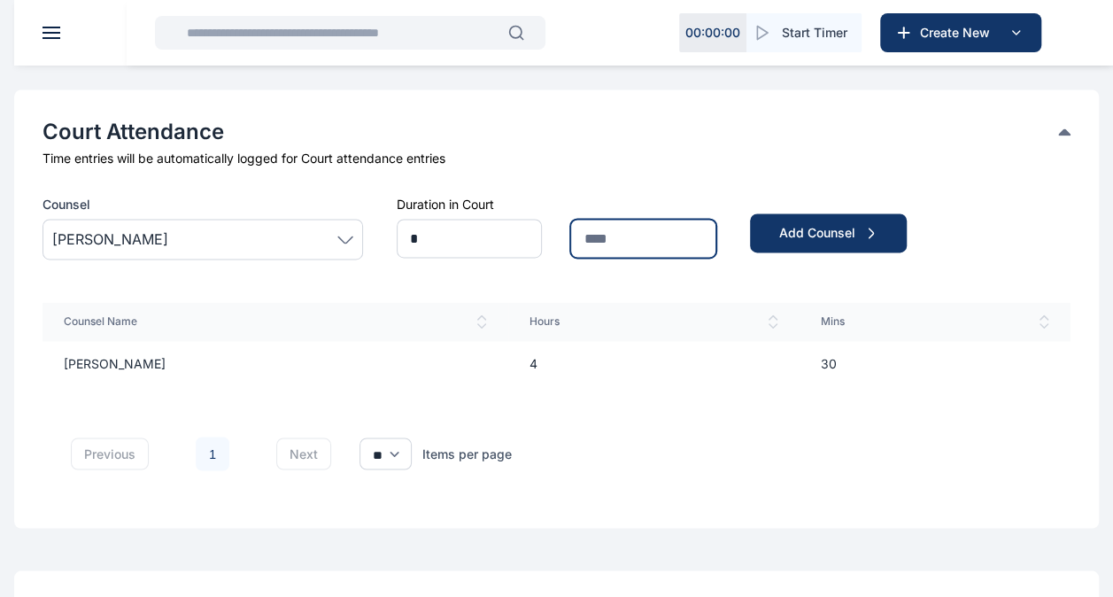
click at [610, 237] on input "text" at bounding box center [643, 238] width 146 height 39
type input "**"
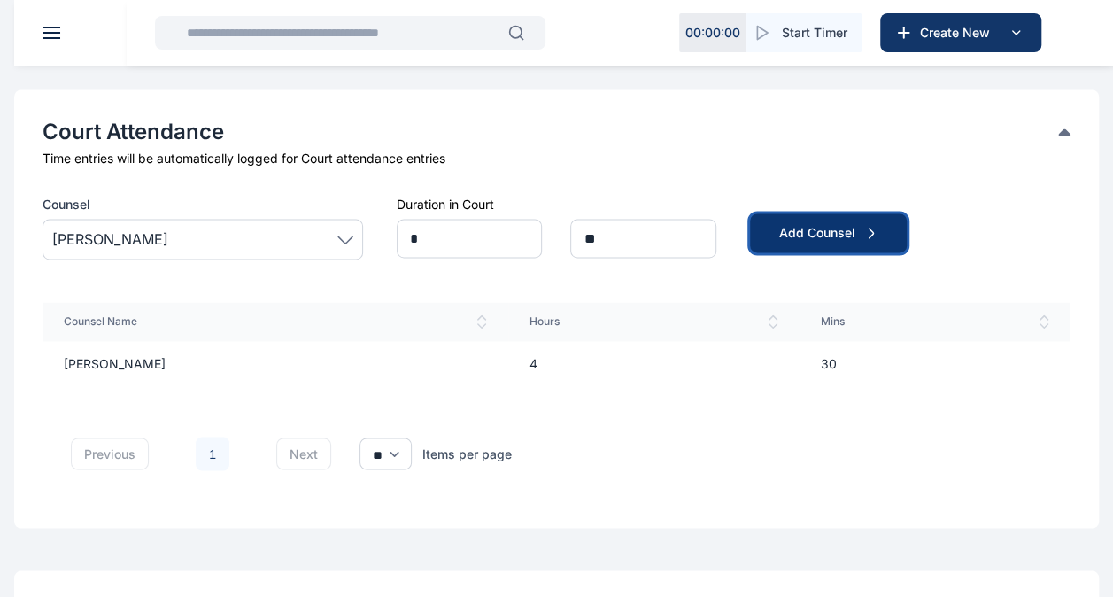
click at [870, 236] on icon "submit" at bounding box center [872, 233] width 4 height 10
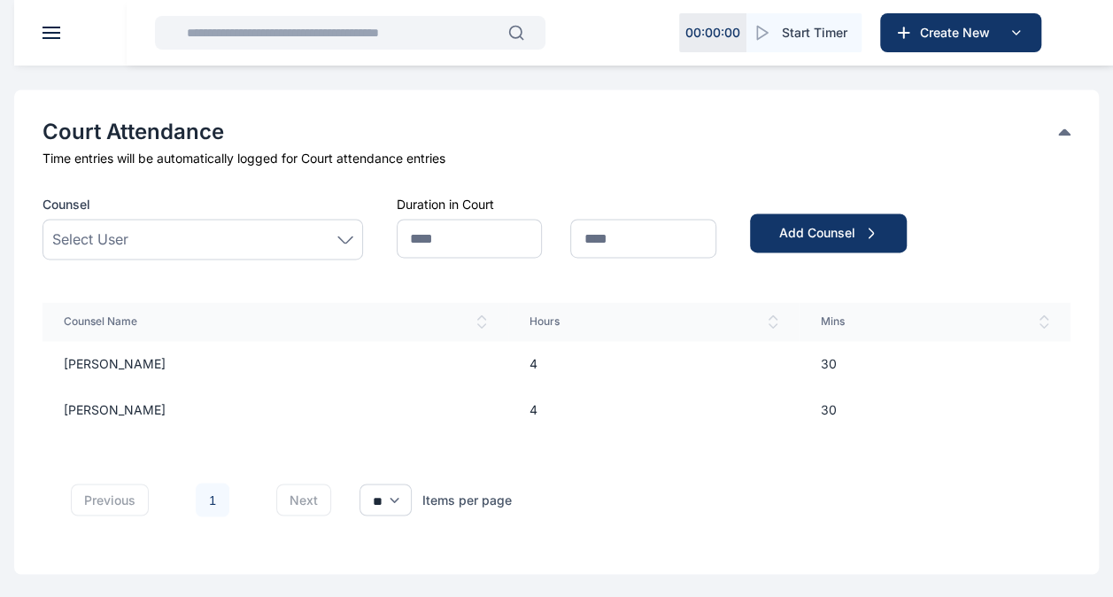
click at [197, 228] on div "Select User" at bounding box center [202, 238] width 301 height 21
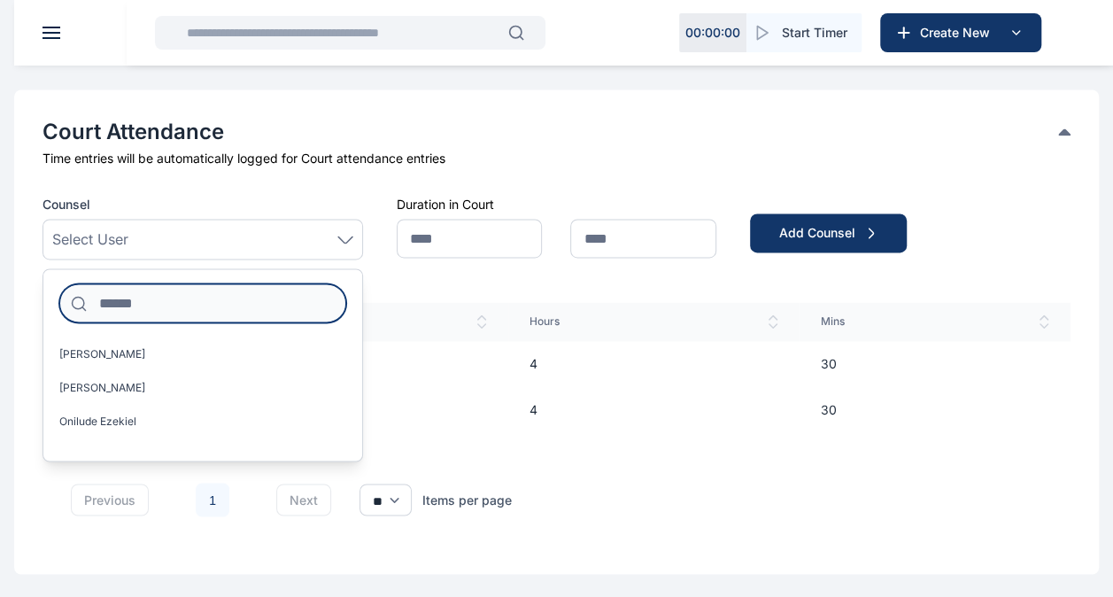
click at [141, 313] on input at bounding box center [202, 302] width 287 height 39
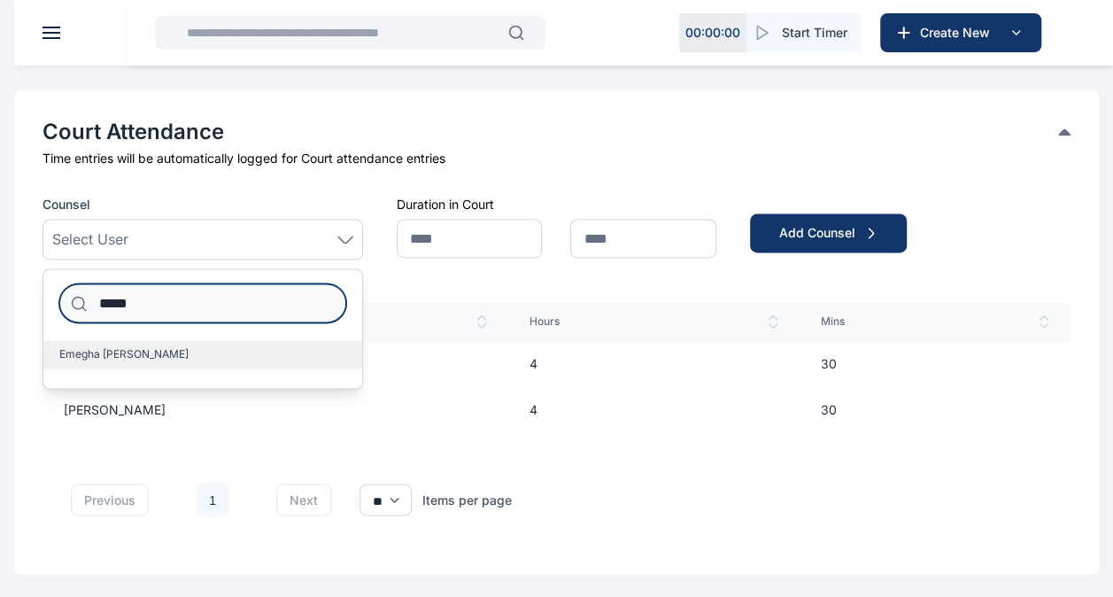
type input "*****"
click at [184, 349] on label "Emegha [PERSON_NAME]" at bounding box center [202, 354] width 319 height 28
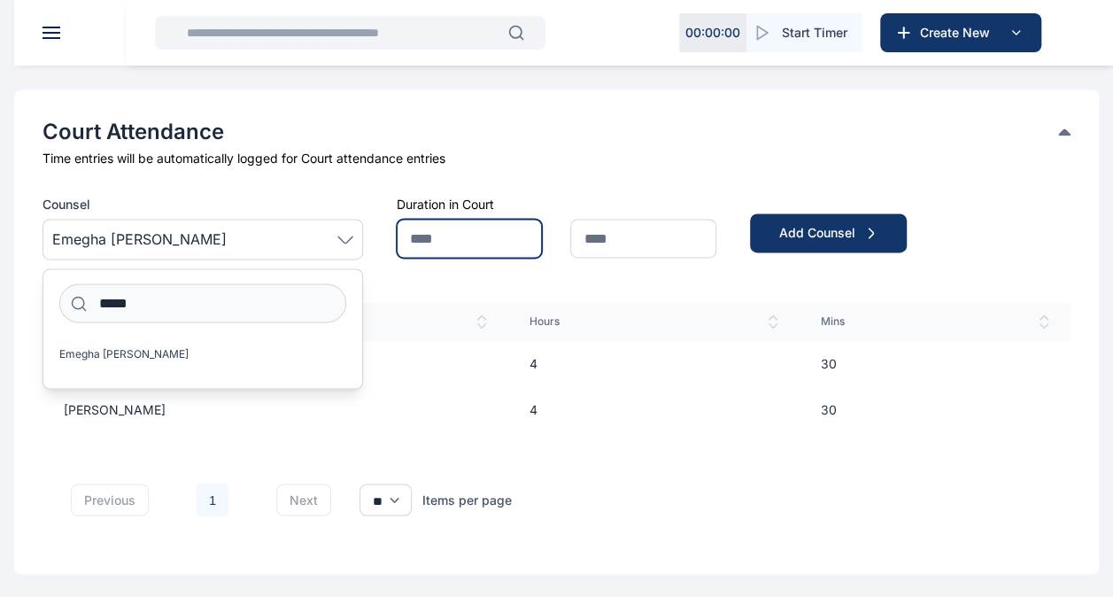
click at [493, 230] on input "text" at bounding box center [470, 238] width 146 height 39
type input "*"
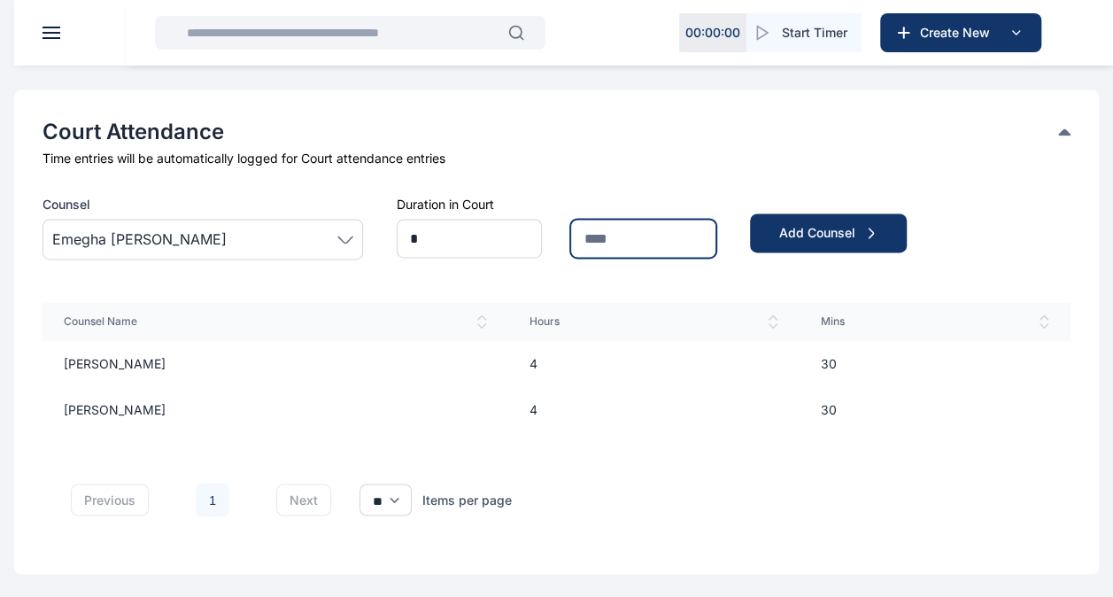
click at [583, 233] on input "text" at bounding box center [643, 238] width 146 height 39
type input "**"
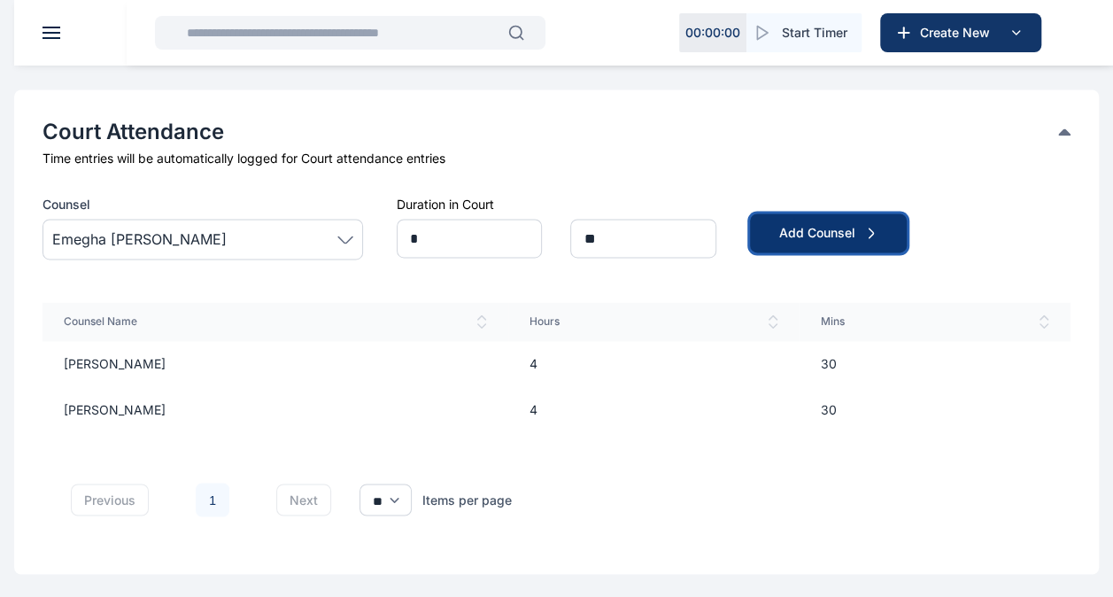
click at [811, 230] on div "Add Counsel" at bounding box center [828, 233] width 100 height 18
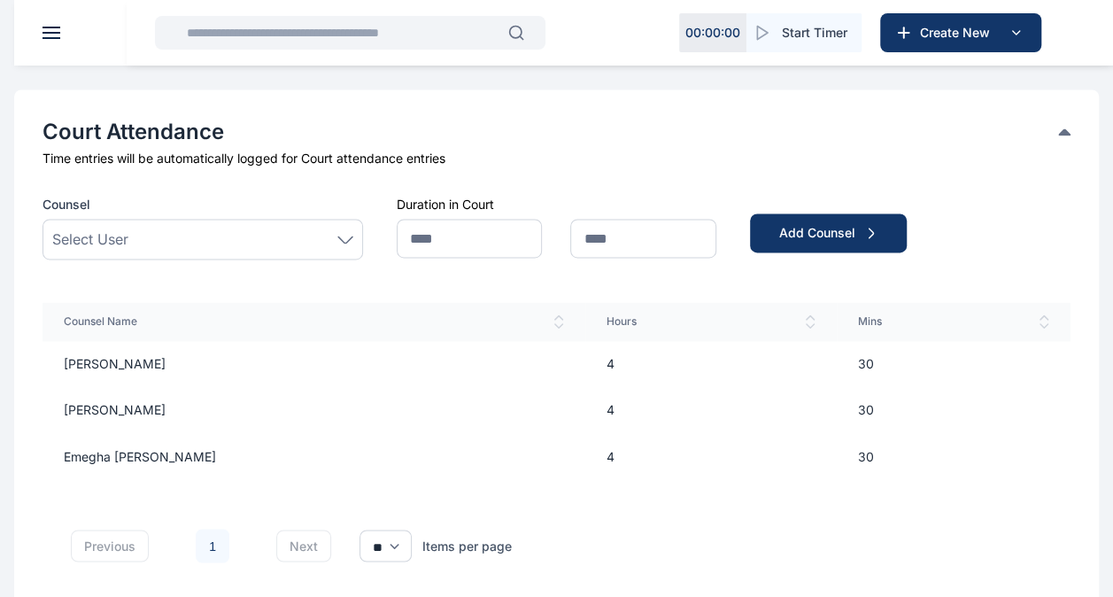
click at [331, 235] on div "Select User" at bounding box center [202, 238] width 301 height 21
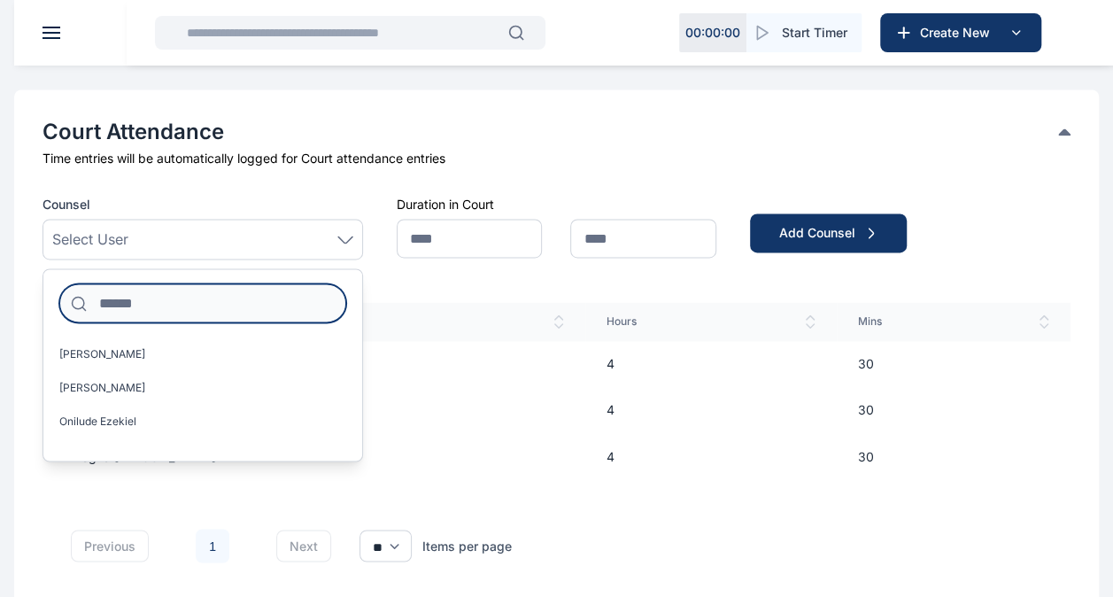
click at [187, 301] on input at bounding box center [202, 302] width 287 height 39
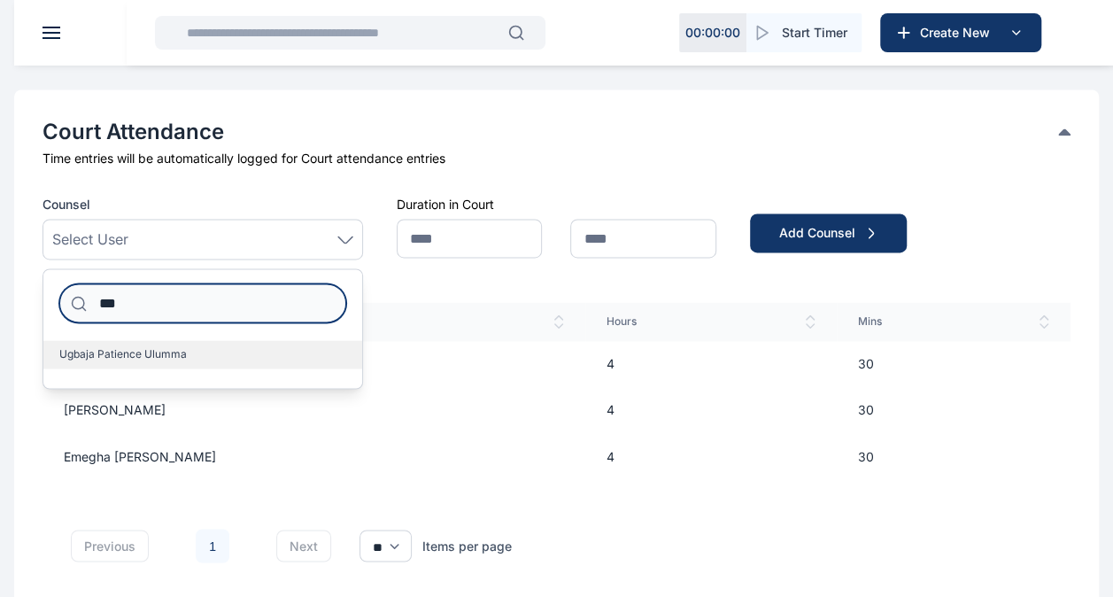
type input "***"
click at [174, 347] on span "Ugbaja Patience Ulumma" at bounding box center [123, 354] width 128 height 14
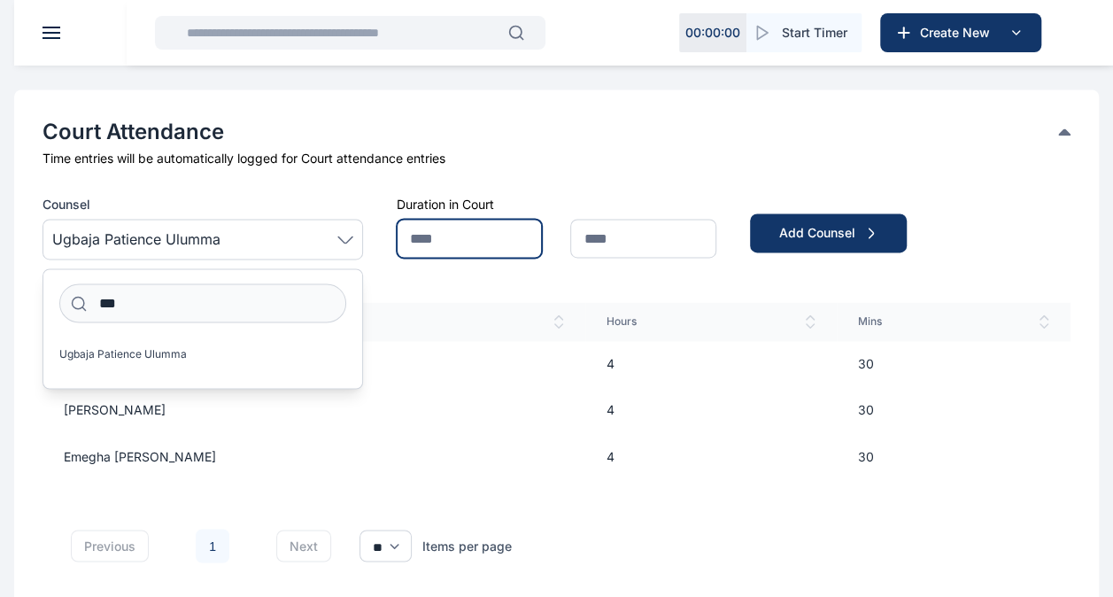
click at [489, 236] on input "text" at bounding box center [470, 238] width 146 height 39
type input "*"
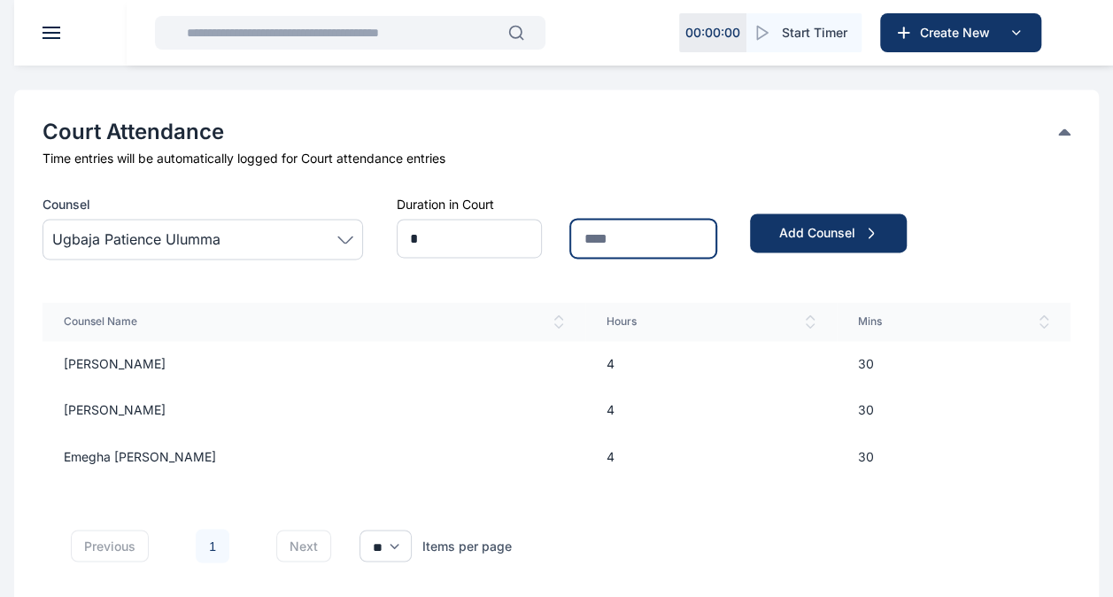
click at [625, 236] on input "text" at bounding box center [643, 238] width 146 height 39
type input "**"
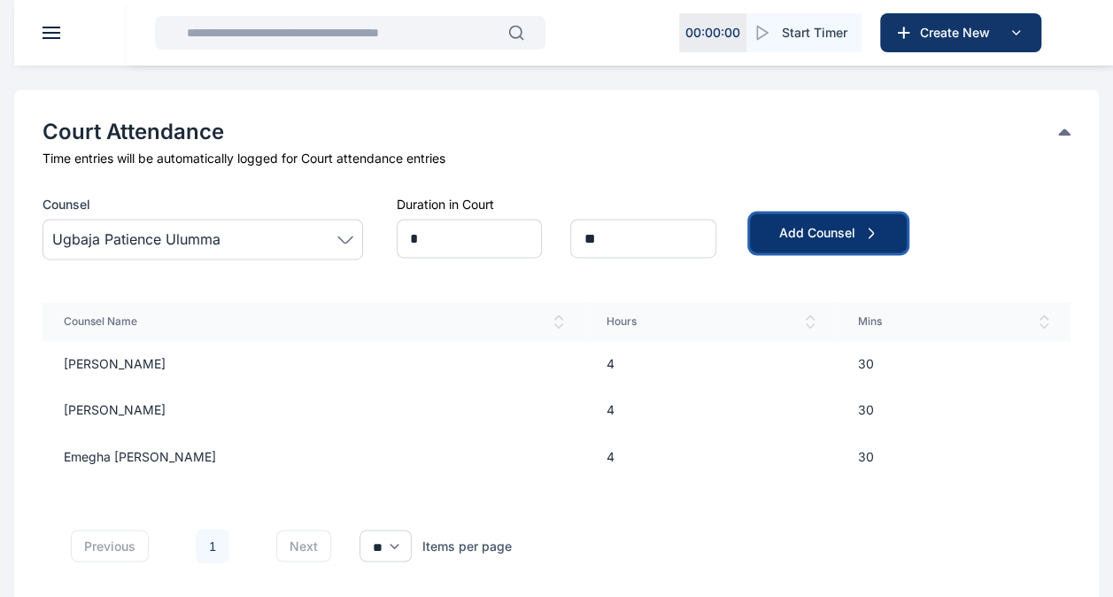
click at [859, 225] on div "Add Counsel" at bounding box center [828, 233] width 100 height 18
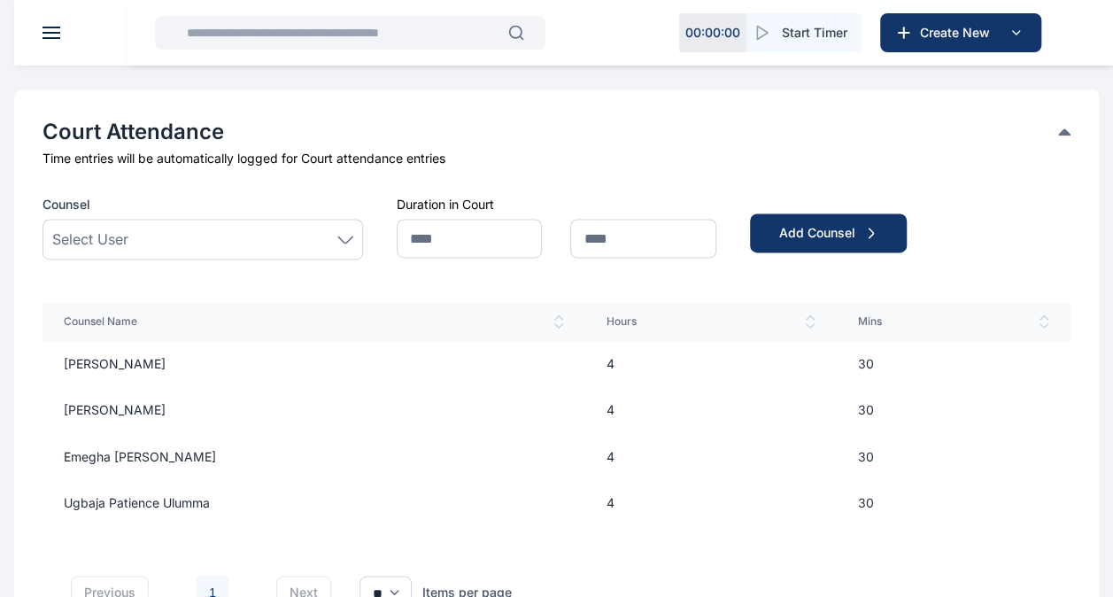
click at [271, 236] on div "Select User" at bounding box center [202, 238] width 301 height 21
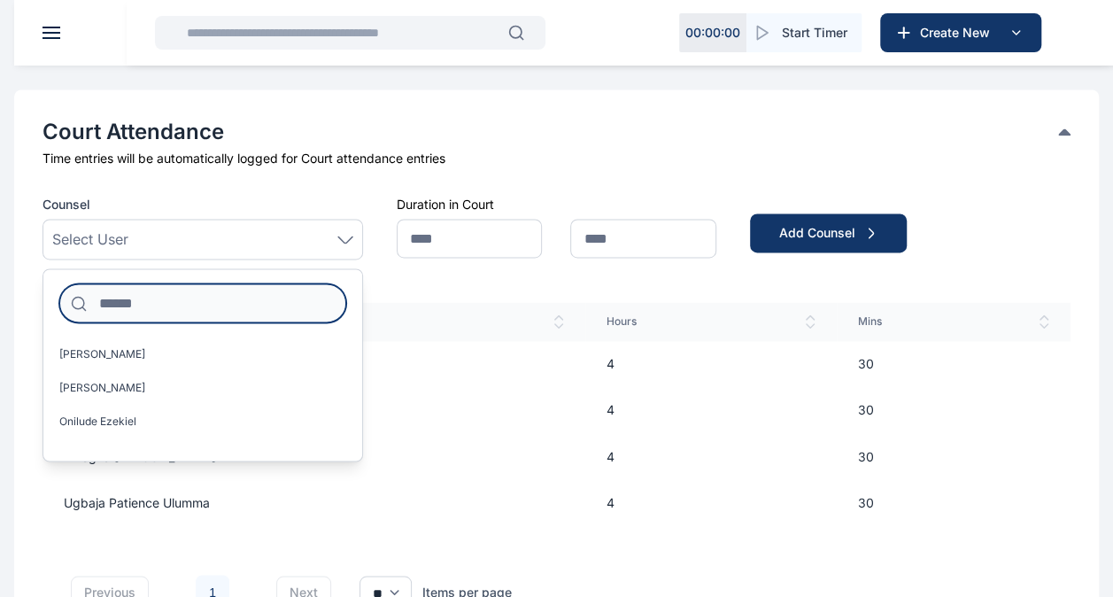
click at [177, 305] on input at bounding box center [202, 302] width 287 height 39
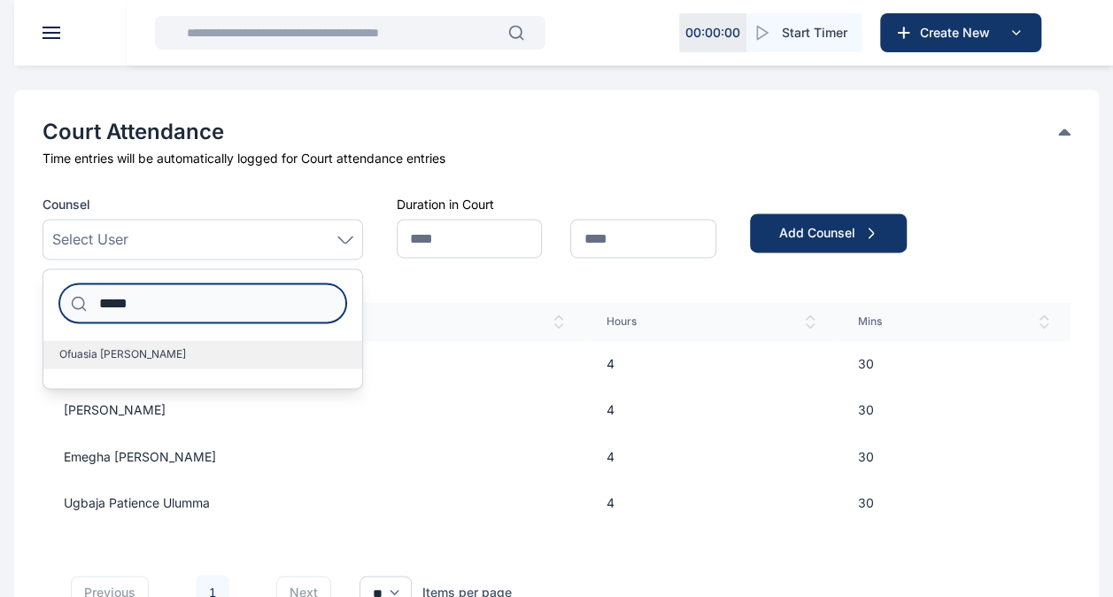
type input "*****"
click at [143, 355] on label "Ofuasia [PERSON_NAME]" at bounding box center [202, 354] width 319 height 28
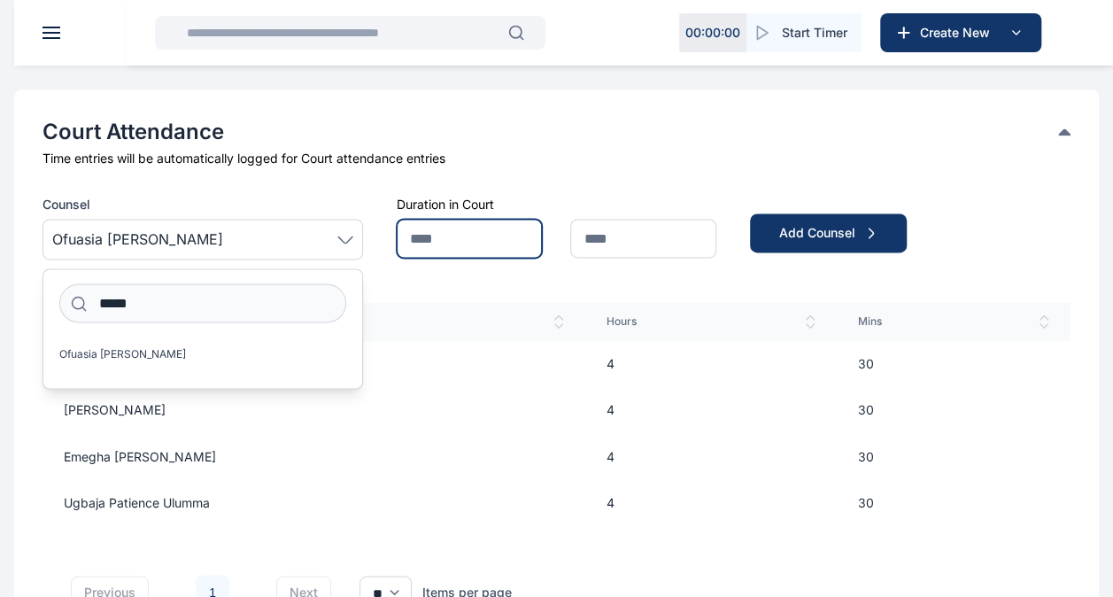
click at [444, 228] on input "text" at bounding box center [470, 238] width 146 height 39
type input "*"
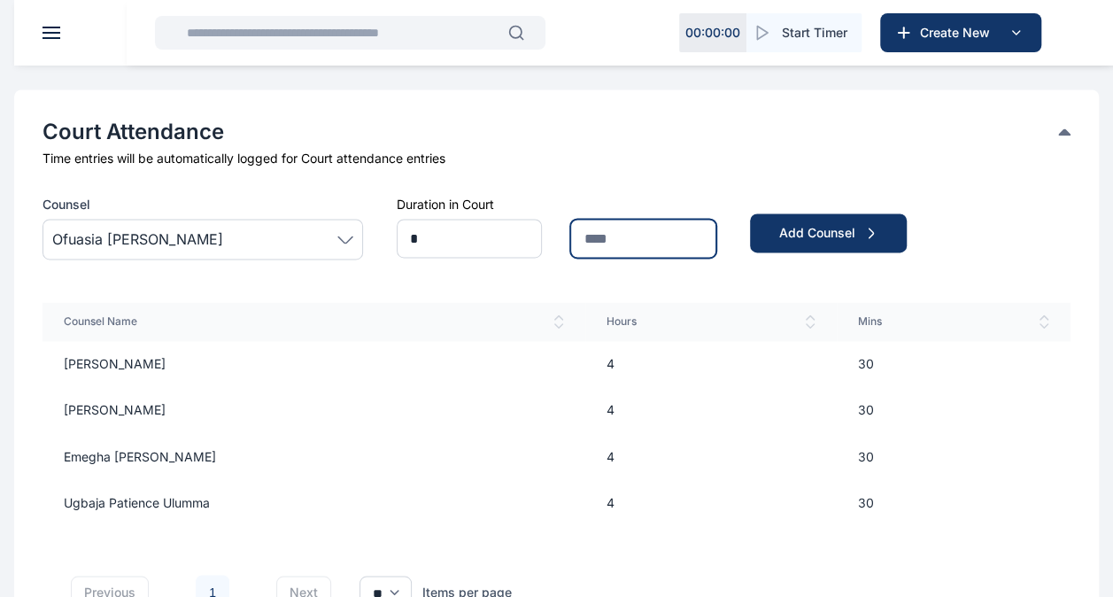
click at [607, 236] on input "text" at bounding box center [643, 238] width 146 height 39
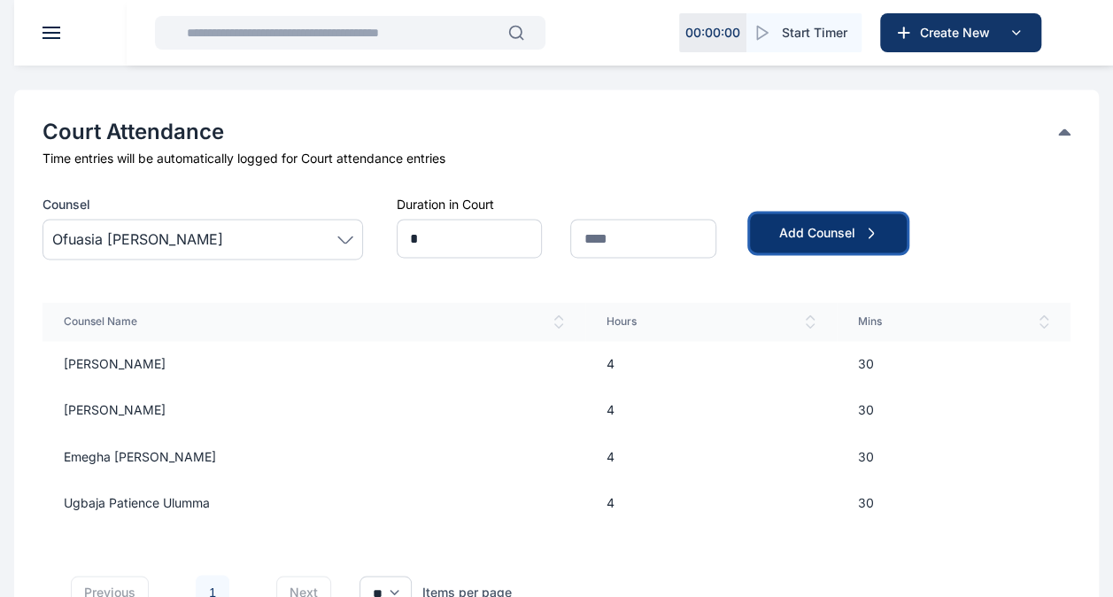
click at [793, 221] on button "Add Counsel" at bounding box center [828, 232] width 157 height 39
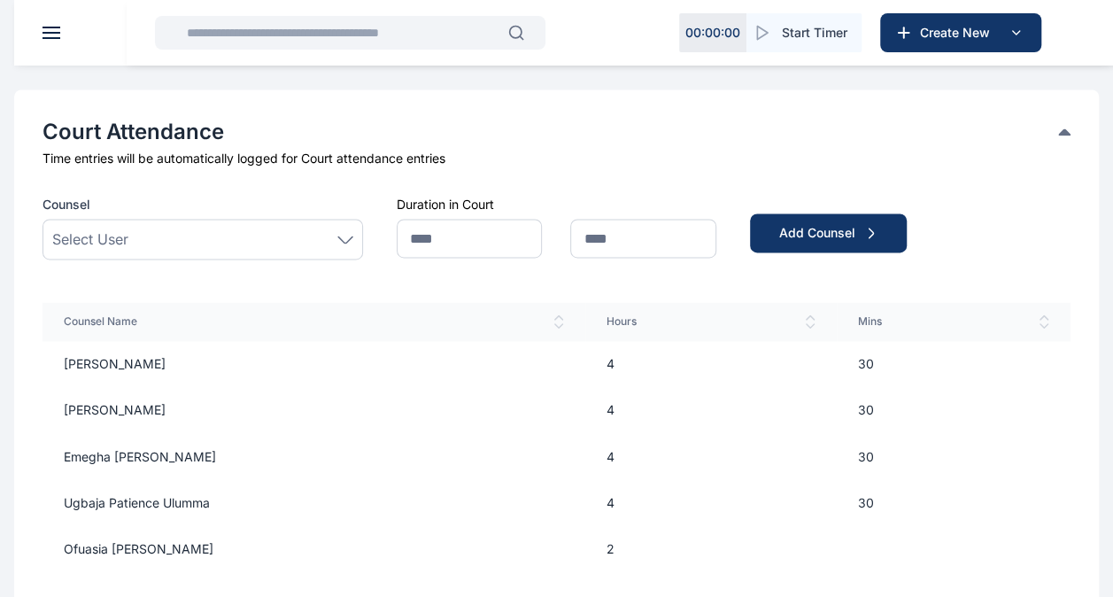
click at [292, 237] on div "Select User" at bounding box center [202, 238] width 301 height 21
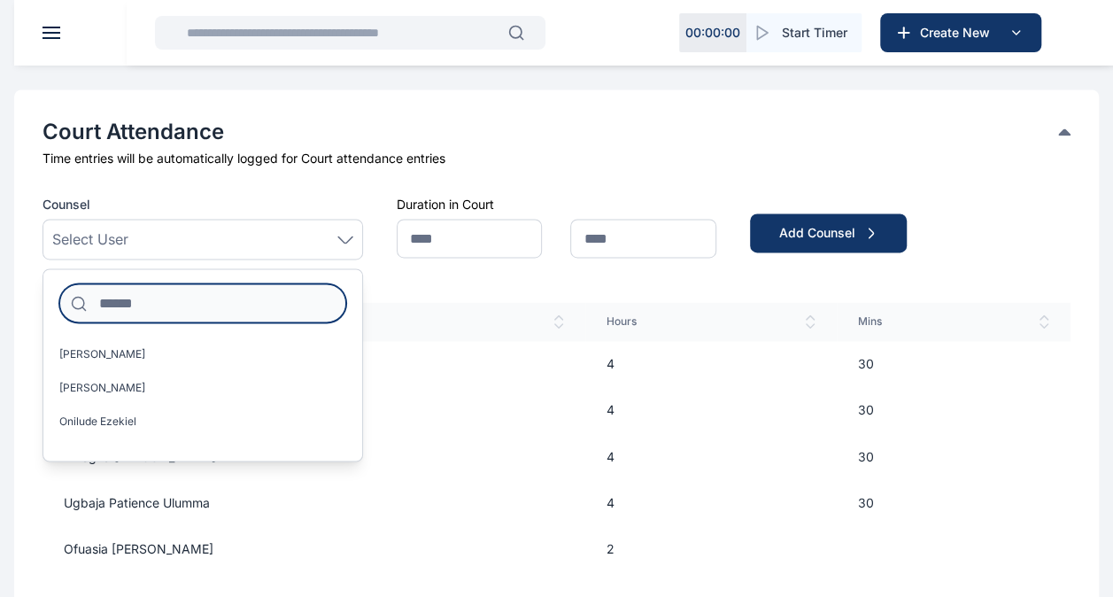
click at [225, 304] on input at bounding box center [202, 302] width 287 height 39
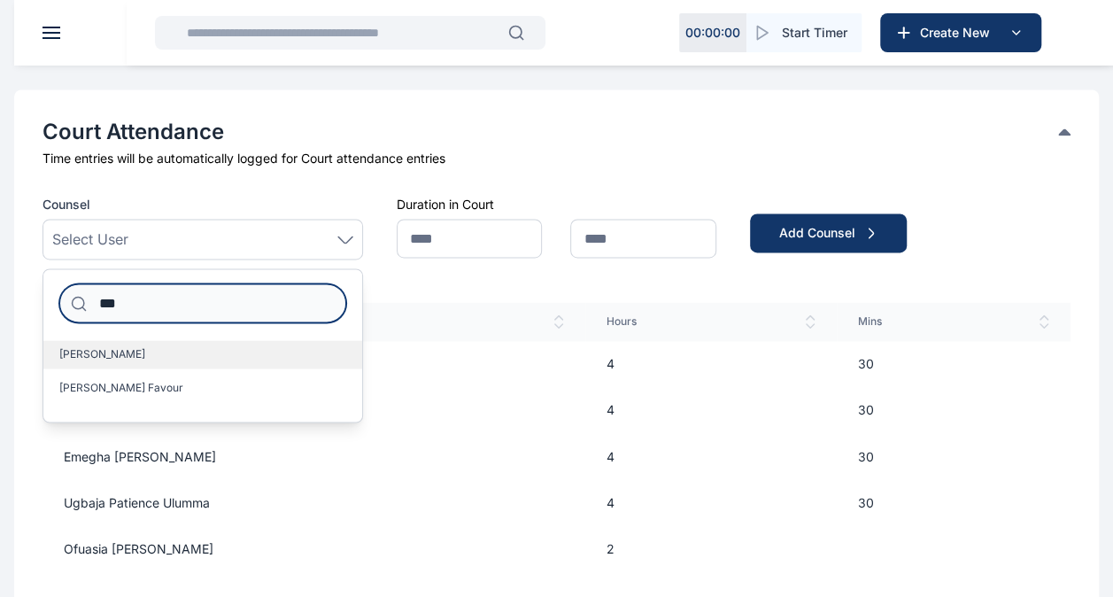
type input "***"
click at [164, 358] on label "[PERSON_NAME]" at bounding box center [202, 354] width 319 height 28
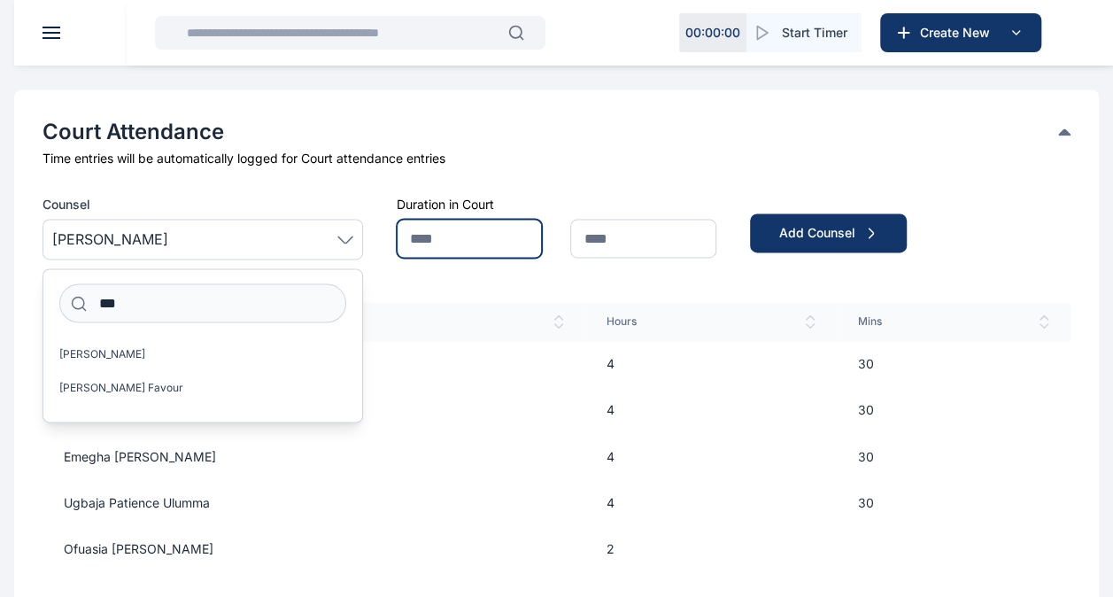
click at [506, 236] on input "text" at bounding box center [470, 238] width 146 height 39
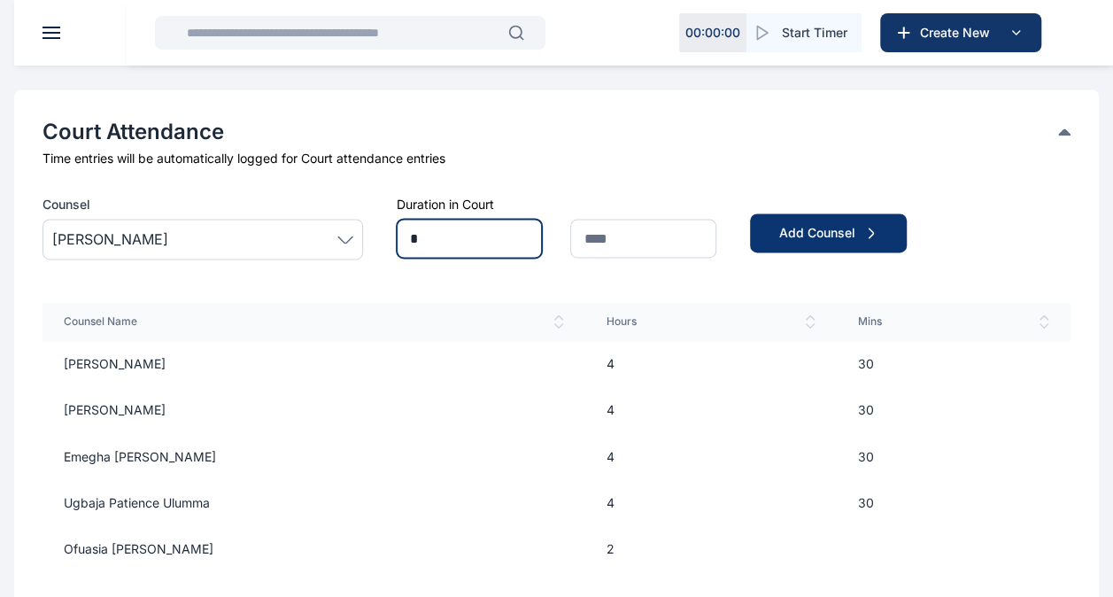
type input "*"
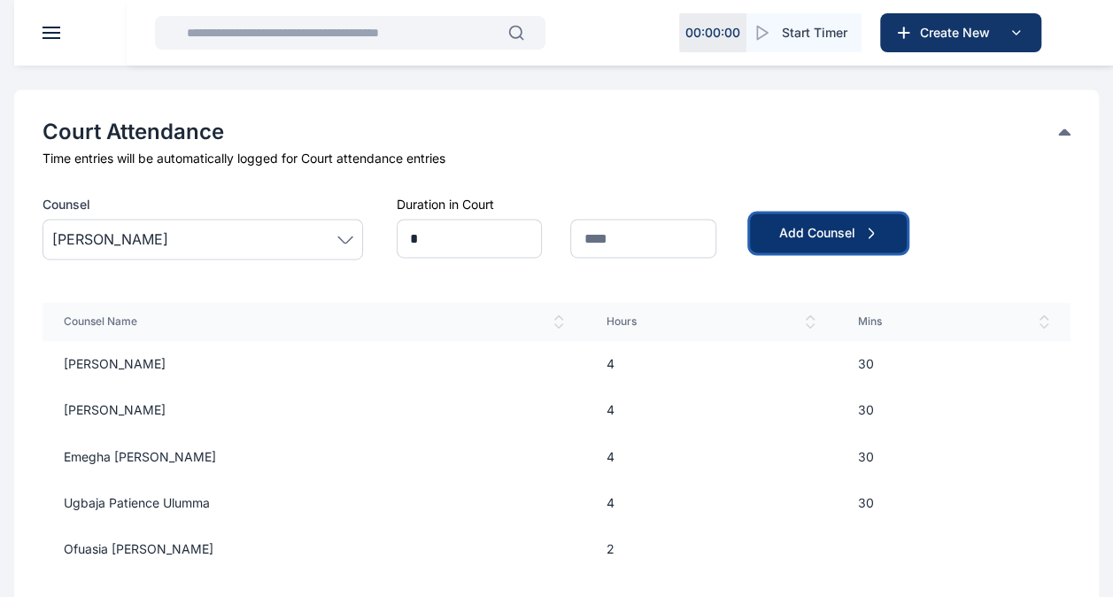
click at [784, 244] on button "Add Counsel" at bounding box center [828, 232] width 157 height 39
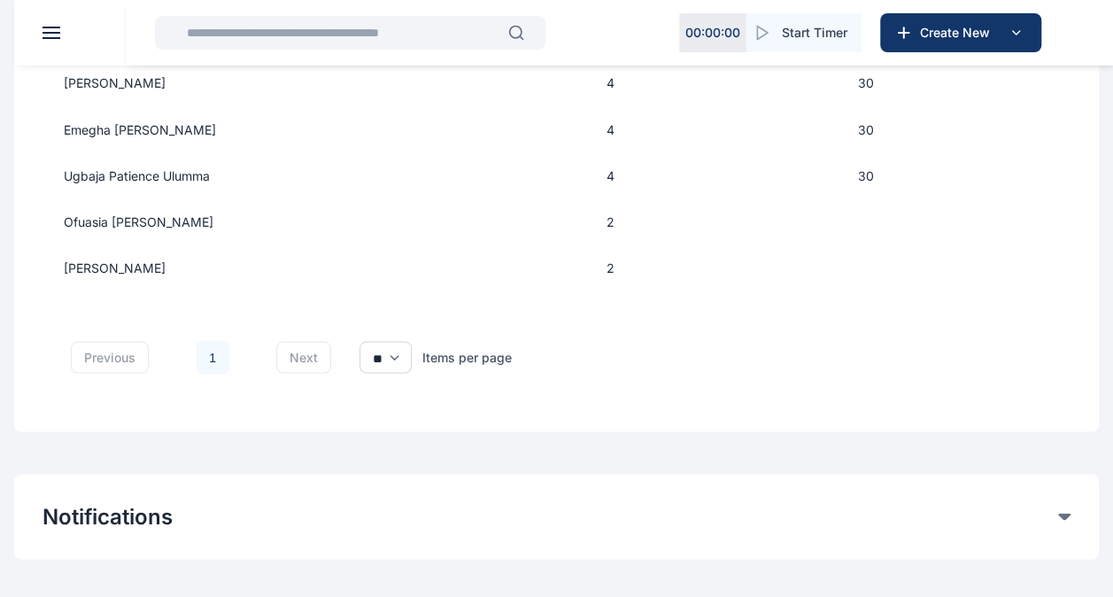
scroll to position [1658, 0]
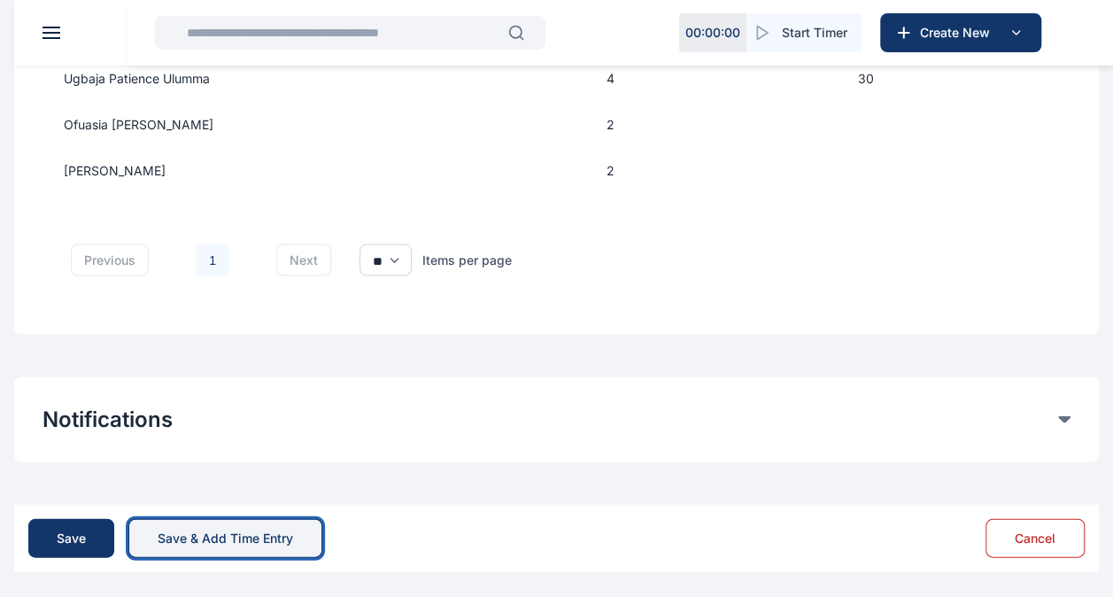
click at [186, 529] on div "Save & Add Time Entry" at bounding box center [225, 538] width 135 height 18
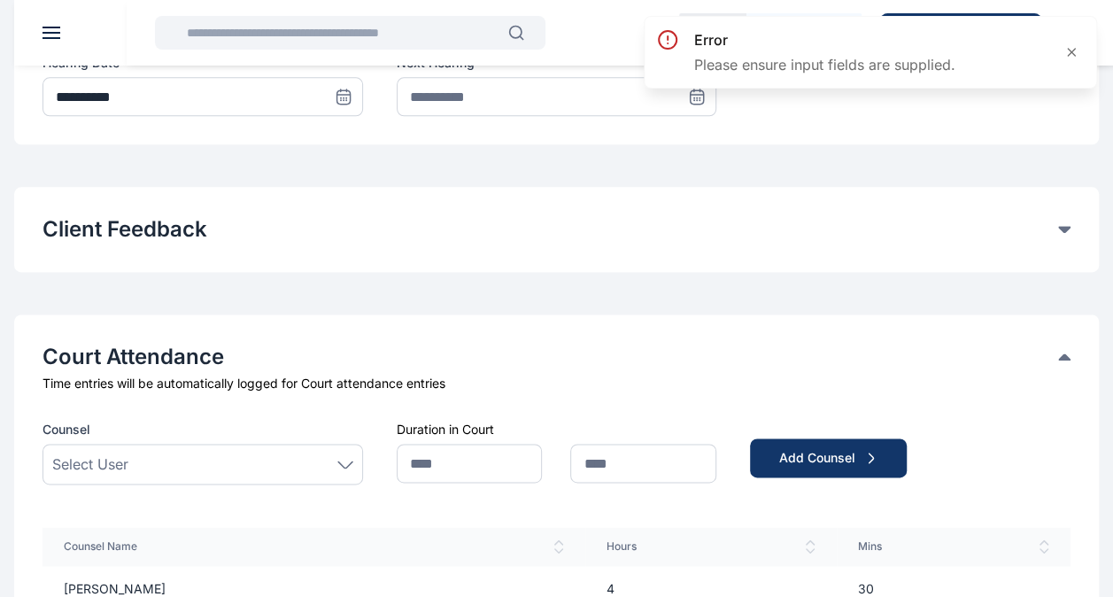
scroll to position [1010, 0]
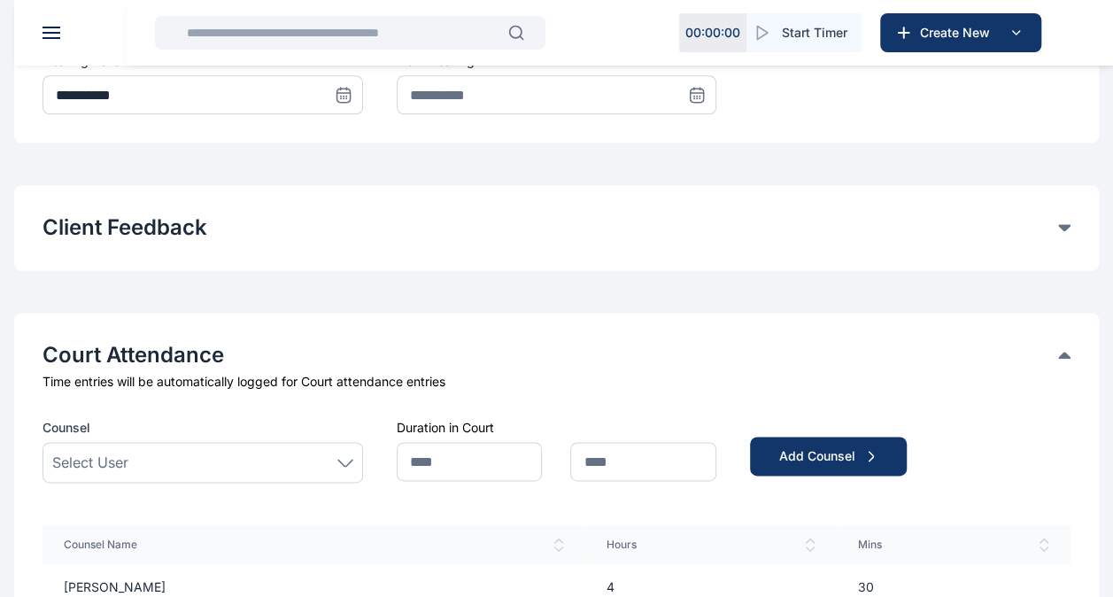
click at [310, 237] on button "Client Feedback" at bounding box center [551, 227] width 1016 height 28
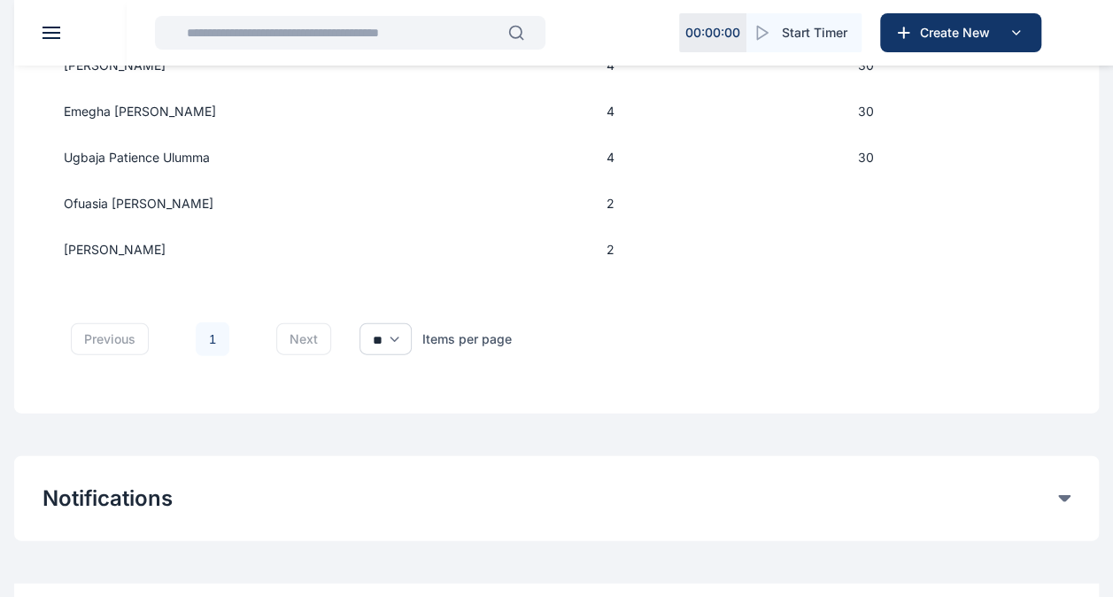
scroll to position [1921, 0]
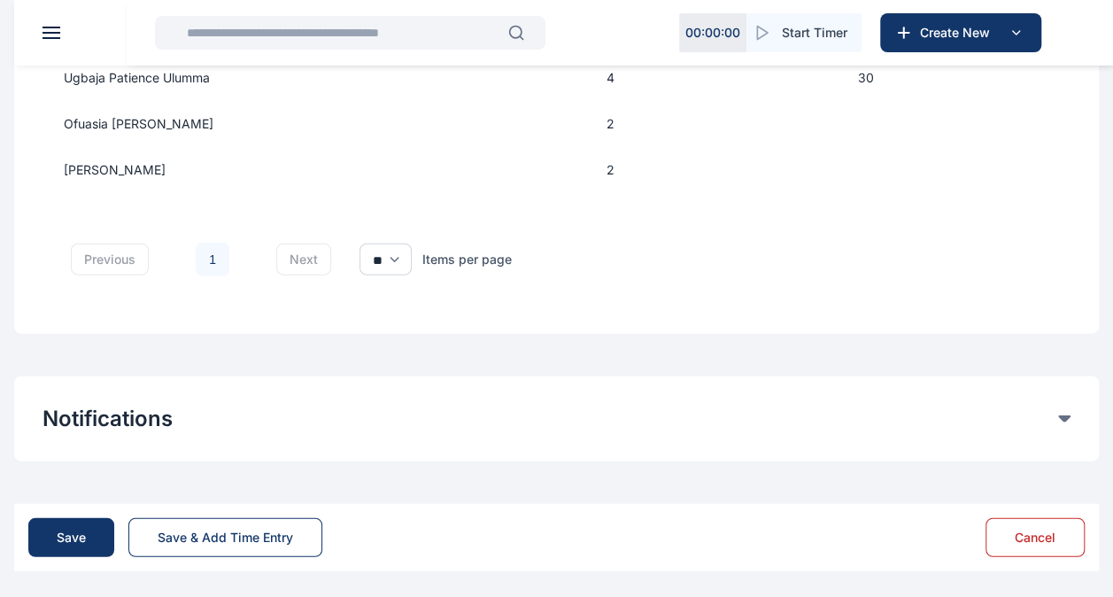
click at [290, 395] on div "Notifications Notify Client on Client Portal Notify Client via email Notify Tea…" at bounding box center [556, 418] width 1085 height 85
click at [198, 420] on button "Notifications" at bounding box center [551, 419] width 1016 height 28
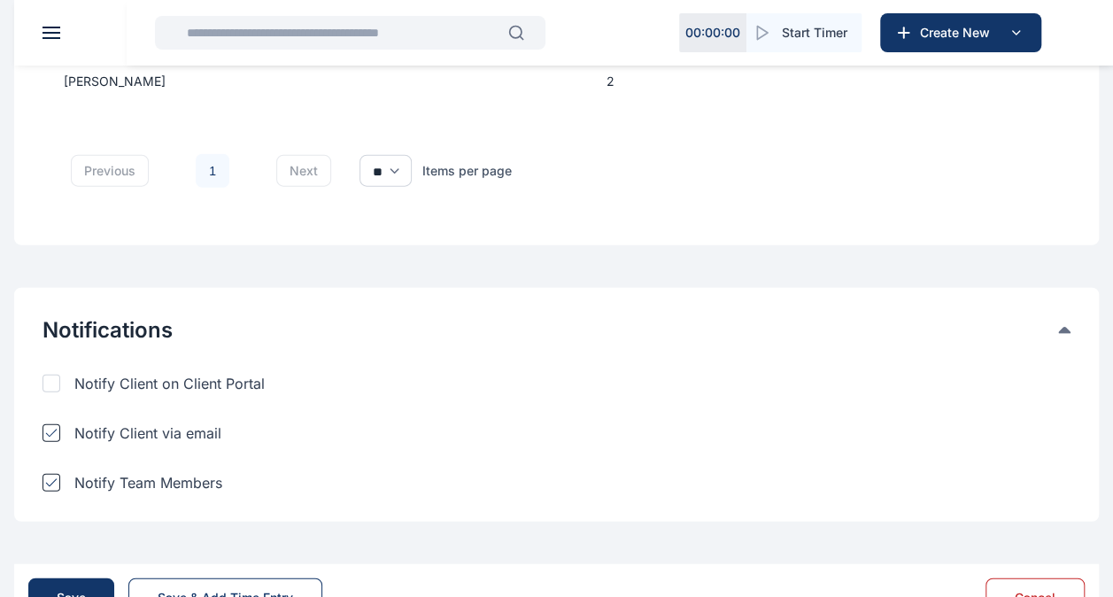
scroll to position [2022, 0]
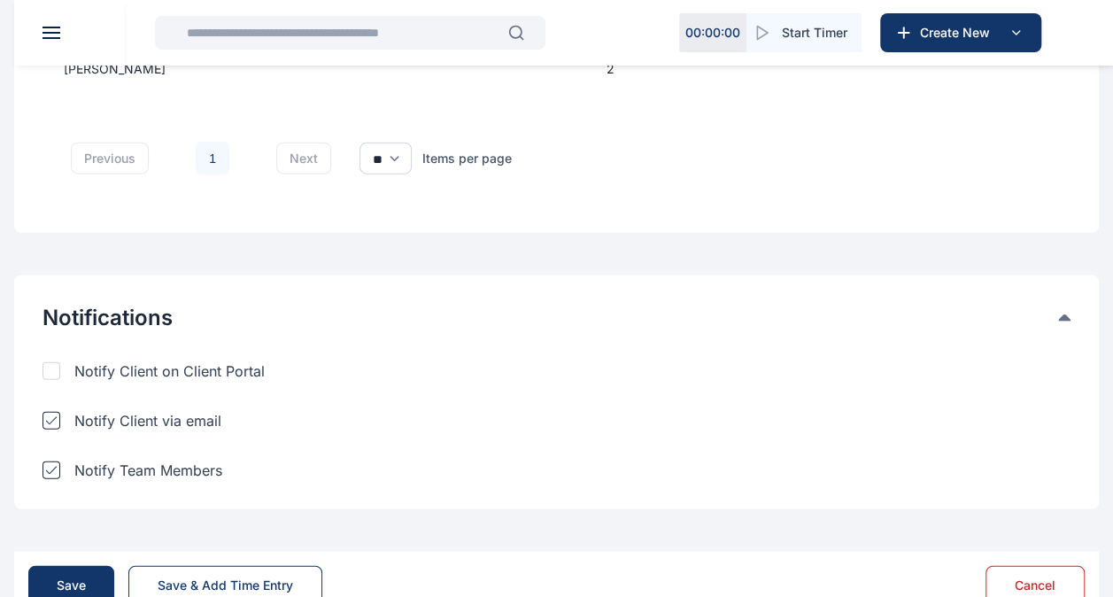
click at [64, 422] on div "Notify Client via email" at bounding box center [203, 420] width 321 height 21
click at [55, 462] on div at bounding box center [52, 470] width 18 height 18
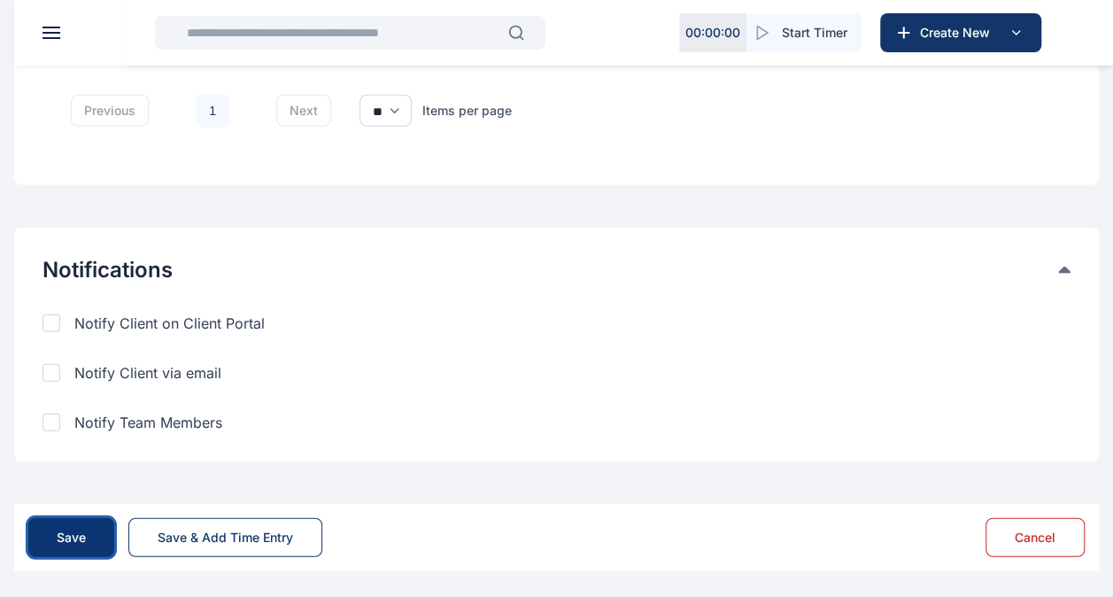
click at [83, 530] on div "Save" at bounding box center [71, 538] width 29 height 18
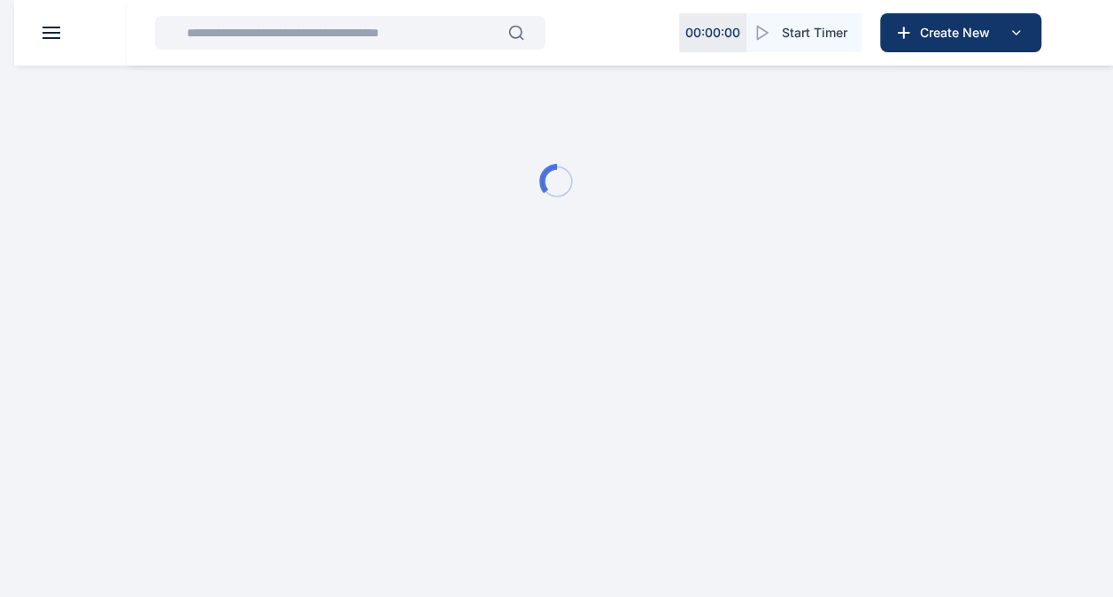
scroll to position [0, 0]
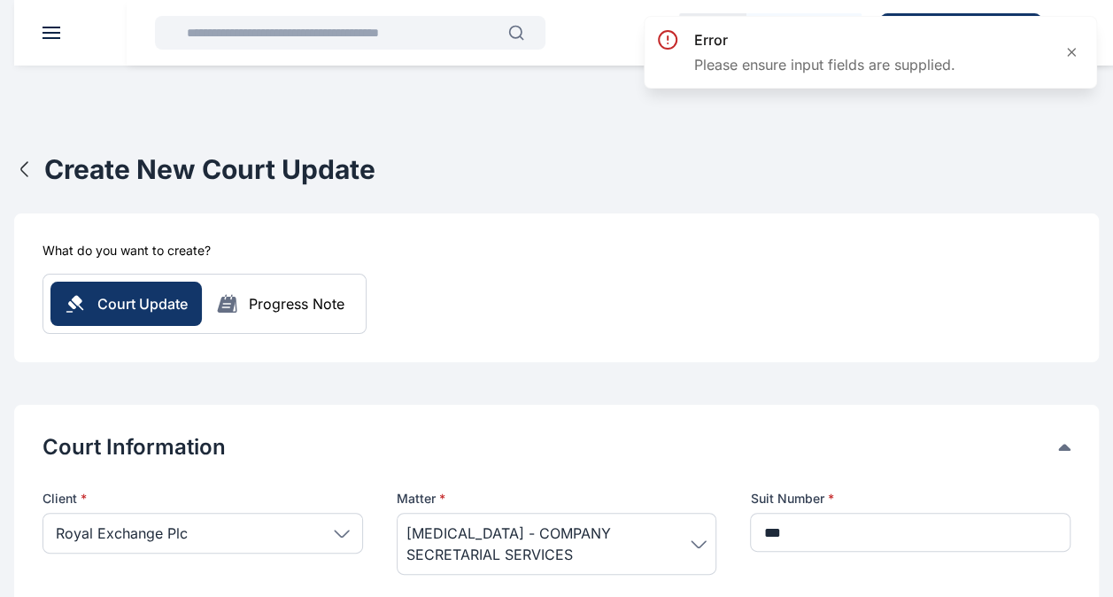
click at [305, 313] on div "Progress Note" at bounding box center [297, 303] width 96 height 21
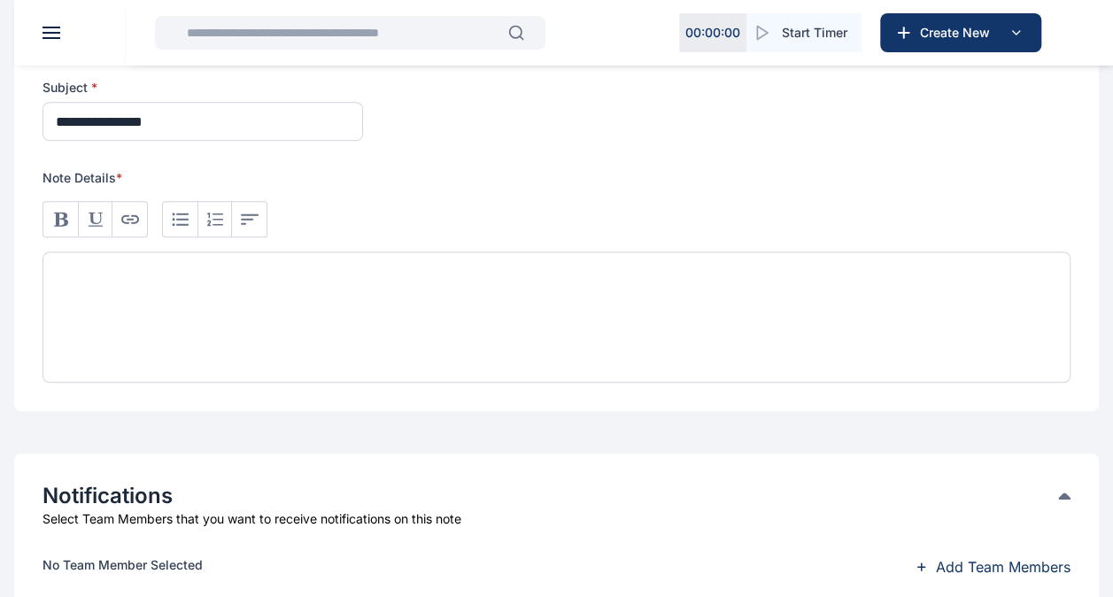
scroll to position [548, 0]
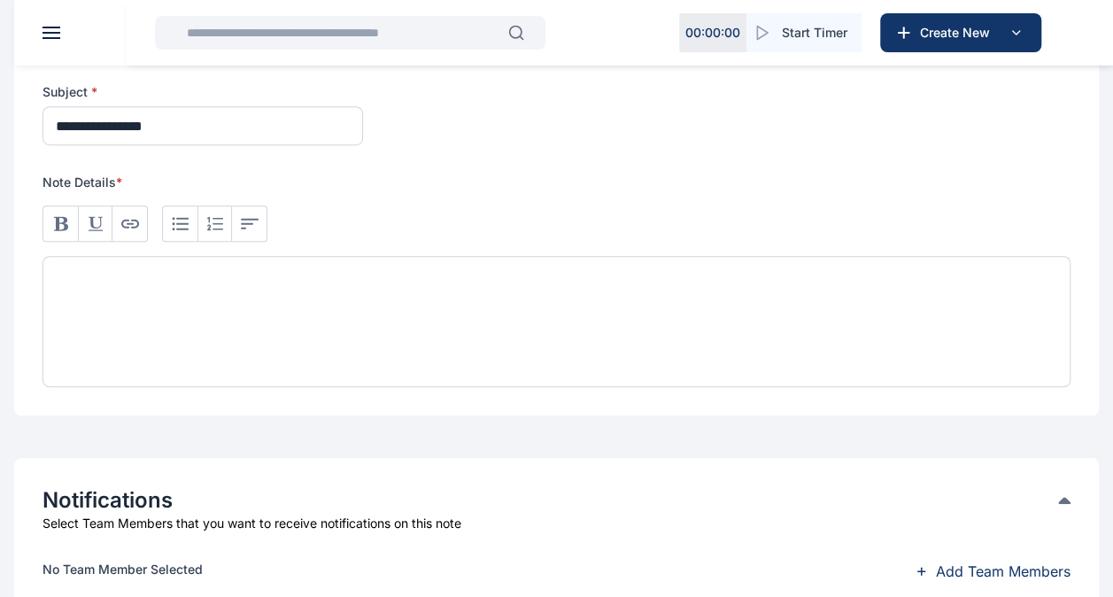
click at [281, 282] on div at bounding box center [557, 321] width 1028 height 131
paste div
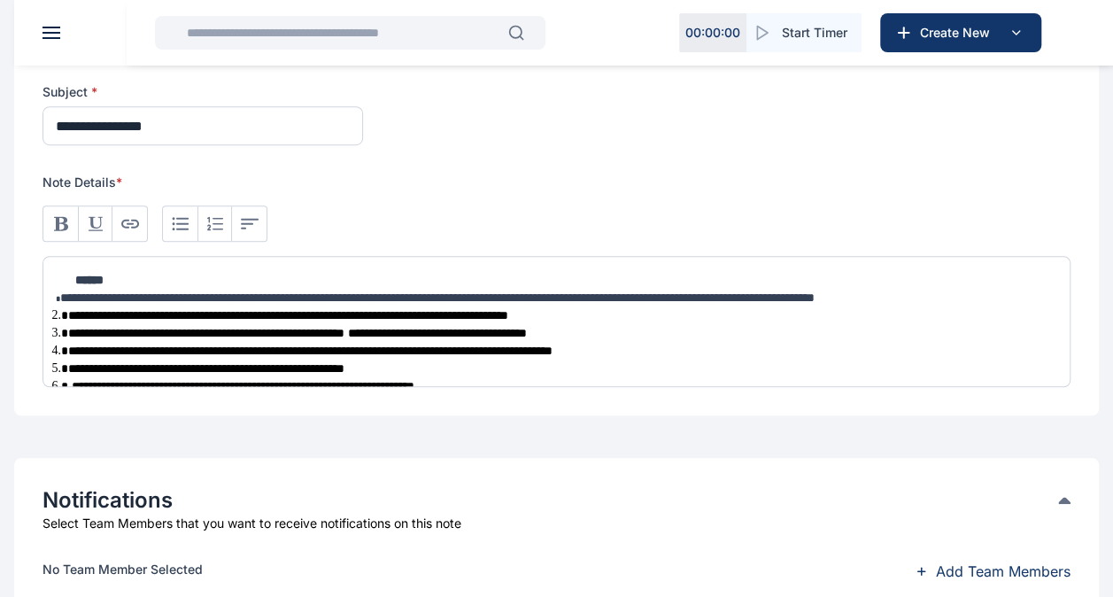
scroll to position [58, 0]
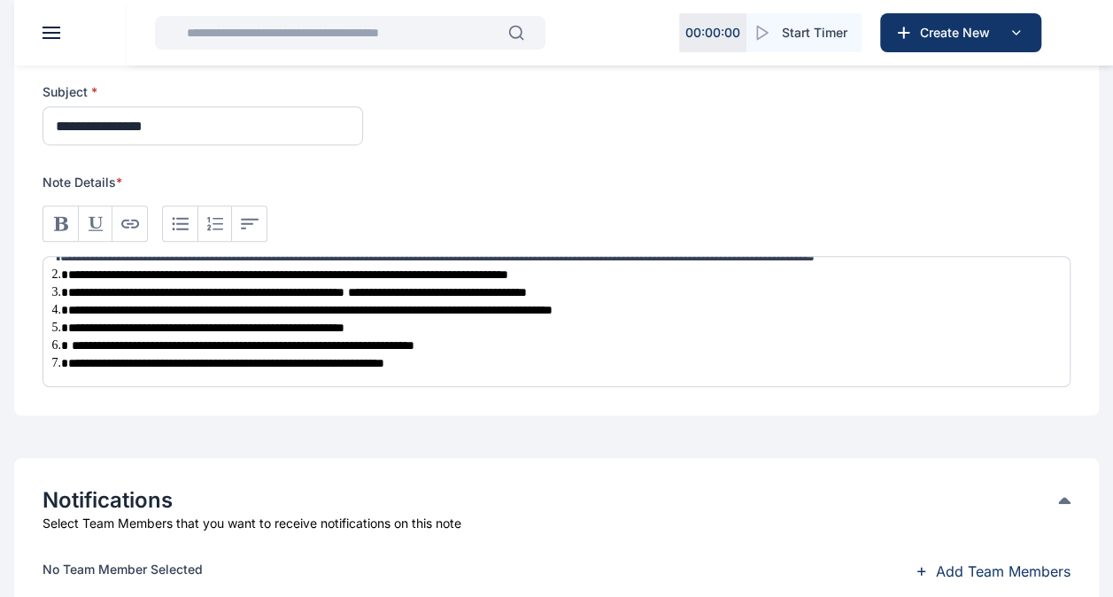
click at [135, 364] on span "**********" at bounding box center [226, 363] width 316 height 12
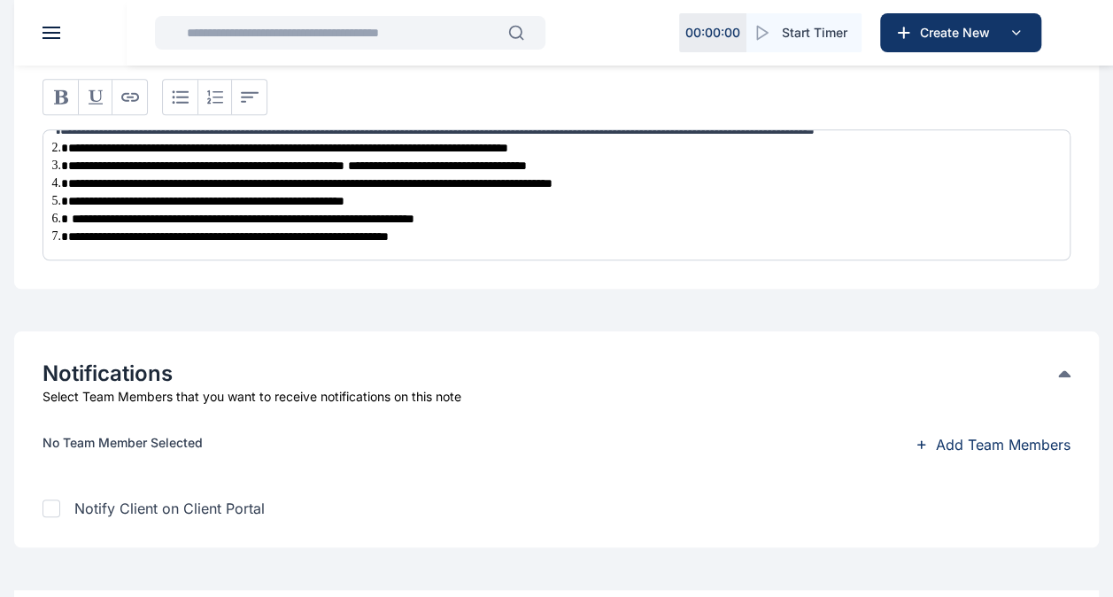
scroll to position [762, 0]
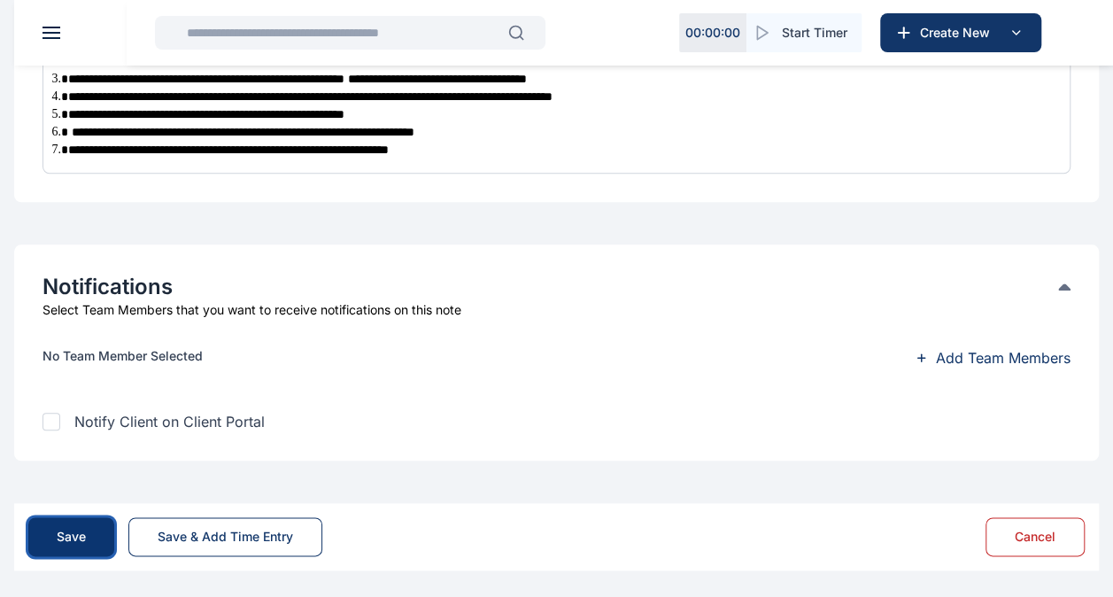
click at [85, 528] on div "Save" at bounding box center [71, 537] width 29 height 18
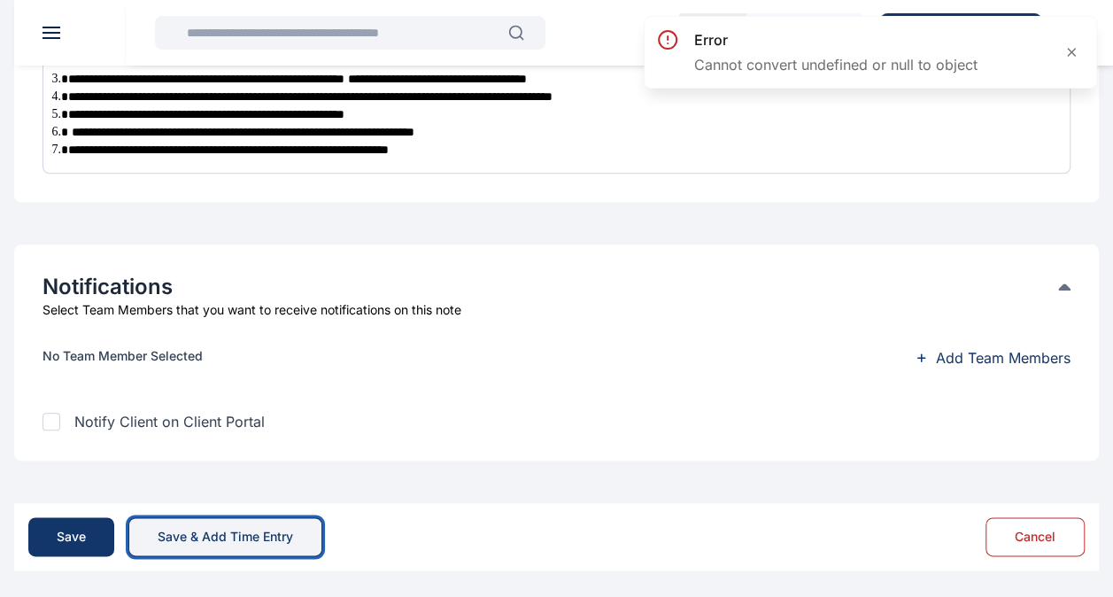
click at [201, 549] on button "Save & Add Time Entry" at bounding box center [225, 536] width 194 height 39
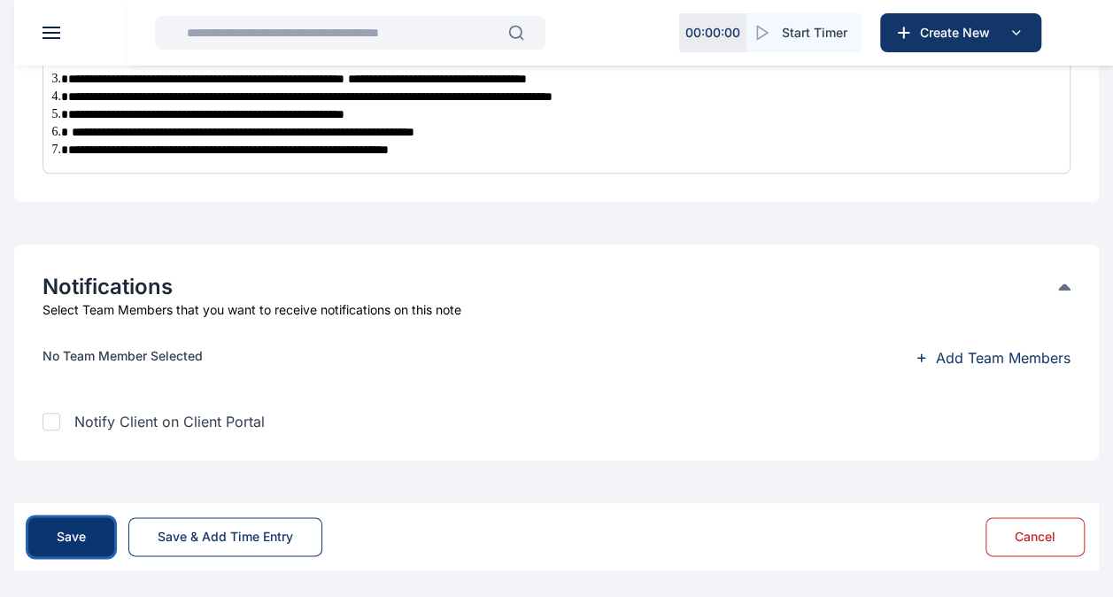
click at [73, 531] on div "Save" at bounding box center [71, 537] width 29 height 18
